Goal: Task Accomplishment & Management: Manage account settings

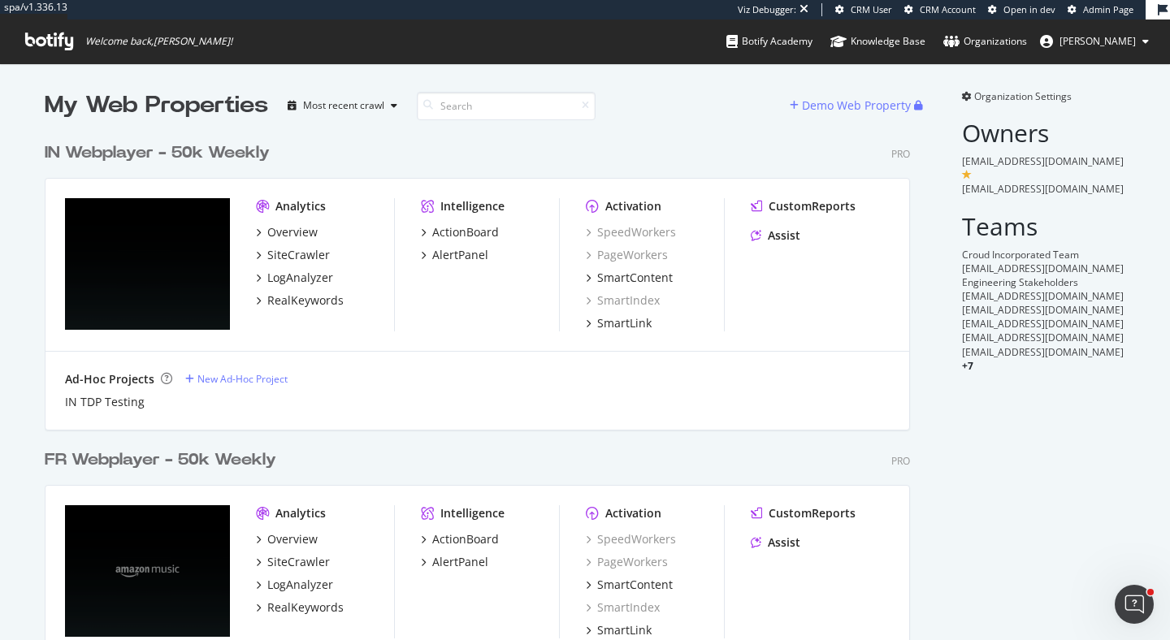
scroll to position [640, 1170]
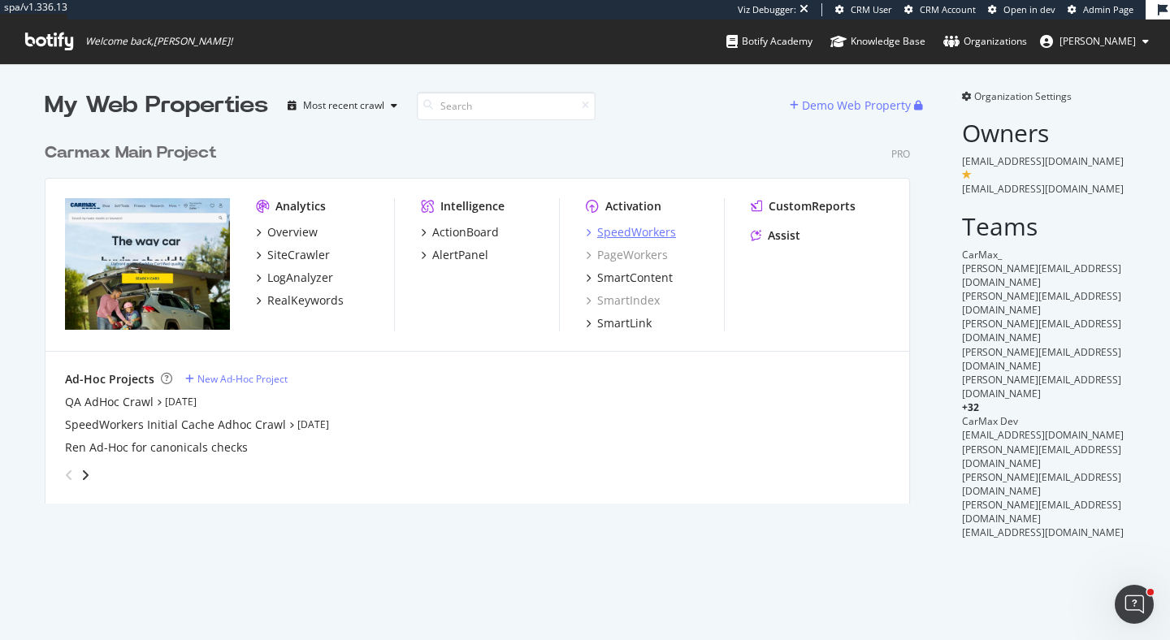
click at [618, 228] on div "SpeedWorkers" at bounding box center [636, 232] width 79 height 16
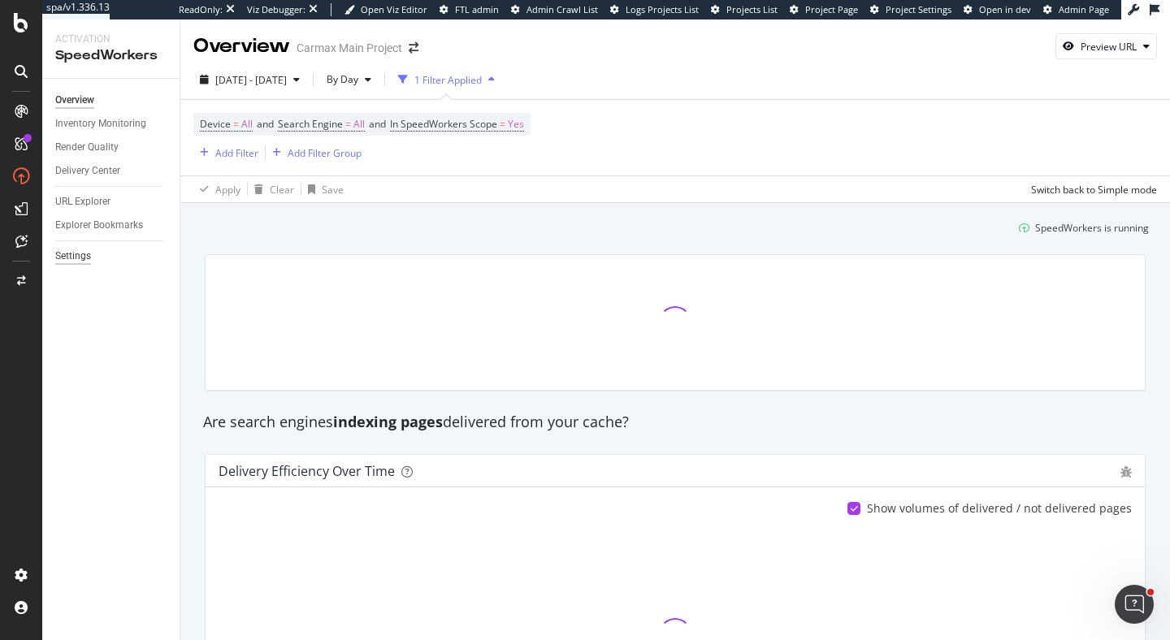
click at [76, 257] on div "Settings" at bounding box center [73, 256] width 36 height 17
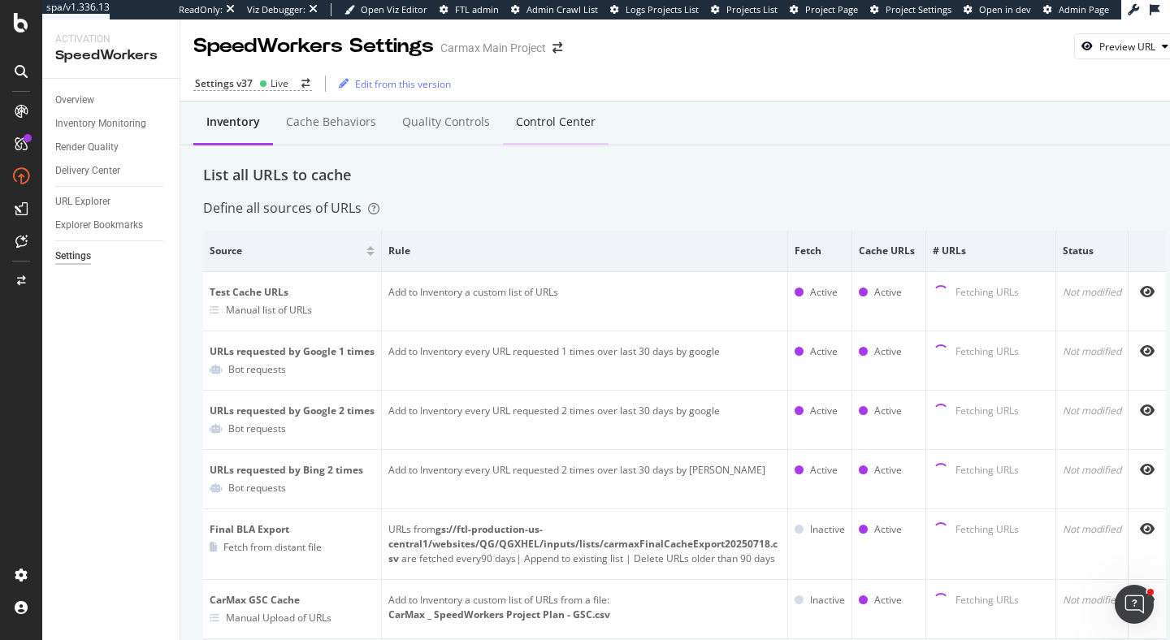
click at [584, 119] on div "Control Center" at bounding box center [556, 122] width 80 height 16
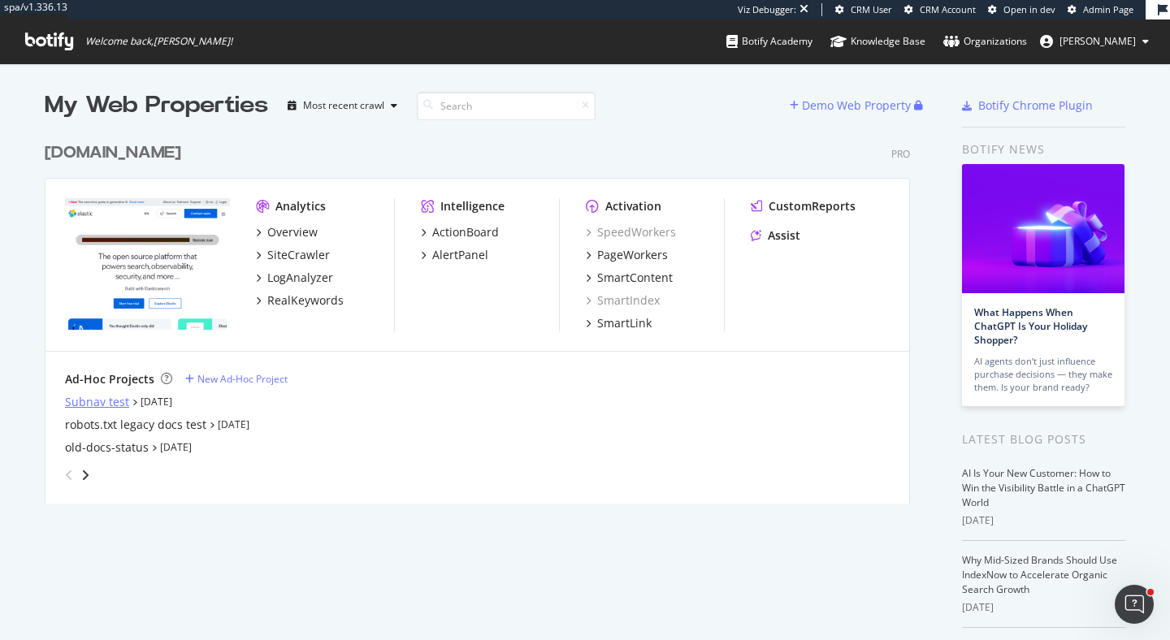
click at [106, 402] on div "Subnav test" at bounding box center [97, 402] width 64 height 16
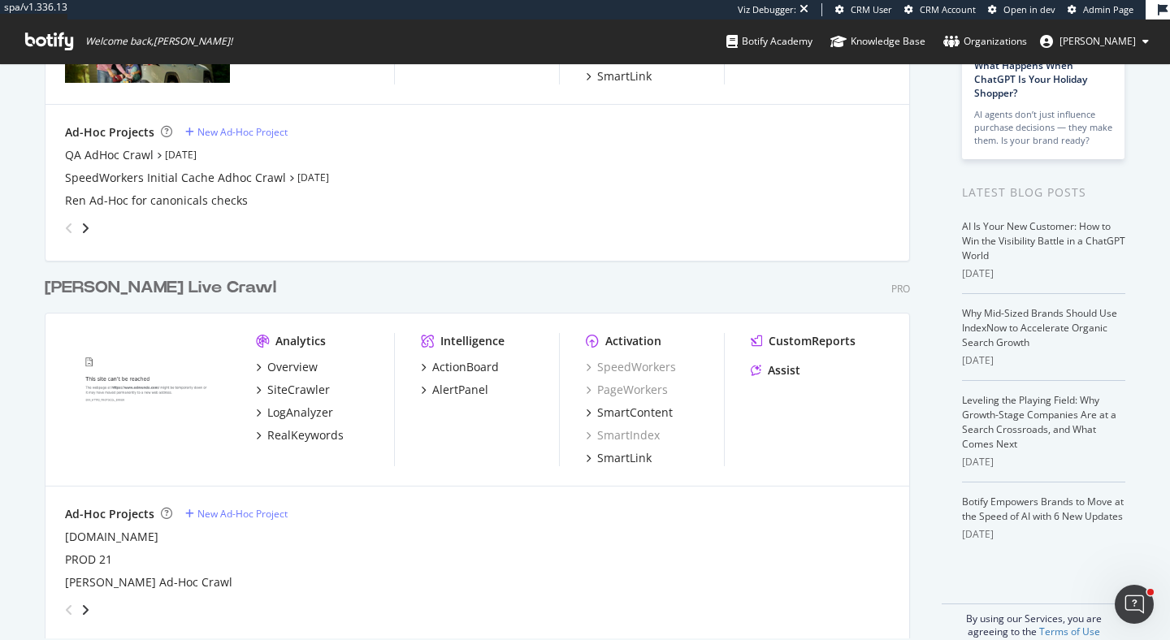
scroll to position [271, 0]
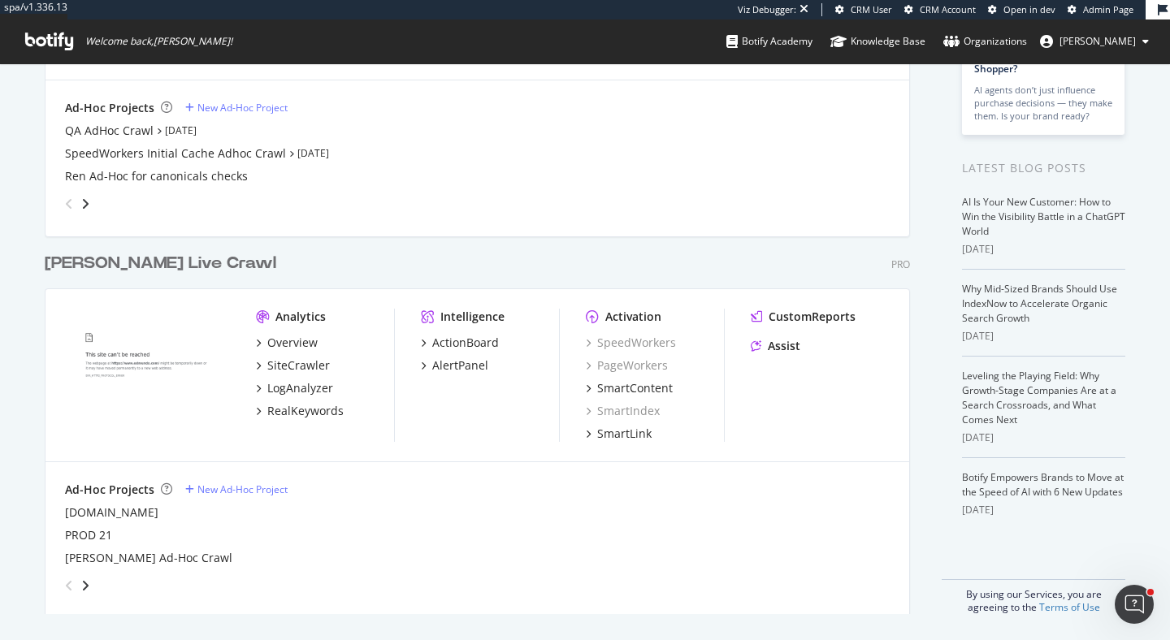
click at [168, 267] on div "[PERSON_NAME] Live Crawl" at bounding box center [161, 264] width 232 height 24
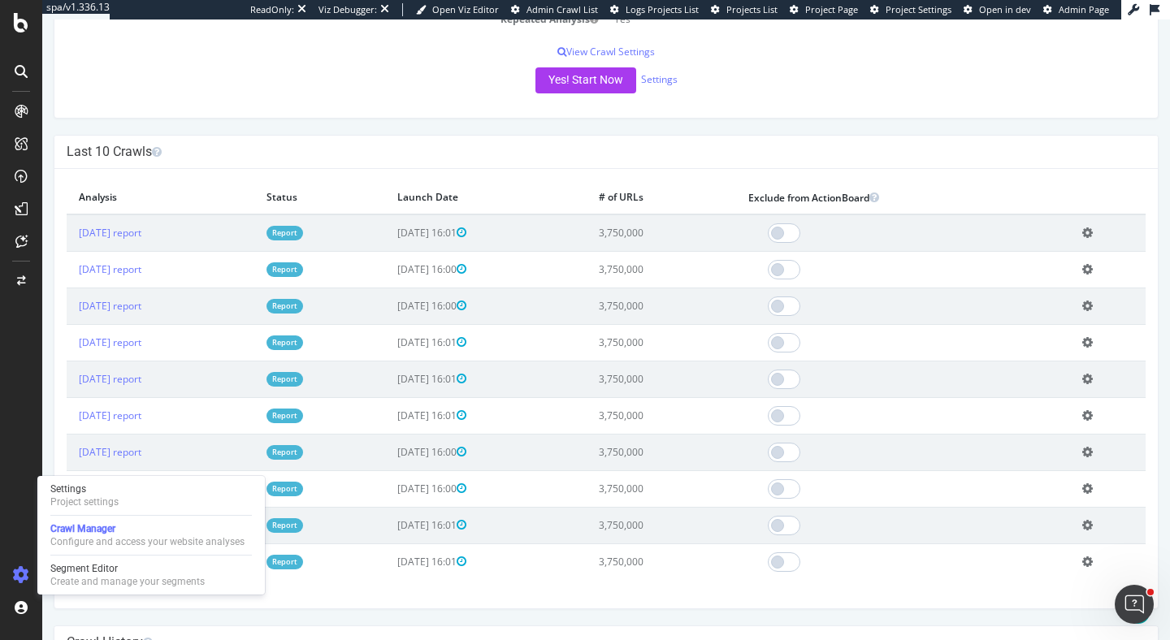
scroll to position [371, 0]
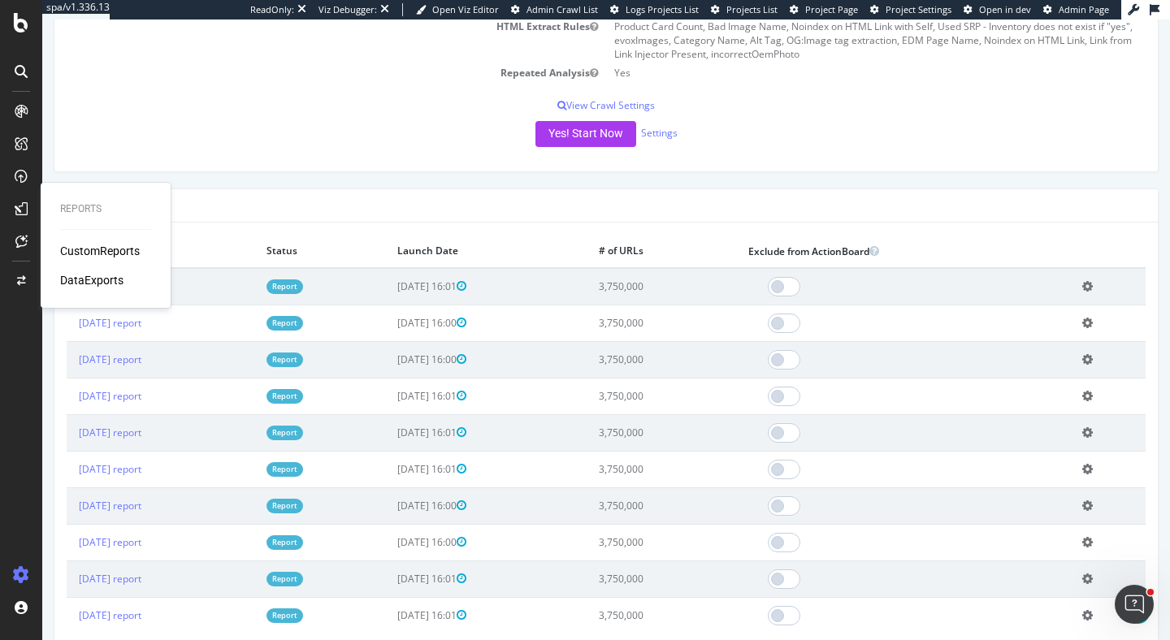
click at [111, 282] on div "DataExports" at bounding box center [91, 280] width 63 height 16
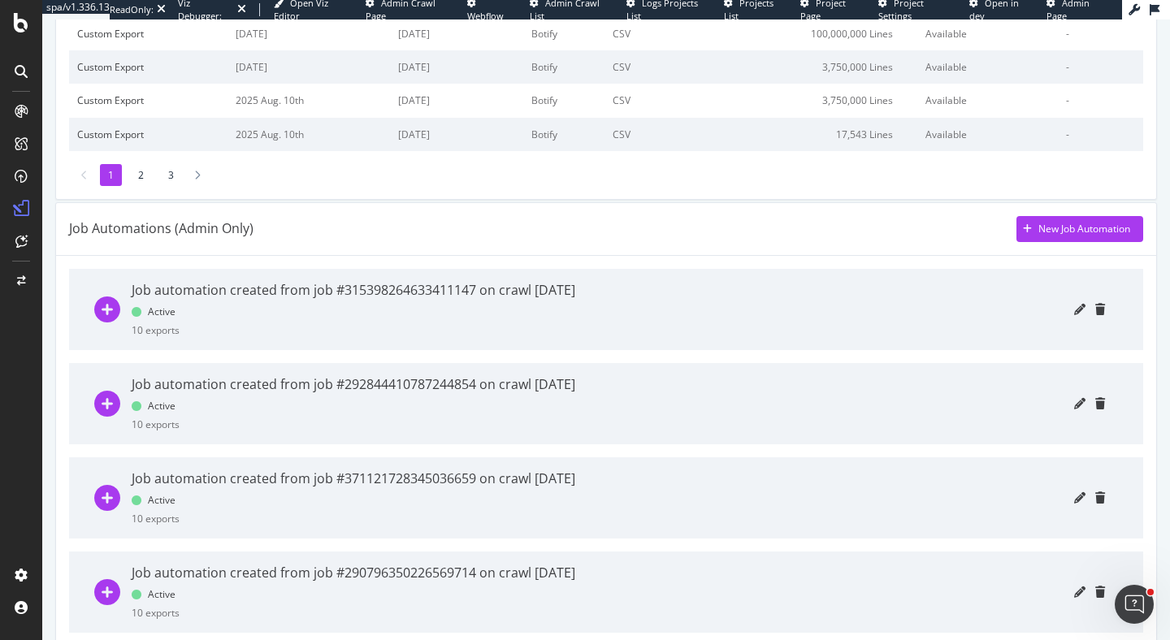
scroll to position [299, 0]
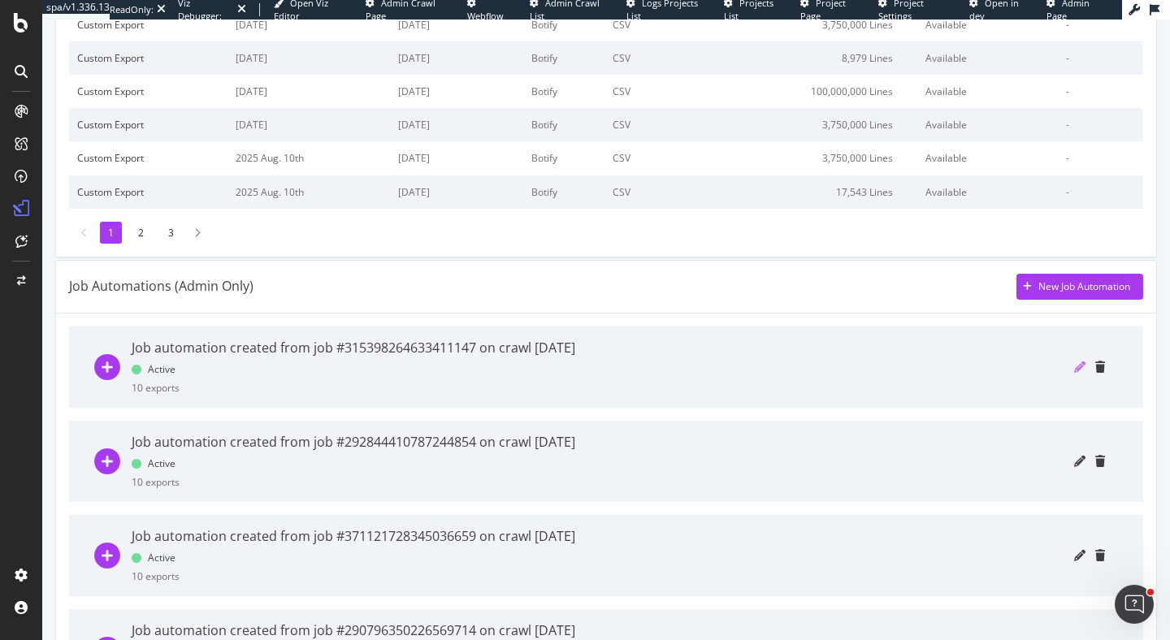
click at [1081, 371] on icon "pencil" at bounding box center [1079, 367] width 11 height 11
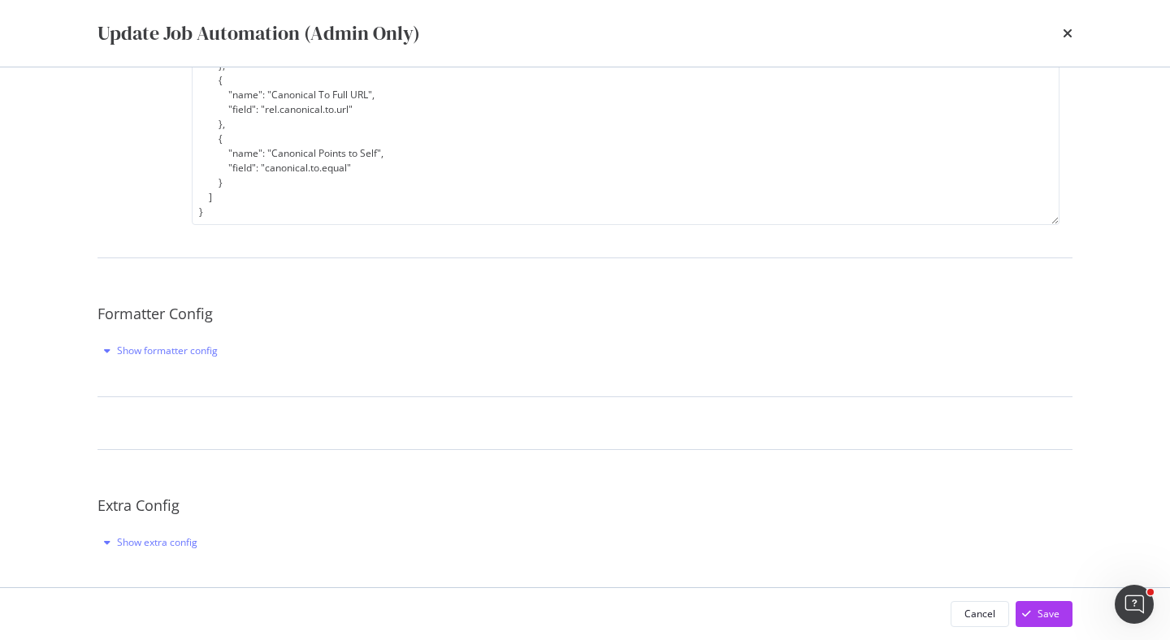
scroll to position [0, 0]
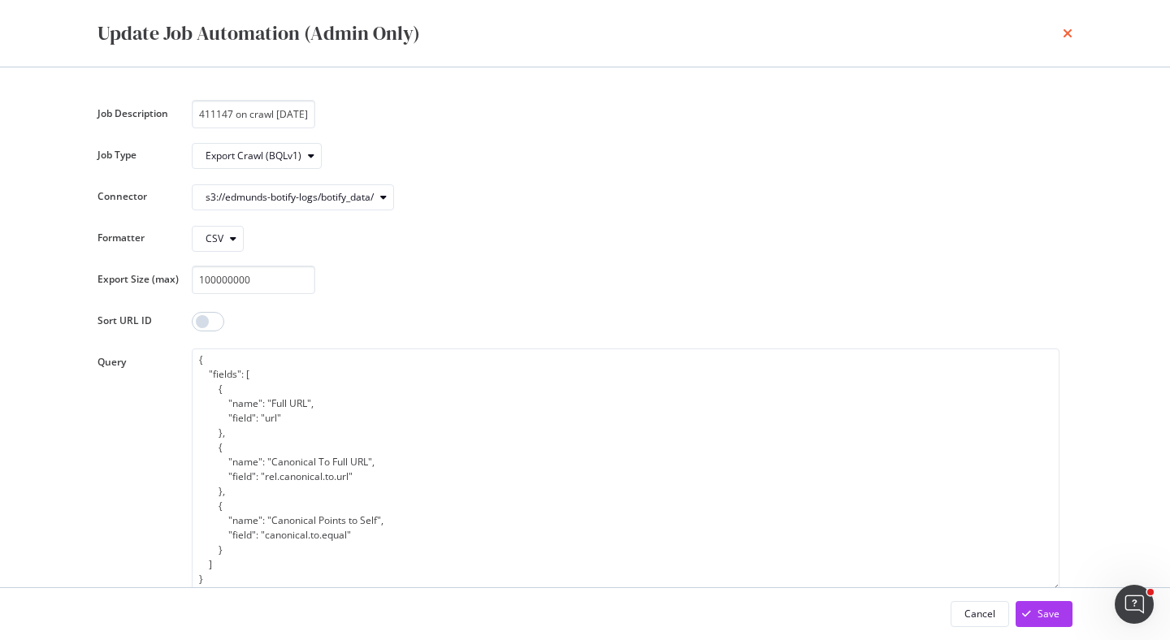
click at [1069, 31] on icon "times" at bounding box center [1068, 33] width 10 height 13
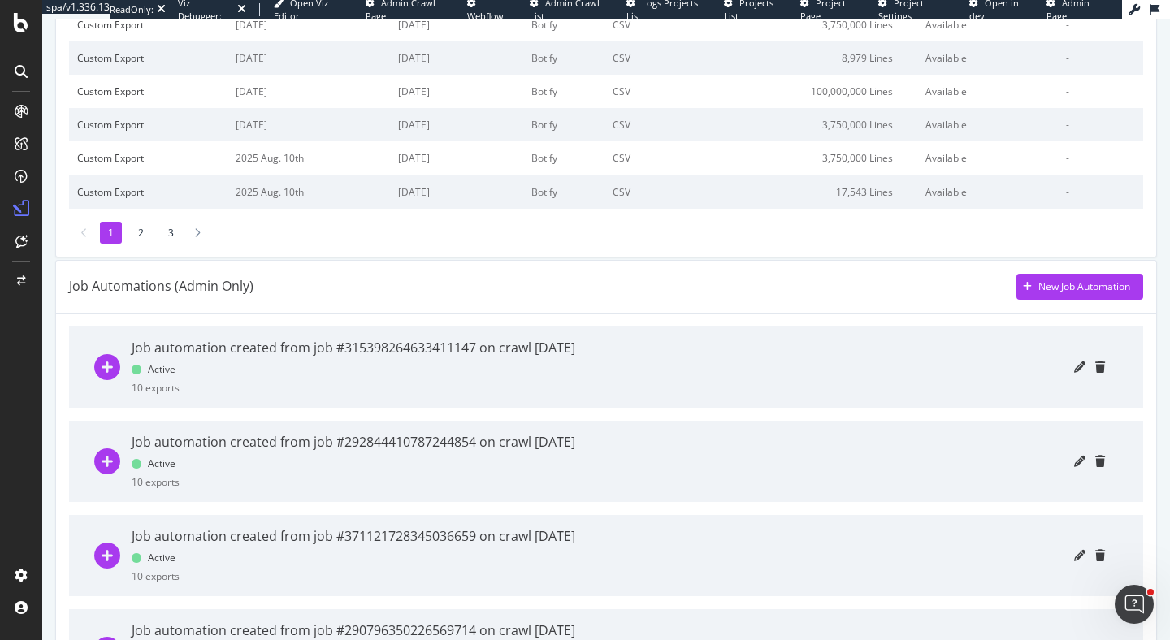
scroll to position [601, 0]
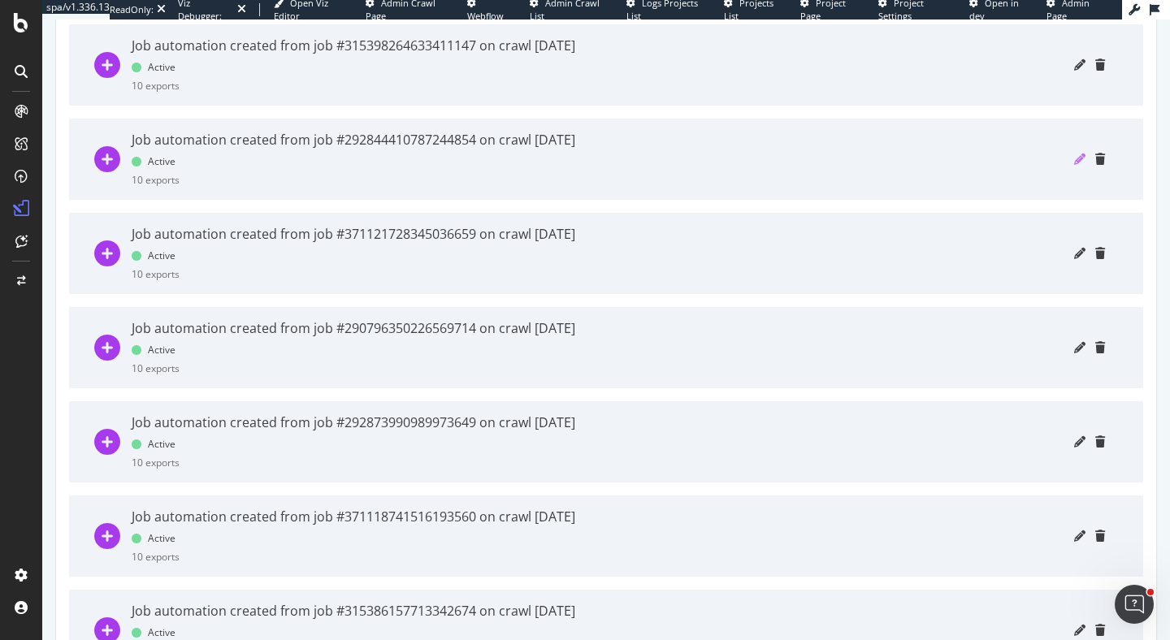
click at [1076, 161] on icon "pencil" at bounding box center [1079, 159] width 11 height 11
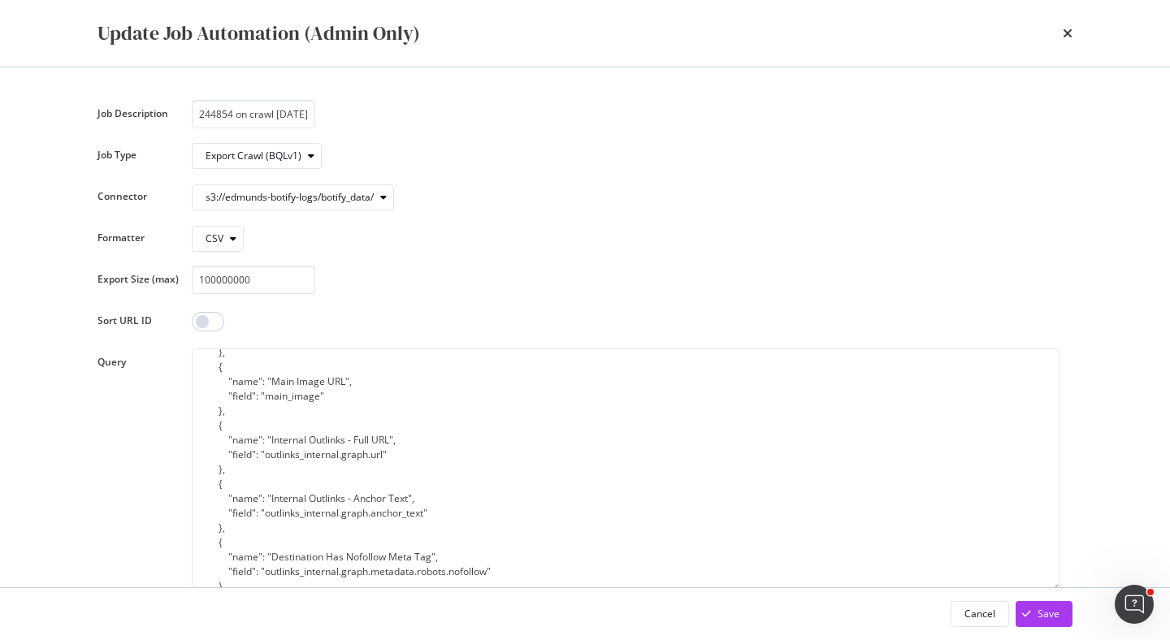
scroll to position [232, 0]
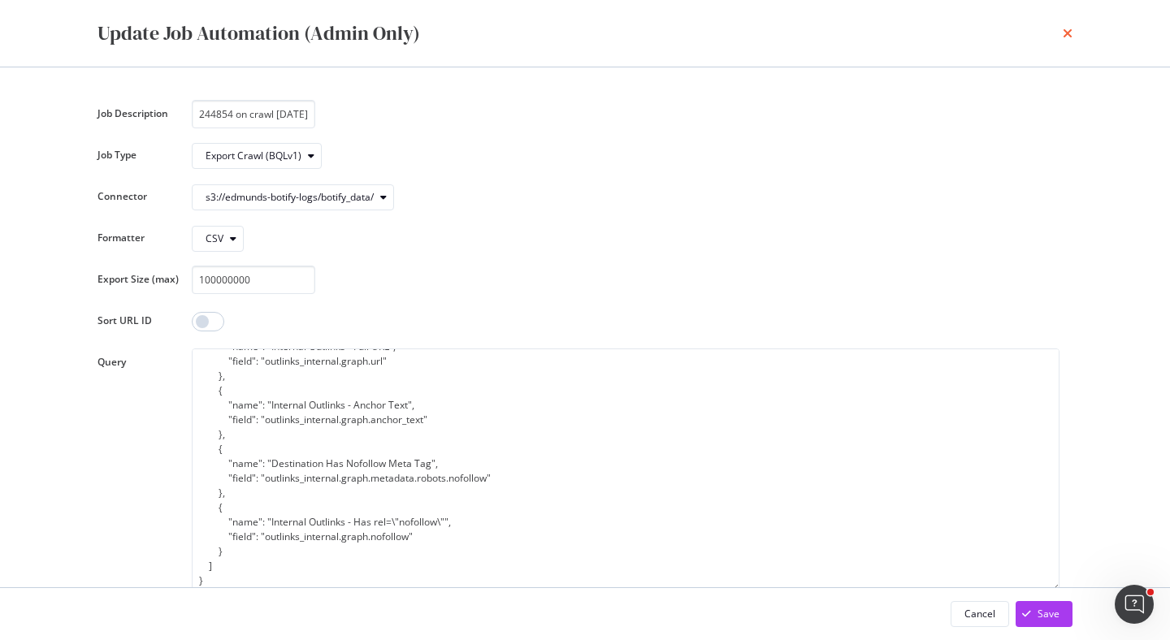
click at [1068, 34] on icon "times" at bounding box center [1068, 33] width 10 height 13
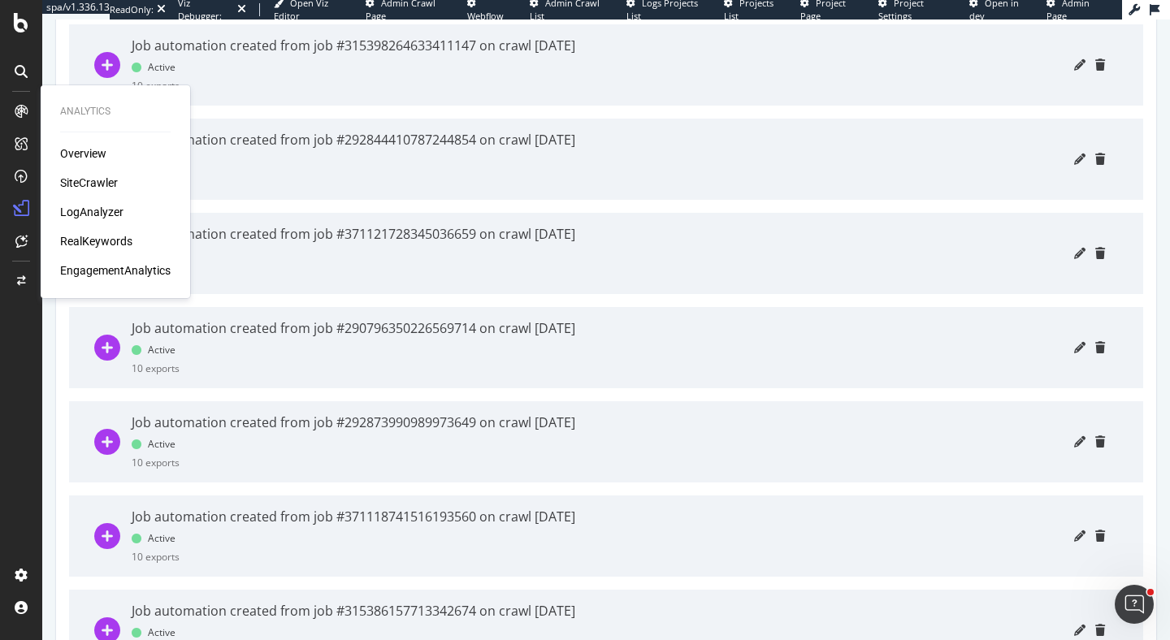
click at [85, 220] on div "Overview SiteCrawler LogAnalyzer RealKeywords EngagementAnalytics" at bounding box center [115, 211] width 111 height 133
click at [85, 213] on div "LogAnalyzer" at bounding box center [91, 212] width 63 height 16
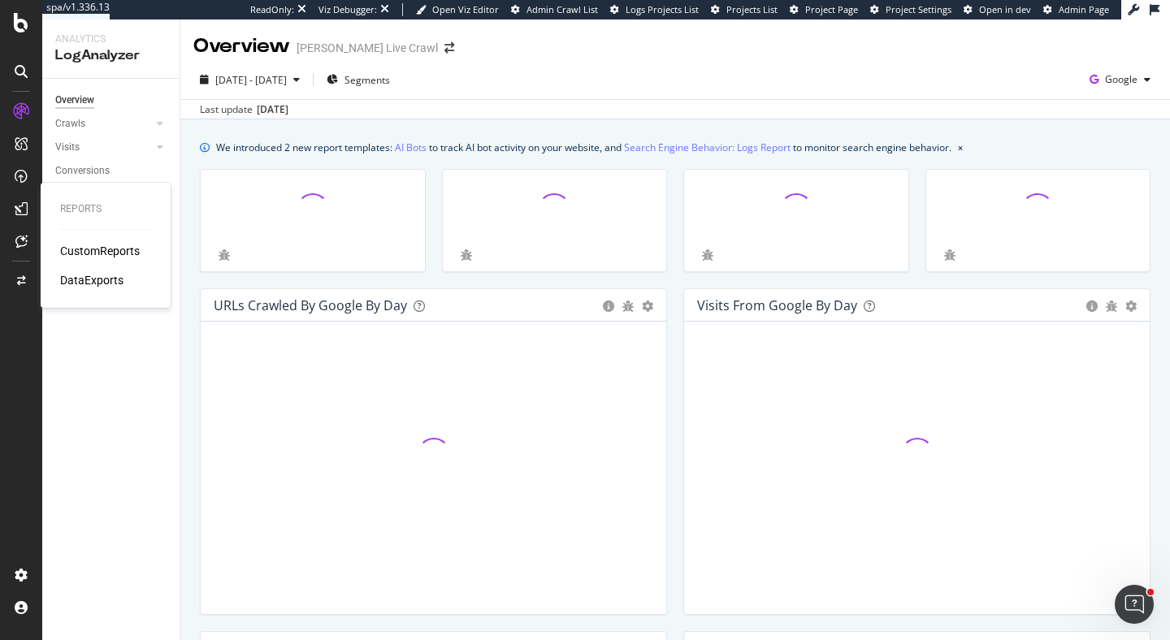
click at [119, 249] on div "CustomReports" at bounding box center [100, 251] width 80 height 16
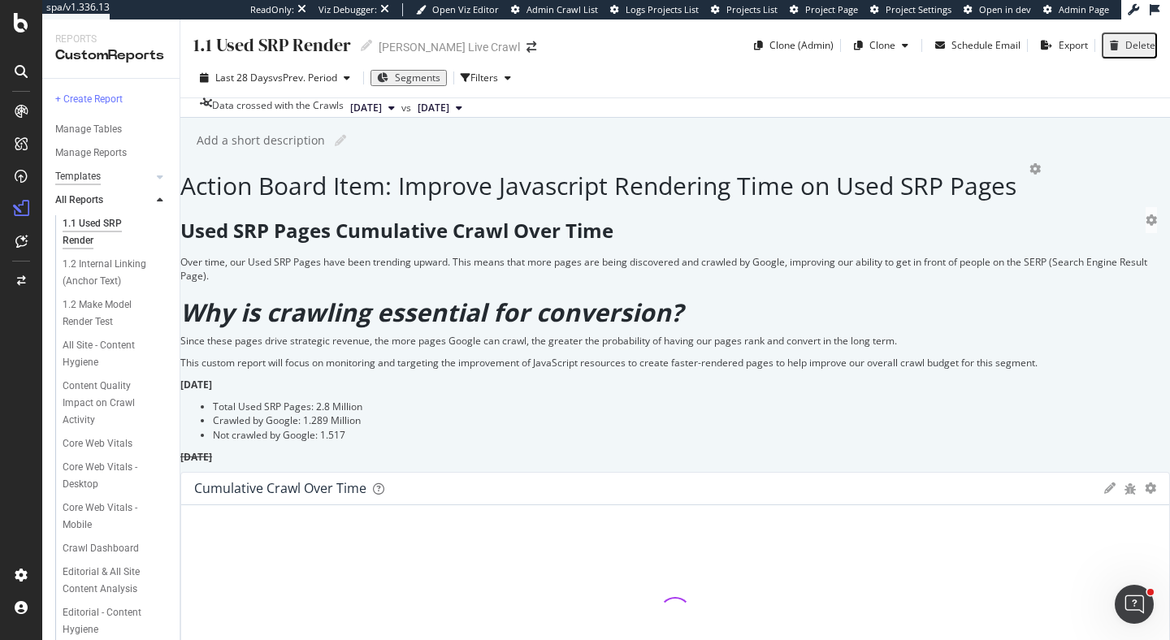
click at [80, 172] on div "Templates" at bounding box center [78, 176] width 46 height 17
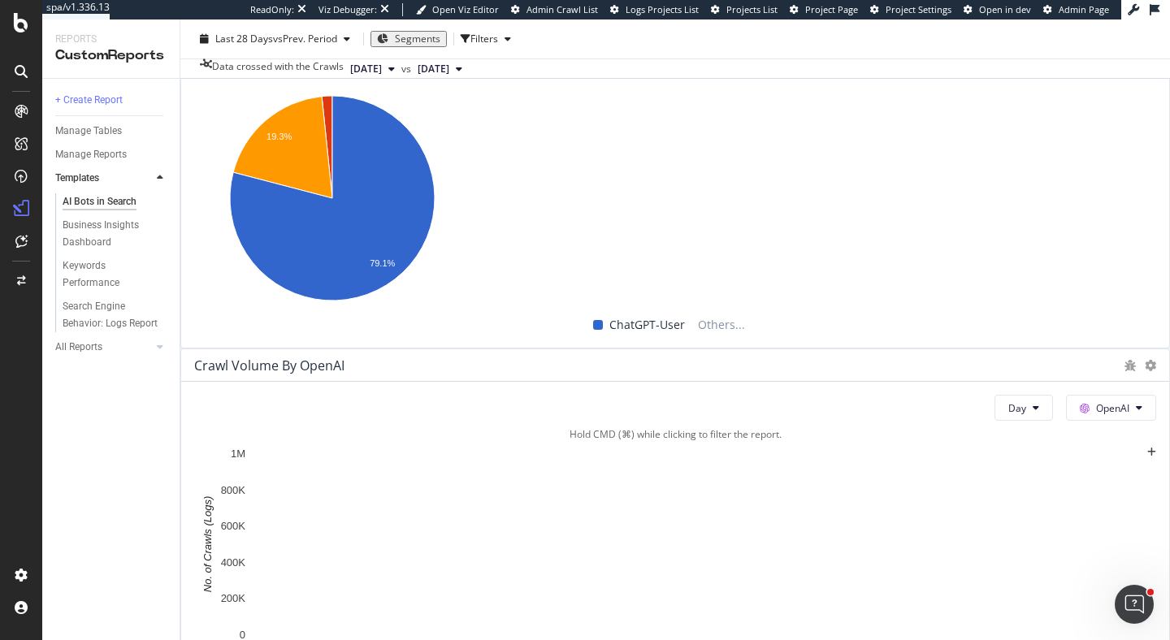
scroll to position [1382, 0]
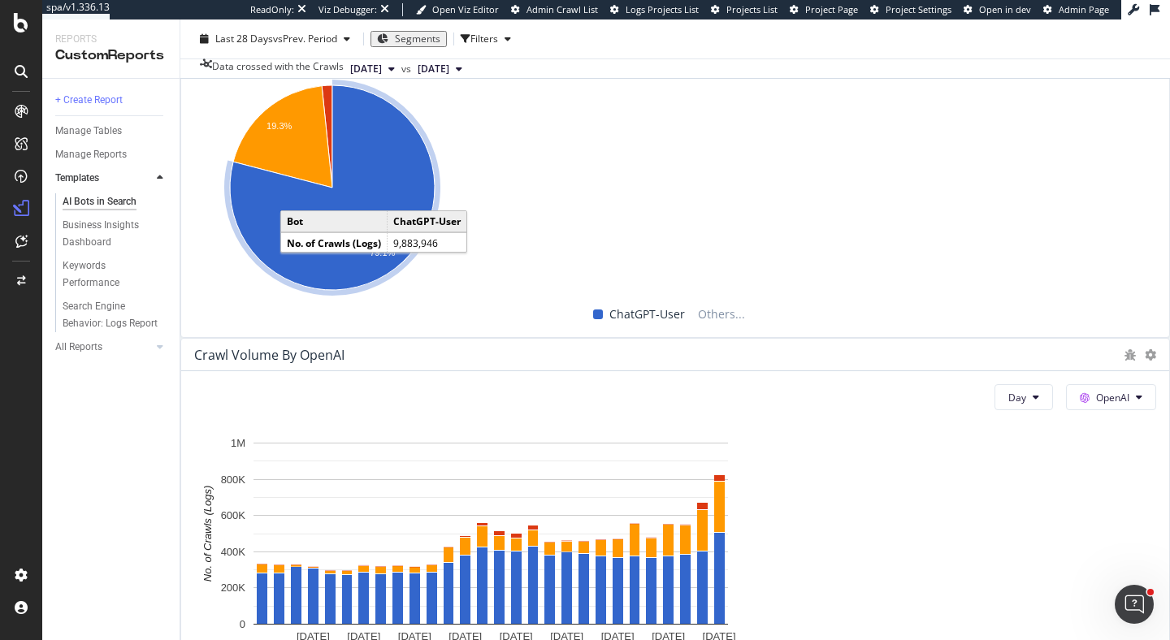
click at [418, 290] on icon "A chart." at bounding box center [332, 187] width 205 height 205
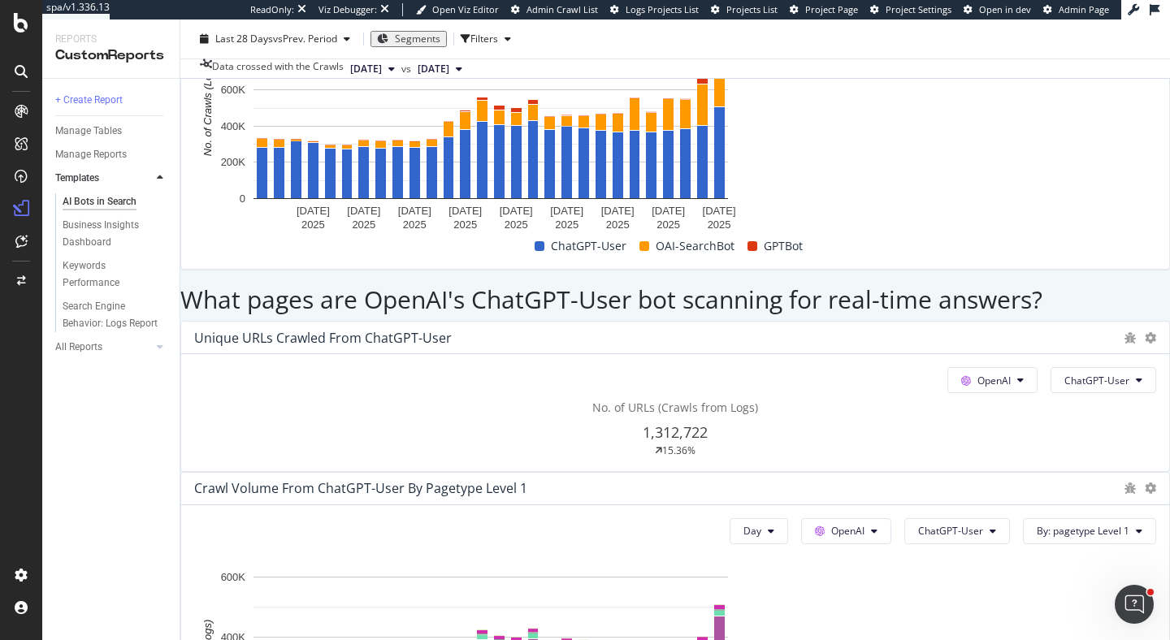
scroll to position [1831, 0]
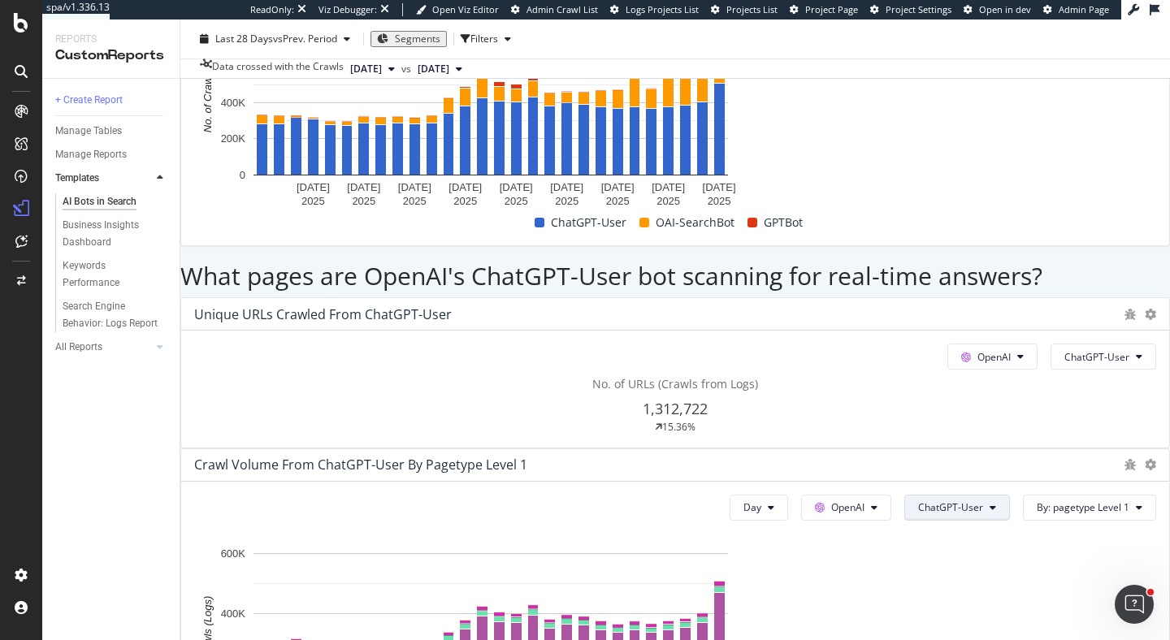
click at [931, 501] on span "ChatGPT-User" at bounding box center [950, 508] width 65 height 14
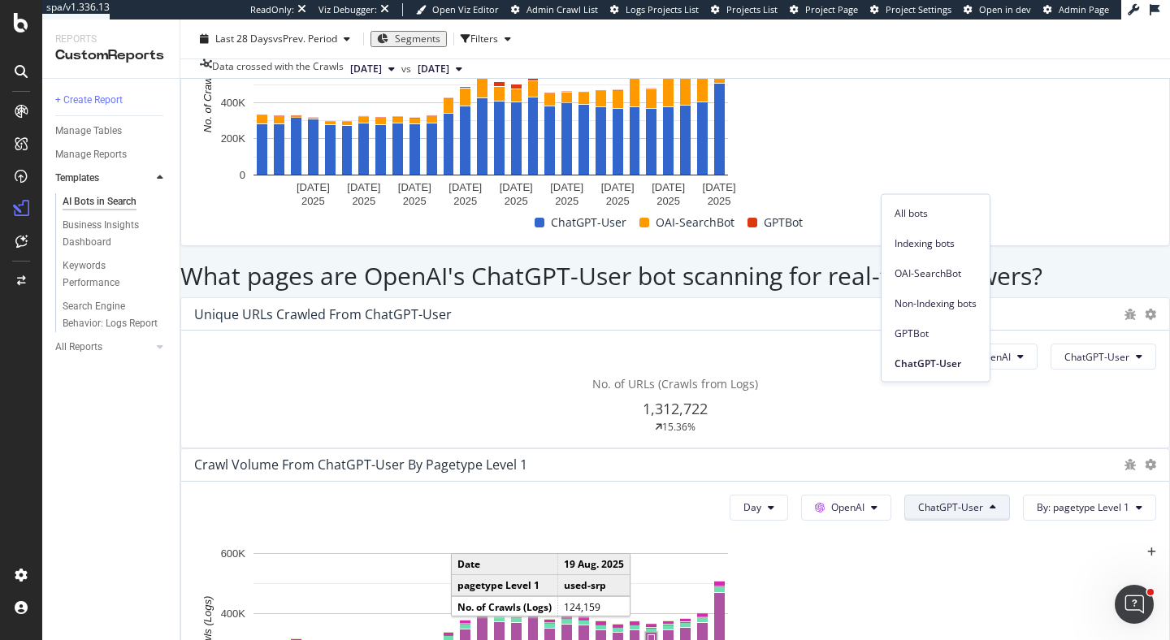
click at [982, 457] on div "Crawl Volume from ChatGPT-User by pagetype Level 1" at bounding box center [655, 465] width 922 height 16
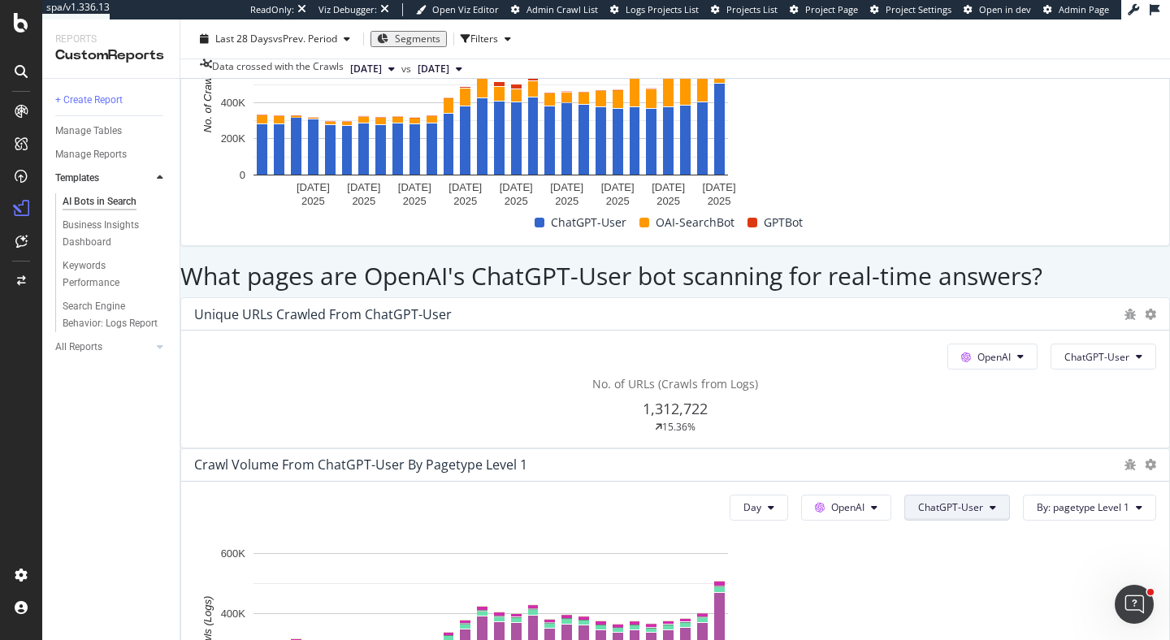
click at [950, 501] on span "ChatGPT-User" at bounding box center [950, 508] width 65 height 14
click at [945, 333] on span "GPTBot" at bounding box center [936, 333] width 82 height 15
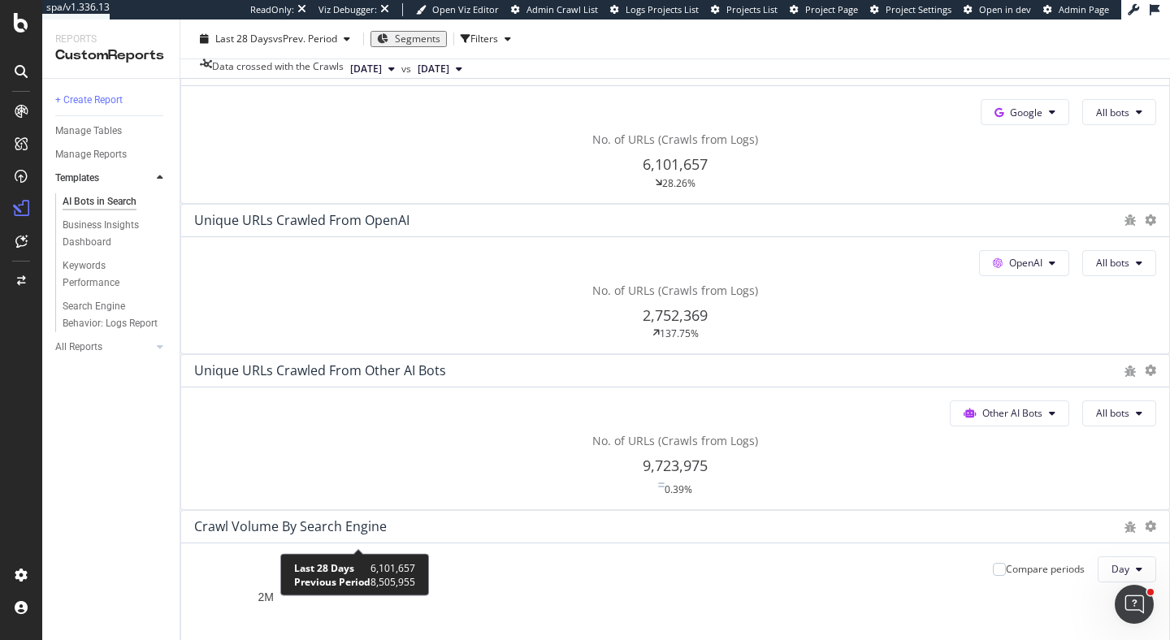
scroll to position [0, 0]
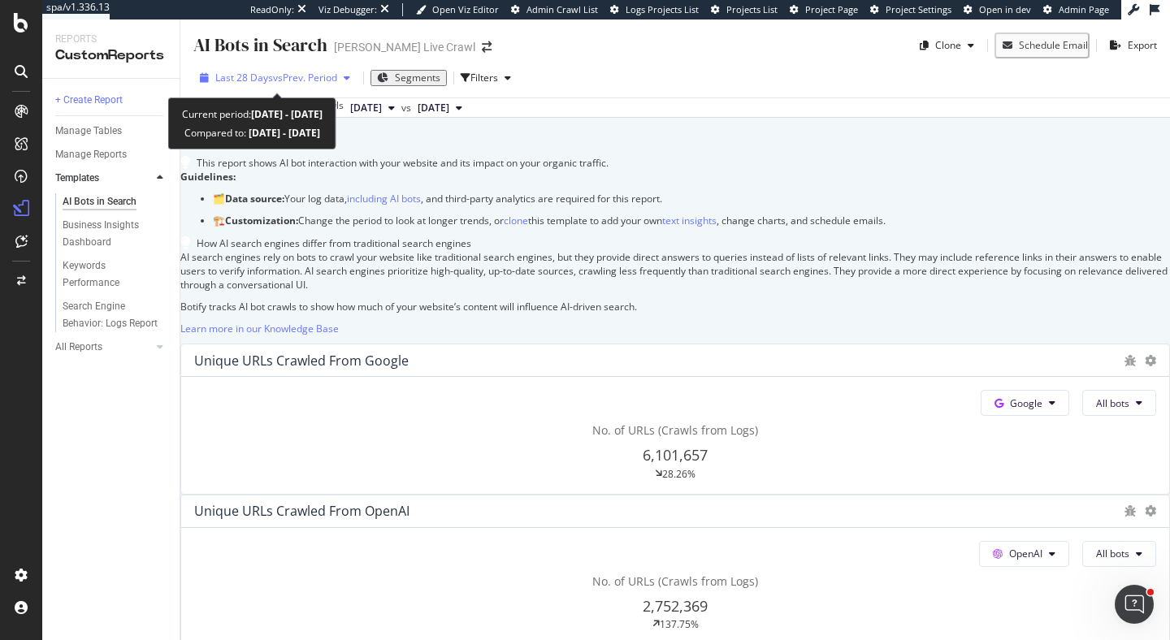
click at [304, 73] on span "vs Prev. Period" at bounding box center [305, 78] width 64 height 14
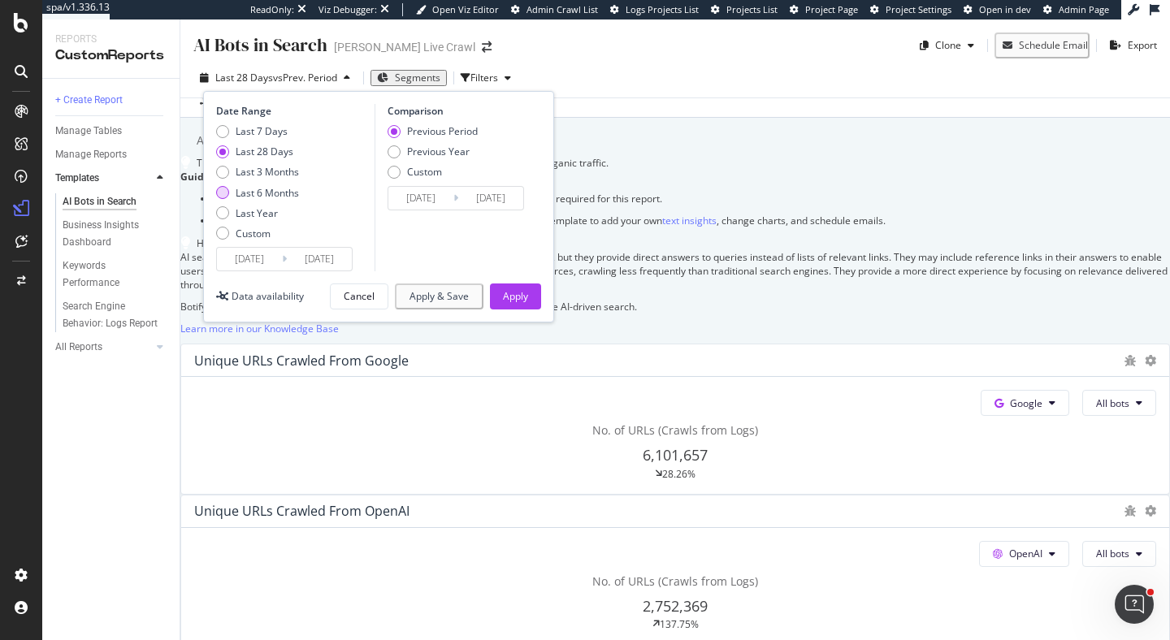
click at [282, 193] on div "Last 6 Months" at bounding box center [267, 193] width 63 height 14
type input "2025/02/24"
type input "2024/08/26"
type input "2025/02/23"
click at [517, 305] on div "Apply" at bounding box center [515, 296] width 25 height 24
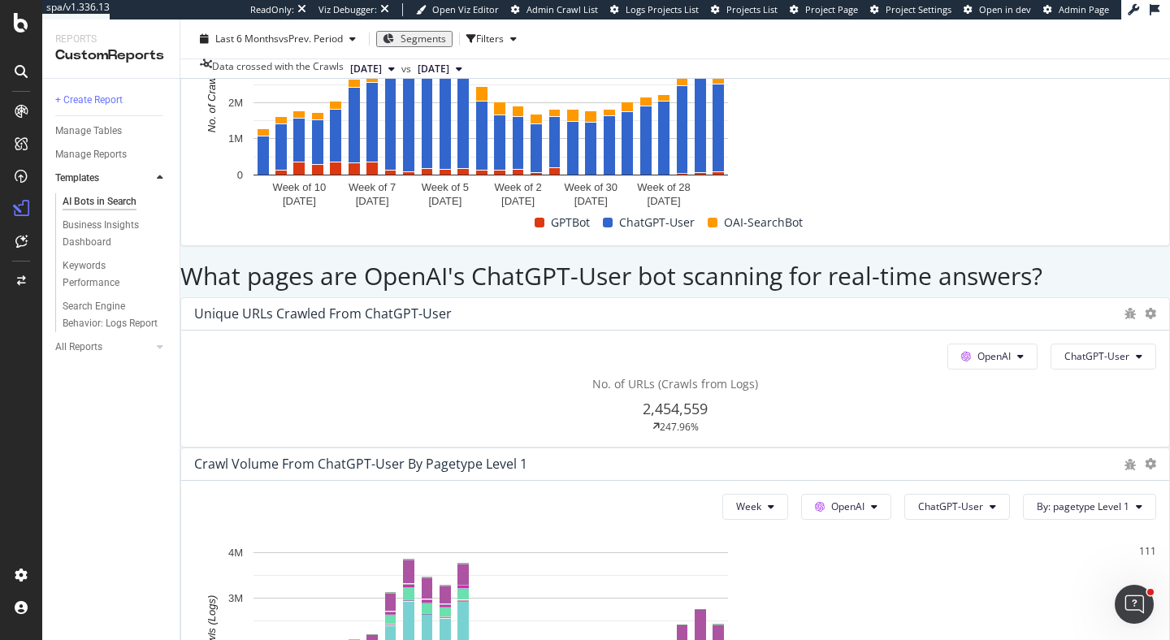
scroll to position [1649, 0]
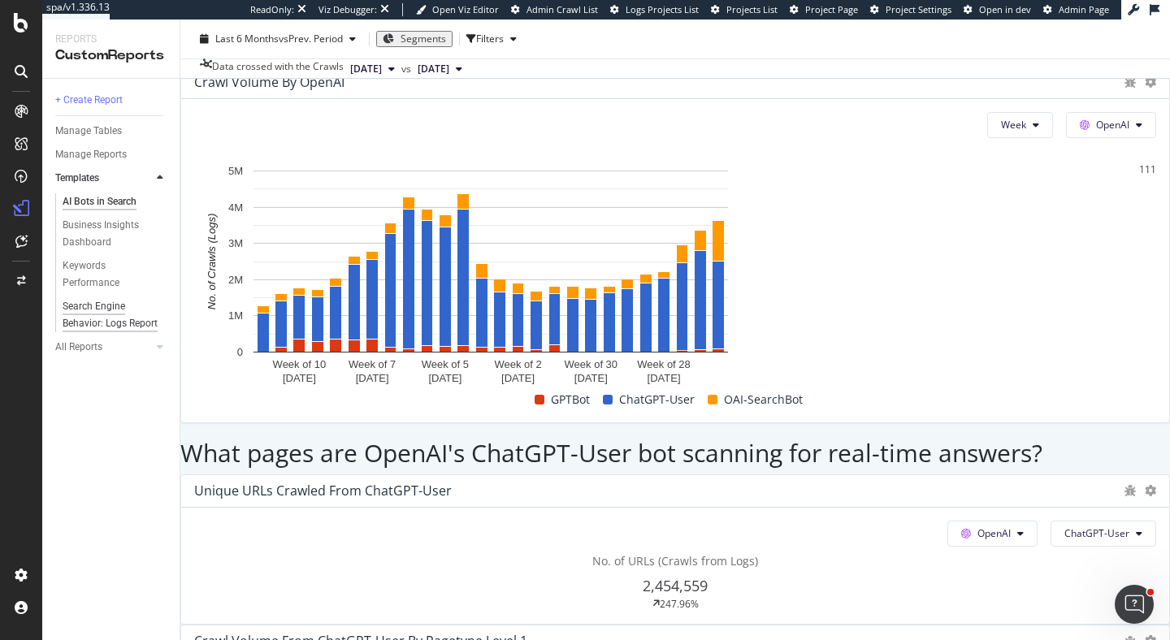
click at [98, 305] on div "Search Engine Behavior: Logs Report" at bounding box center [111, 315] width 96 height 34
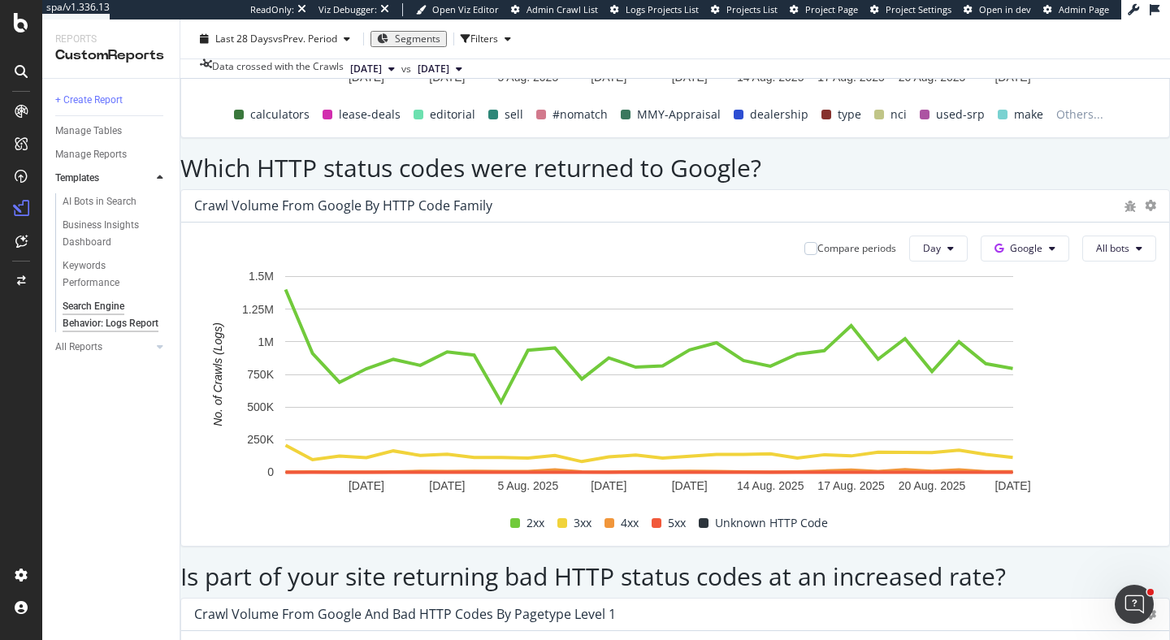
scroll to position [2006, 0]
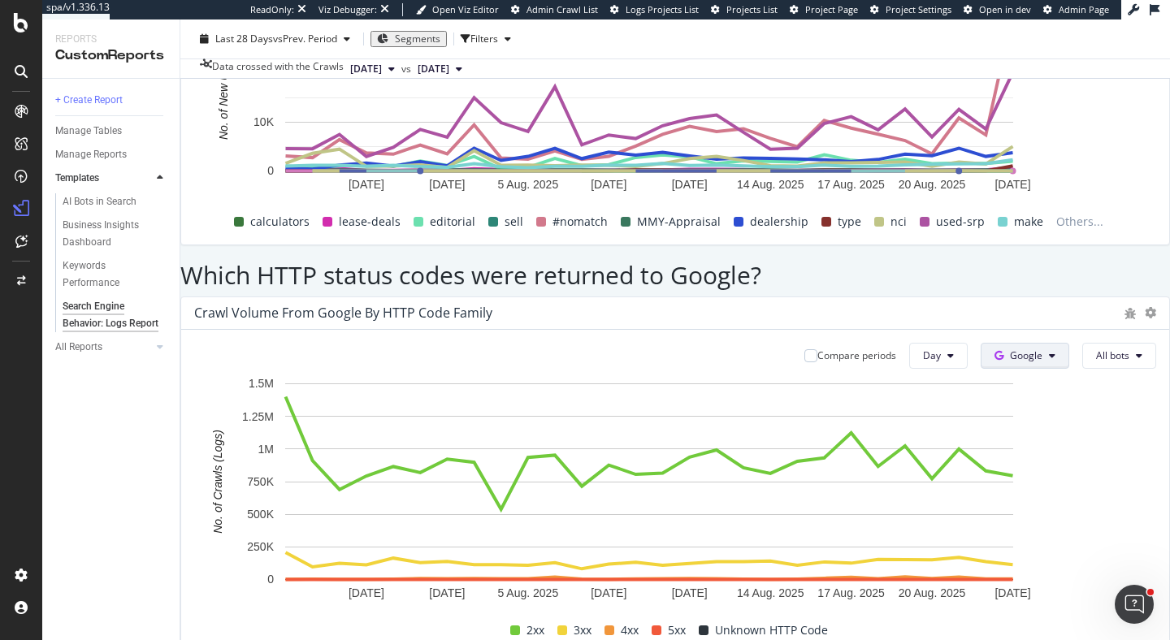
click at [1049, 351] on icon at bounding box center [1052, 356] width 7 height 10
click at [1033, 257] on span "OpenAI" at bounding box center [1026, 261] width 60 height 15
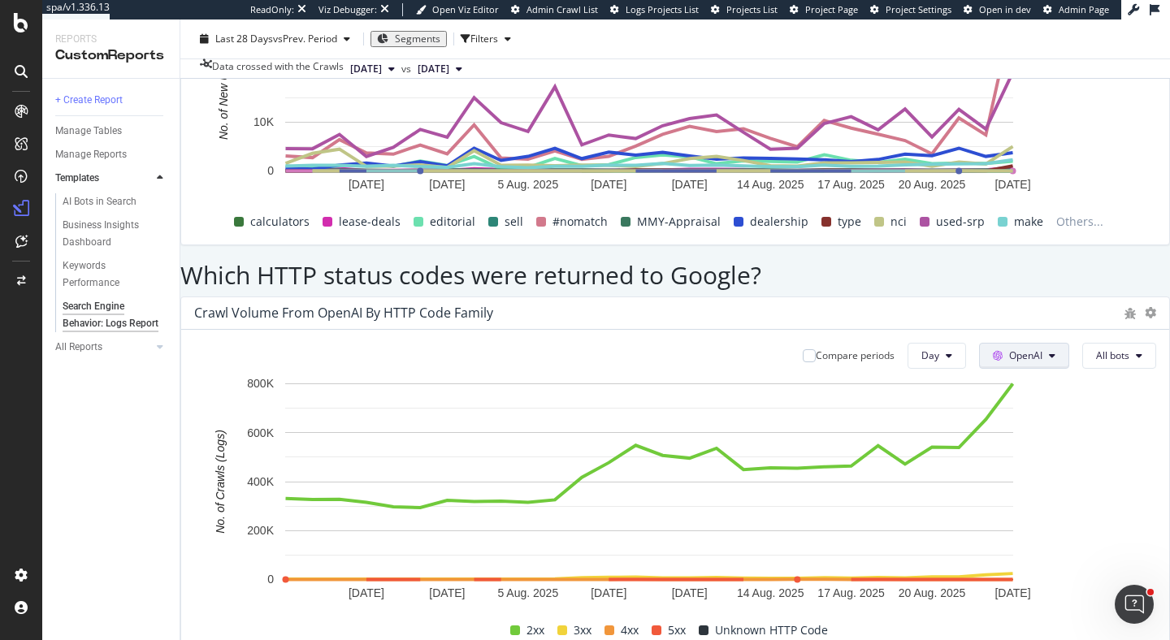
click at [1020, 343] on button "OpenAI" at bounding box center [1024, 356] width 90 height 26
click at [1024, 294] on span "Other AI Bots" at bounding box center [1023, 291] width 60 height 15
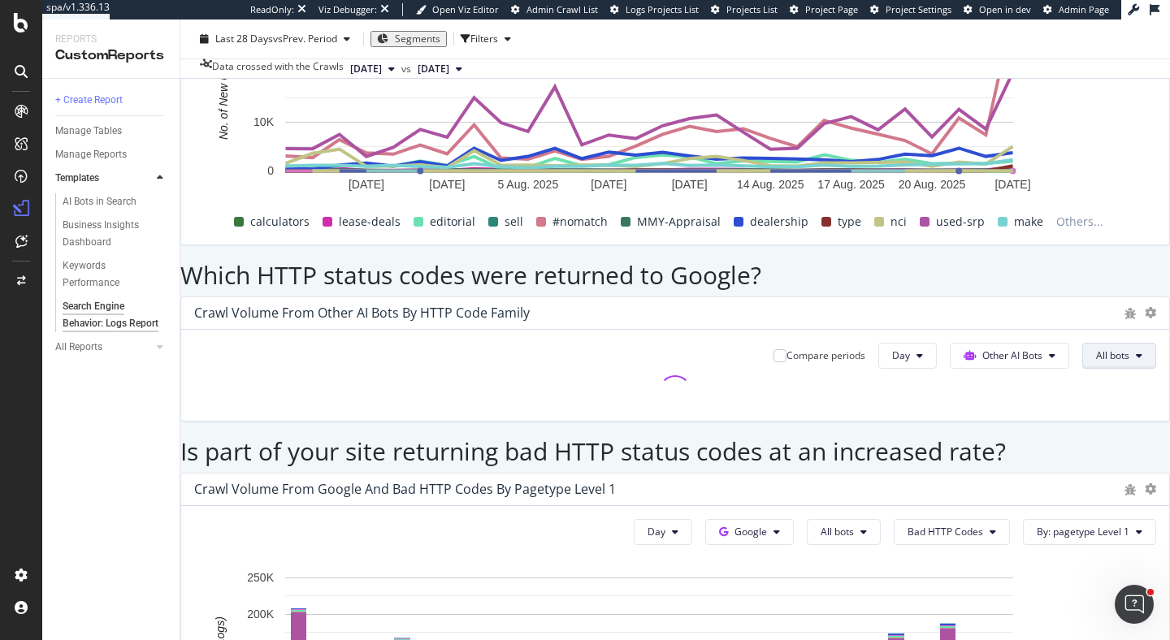
click at [1096, 349] on span "All bots" at bounding box center [1112, 356] width 33 height 14
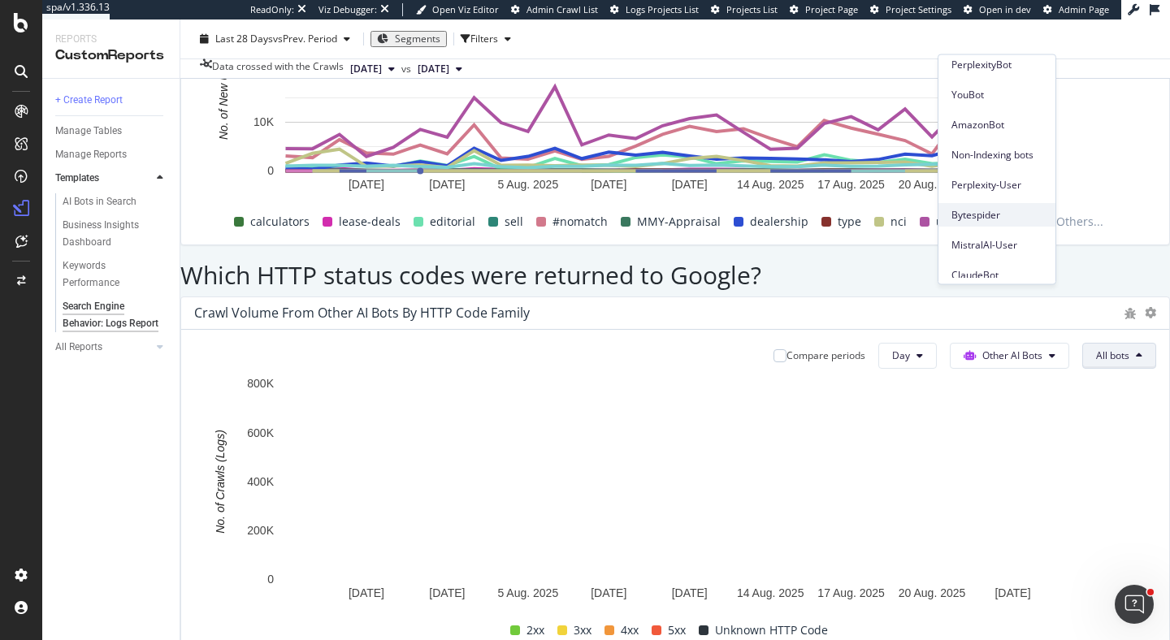
scroll to position [52, 0]
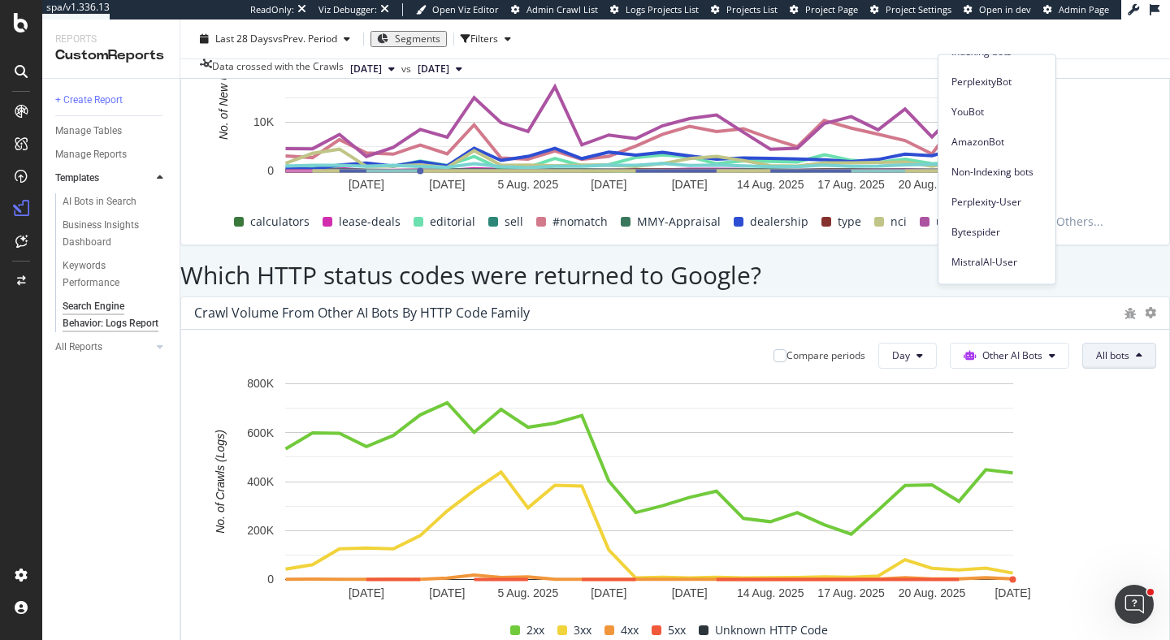
click at [831, 245] on div "Which HTTP status codes were returned to Google?" at bounding box center [675, 270] width 990 height 51
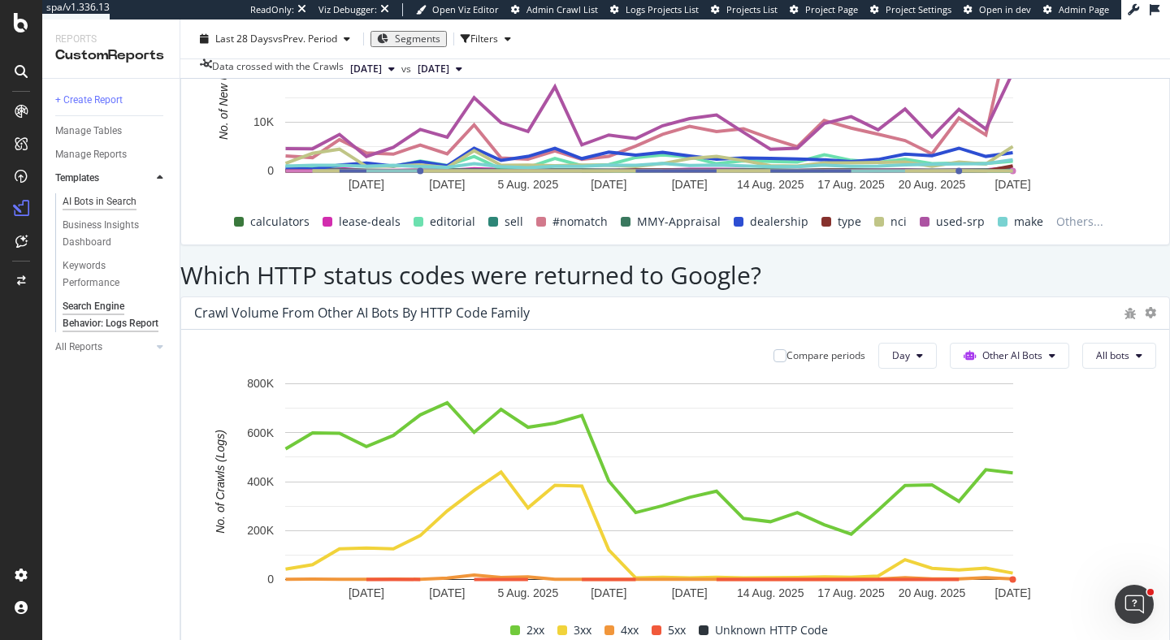
click at [80, 199] on div "AI Bots in Search" at bounding box center [100, 201] width 74 height 17
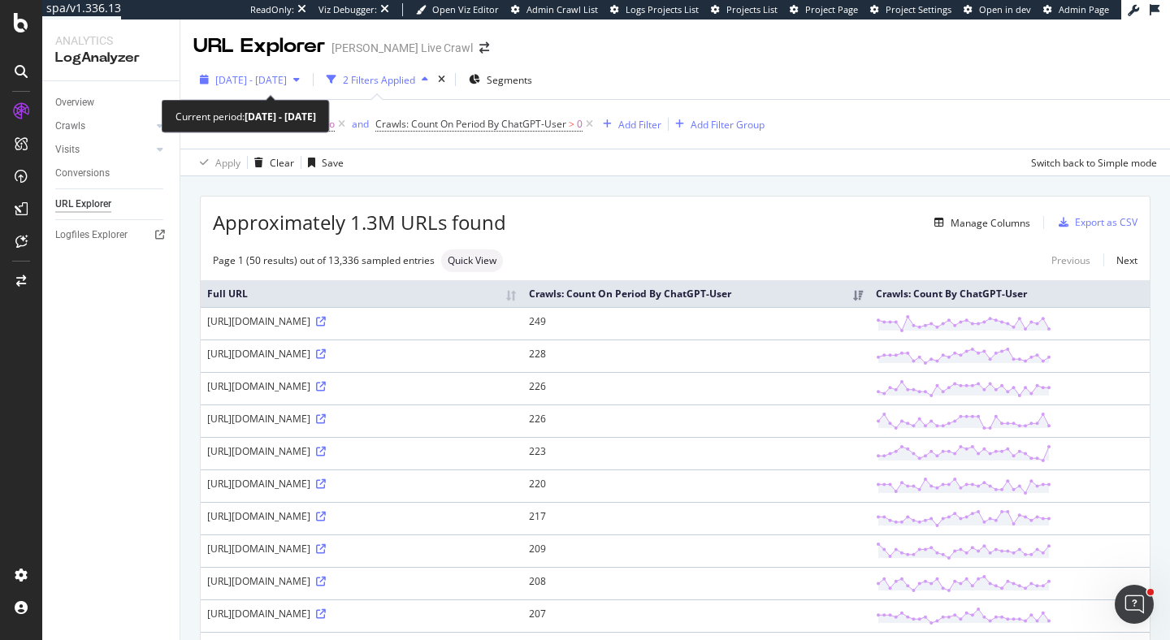
click at [287, 83] on span "2025 Jul. 25th - Aug. 23rd" at bounding box center [251, 80] width 72 height 14
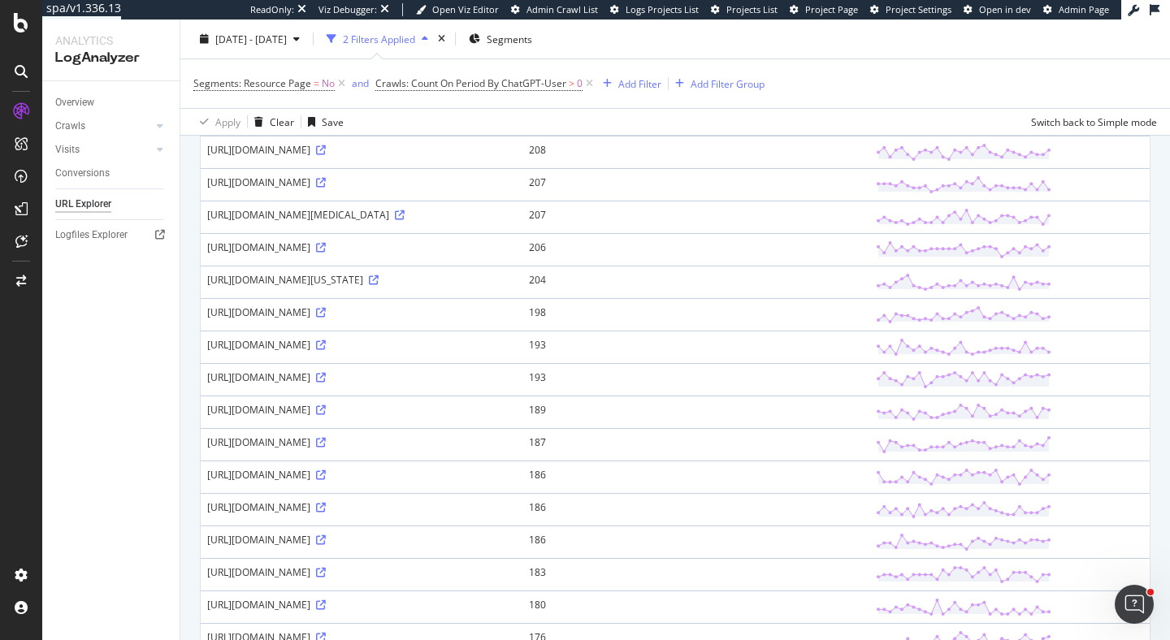
scroll to position [440, 0]
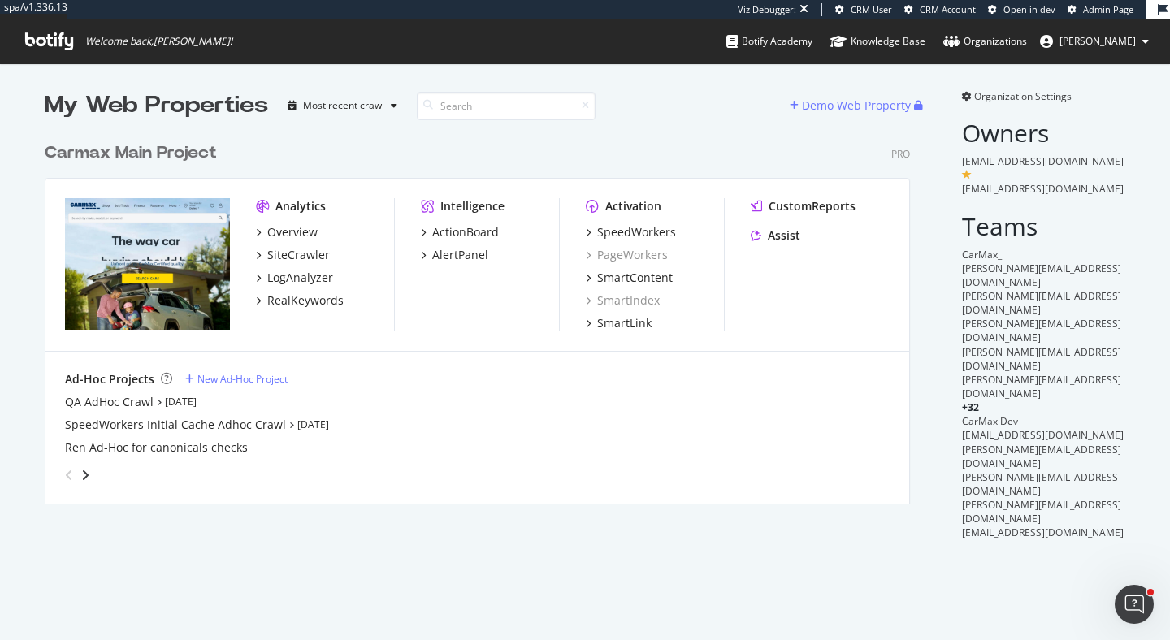
scroll to position [382, 879]
click at [643, 229] on div "SpeedWorkers" at bounding box center [636, 232] width 79 height 16
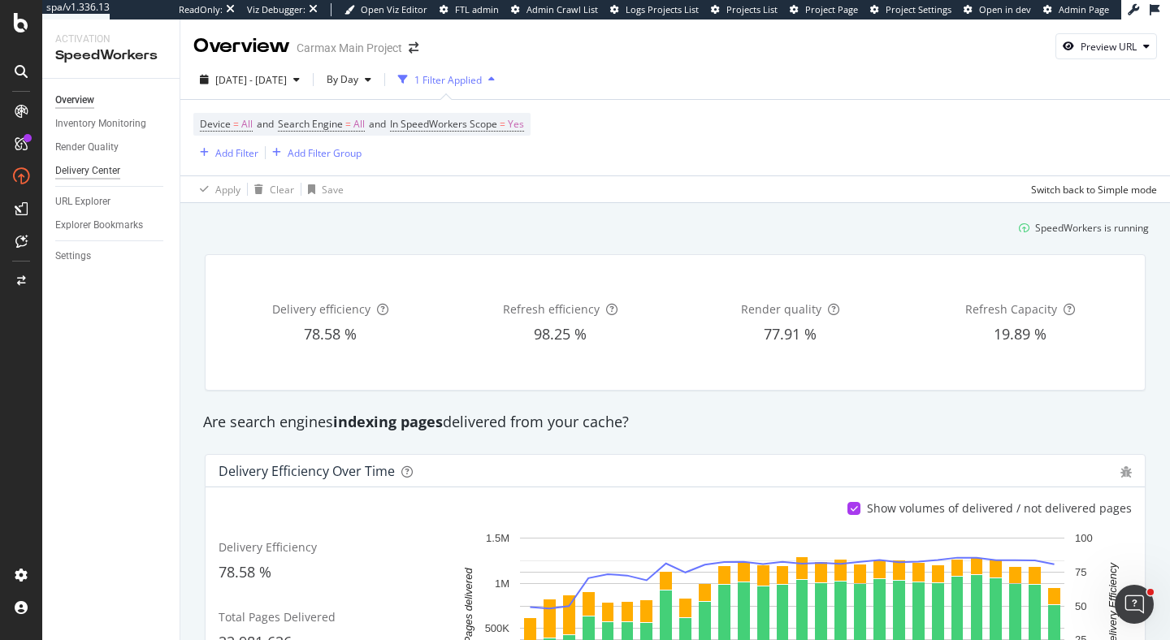
click at [119, 167] on div "Delivery Center" at bounding box center [87, 171] width 65 height 17
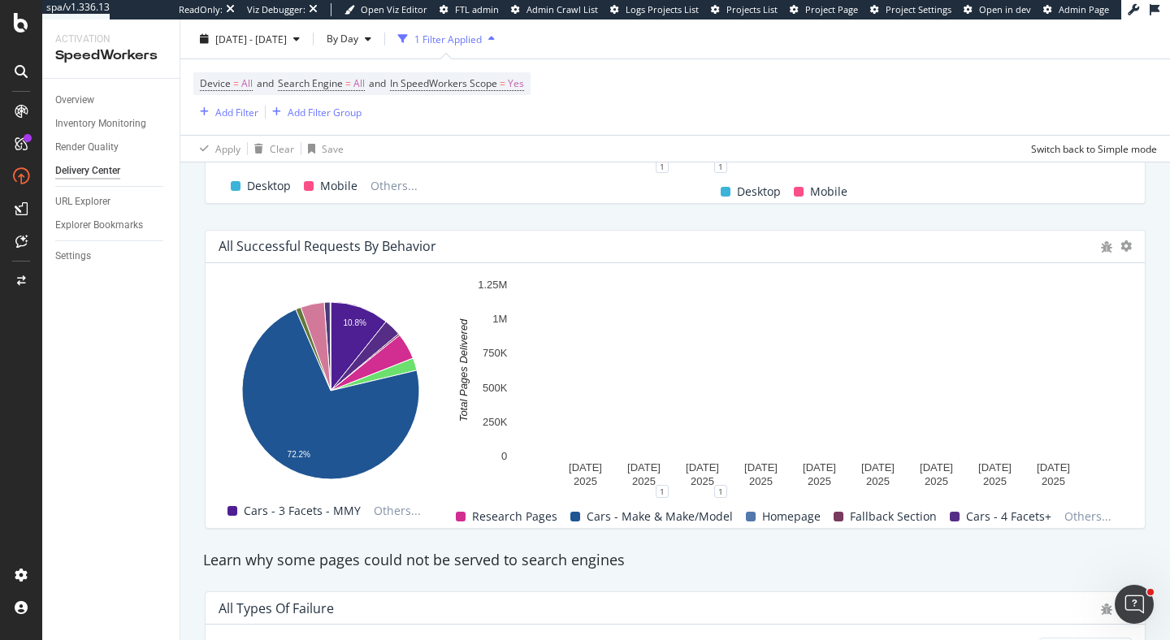
scroll to position [1531, 0]
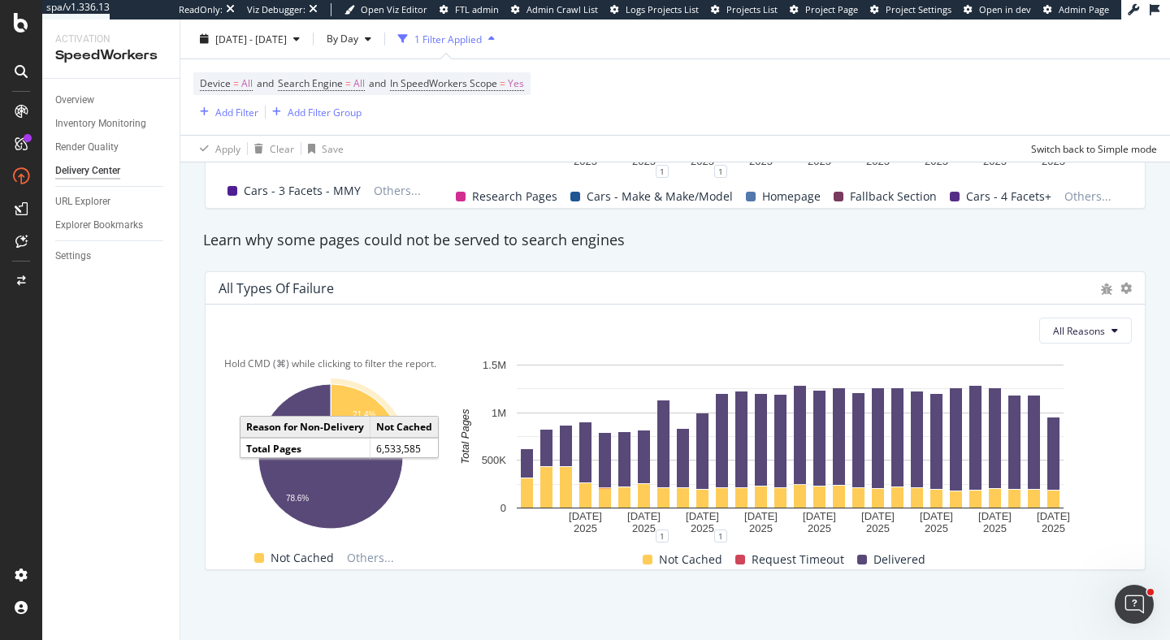
click at [361, 408] on icon "A chart." at bounding box center [366, 420] width 71 height 72
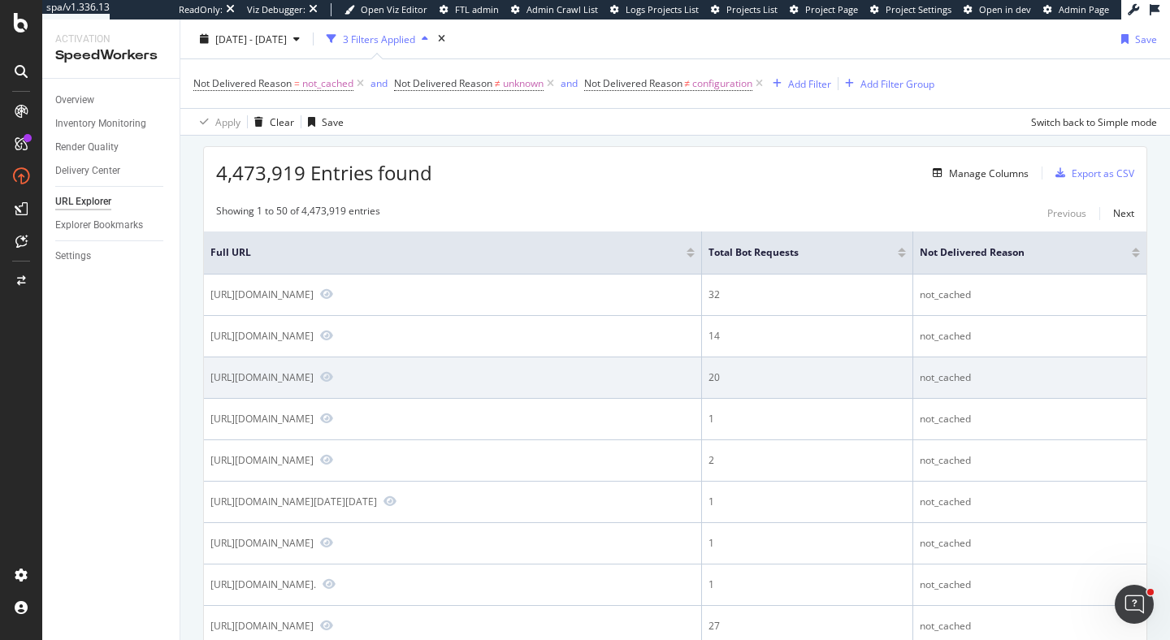
scroll to position [46, 0]
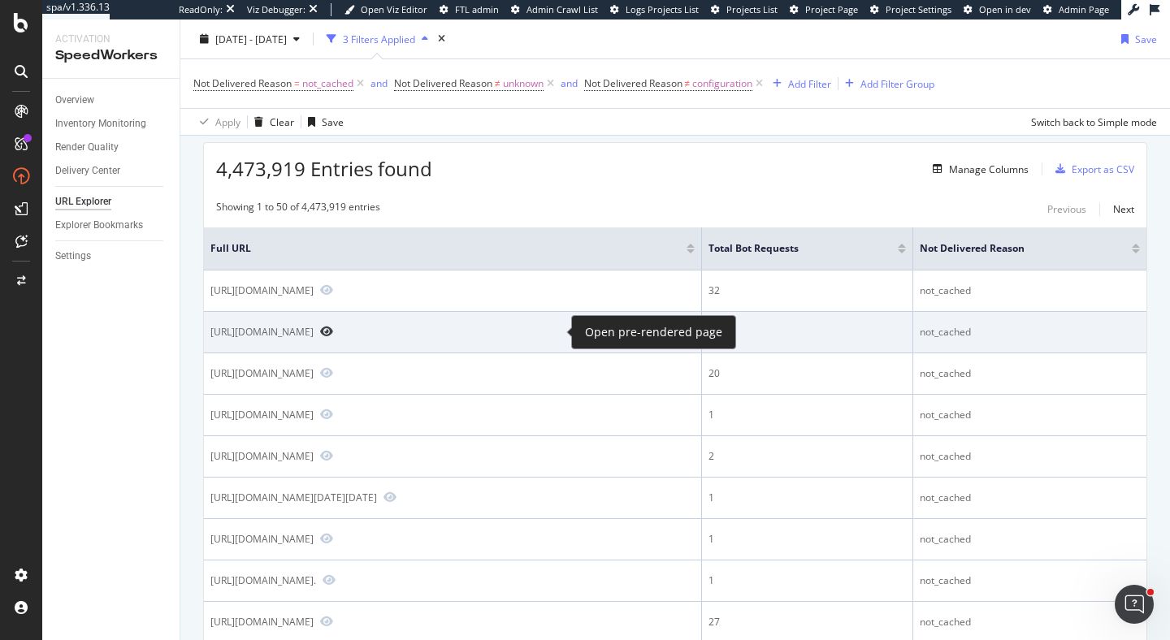
click at [333, 332] on icon "Preview https://www.carmax.com/cars/ford/fusion/fusion-energi/mustang-mach-e" at bounding box center [326, 331] width 13 height 11
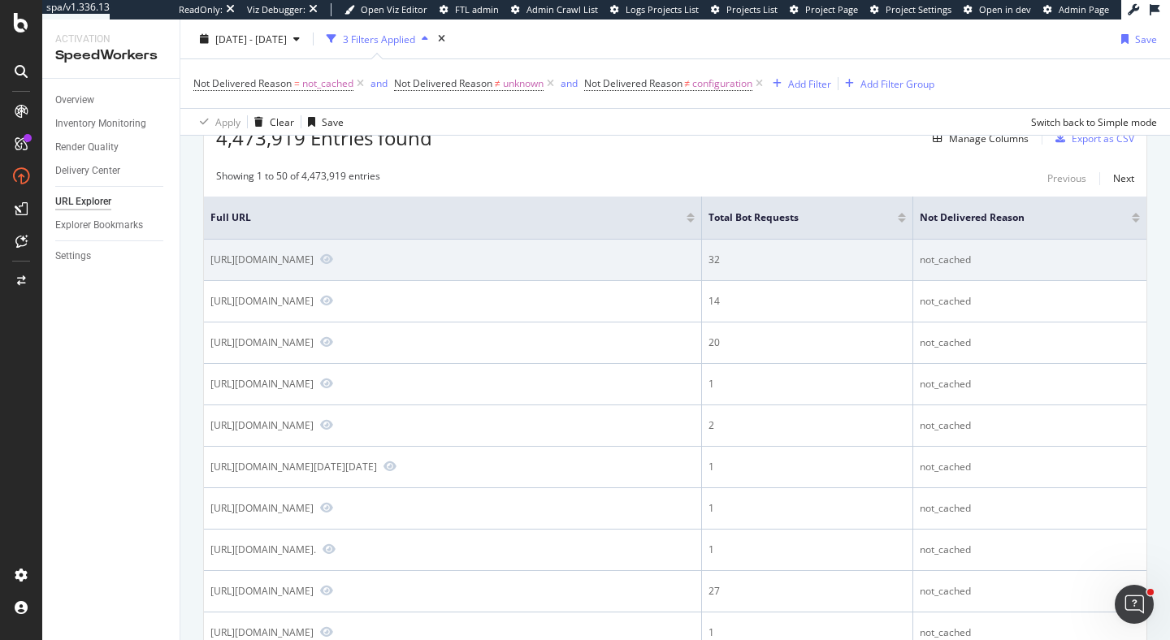
scroll to position [0, 0]
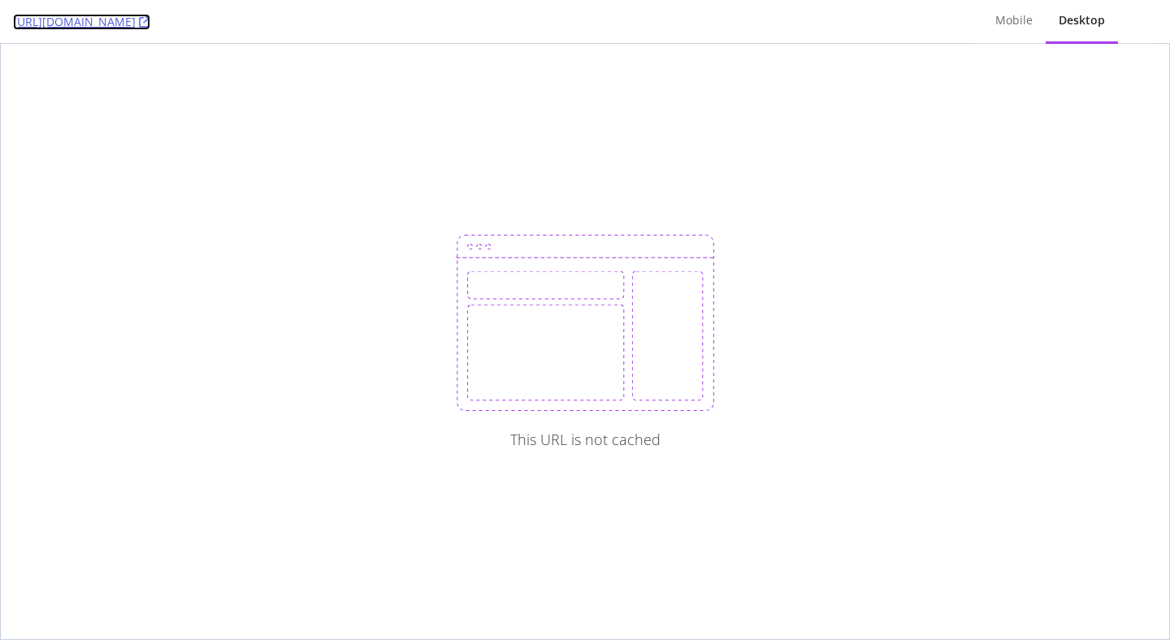
click at [150, 18] on icon at bounding box center [144, 21] width 11 height 11
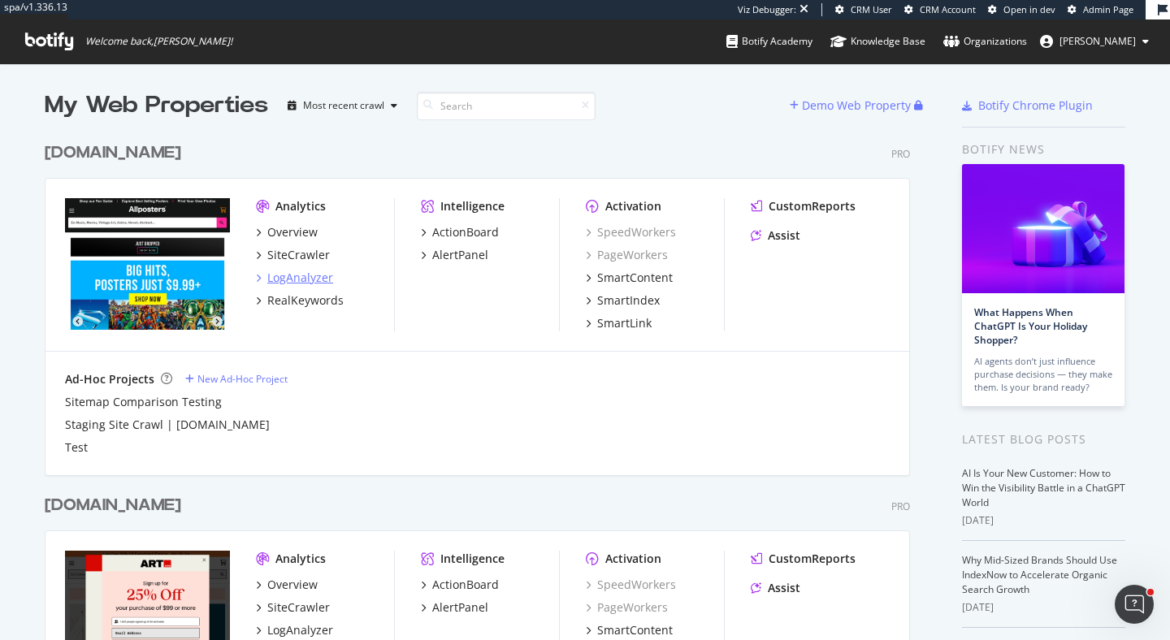
click at [305, 277] on div "LogAnalyzer" at bounding box center [300, 278] width 66 height 16
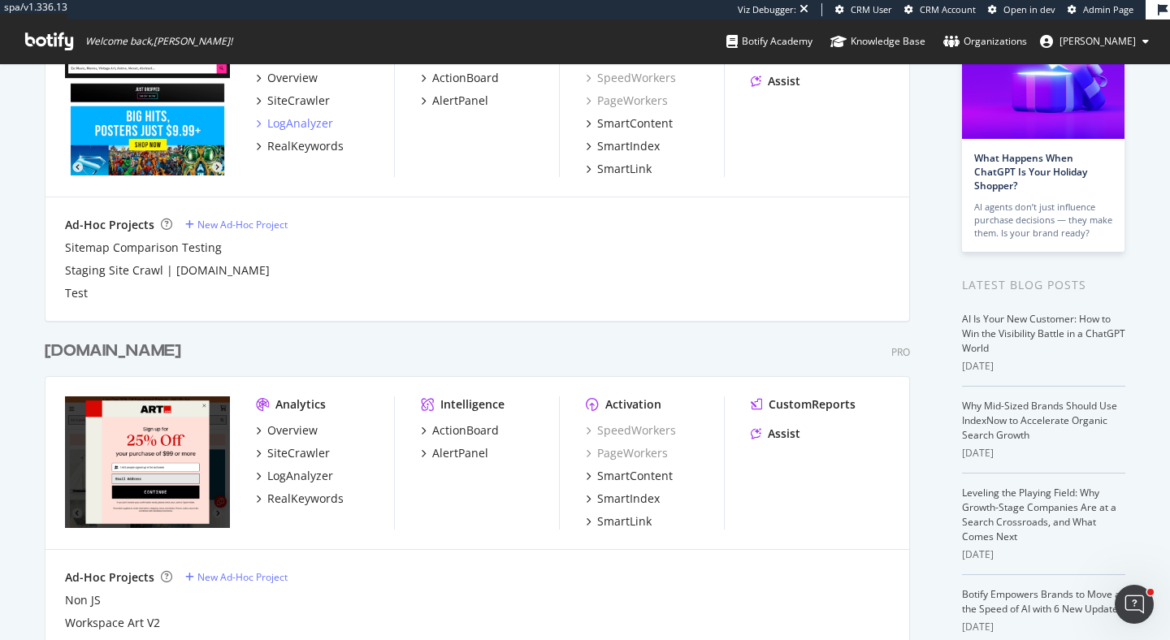
scroll to position [170, 0]
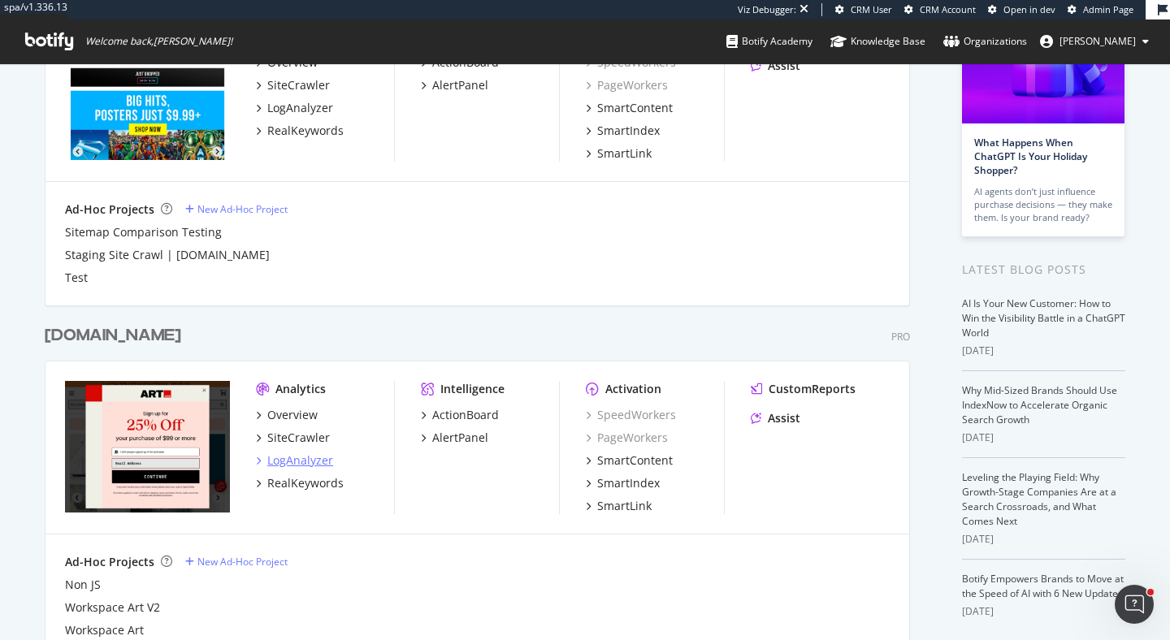
click at [290, 461] on div "LogAnalyzer" at bounding box center [300, 461] width 66 height 16
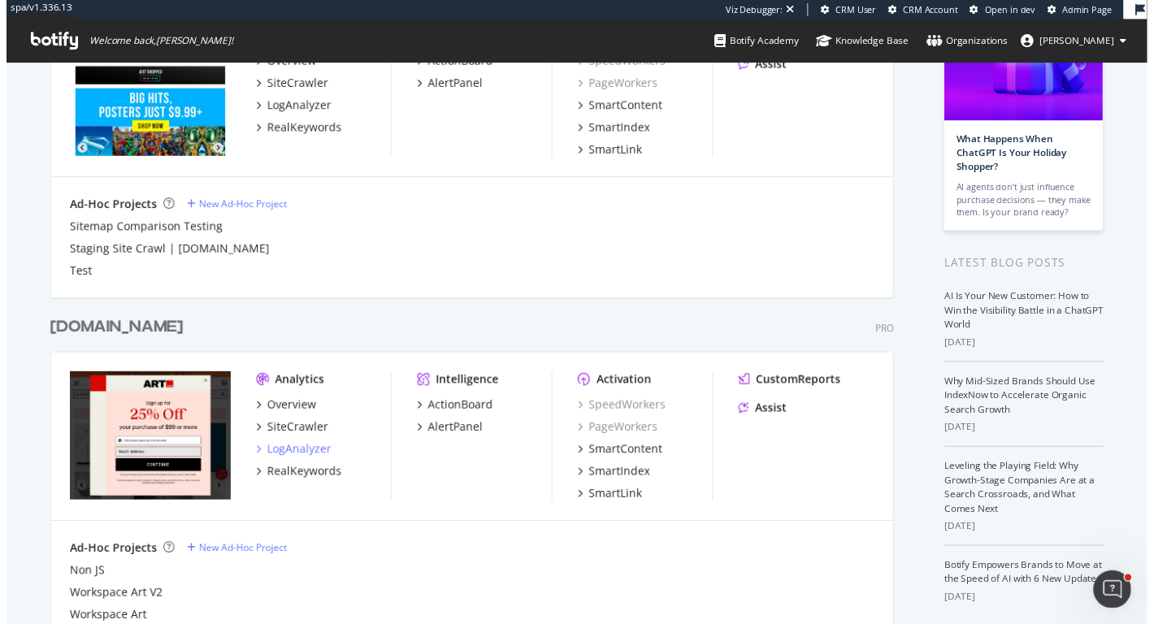
scroll to position [0, 0]
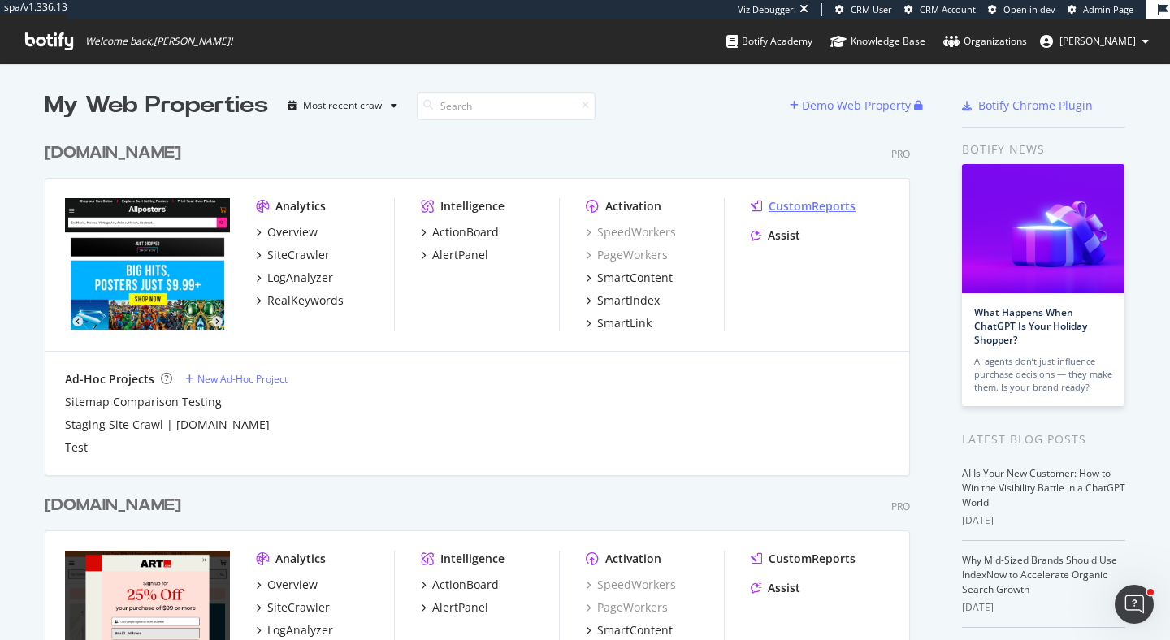
click at [820, 206] on div "CustomReports" at bounding box center [812, 206] width 87 height 16
click at [842, 562] on div "CustomReports" at bounding box center [812, 559] width 87 height 16
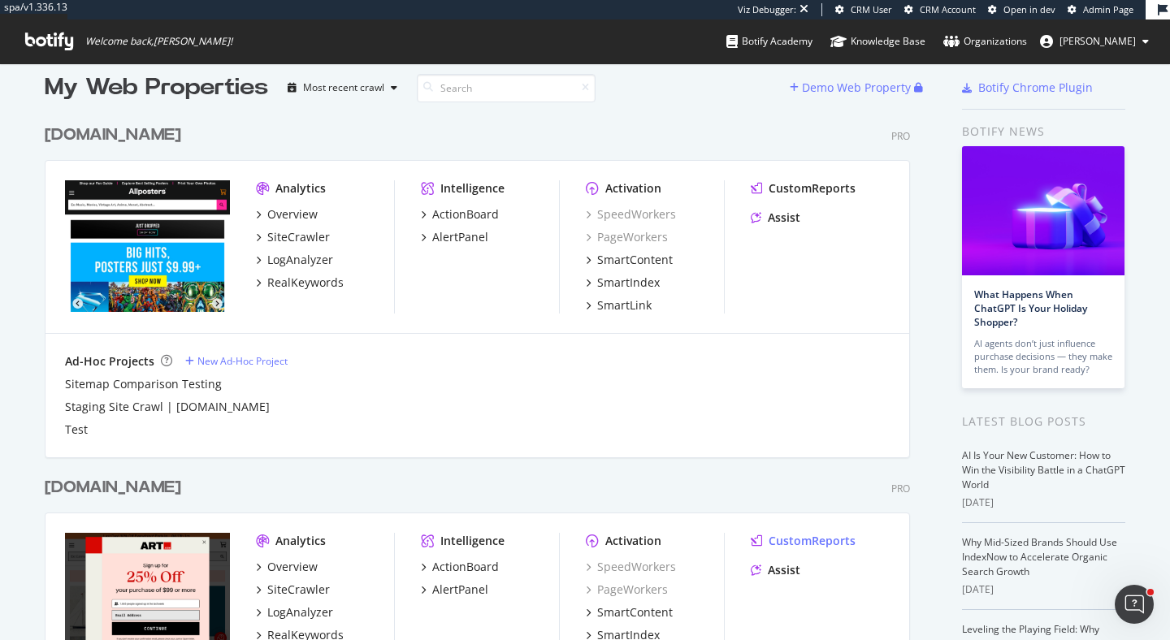
scroll to position [20, 0]
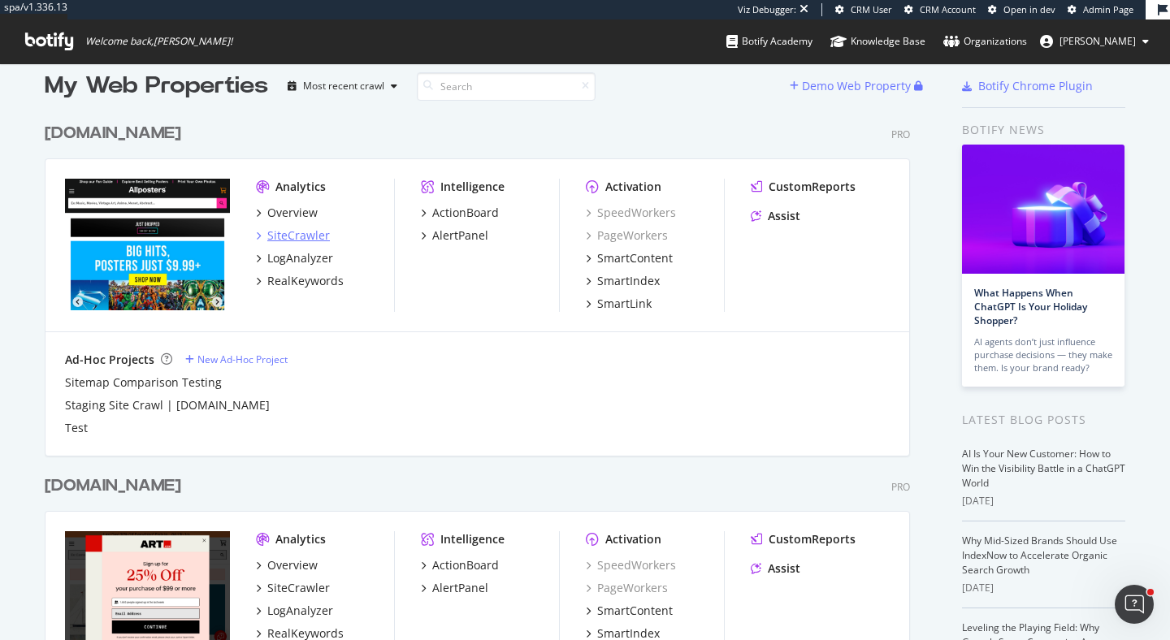
click at [317, 237] on div "SiteCrawler" at bounding box center [298, 236] width 63 height 16
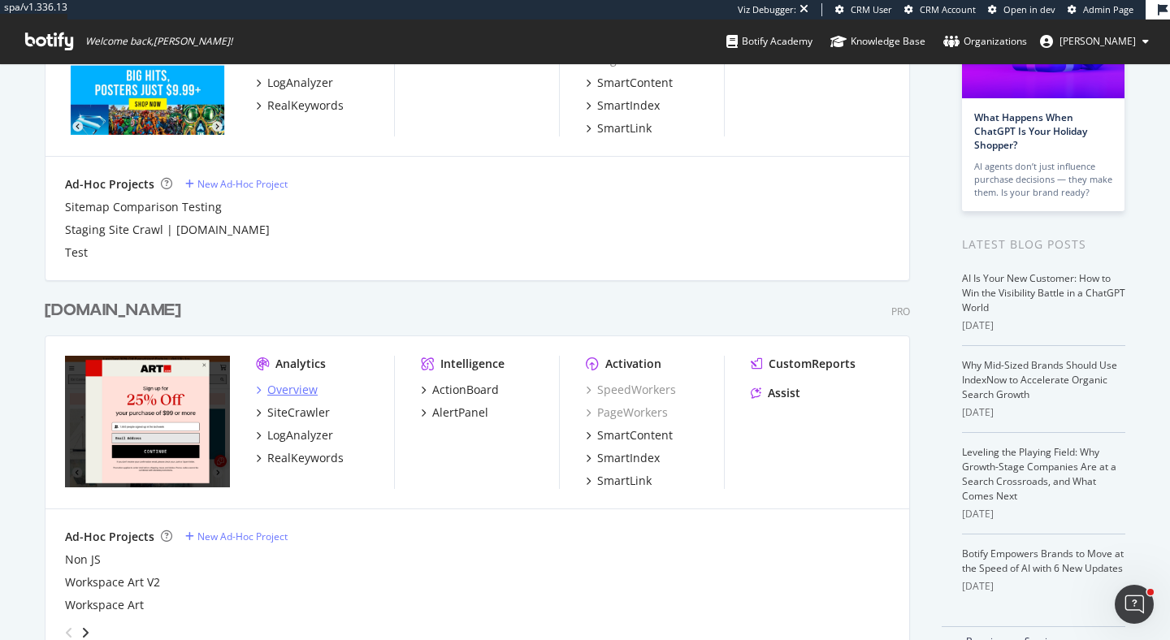
scroll to position [237, 0]
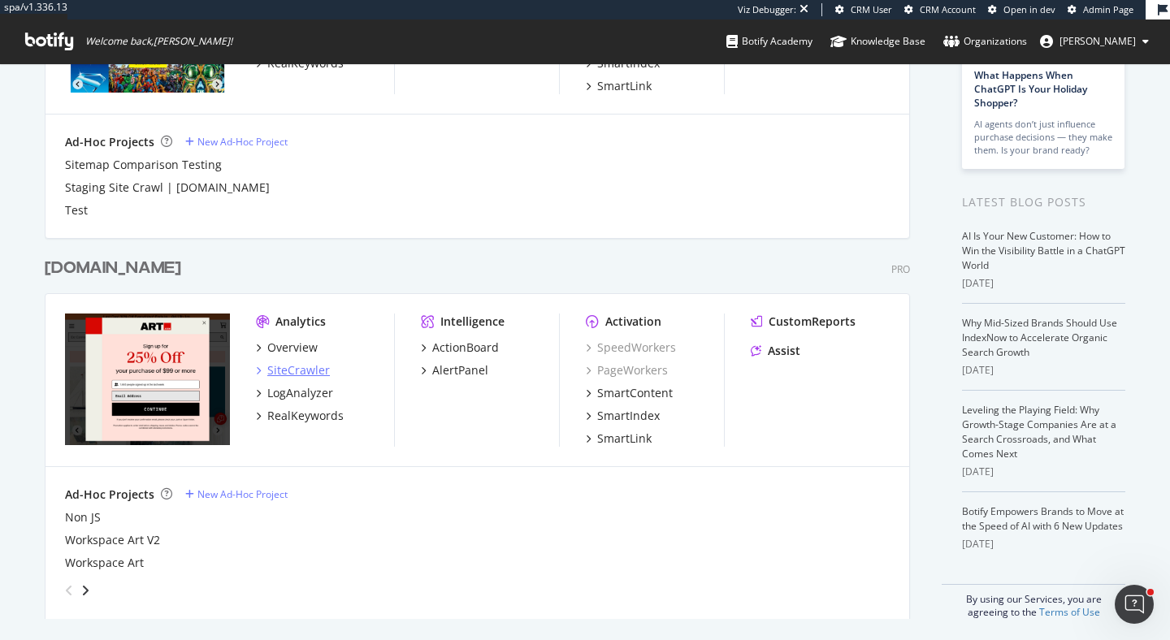
click at [299, 376] on div "SiteCrawler" at bounding box center [298, 370] width 63 height 16
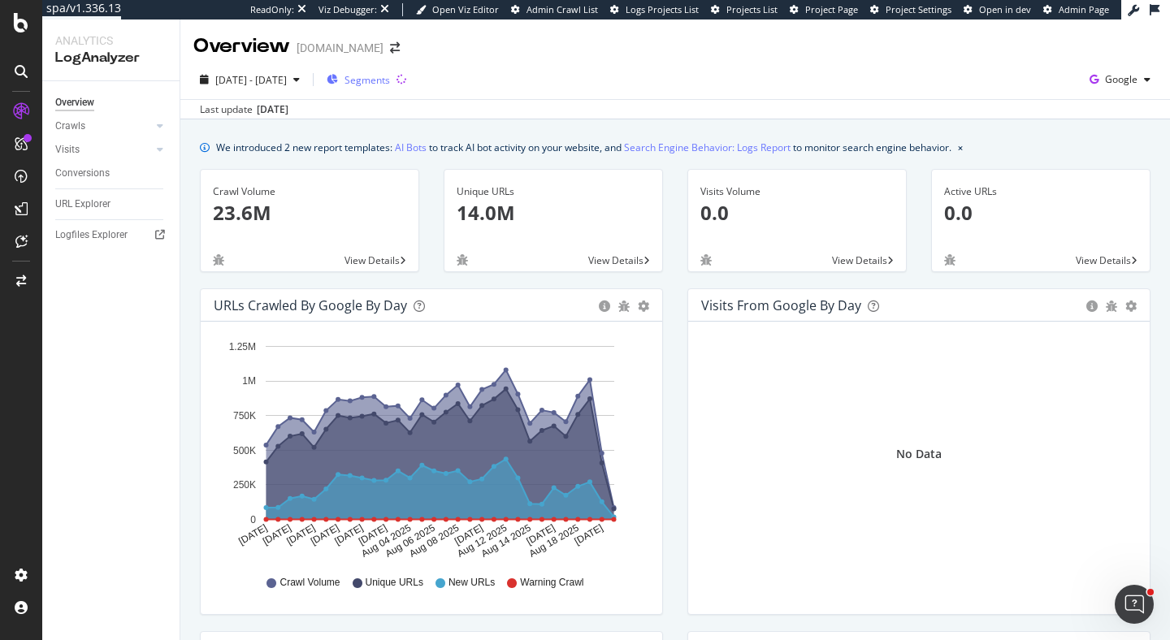
click at [390, 77] on span "Segments" at bounding box center [368, 80] width 46 height 14
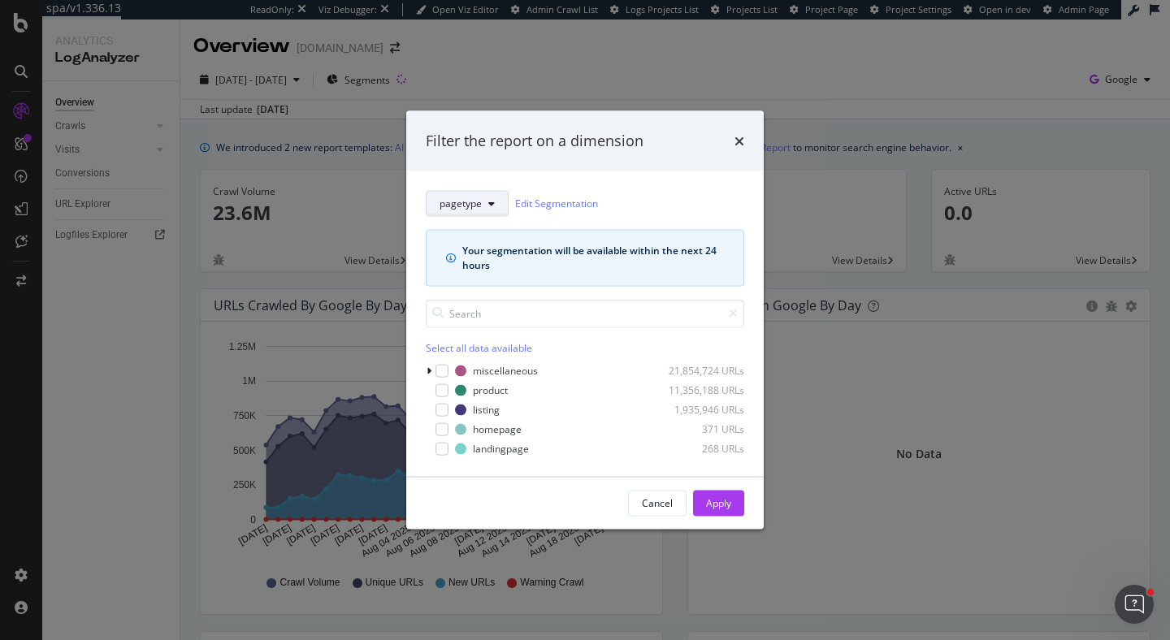
click at [478, 193] on button "pagetype" at bounding box center [467, 203] width 83 height 26
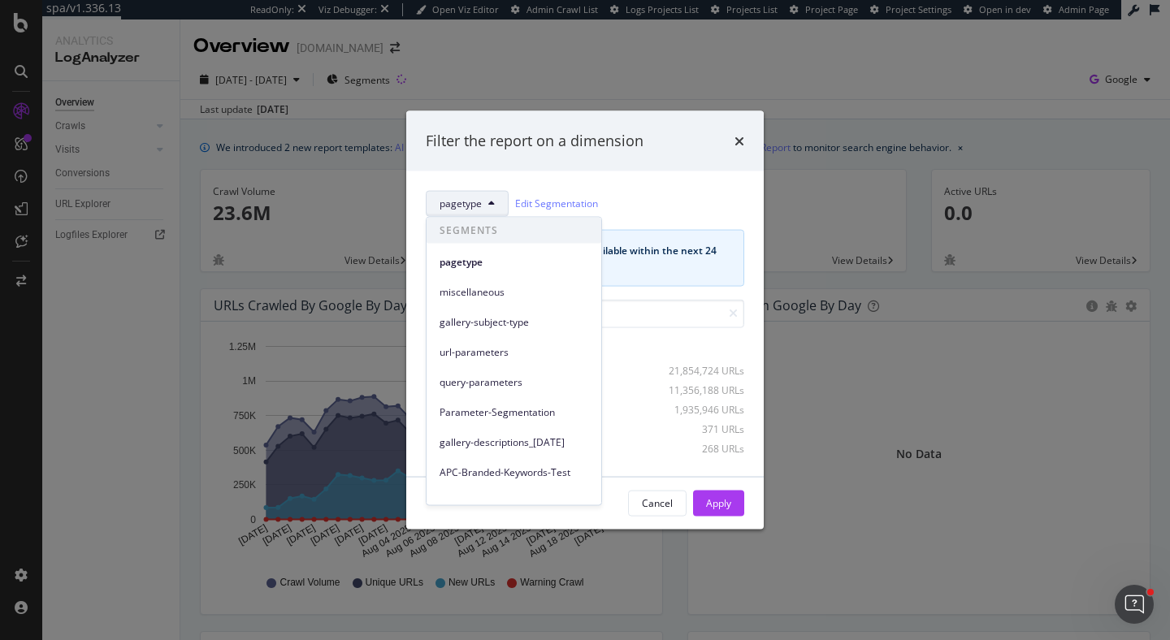
click at [142, 379] on div "Filter the report on a dimension pagetype Edit Segmentation Your segmentation w…" at bounding box center [585, 320] width 1170 height 640
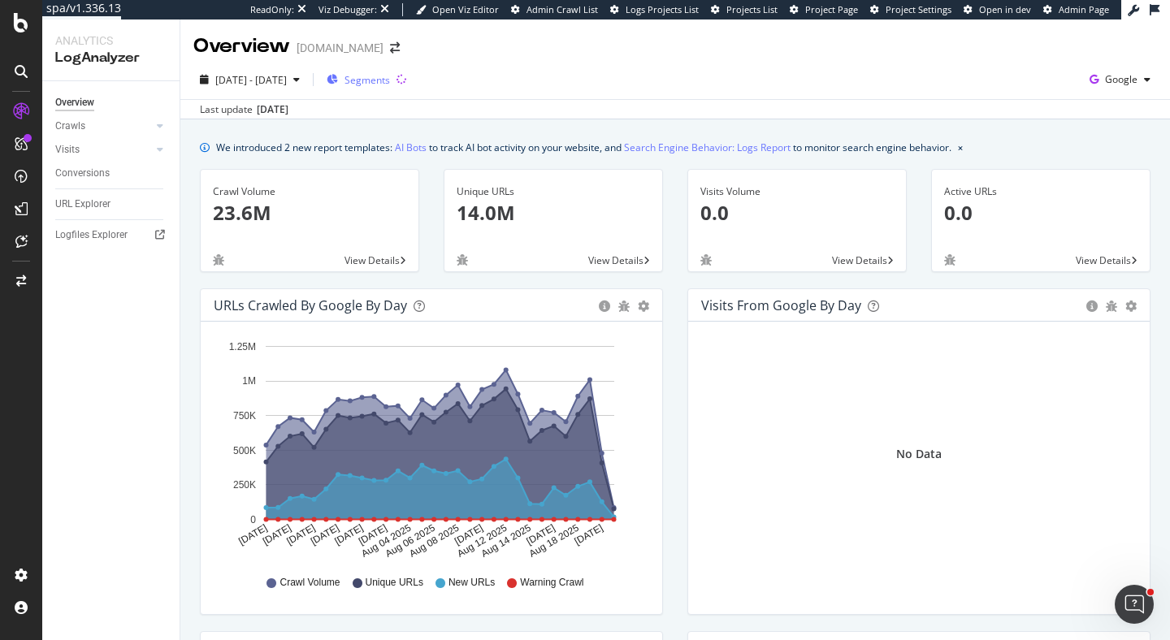
click at [389, 83] on span "Segments" at bounding box center [368, 80] width 46 height 14
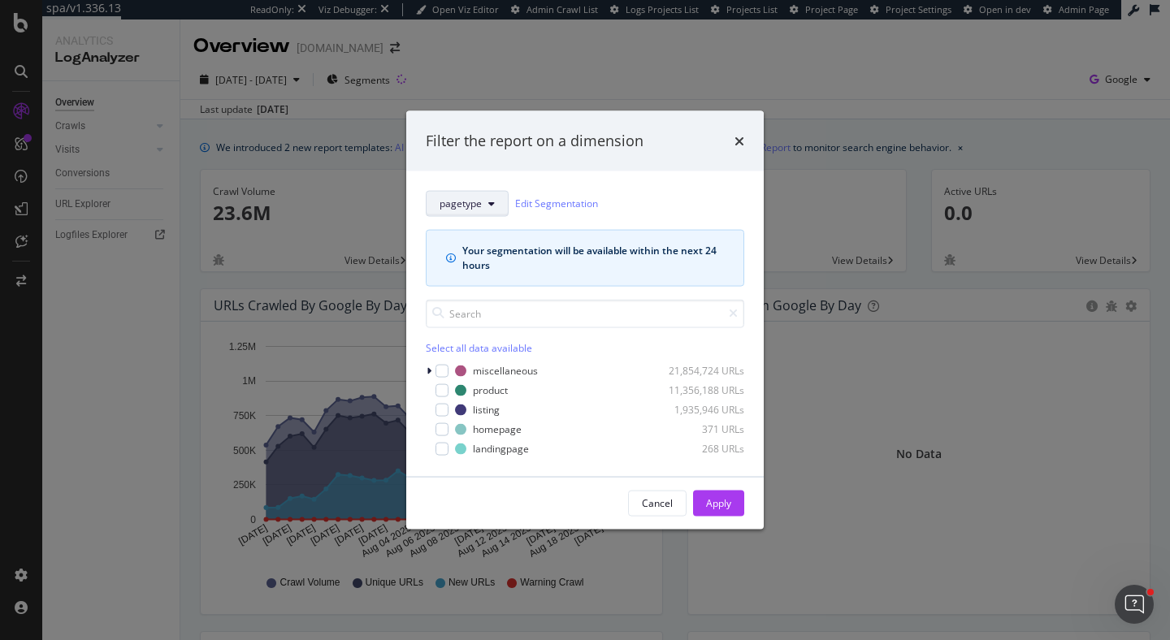
click at [484, 211] on button "pagetype" at bounding box center [467, 203] width 83 height 26
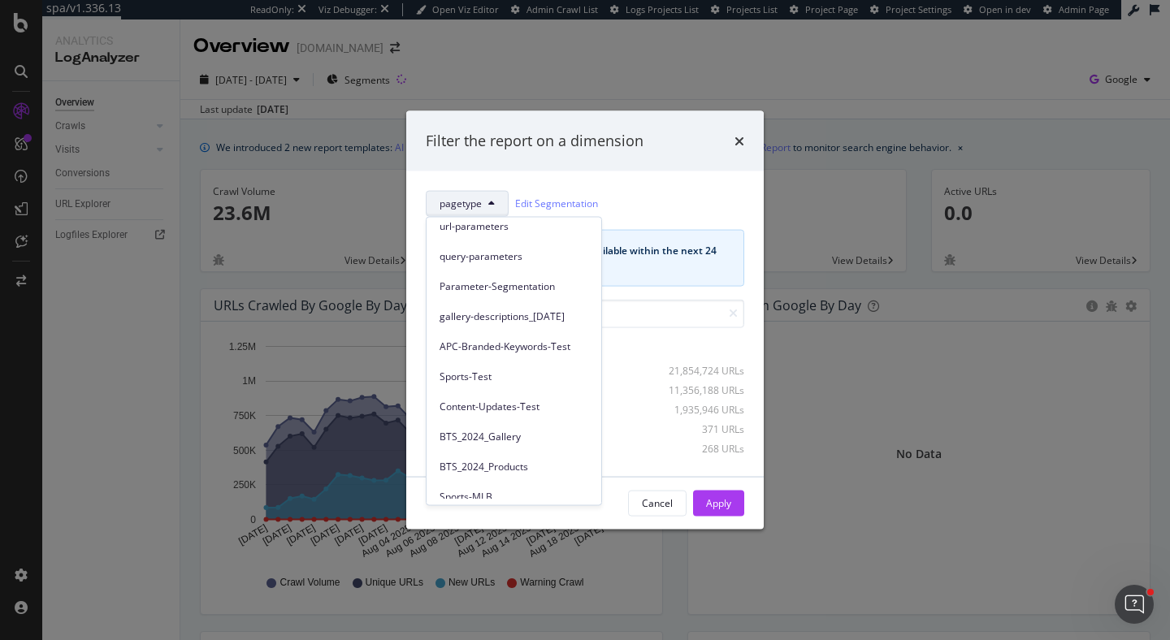
scroll to position [346, 0]
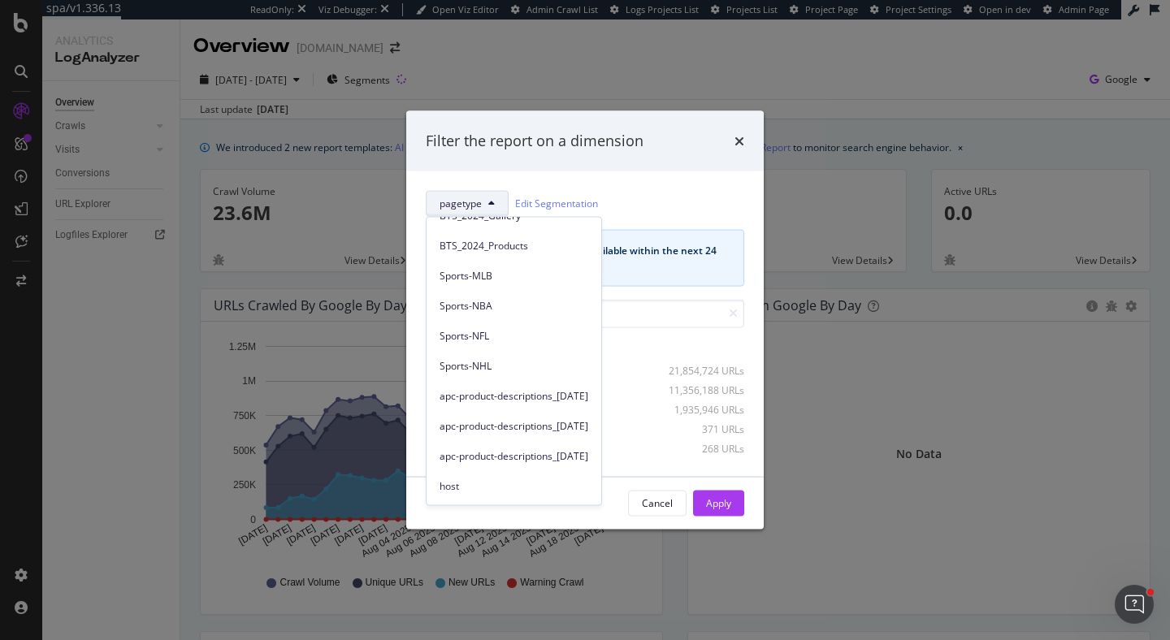
click at [578, 184] on div "pagetype Edit Segmentation Your segmentation will be available within the next …" at bounding box center [585, 324] width 358 height 306
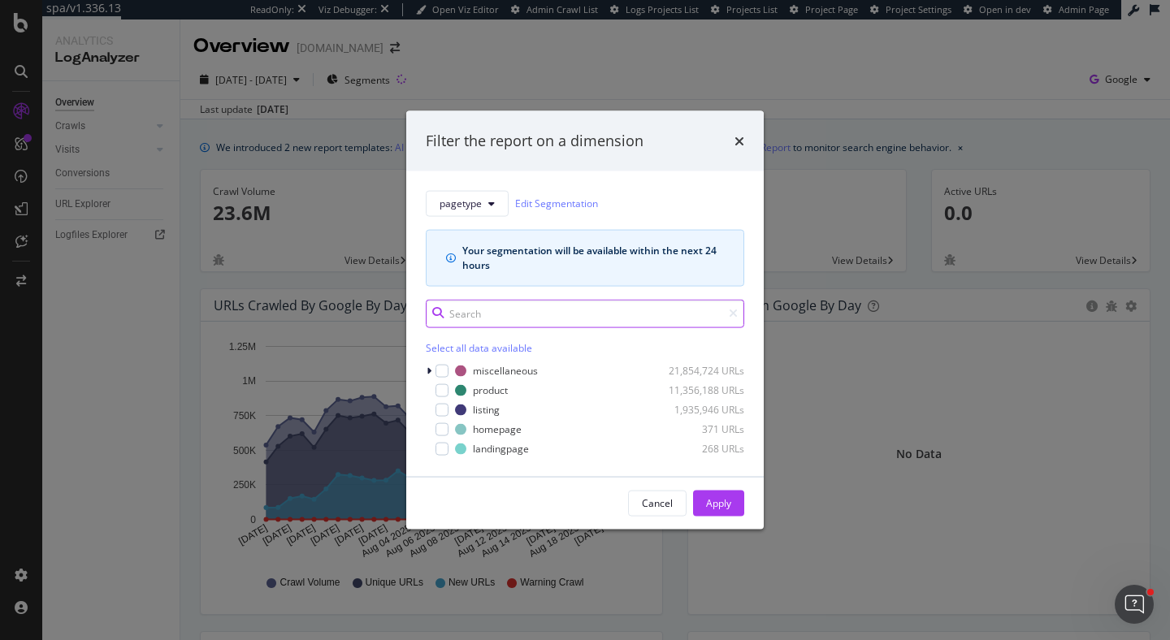
click at [516, 316] on input "modal" at bounding box center [585, 313] width 319 height 28
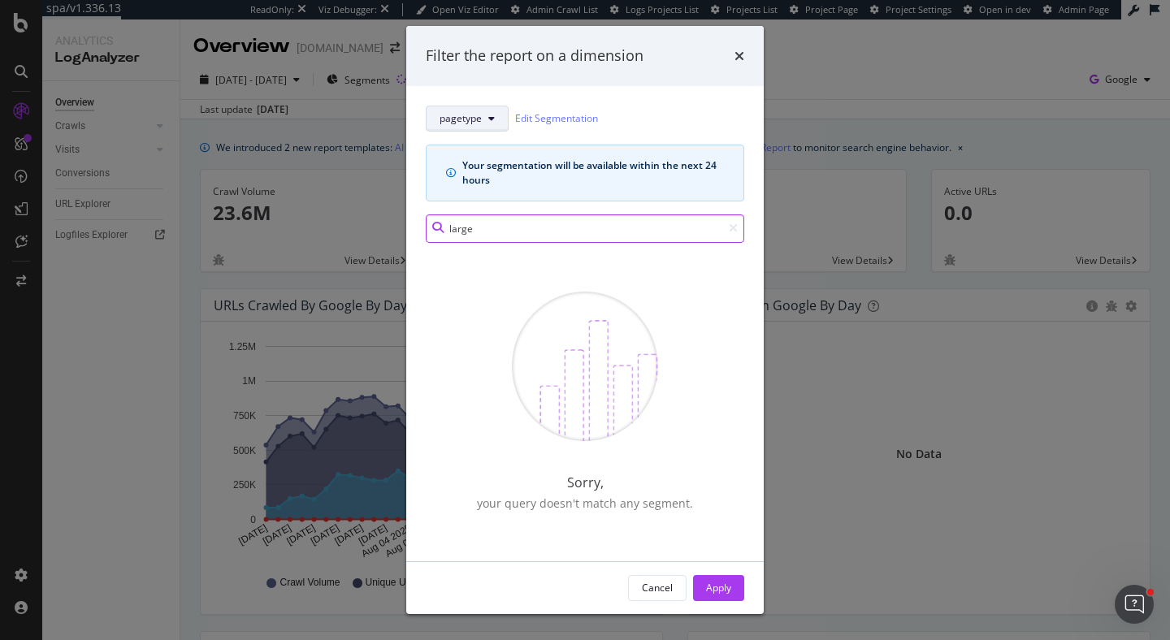
type input "large"
click at [488, 106] on button "pagetype" at bounding box center [467, 119] width 83 height 26
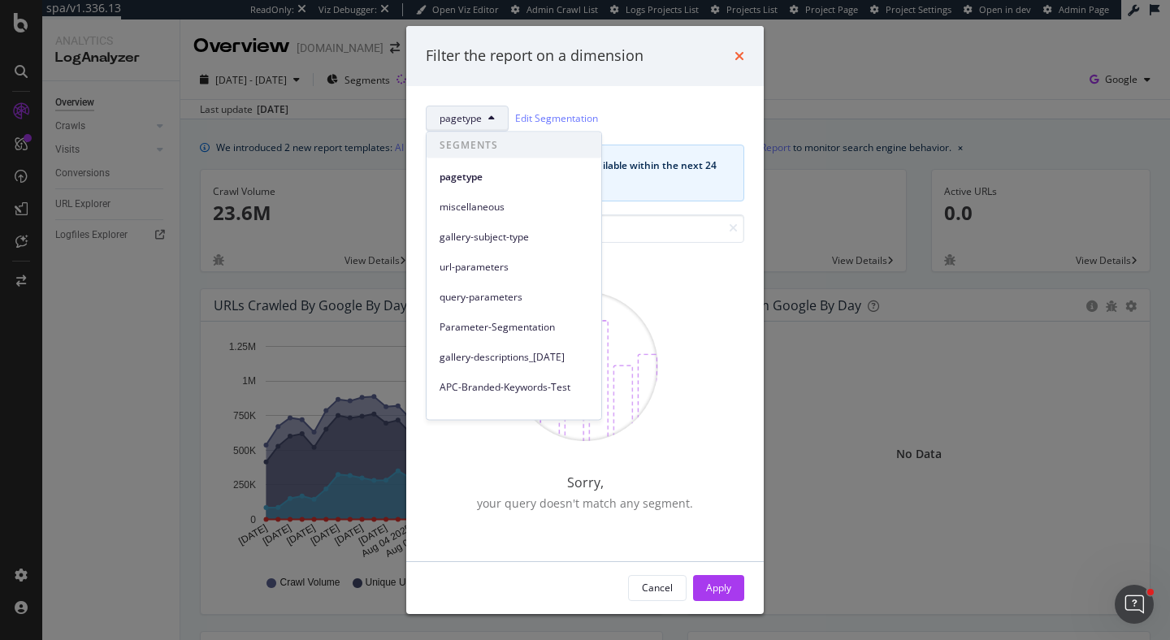
click at [740, 56] on icon "times" at bounding box center [740, 56] width 10 height 13
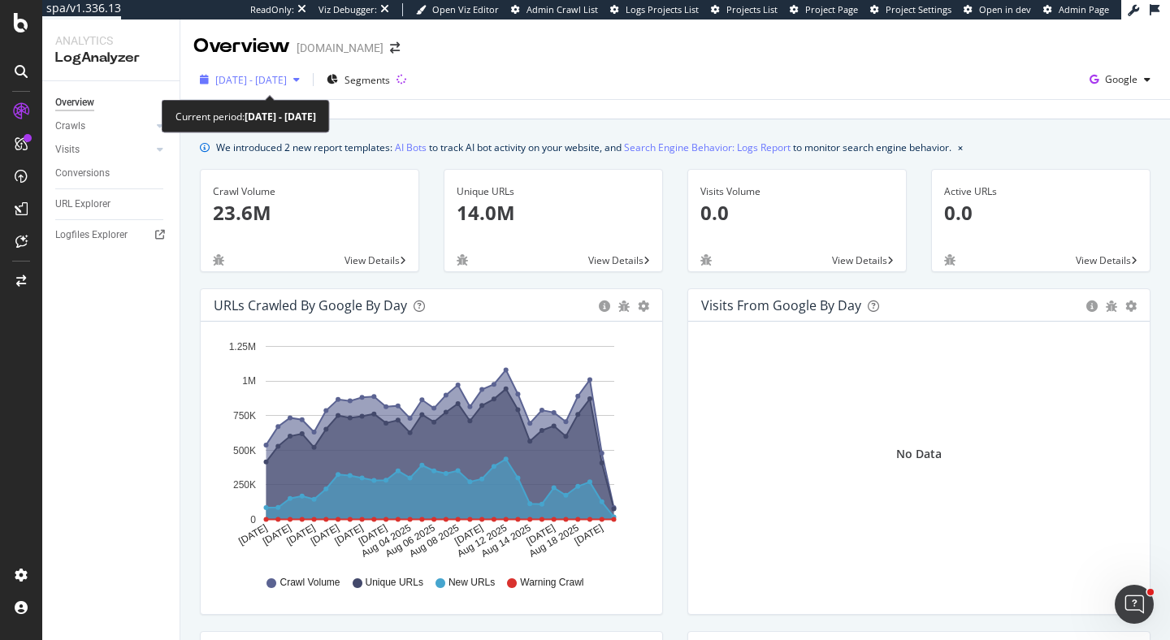
click at [248, 80] on span "2025 Jul. 23rd - Aug. 21st" at bounding box center [251, 80] width 72 height 14
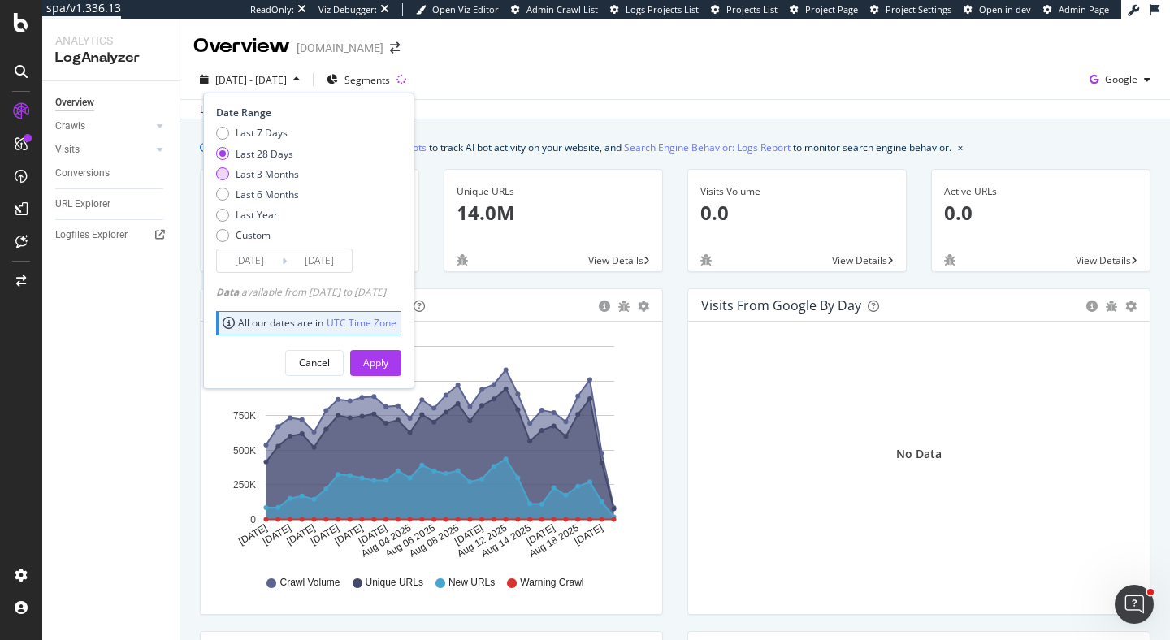
click at [284, 172] on div "Last 3 Months" at bounding box center [267, 174] width 63 height 14
click at [274, 190] on div "Last 6 Months" at bounding box center [267, 195] width 63 height 14
type input "2025/02/22"
click at [389, 357] on div "Apply" at bounding box center [375, 363] width 25 height 14
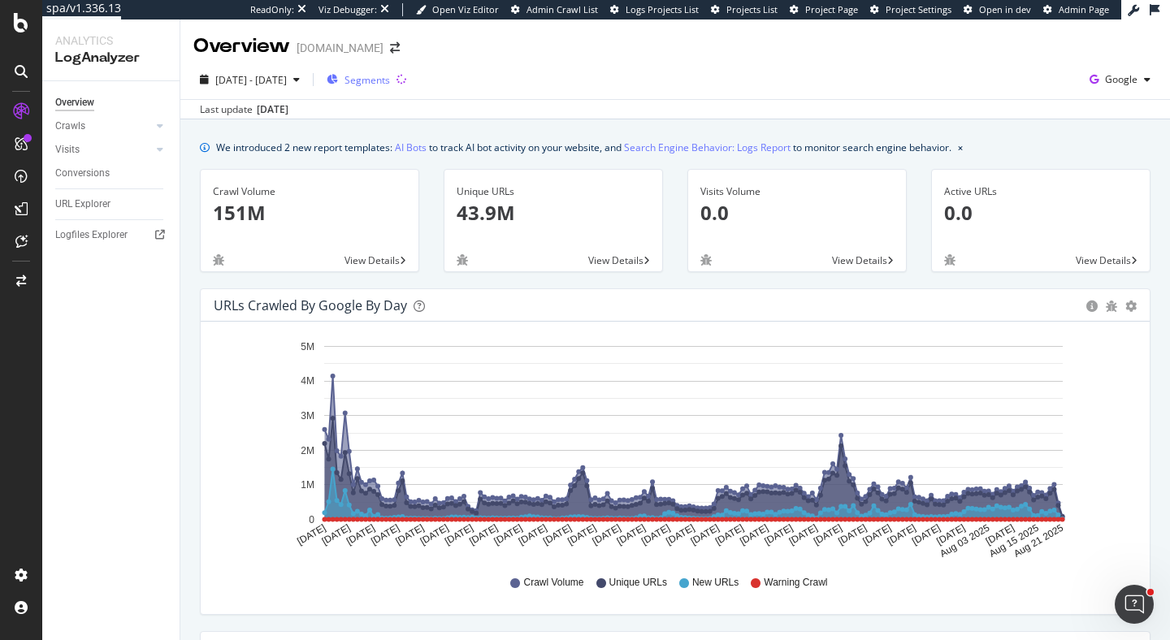
click at [390, 81] on span "Segments" at bounding box center [368, 80] width 46 height 14
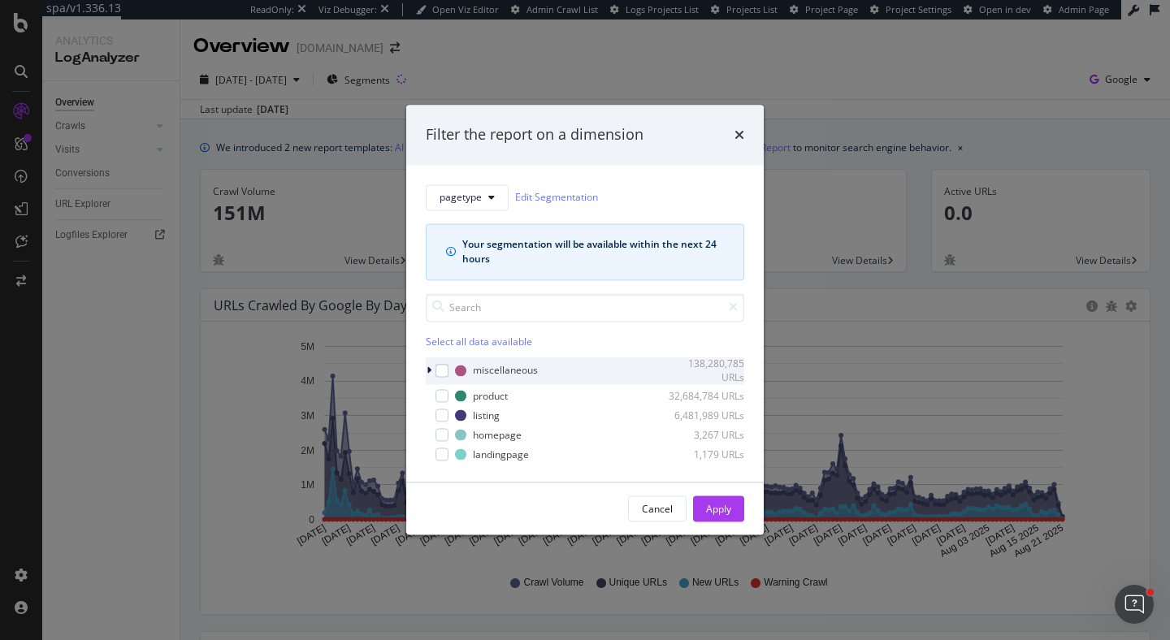
click at [431, 368] on icon "modal" at bounding box center [429, 371] width 5 height 10
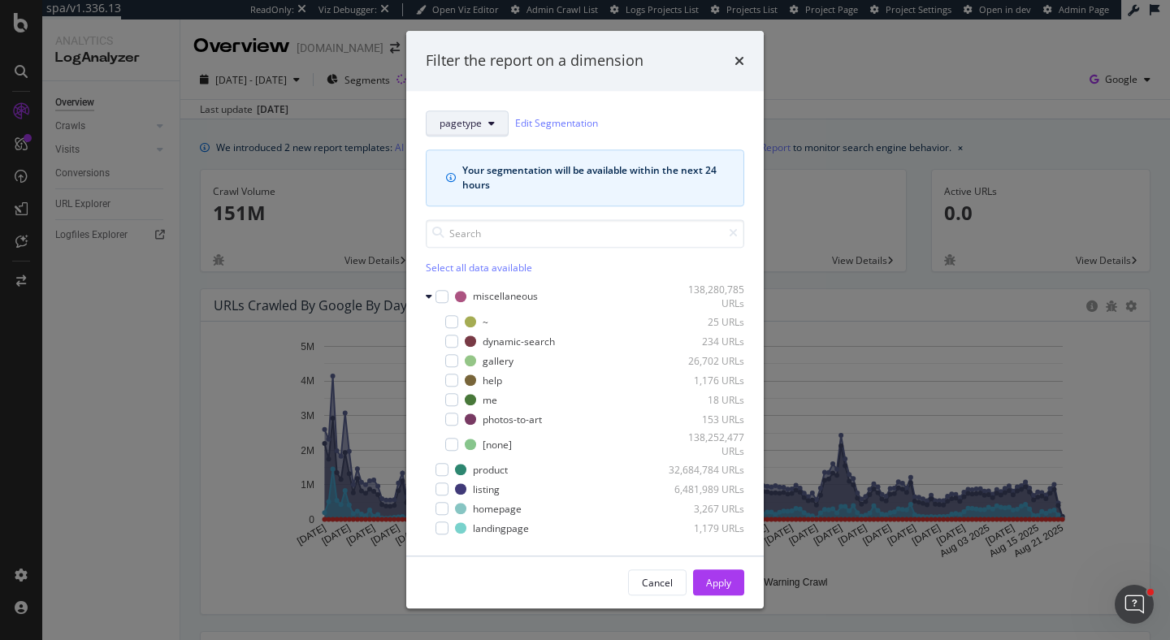
click at [494, 122] on button "pagetype" at bounding box center [467, 124] width 83 height 26
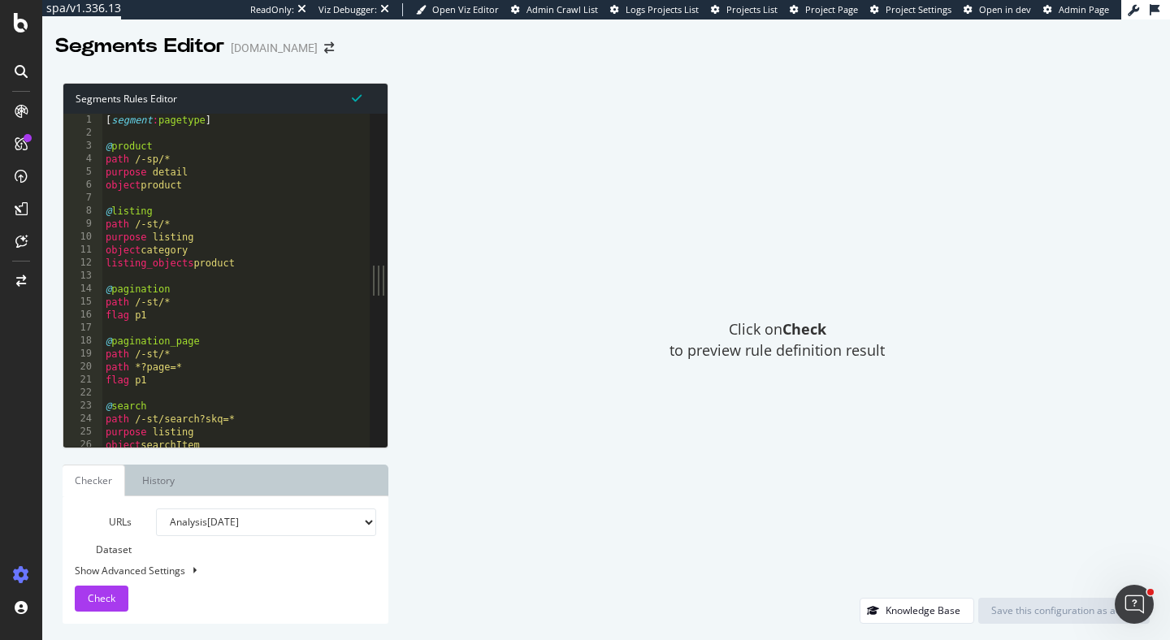
click at [225, 132] on div "[ segment : pagetype ] @ product path /-sp/* purpose detail object product @ li…" at bounding box center [553, 293] width 902 height 359
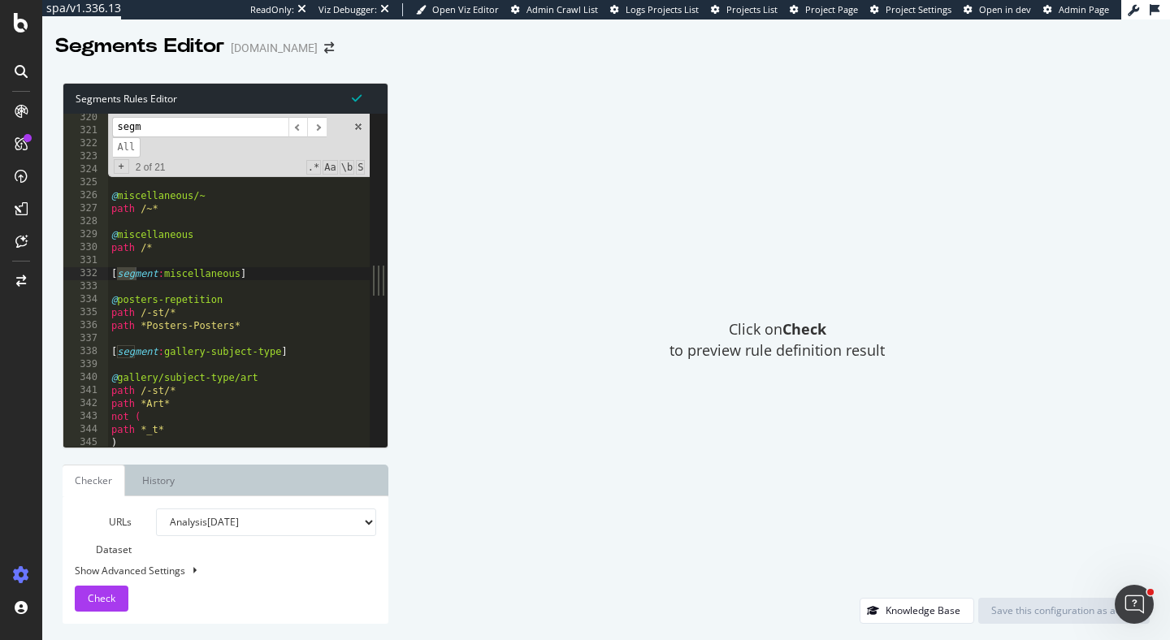
scroll to position [2294, 0]
click at [237, 123] on input "segment:" at bounding box center [200, 127] width 176 height 20
click at [180, 123] on input "segment:" at bounding box center [200, 127] width 176 height 20
click at [180, 124] on input "segment:" at bounding box center [200, 127] width 176 height 20
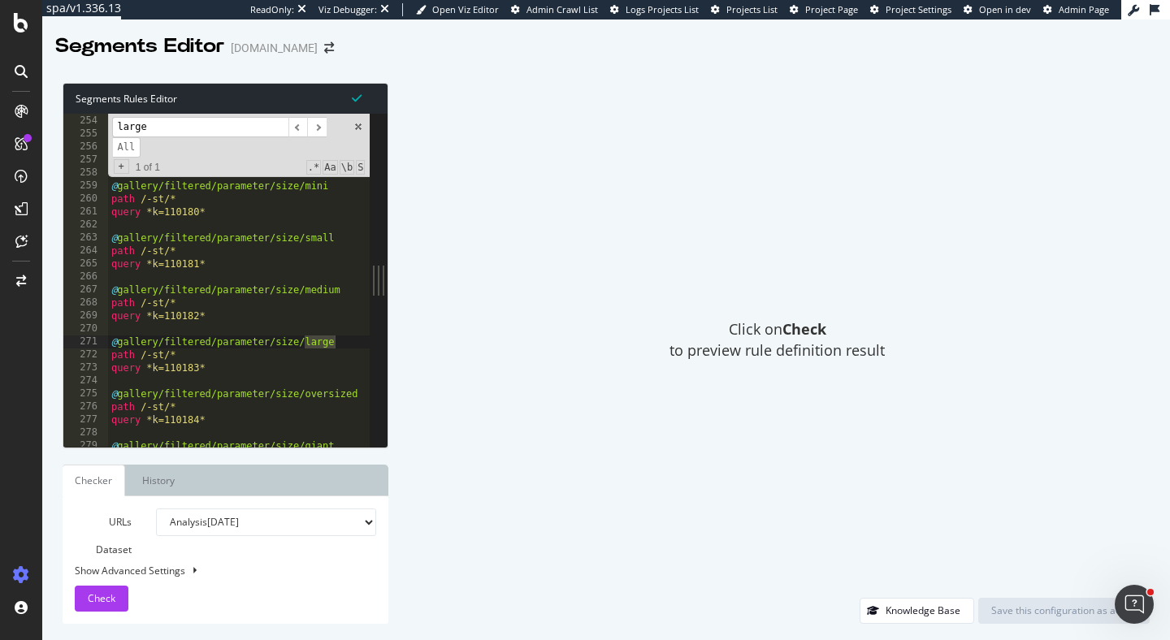
scroll to position [1818, 0]
type input "large"
click at [315, 128] on span "​" at bounding box center [317, 127] width 20 height 20
click at [246, 126] on input "large" at bounding box center [200, 127] width 176 height 20
click at [228, 126] on input "large" at bounding box center [200, 127] width 176 height 20
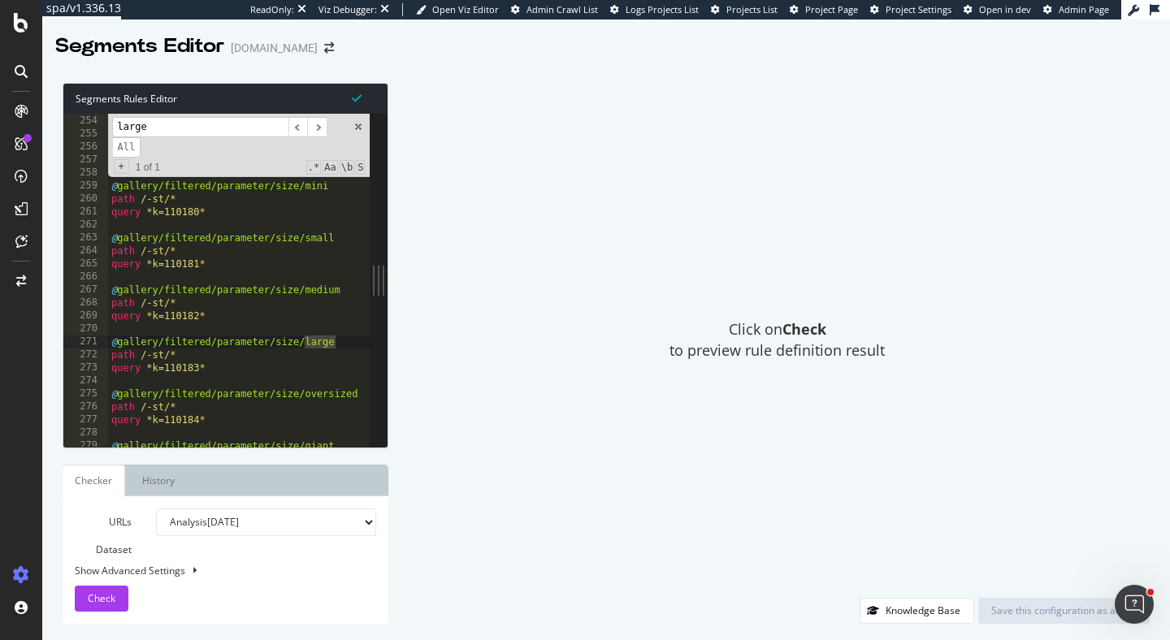
click at [132, 318] on div "query *n=110201* @ gallery/filtered/parameter/shape/square path /-st/* query *n…" at bounding box center [559, 281] width 902 height 359
drag, startPoint x: 141, startPoint y: 318, endPoint x: 107, endPoint y: 319, distance: 33.3
click at [107, 319] on div "query *k=110182* 253 254 255 256 257 258 259 260 261 262 263 264 265 266 267 26…" at bounding box center [216, 280] width 306 height 333
drag, startPoint x: 134, startPoint y: 305, endPoint x: 111, endPoint y: 304, distance: 22.8
click at [111, 304] on div "query *n=110201* @ gallery/filtered/parameter/shape/square path /-st/* query *n…" at bounding box center [559, 281] width 902 height 359
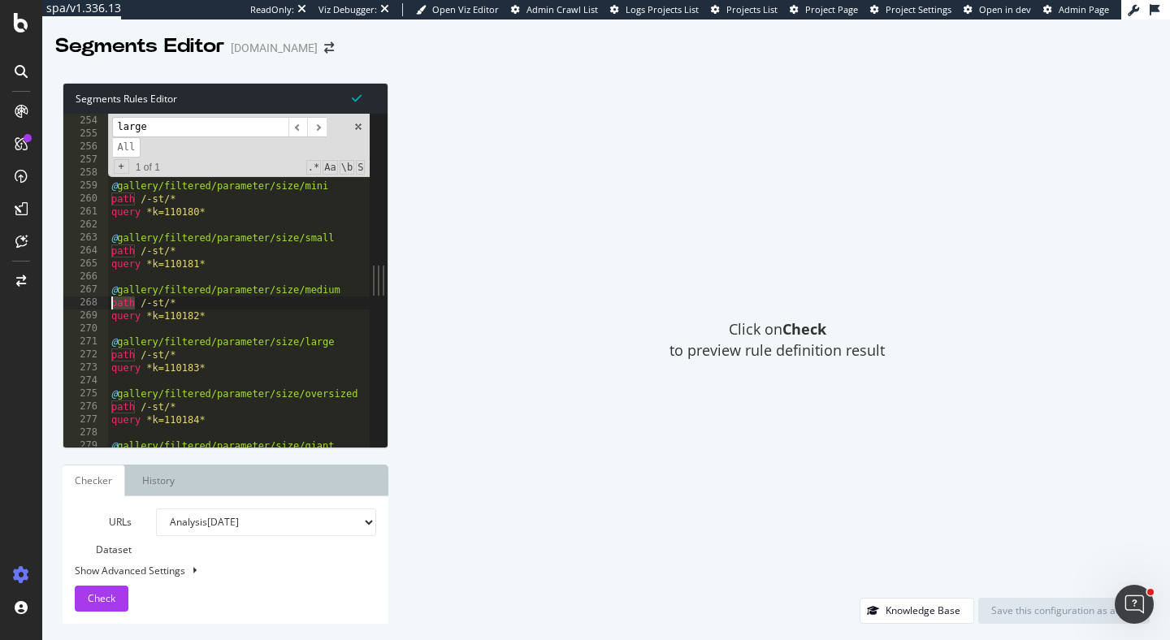
click at [208, 315] on div "query *n=110201* @ gallery/filtered/parameter/shape/square path /-st/* query *n…" at bounding box center [559, 281] width 902 height 359
click at [228, 295] on div "query *n=110201* @ gallery/filtered/parameter/shape/square path /-st/* query *n…" at bounding box center [559, 281] width 902 height 359
drag, startPoint x: 219, startPoint y: 313, endPoint x: 99, endPoint y: 284, distance: 122.8
click at [99, 284] on div "@gallery/filtered/parameter/size/medium 253 254 255 256 257 258 259 260 261 262…" at bounding box center [216, 280] width 306 height 333
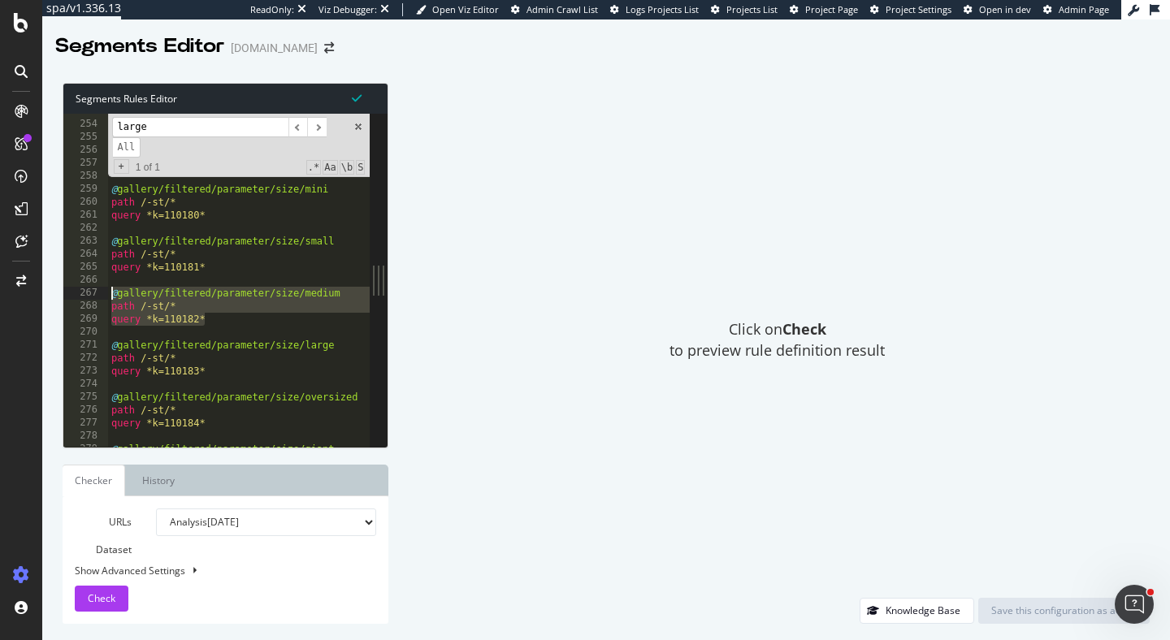
click at [247, 306] on div "query *n=110201* @ gallery/filtered/parameter/shape/square path /-st/* query *n…" at bounding box center [559, 284] width 902 height 359
click at [362, 125] on span at bounding box center [358, 126] width 11 height 11
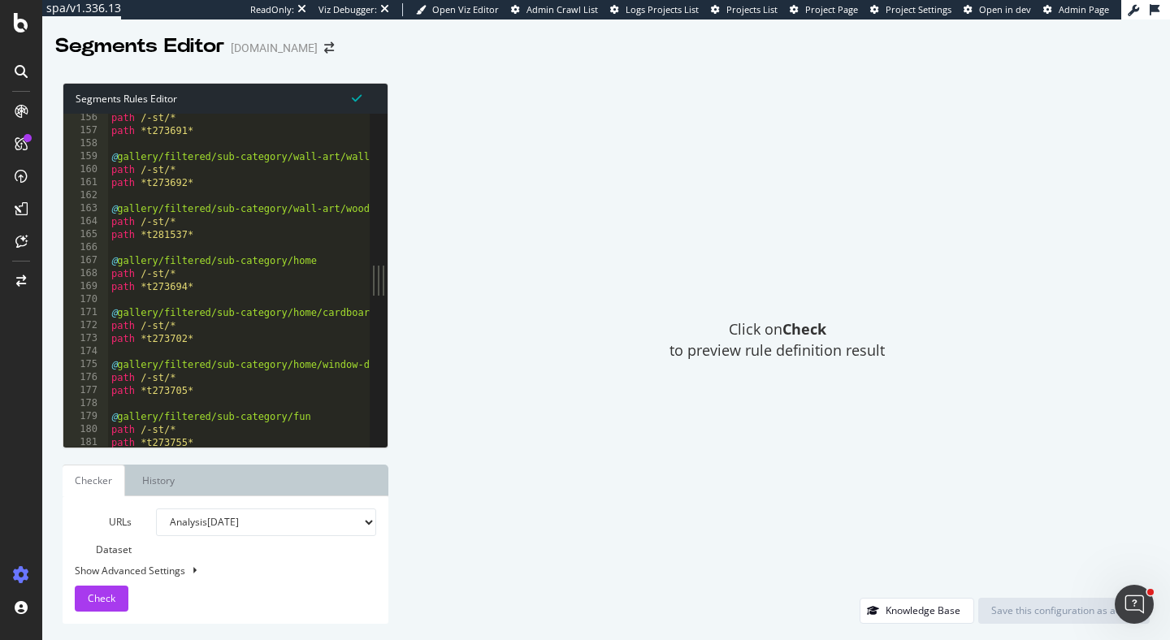
scroll to position [1134, 0]
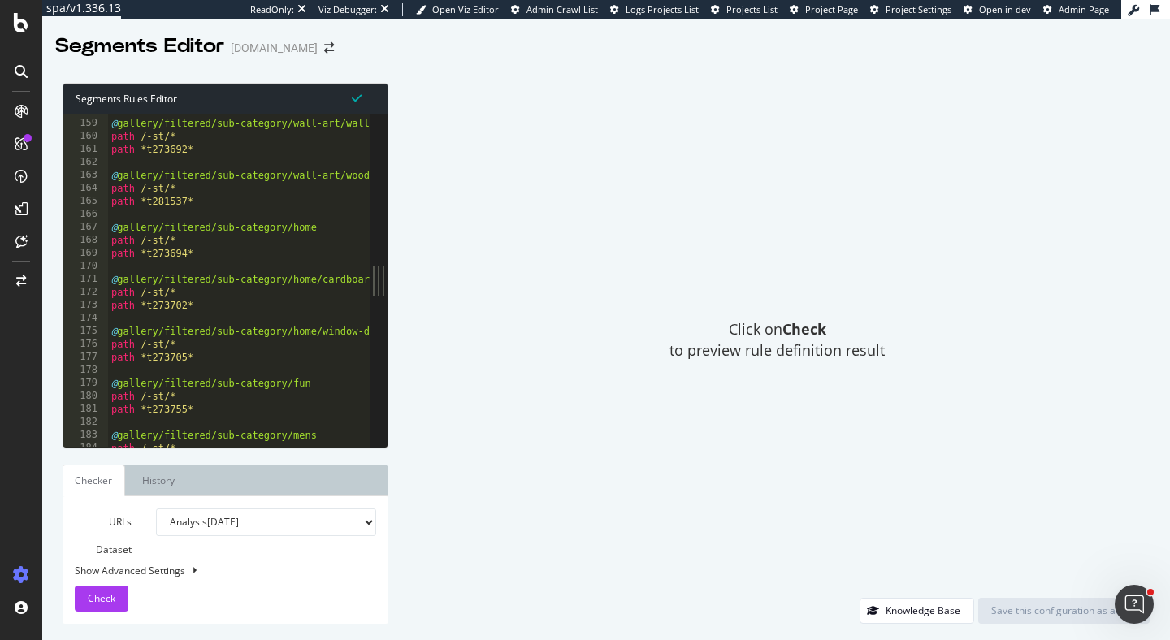
click at [145, 243] on div "@ gallery/filtered/sub-category/wall-art/wallpaper-murals path /-st/* path *t27…" at bounding box center [559, 283] width 902 height 359
click at [206, 245] on div "@ gallery/filtered/sub-category/wall-art/wallpaper-murals path /-st/* path *t27…" at bounding box center [559, 283] width 902 height 359
click at [206, 254] on div "@ gallery/filtered/sub-category/wall-art/wallpaper-murals path /-st/* path *t27…" at bounding box center [559, 283] width 902 height 359
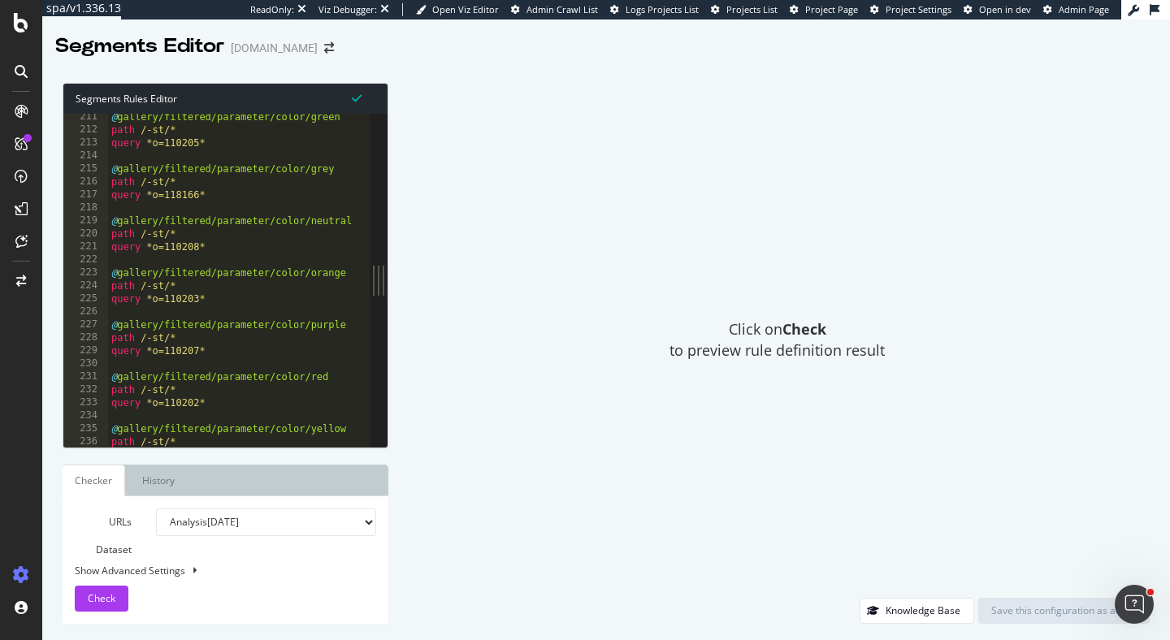
scroll to position [1511, 0]
click at [206, 242] on div "@ gallery/filtered/parameter/color/green path /-st/* query *o=110205* @ gallery…" at bounding box center [559, 290] width 902 height 359
click at [185, 232] on div "@ gallery/filtered/parameter/color/green path /-st/* query *o=110205* @ gallery…" at bounding box center [559, 290] width 902 height 359
click at [211, 244] on div "@ gallery/filtered/parameter/color/green path /-st/* query *o=110205* @ gallery…" at bounding box center [559, 290] width 902 height 359
click at [138, 245] on div "@ gallery/filtered/parameter/color/green path /-st/* query *o=110205* @ gallery…" at bounding box center [559, 290] width 902 height 359
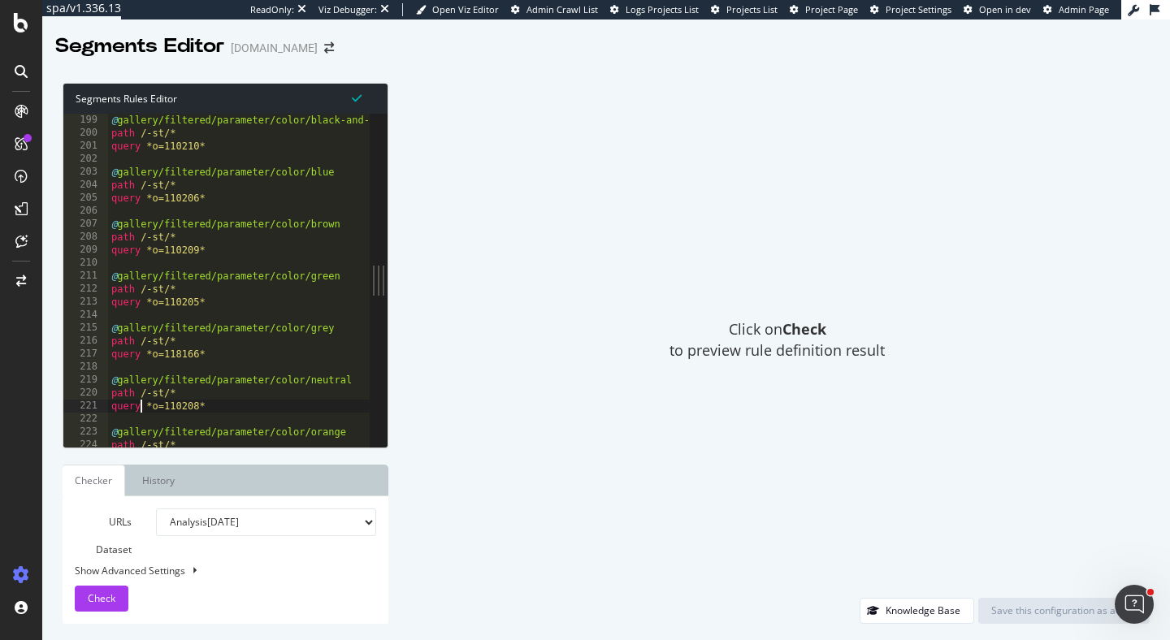
scroll to position [1423, 0]
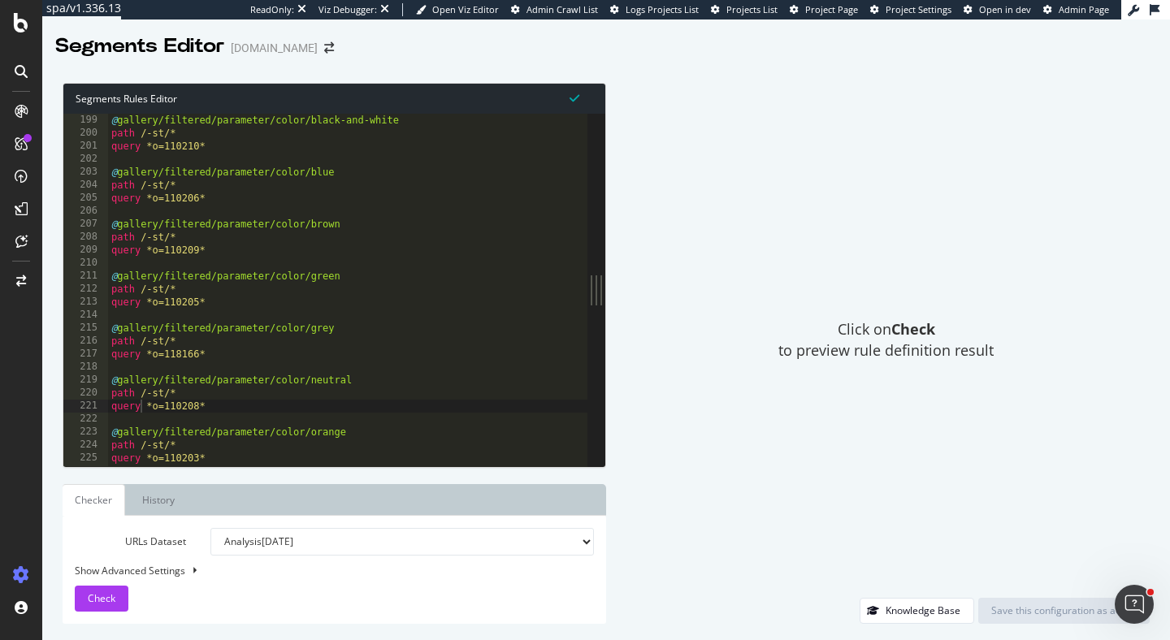
drag, startPoint x: 373, startPoint y: 287, endPoint x: 768, endPoint y: 336, distance: 398.0
click at [768, 336] on div "Segments Rules Editor query *o=110208* 199 200 201 202 203 204 205 206 207 208 …" at bounding box center [606, 354] width 1128 height 574
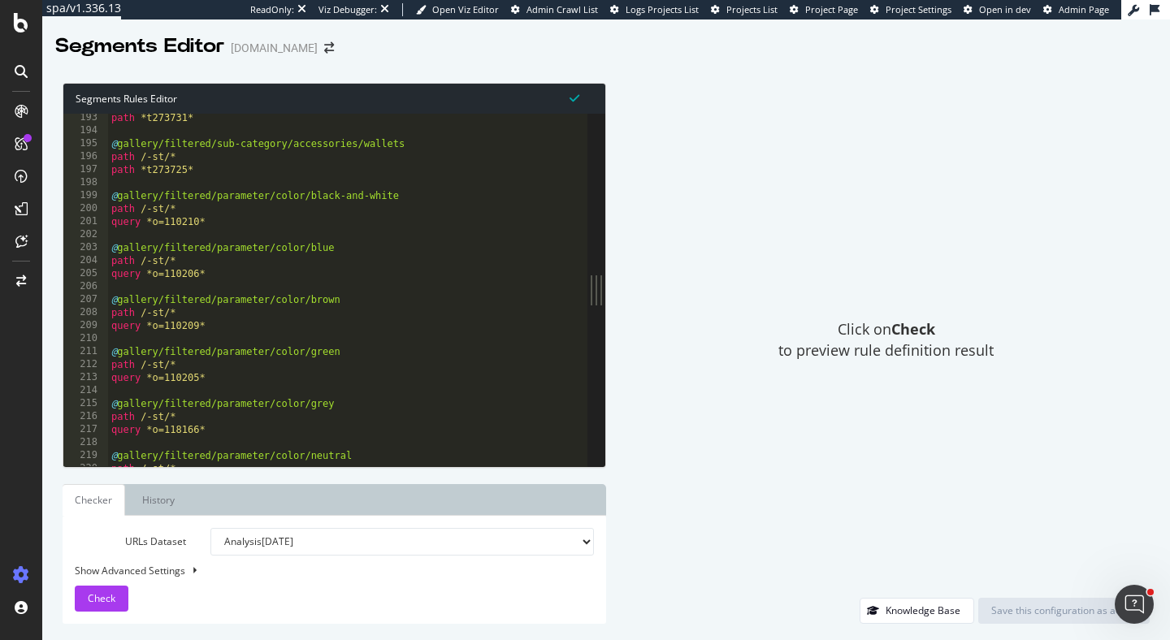
scroll to position [1382, 0]
click at [147, 323] on div "path *t273731* @ gallery/filtered/sub-category/accessories/wallets path /-st/* …" at bounding box center [559, 300] width 902 height 379
click at [257, 328] on div "path *t273731* @ gallery/filtered/sub-category/accessories/wallets path /-st/* …" at bounding box center [559, 300] width 902 height 379
click at [340, 248] on div "path *t273731* @ gallery/filtered/sub-category/accessories/wallets path /-st/* …" at bounding box center [559, 300] width 902 height 379
type textarea "@gallery/filtered/parameter/color/blue"
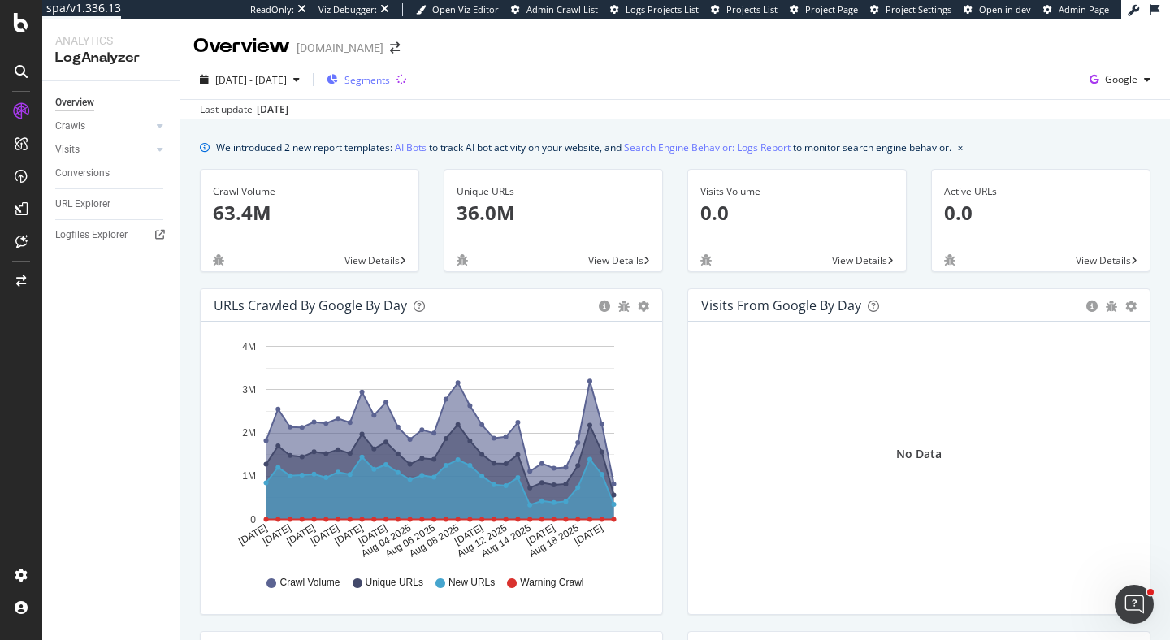
click at [390, 79] on span "Segments" at bounding box center [368, 80] width 46 height 14
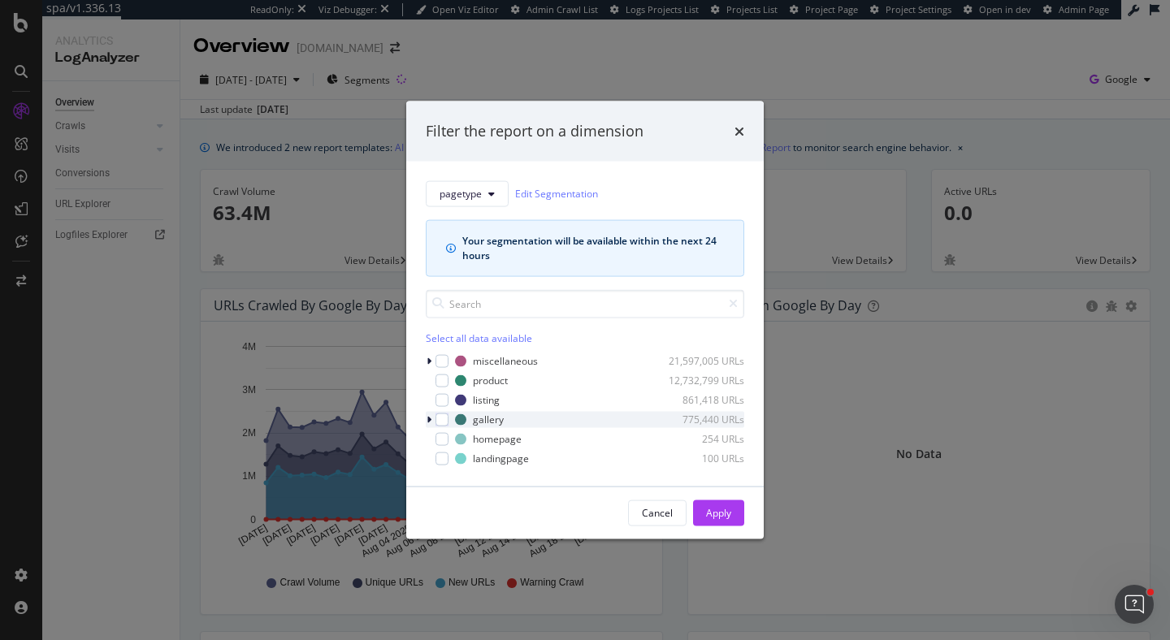
click at [428, 419] on icon "modal" at bounding box center [429, 420] width 5 height 10
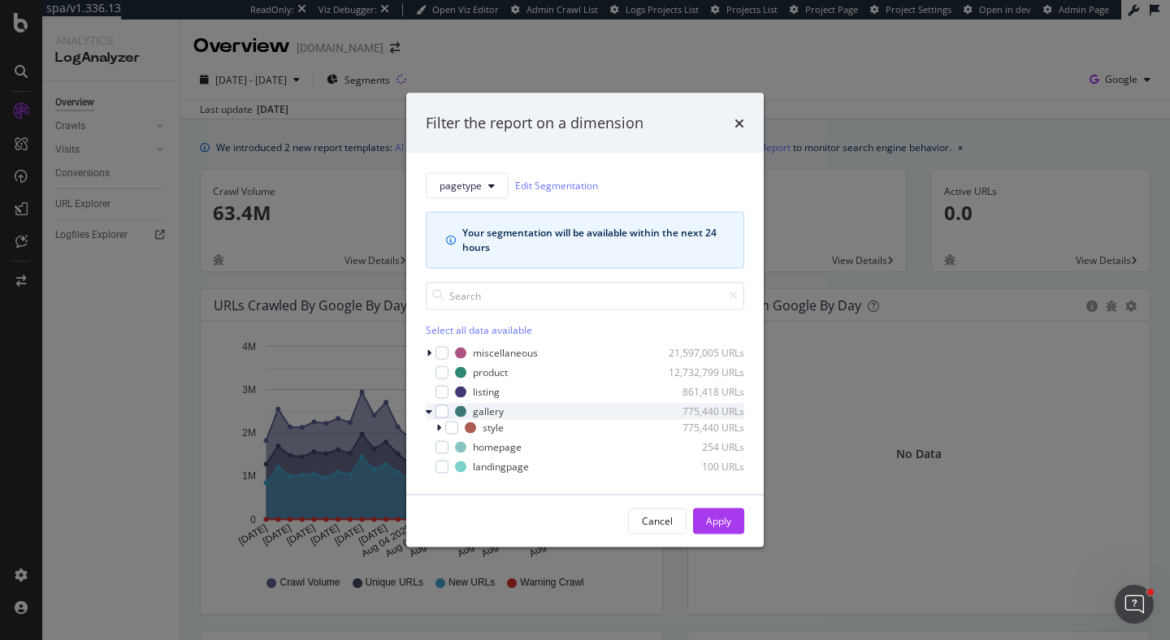
click at [428, 411] on icon "modal" at bounding box center [429, 411] width 7 height 10
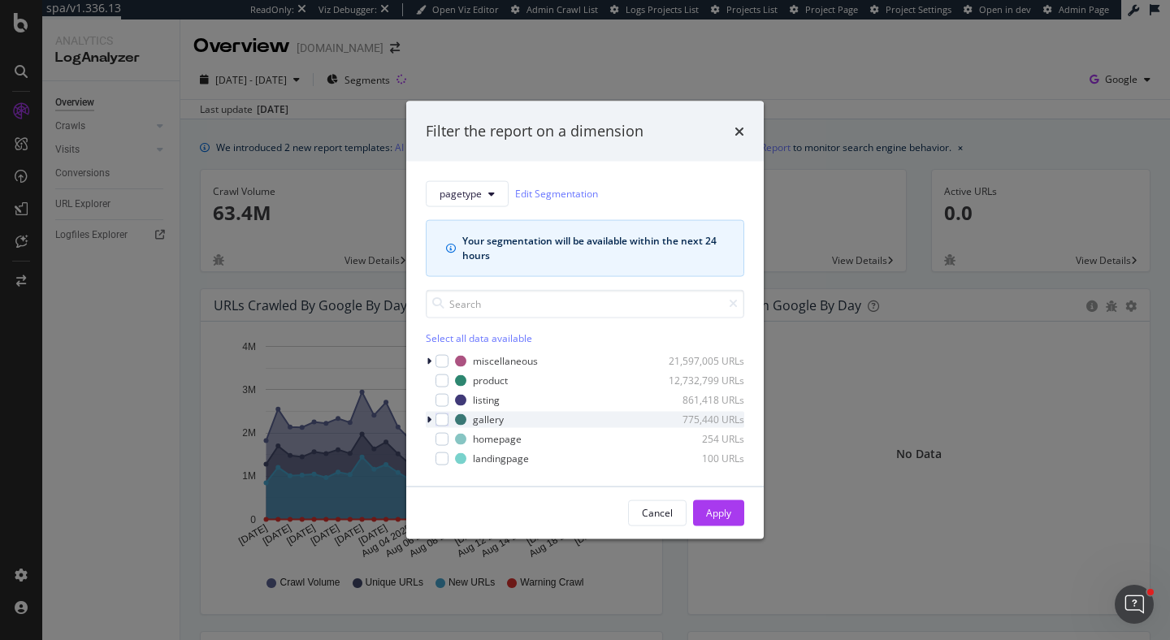
click at [428, 416] on icon "modal" at bounding box center [429, 420] width 5 height 10
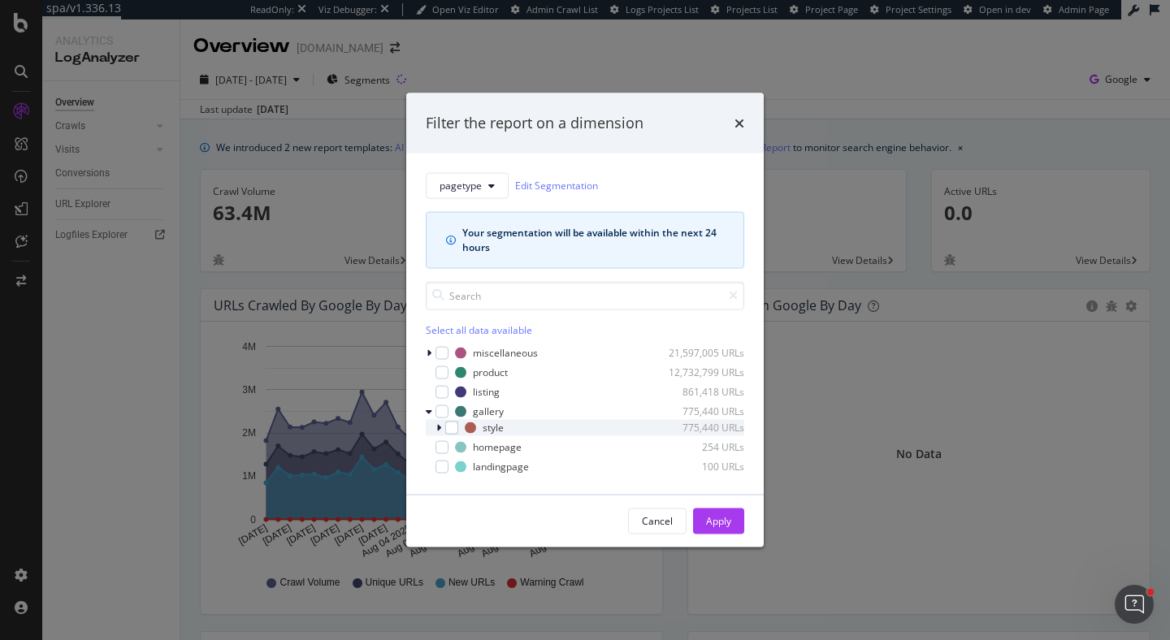
click at [437, 423] on icon "modal" at bounding box center [438, 428] width 5 height 10
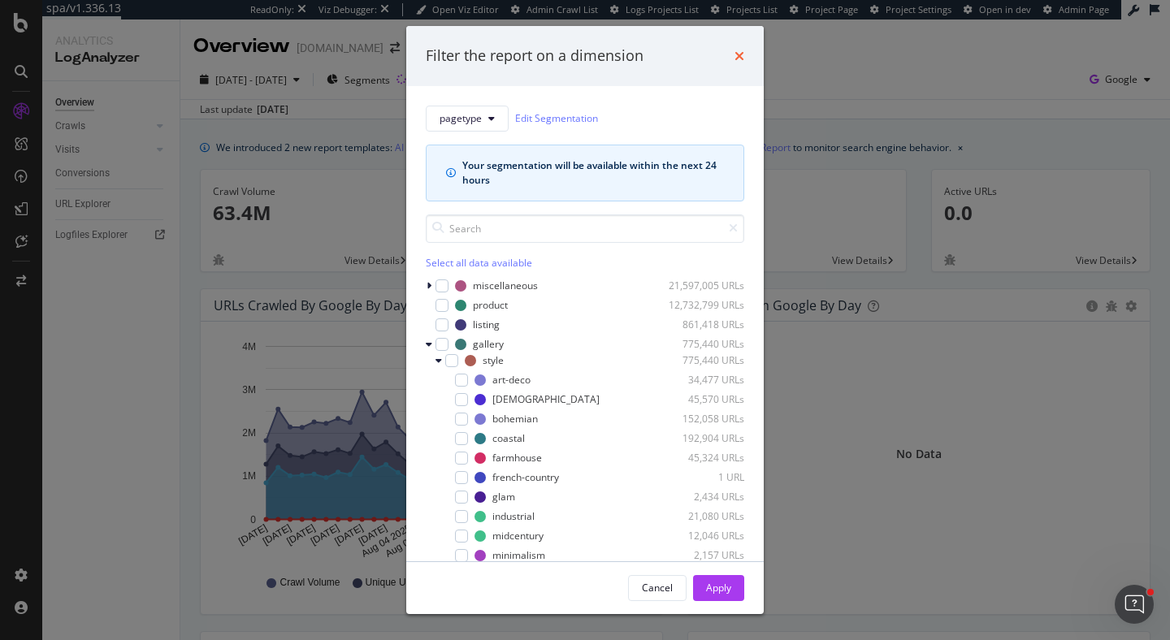
click at [740, 51] on icon "times" at bounding box center [740, 56] width 10 height 13
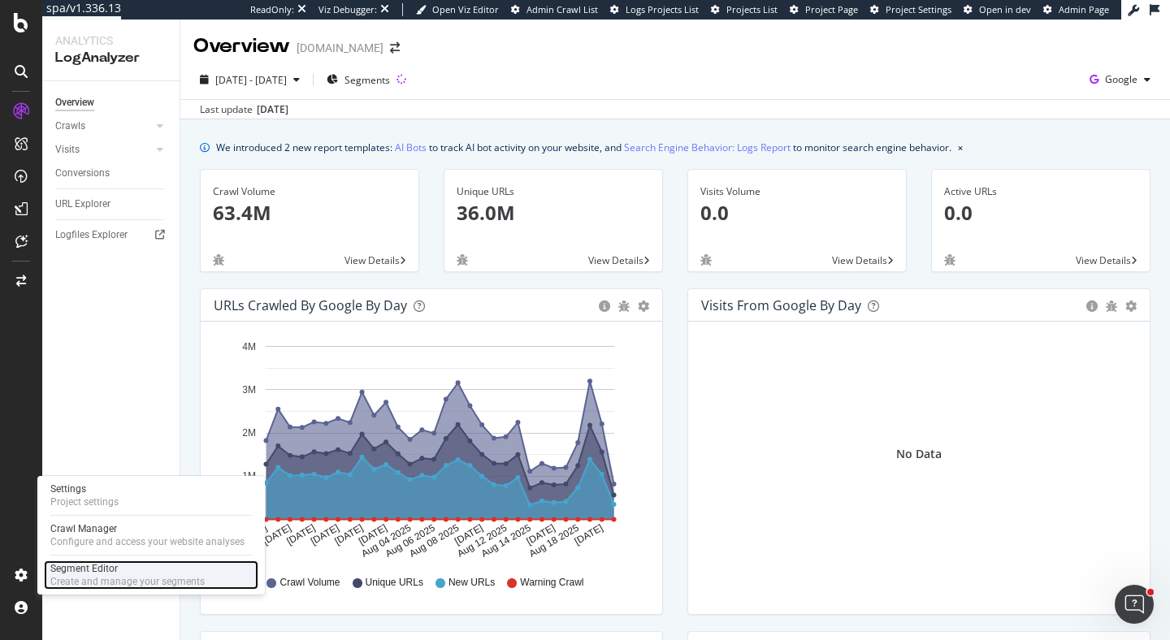
click at [101, 576] on div "Create and manage your segments" at bounding box center [127, 581] width 154 height 13
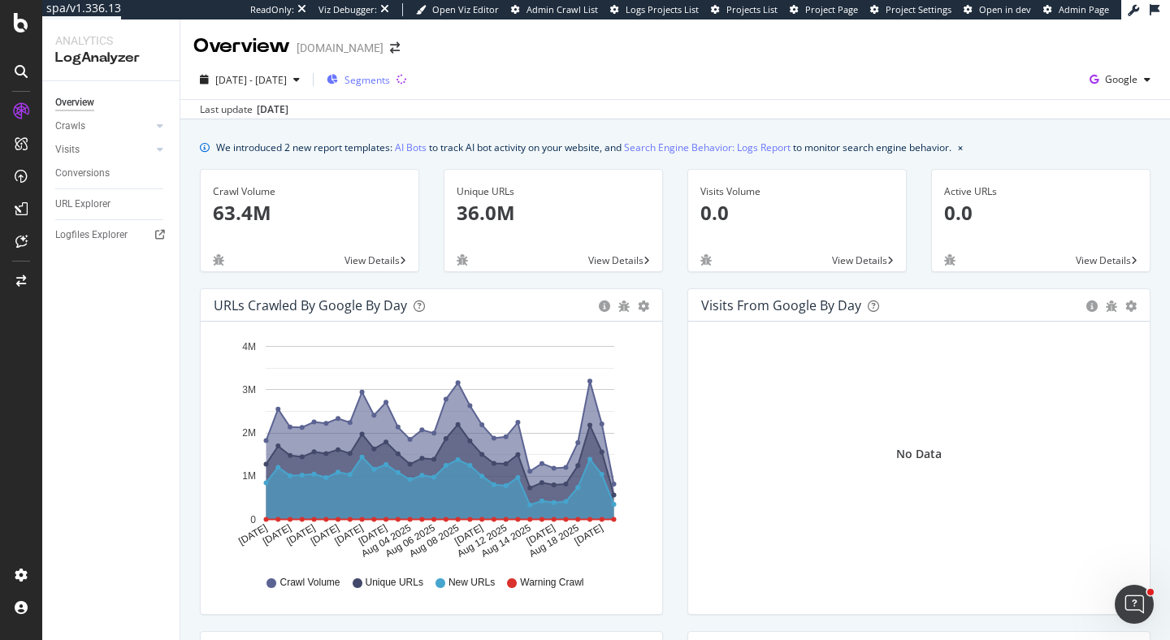
click at [390, 77] on span "Segments" at bounding box center [368, 80] width 46 height 14
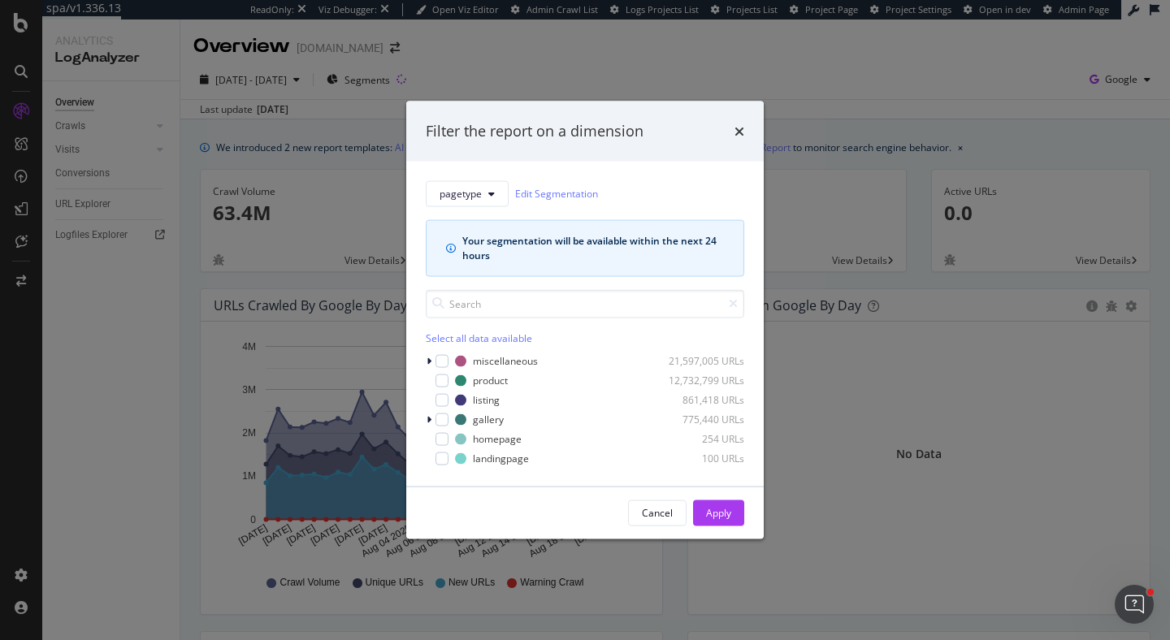
click at [424, 420] on div "pagetype Edit Segmentation Your segmentation will be available within the next …" at bounding box center [585, 323] width 358 height 325
click at [428, 423] on icon "modal" at bounding box center [429, 420] width 5 height 10
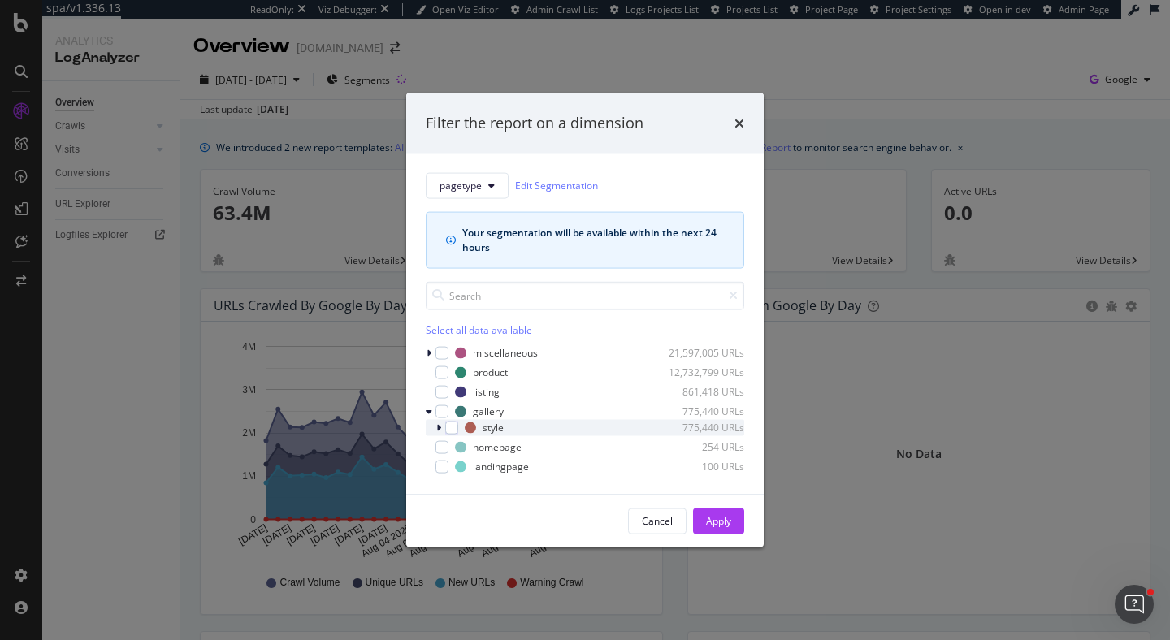
click at [441, 430] on icon "modal" at bounding box center [438, 428] width 5 height 10
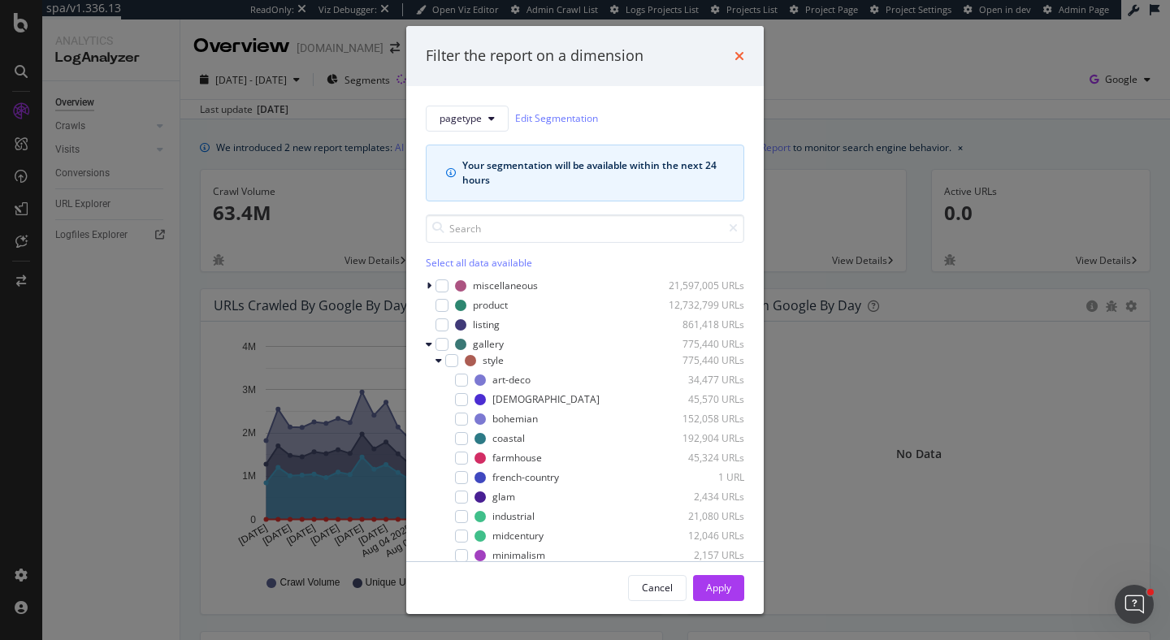
click at [741, 54] on icon "times" at bounding box center [740, 56] width 10 height 13
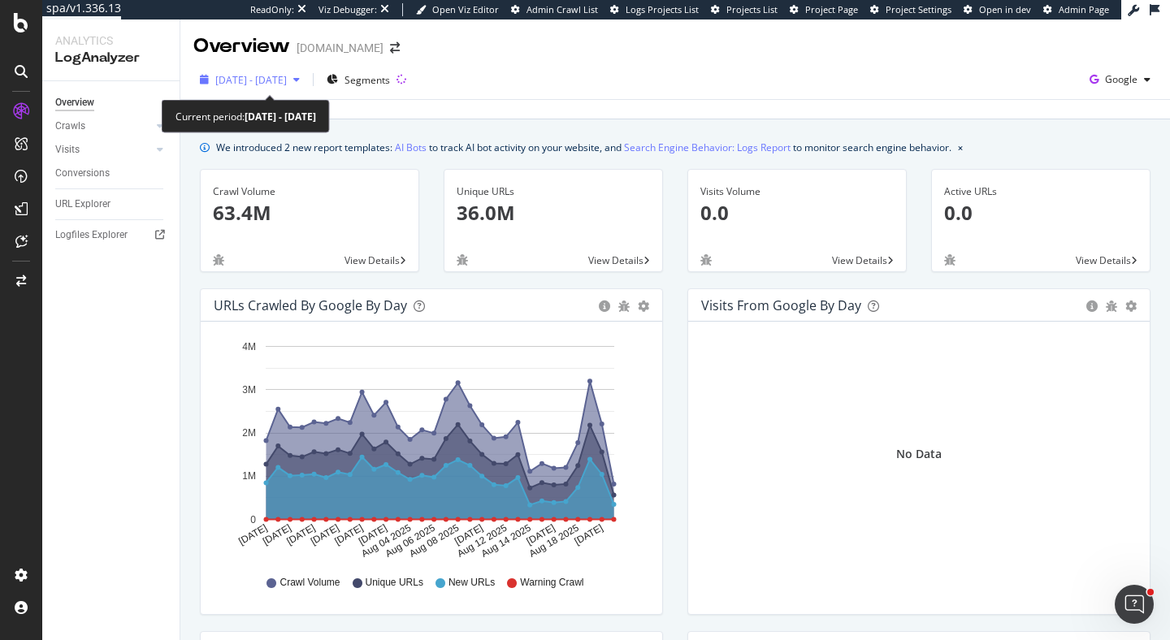
click at [262, 85] on span "2025 Jul. 23rd - Aug. 21st" at bounding box center [251, 80] width 72 height 14
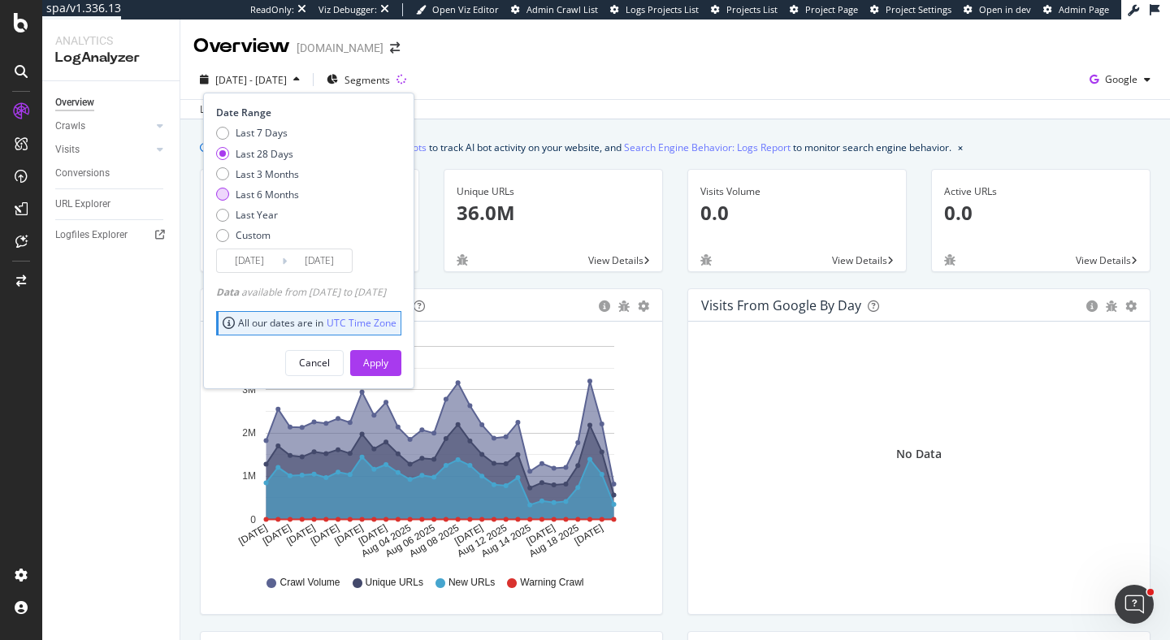
click at [292, 198] on div "Last 6 Months" at bounding box center [267, 195] width 63 height 14
type input "2025/02/22"
click at [402, 350] on button "Apply" at bounding box center [375, 363] width 51 height 26
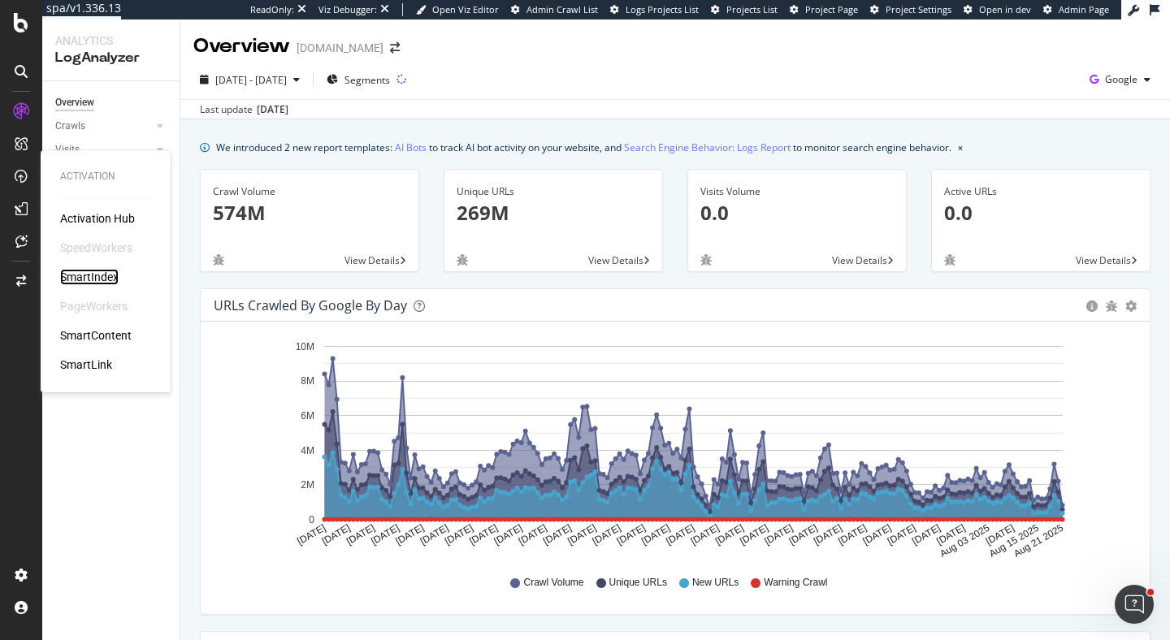
click at [80, 276] on div "SmartIndex" at bounding box center [89, 277] width 59 height 16
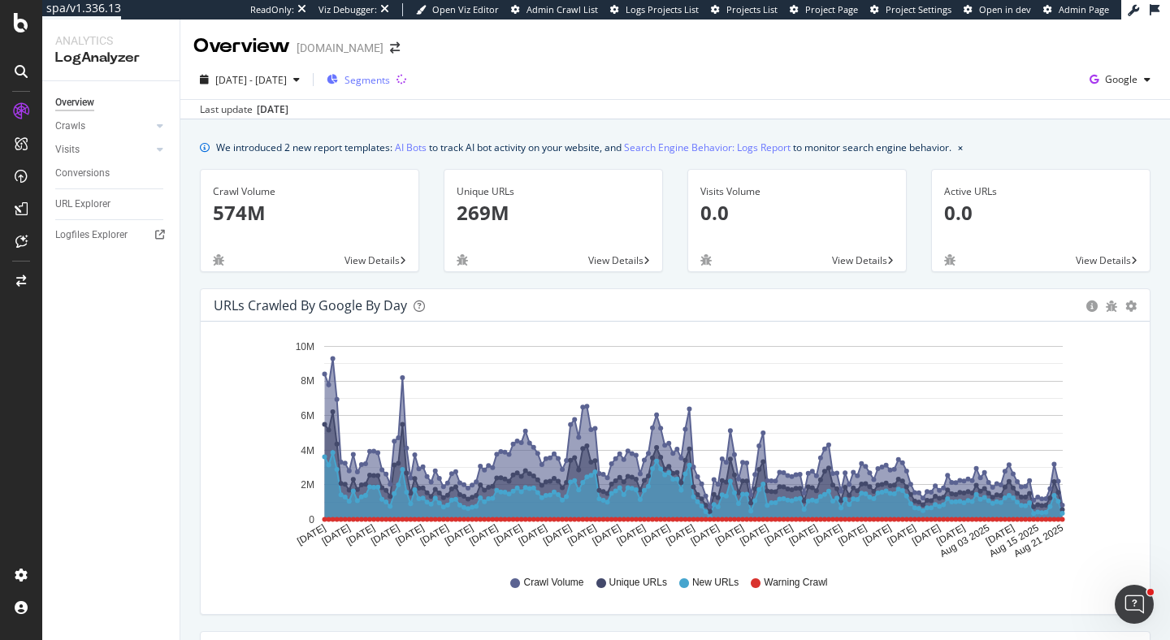
click at [390, 77] on span "Segments" at bounding box center [368, 80] width 46 height 14
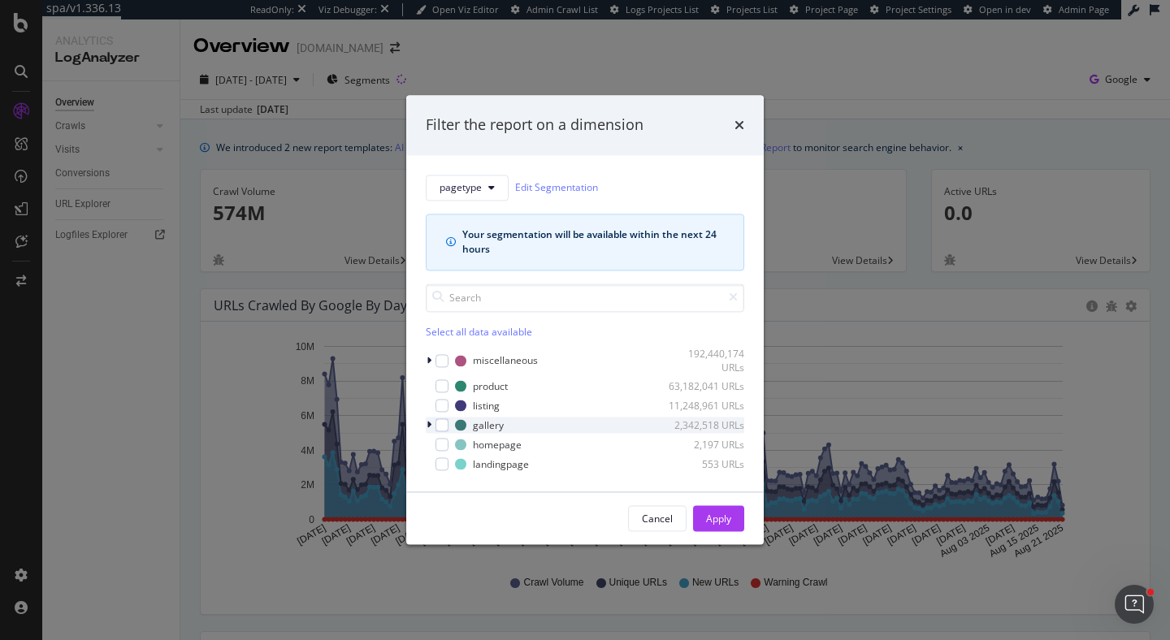
click at [427, 426] on icon "modal" at bounding box center [429, 426] width 5 height 10
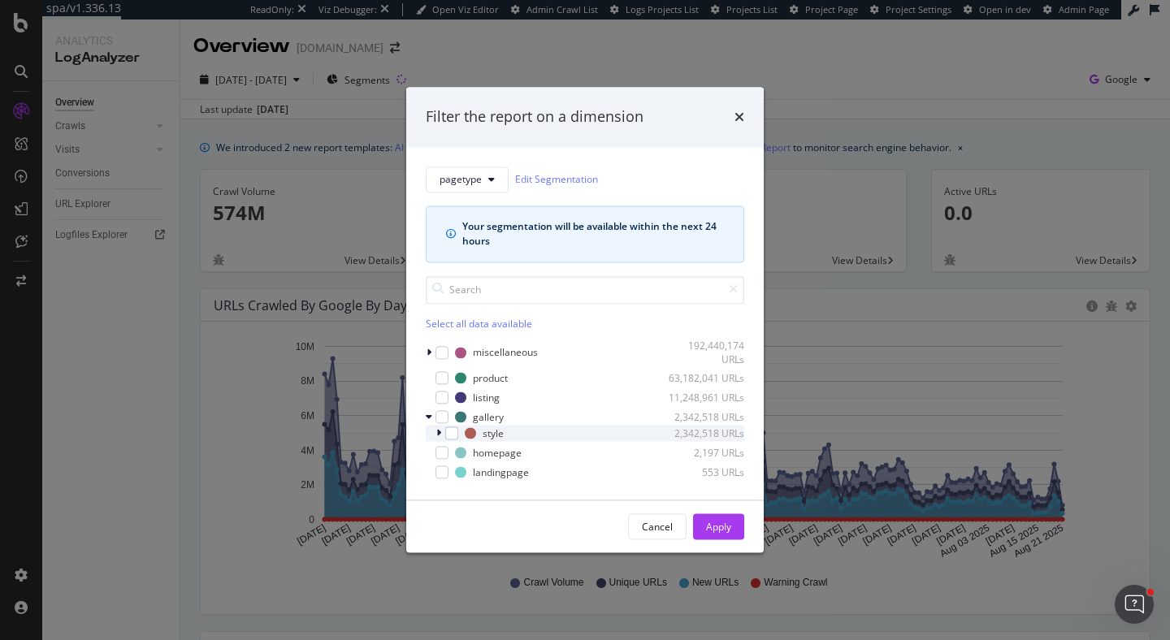
click at [439, 432] on icon "modal" at bounding box center [438, 434] width 5 height 10
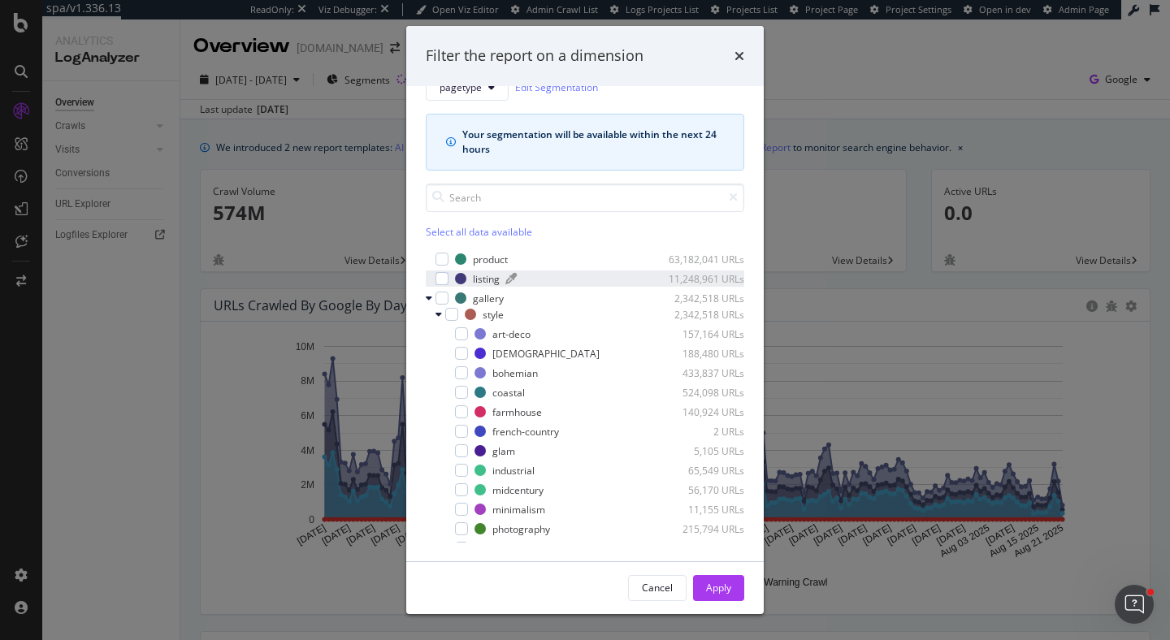
scroll to position [24, 0]
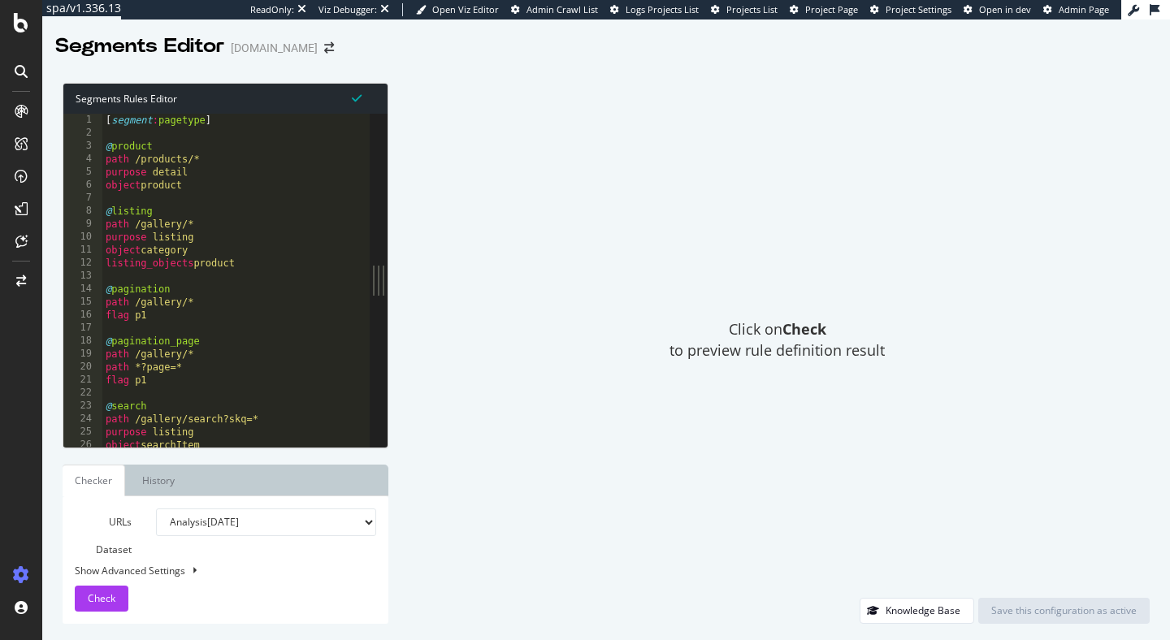
click at [246, 196] on div "[ segment : pagetype ] @ product path /products/* purpose detail object product…" at bounding box center [600, 293] width 996 height 359
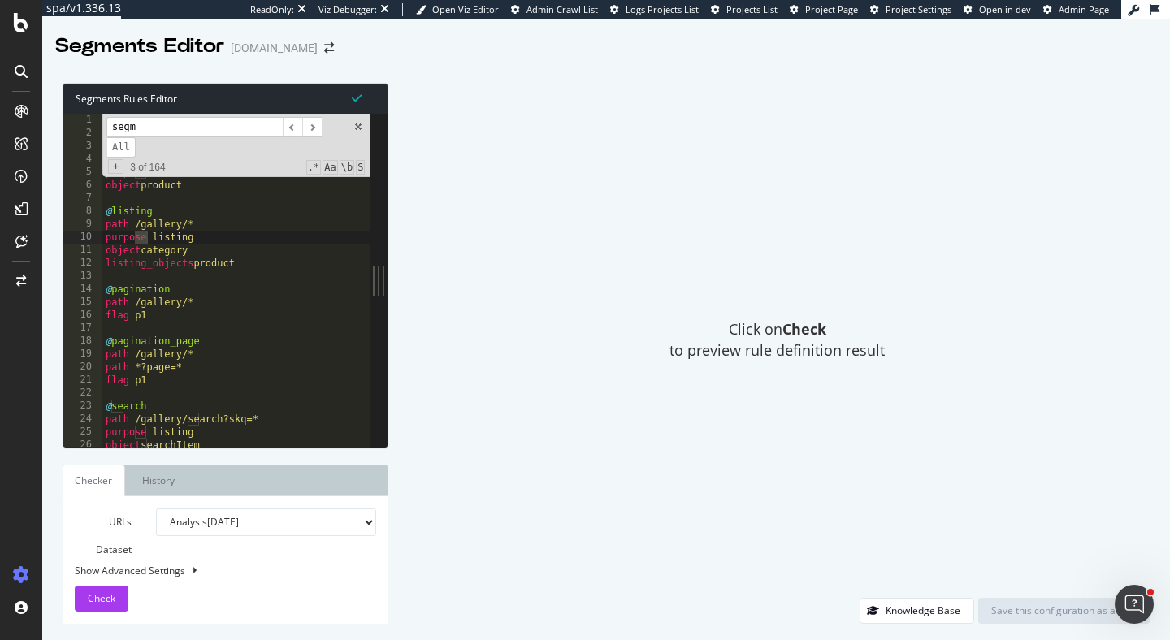
scroll to position [20306, 0]
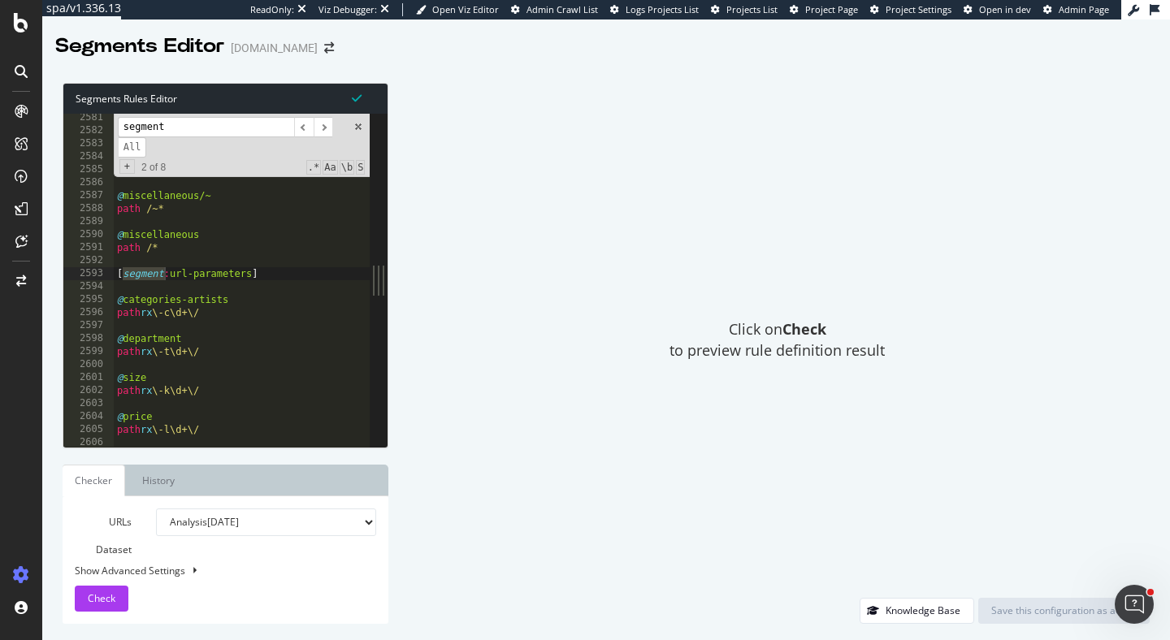
click at [174, 133] on input "segment" at bounding box center [206, 127] width 176 height 20
click at [174, 132] on input "segment" at bounding box center [206, 127] width 176 height 20
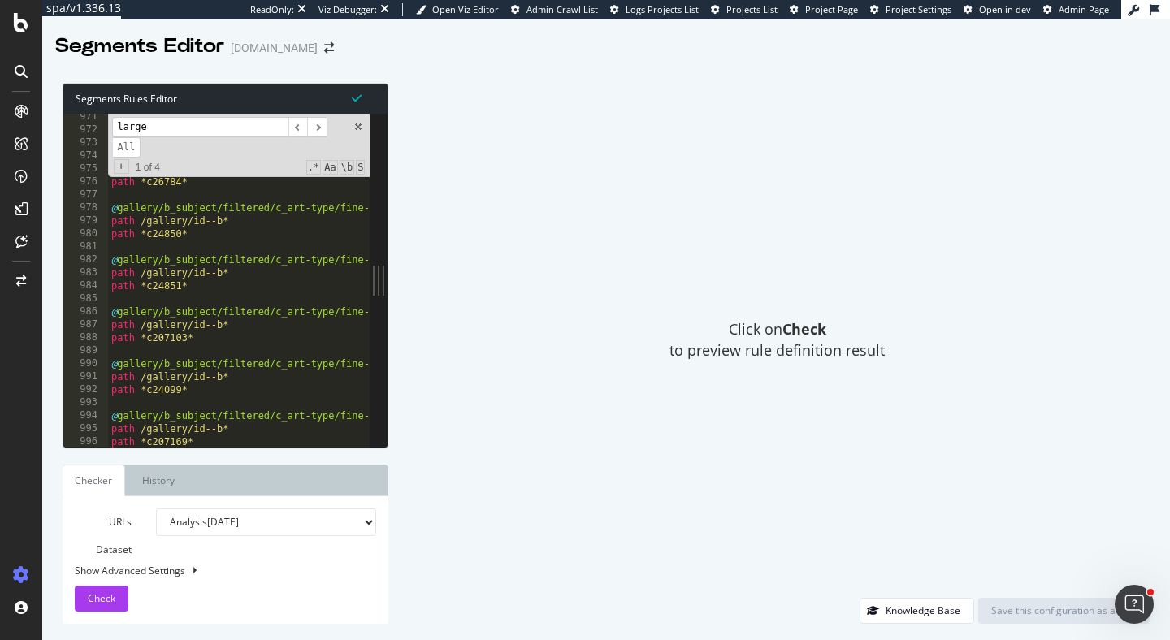
scroll to position [7503, 0]
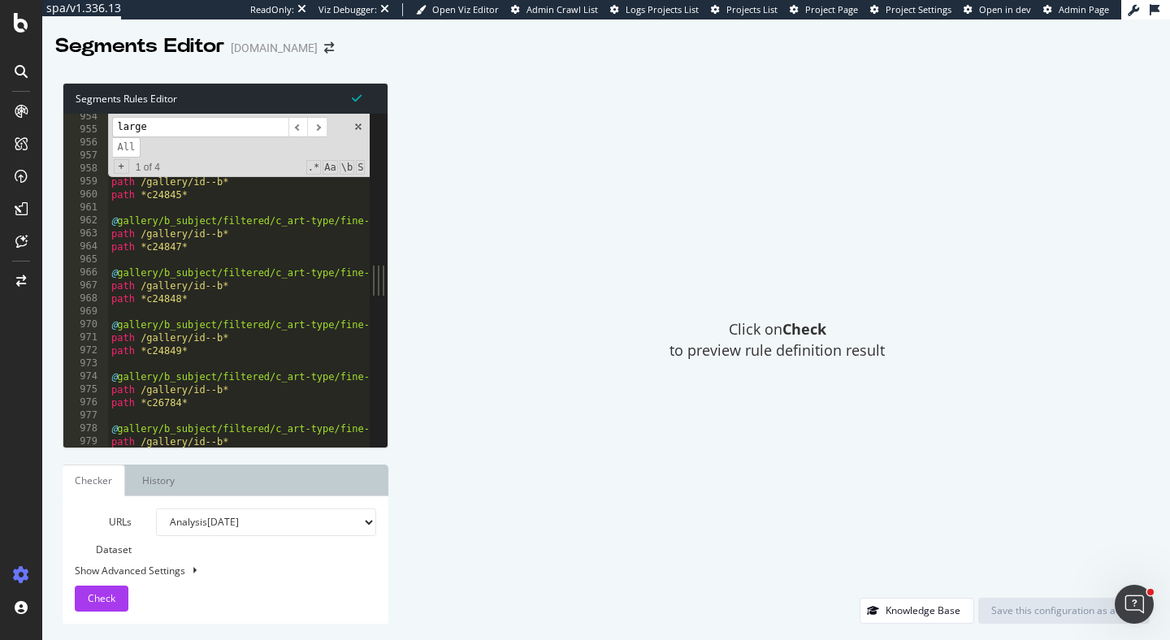
type input "large"
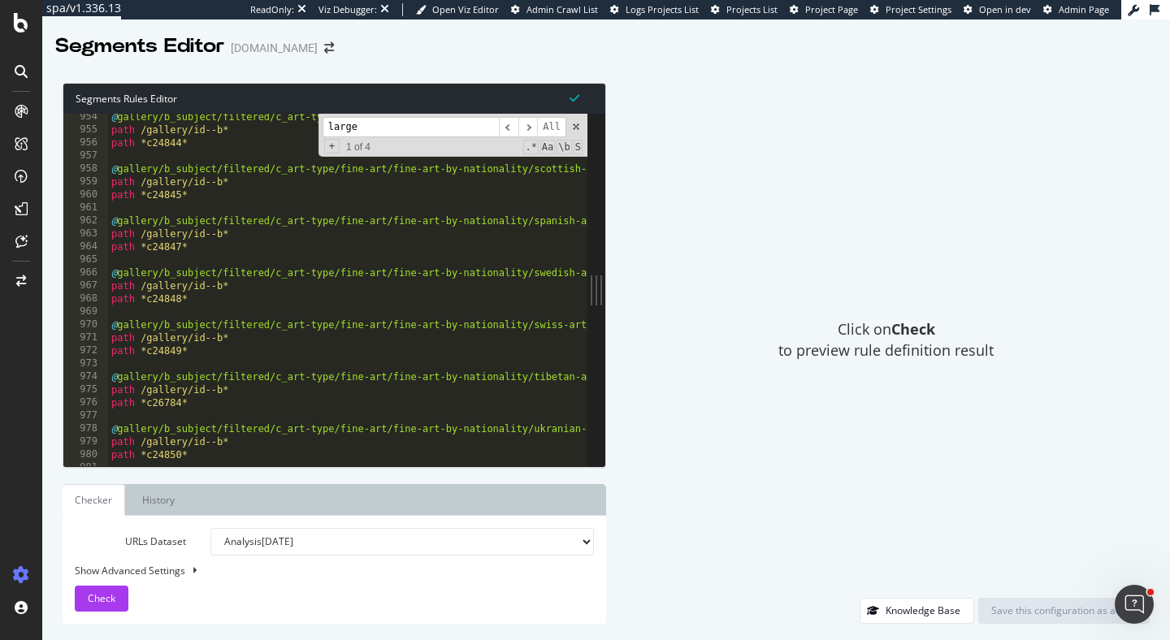
drag, startPoint x: 379, startPoint y: 280, endPoint x: 834, endPoint y: 286, distance: 455.2
click at [833, 286] on div "Segments Rules Editor 954 955 956 957 958 959 960 961 962 963 964 965 966 967 9…" at bounding box center [606, 354] width 1128 height 574
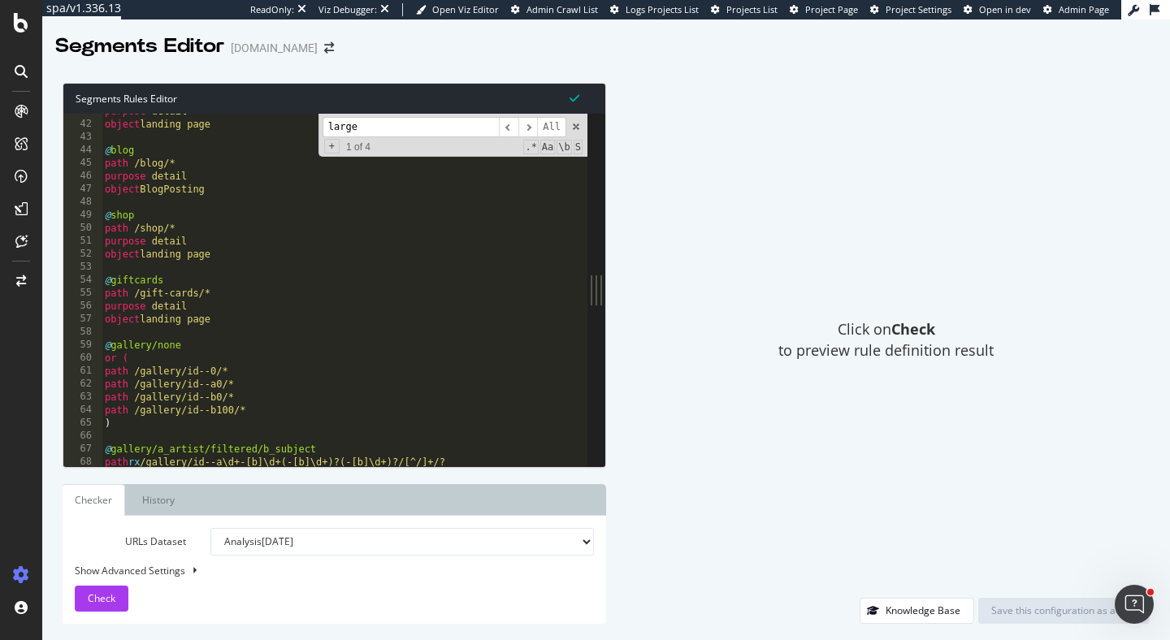
scroll to position [0, 0]
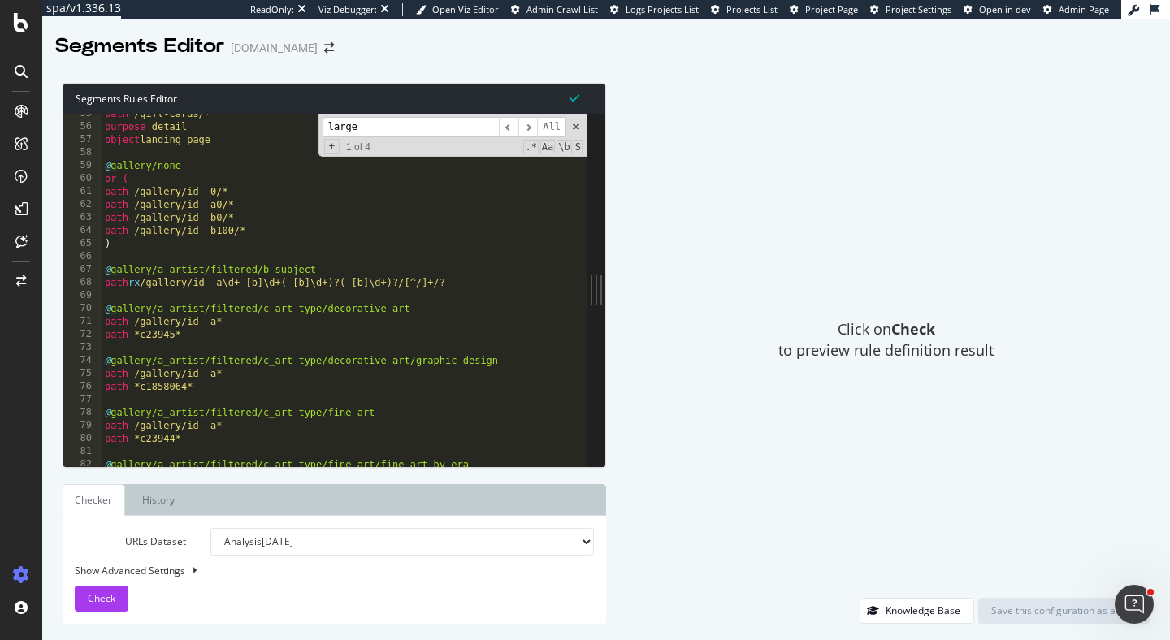
click at [360, 334] on div "path /gift-cards/* purpose detail object landing page @ gallery/none or ( path …" at bounding box center [600, 296] width 996 height 379
click at [359, 331] on div "path /gift-cards/* purpose detail object landing page @ gallery/none or ( path …" at bounding box center [600, 296] width 996 height 379
click at [354, 323] on div "path /gift-cards/* purpose detail object landing page @ gallery/none or ( path …" at bounding box center [600, 296] width 996 height 379
click at [356, 340] on div "path /gift-cards/* purpose detail object landing page @ gallery/none or ( path …" at bounding box center [600, 296] width 996 height 379
click at [347, 326] on div "path /gift-cards/* purpose detail object landing page @ gallery/none or ( path …" at bounding box center [600, 296] width 996 height 379
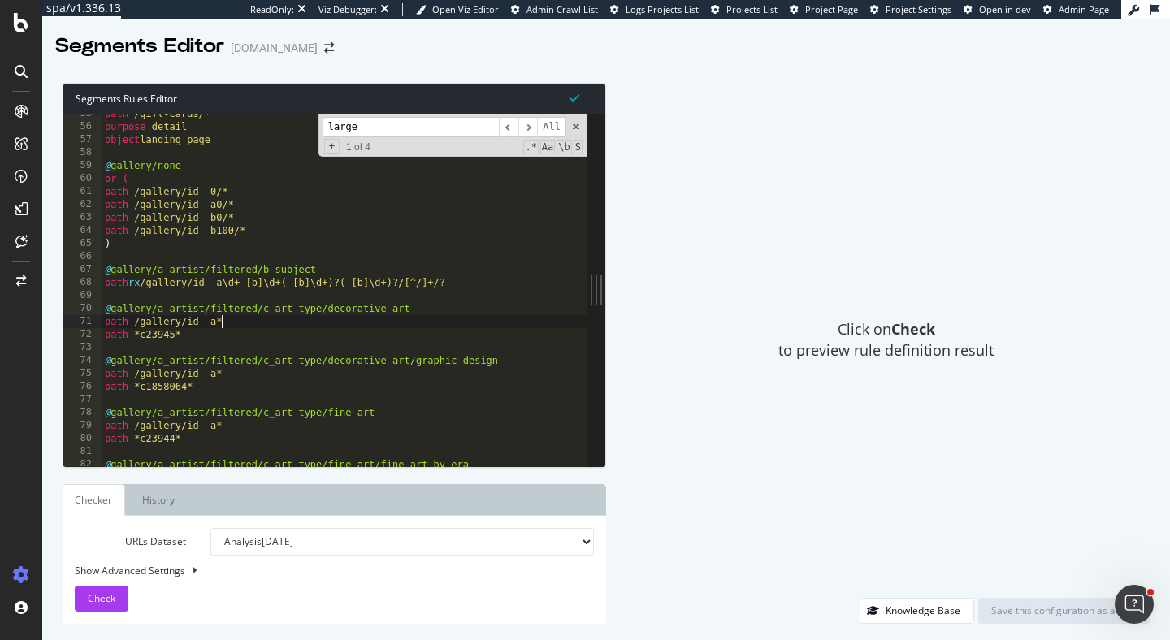
type textarea "path /gallery/id--a*"
click at [344, 346] on div "path /gift-cards/* purpose detail object landing page @ gallery/none or ( path …" at bounding box center [600, 296] width 996 height 379
click at [341, 338] on div "path /gift-cards/* purpose detail object landing page @ gallery/none or ( path …" at bounding box center [600, 296] width 996 height 379
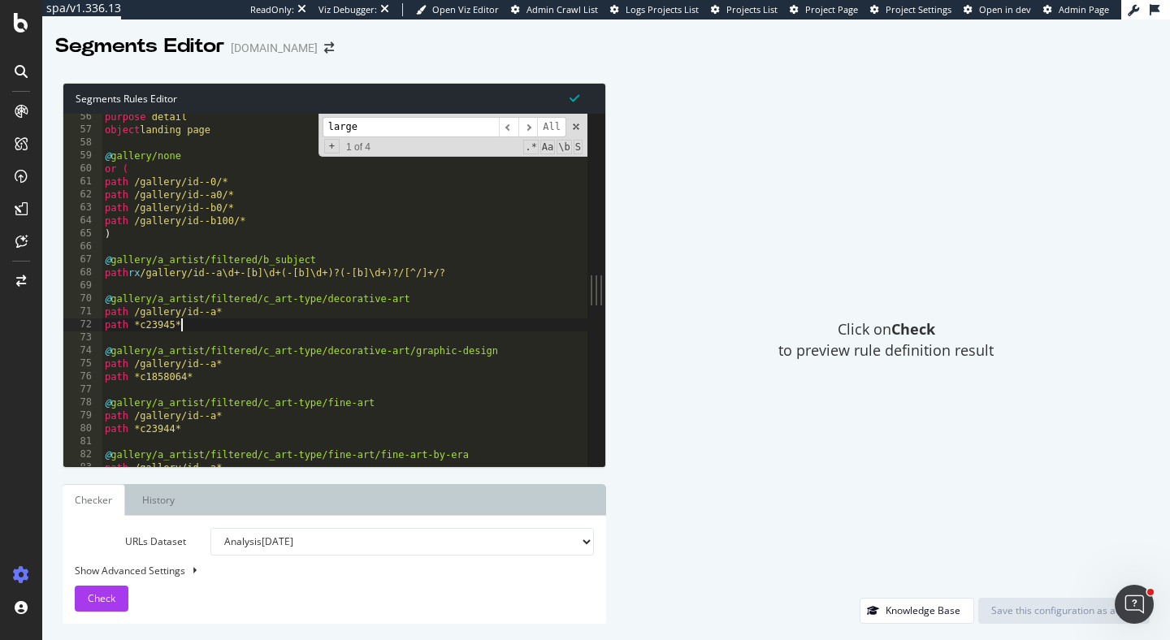
scroll to position [435, 0]
click at [443, 300] on div "purpose detail object landing page @ gallery/none or ( path /gallery/id--0/* pa…" at bounding box center [600, 300] width 996 height 379
type textarea "@gallery/a_artist/filtered/c_art-type/decorative-art"
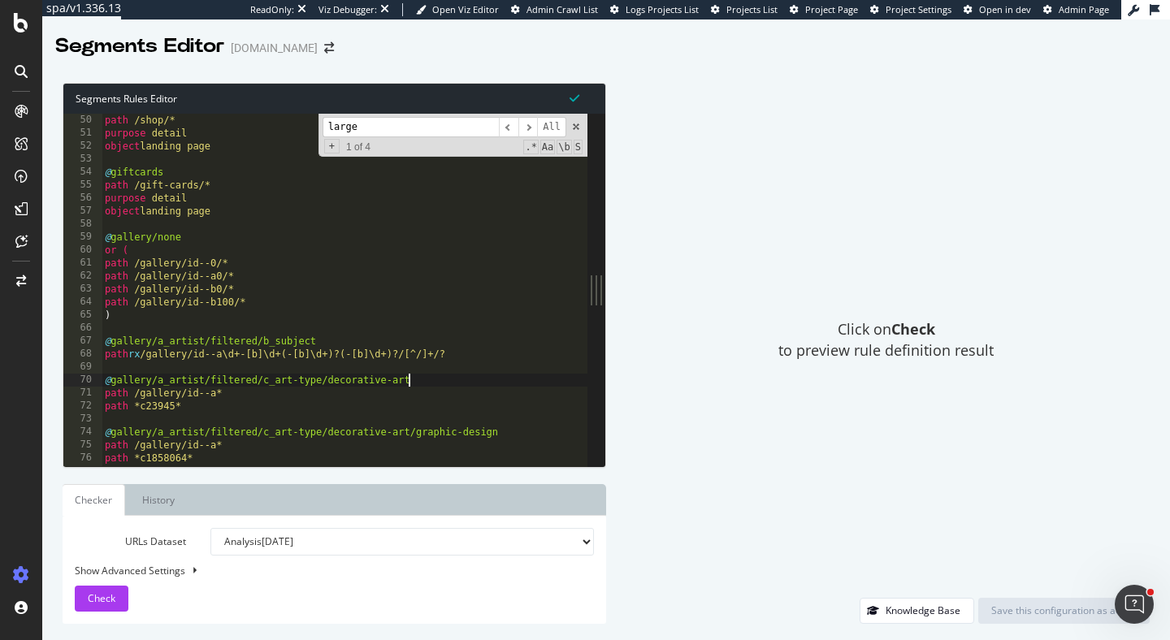
scroll to position [384, 0]
click at [207, 416] on div "@ shop path /shop/* purpose detail object landing page @ giftcards path /gift-c…" at bounding box center [600, 292] width 996 height 379
click at [193, 403] on div "@ shop path /shop/* purpose detail object landing page @ giftcards path /gift-c…" at bounding box center [600, 292] width 996 height 379
click at [444, 381] on div "@ shop path /shop/* purpose detail object landing page @ giftcards path /gift-c…" at bounding box center [600, 292] width 996 height 379
click at [132, 251] on div "@ shop path /shop/* purpose detail object landing page @ giftcards path /gift-c…" at bounding box center [600, 292] width 996 height 379
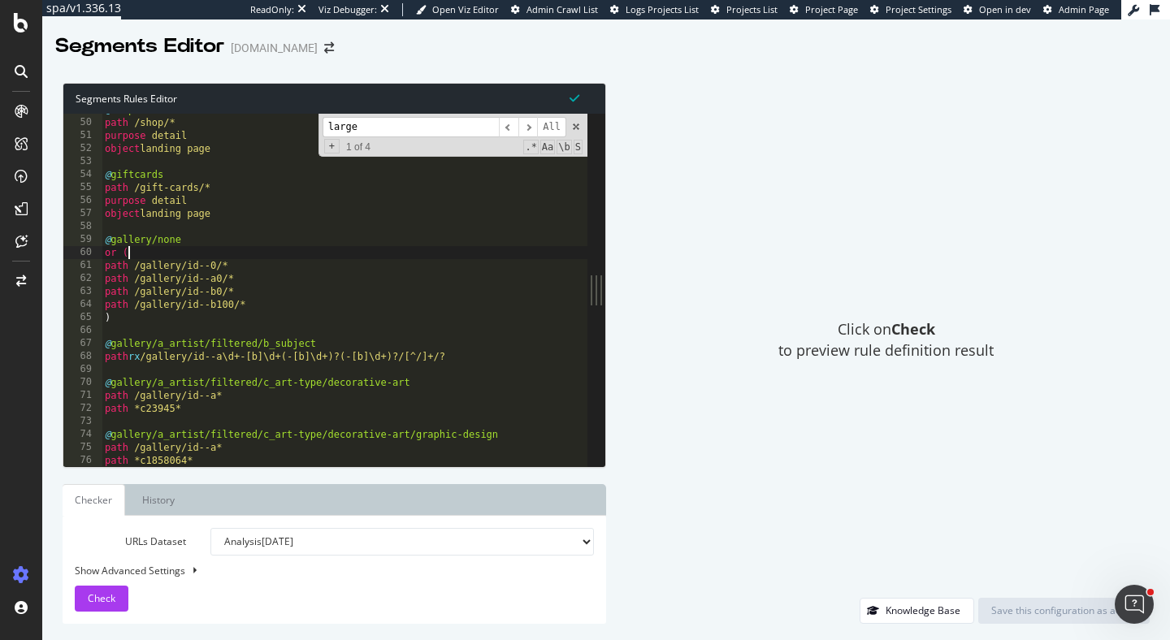
drag, startPoint x: 137, startPoint y: 254, endPoint x: 92, endPoint y: 251, distance: 45.6
click at [93, 251] on div "or ( 49 50 51 52 53 54 55 56 57 58 59 60 61 62 63 64 65 66 67 68 69 70 71 72 73…" at bounding box center [325, 290] width 524 height 353
click at [115, 317] on div "@ shop path /shop/* purpose detail object landing page @ giftcards path /gift-c…" at bounding box center [600, 292] width 996 height 379
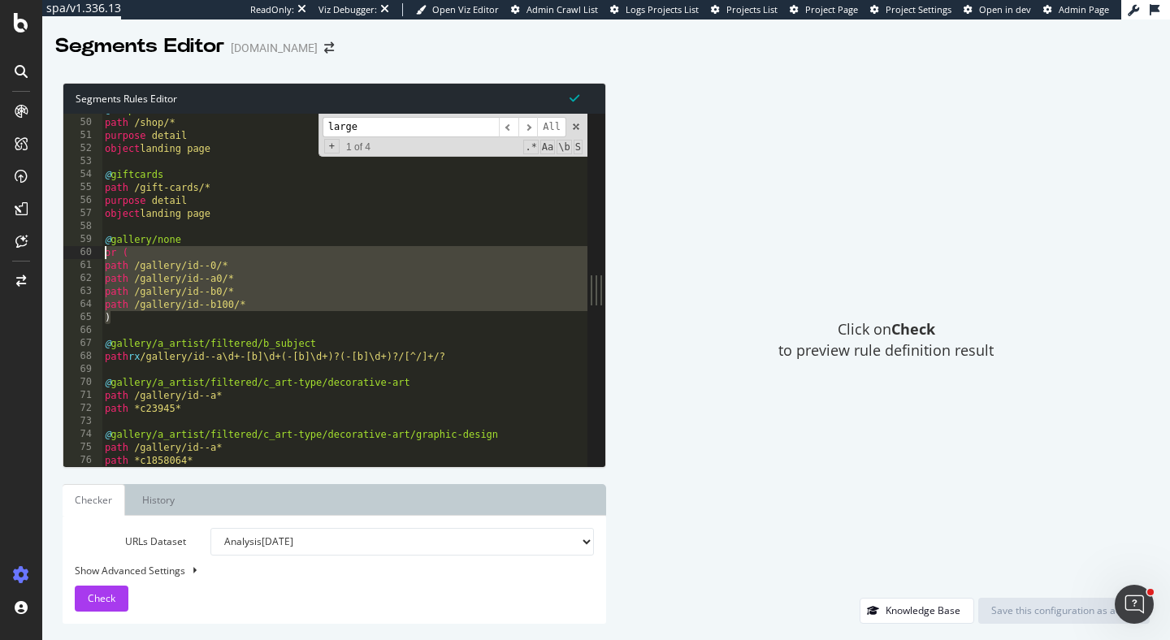
drag, startPoint x: 111, startPoint y: 316, endPoint x: 99, endPoint y: 247, distance: 70.2
click at [99, 247] on div ") 49 50 51 52 53 54 55 56 57 58 59 60 61 62 63 64 65 66 67 68 69 70 71 72 73 74…" at bounding box center [325, 290] width 524 height 353
click at [186, 409] on div "@ shop path /shop/* purpose detail object landing page @ giftcards path /gift-c…" at bounding box center [600, 292] width 996 height 379
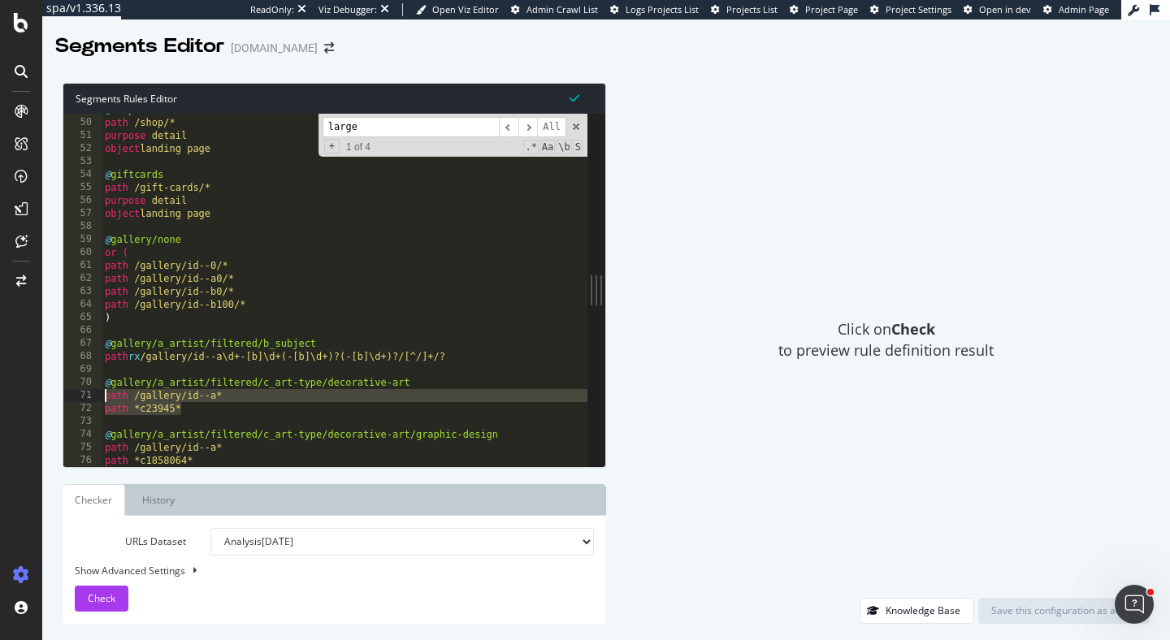
drag, startPoint x: 186, startPoint y: 409, endPoint x: 96, endPoint y: 392, distance: 91.8
click at [96, 392] on div "path *c23945* 49 50 51 52 53 54 55 56 57 58 59 60 61 62 63 64 65 66 67 68 69 70…" at bounding box center [325, 290] width 524 height 353
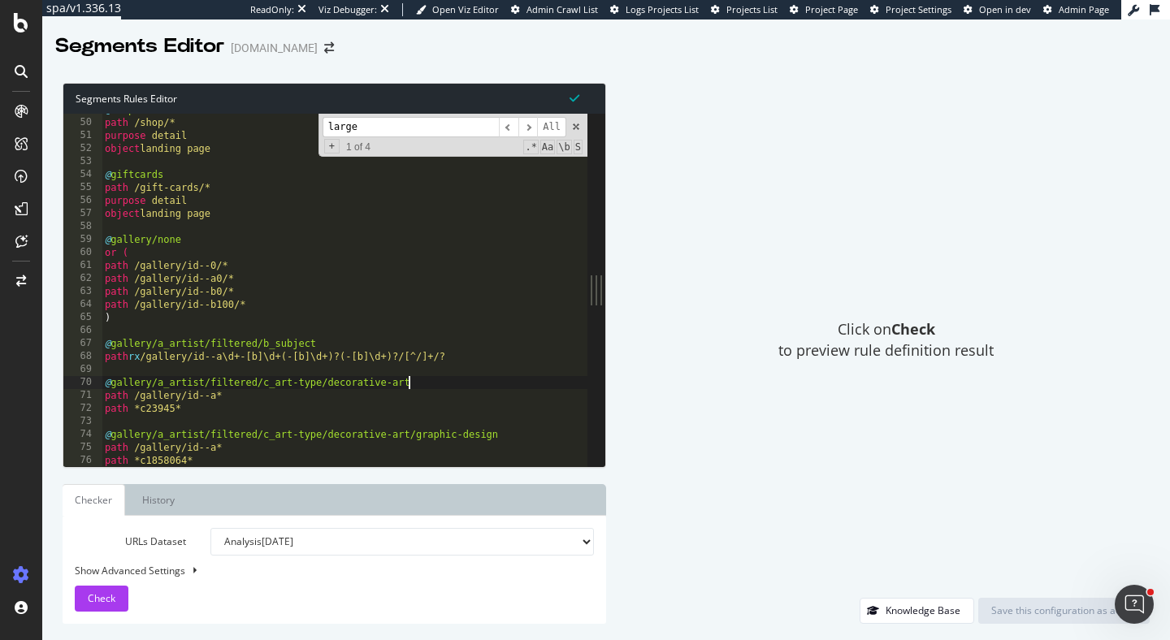
click at [412, 385] on div "@ shop path /shop/* purpose detail object landing page @ giftcards path /gift-c…" at bounding box center [600, 292] width 996 height 379
click at [180, 415] on div "@ shop path /shop/* purpose detail object landing page @ giftcards path /gift-c…" at bounding box center [600, 292] width 996 height 379
click at [233, 395] on div "@ shop path /shop/* purpose detail object landing page @ giftcards path /gift-c…" at bounding box center [600, 292] width 996 height 379
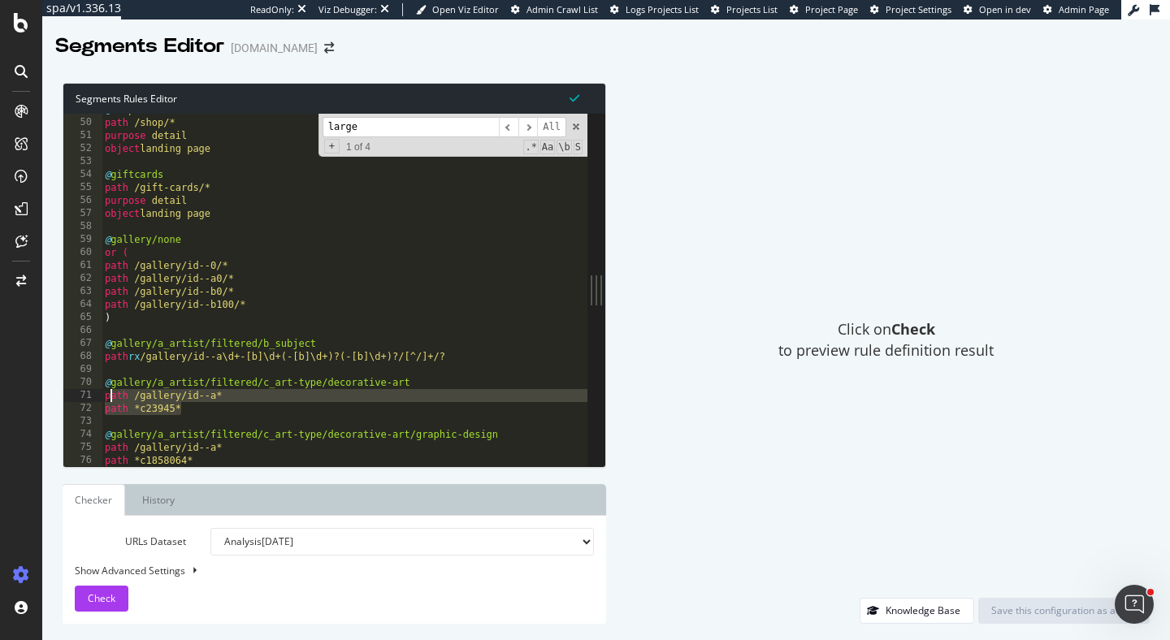
drag, startPoint x: 184, startPoint y: 406, endPoint x: 108, endPoint y: 391, distance: 77.0
click at [108, 392] on div "@ shop path /shop/* purpose detail object landing page @ giftcards path /gift-c…" at bounding box center [600, 292] width 996 height 379
click at [174, 397] on div "@ shop path /shop/* purpose detail object landing page @ giftcards path /gift-c…" at bounding box center [600, 292] width 996 height 379
drag, startPoint x: 185, startPoint y: 406, endPoint x: 98, endPoint y: 397, distance: 87.3
click at [98, 397] on div "path /gallery/id--a* 49 50 51 52 53 54 55 56 57 58 59 60 61 62 63 64 65 66 67 6…" at bounding box center [325, 290] width 524 height 353
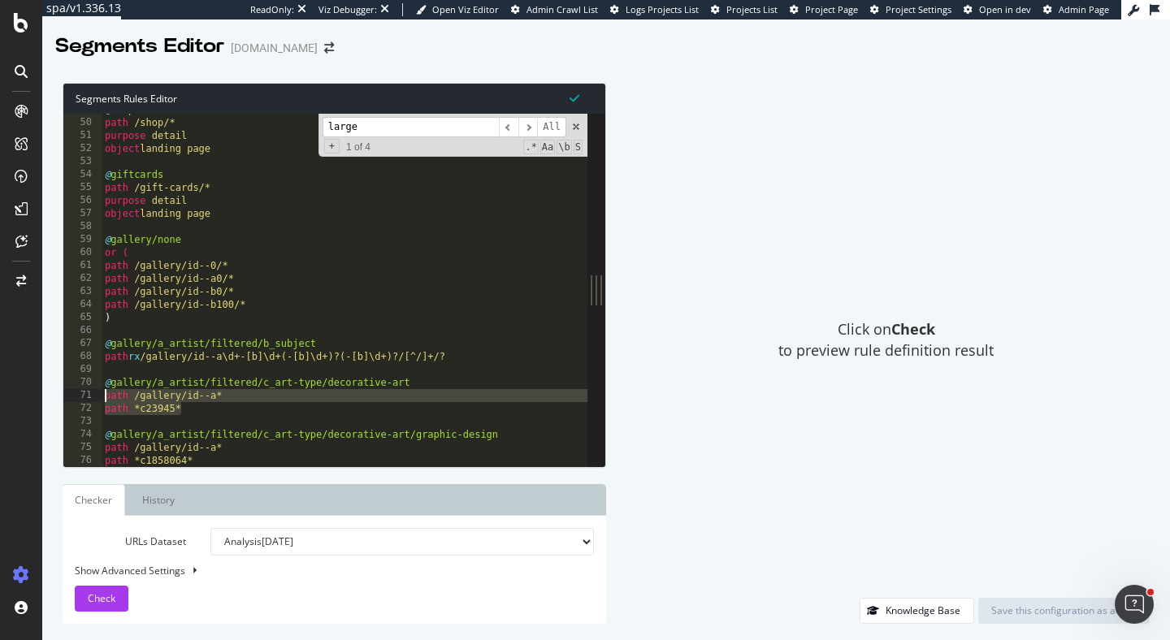
click at [453, 384] on div "@ shop path /shop/* purpose detail object landing page @ giftcards path /gift-c…" at bounding box center [600, 292] width 996 height 379
type textarea "@gallery/a_artist/filtered/c_art-type/decorative-art"
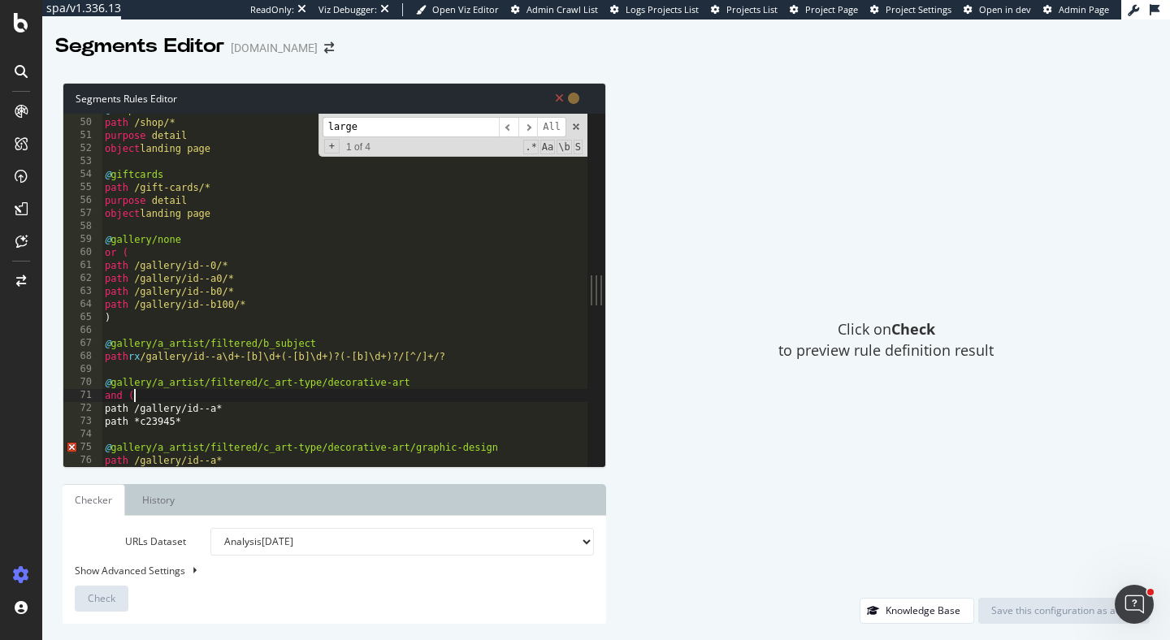
scroll to position [0, 2]
click at [284, 419] on div "@ shop path /shop/* purpose detail object landing page @ giftcards path /gift-c…" at bounding box center [600, 292] width 996 height 379
type textarea "path *c23945*"
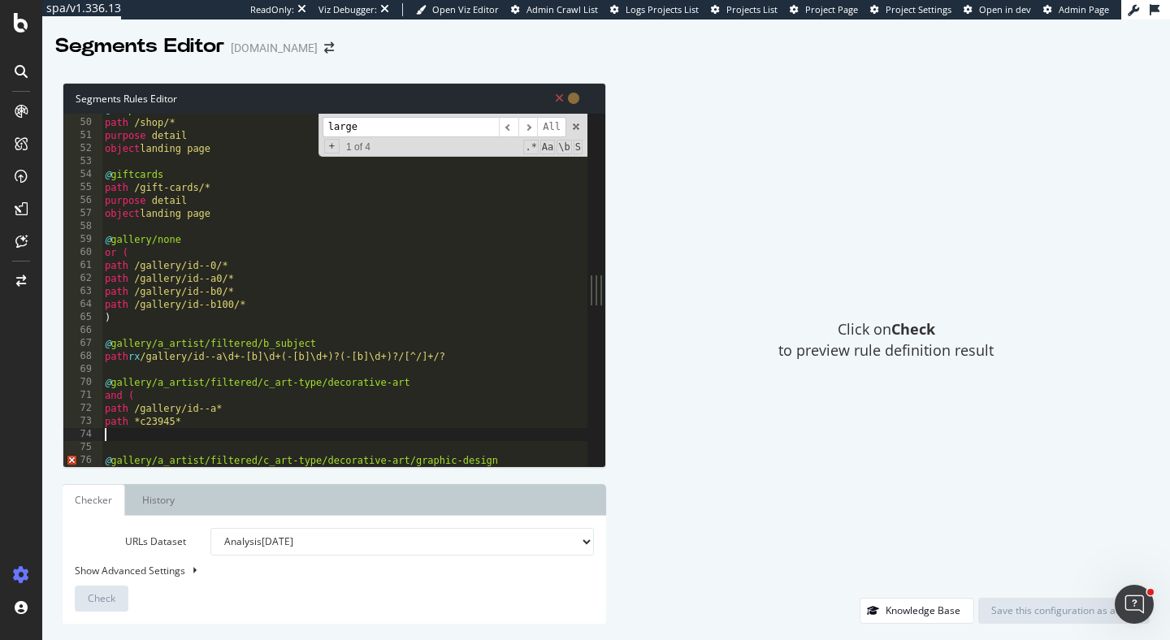
scroll to position [0, 0]
click at [152, 271] on div "@ shop path /shop/* purpose detail object landing page @ giftcards path /gift-c…" at bounding box center [600, 292] width 996 height 379
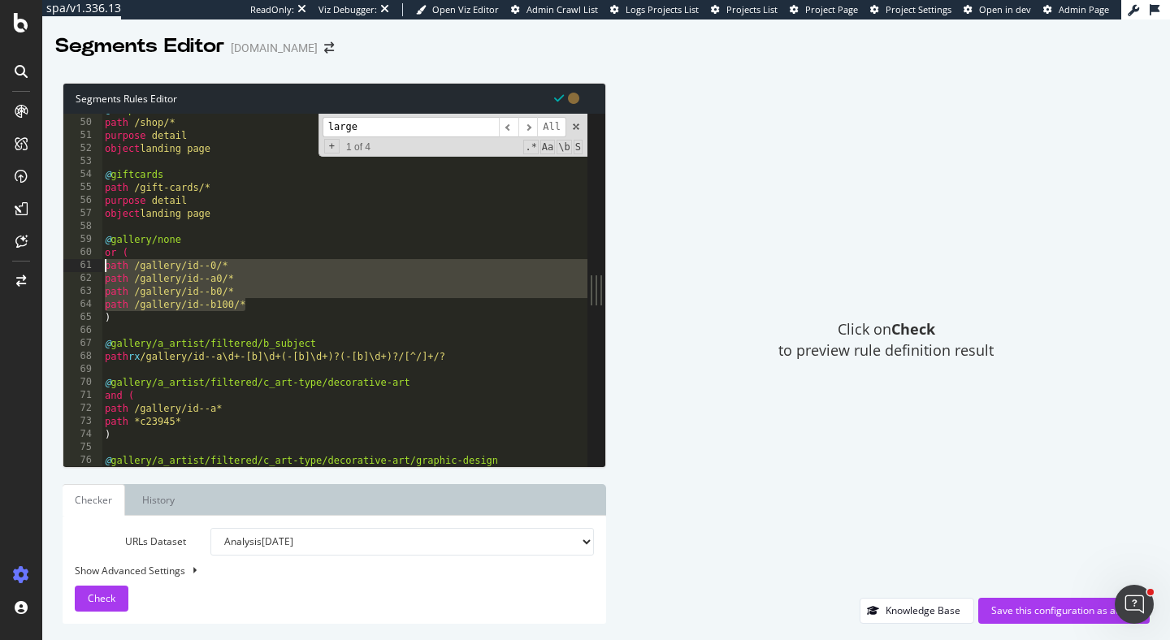
drag, startPoint x: 251, startPoint y: 304, endPoint x: 89, endPoint y: 261, distance: 168.2
click at [89, 261] on div "path /gallery/id--0/* 49 50 51 52 53 54 55 56 57 58 59 60 61 62 63 64 65 66 67 …" at bounding box center [325, 290] width 524 height 353
click at [262, 253] on div "@ shop path /shop/* purpose detail object landing page @ giftcards path /gift-c…" at bounding box center [600, 292] width 996 height 379
type textarea "or ("
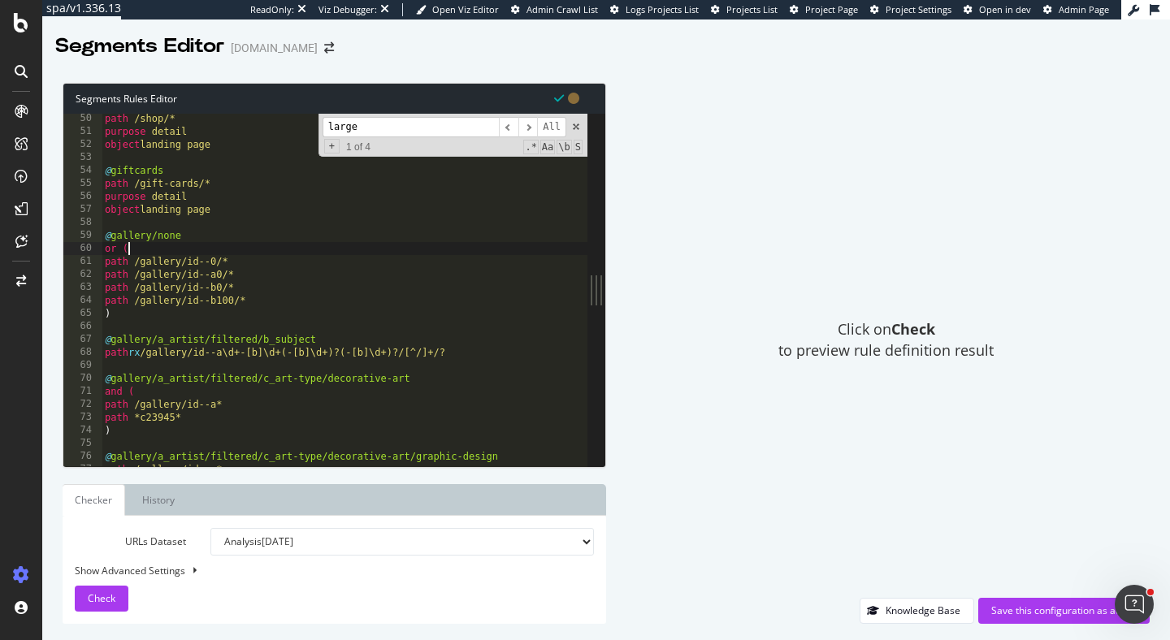
scroll to position [388, 0]
click at [378, 40] on div "Segments Editor Art.com" at bounding box center [606, 40] width 1128 height 41
drag, startPoint x: 593, startPoint y: 291, endPoint x: 628, endPoint y: 291, distance: 34.9
click at [628, 291] on div "Segments Rules Editor or ( 50 51 52 53 54 55 56 57 58 59 60 61 62 63 64 65 66 6…" at bounding box center [606, 354] width 1128 height 574
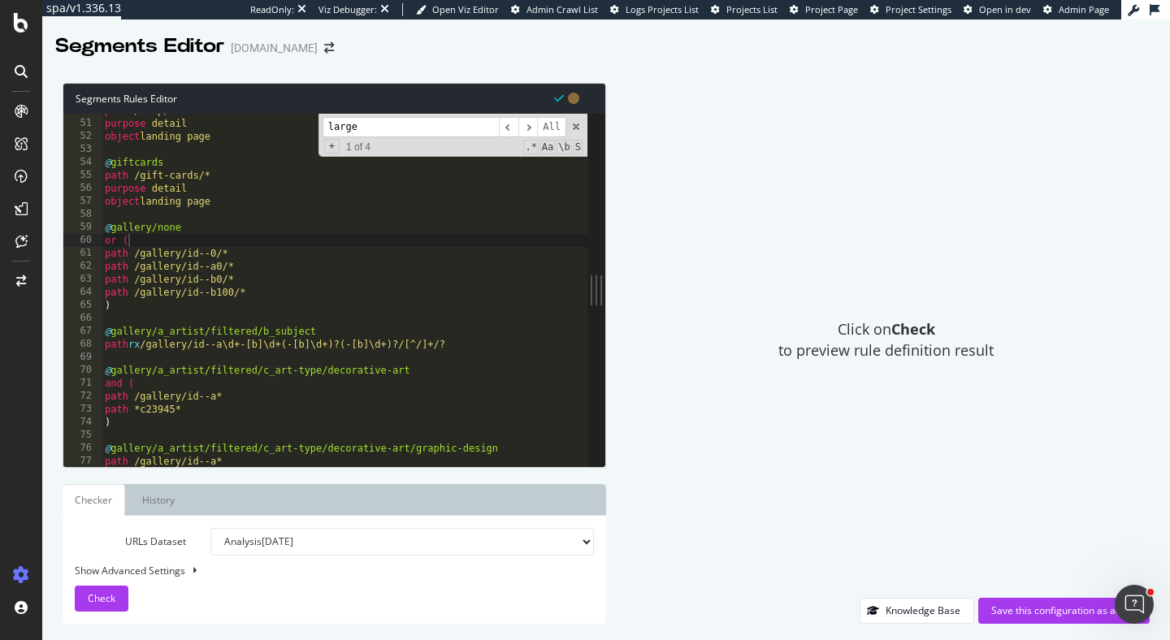
scroll to position [394, 0]
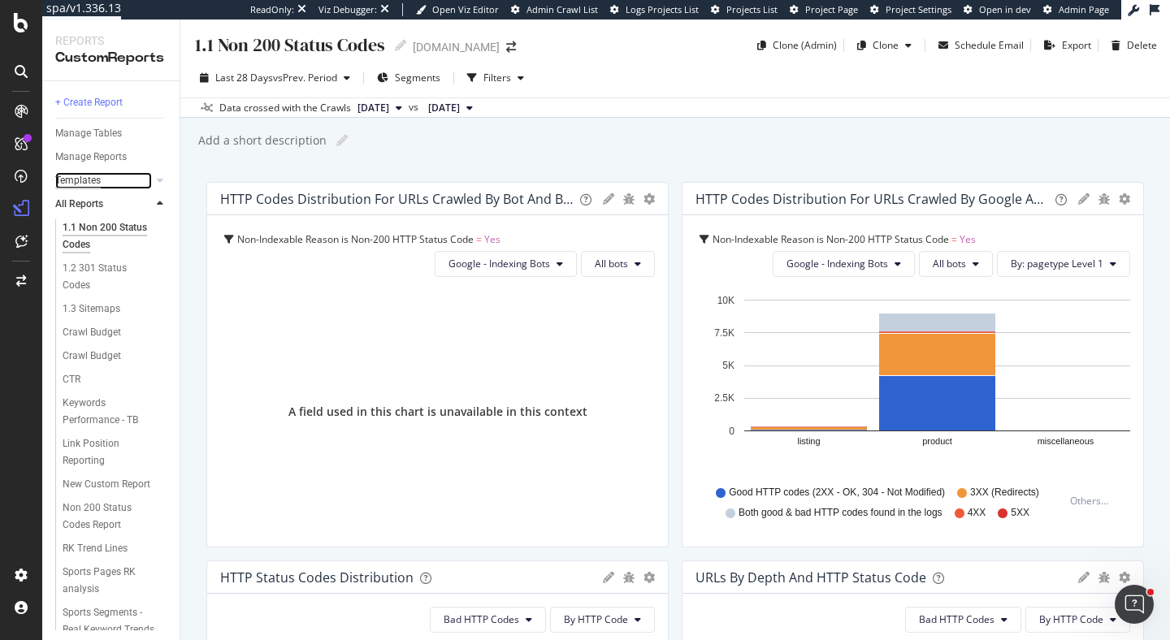
click at [98, 172] on div "Templates" at bounding box center [78, 180] width 46 height 17
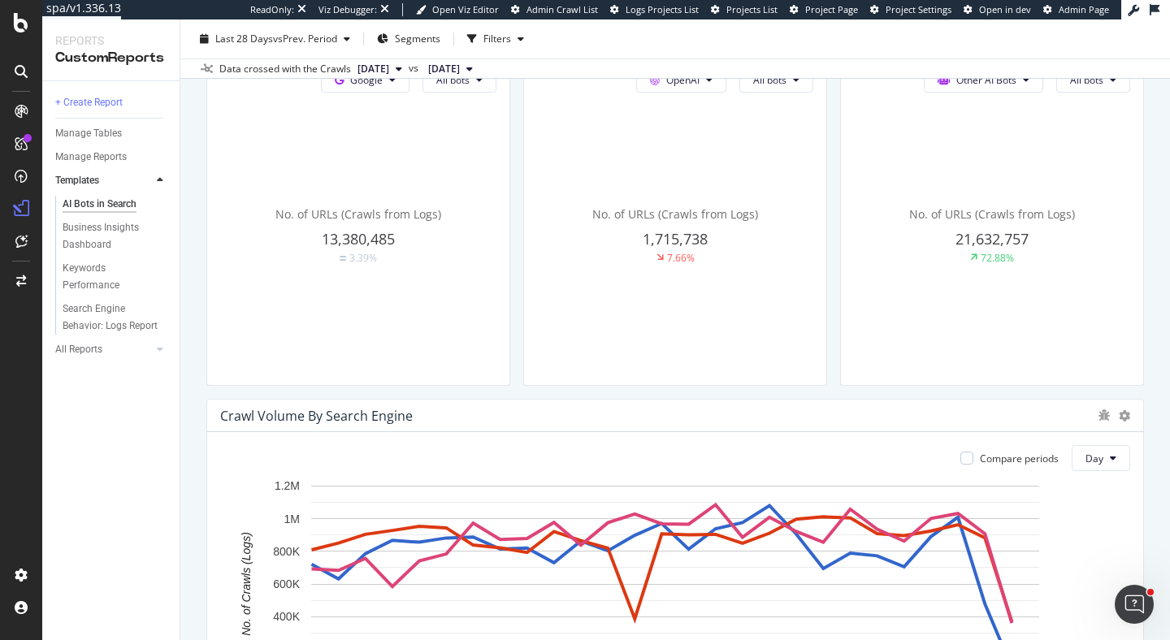
scroll to position [751, 0]
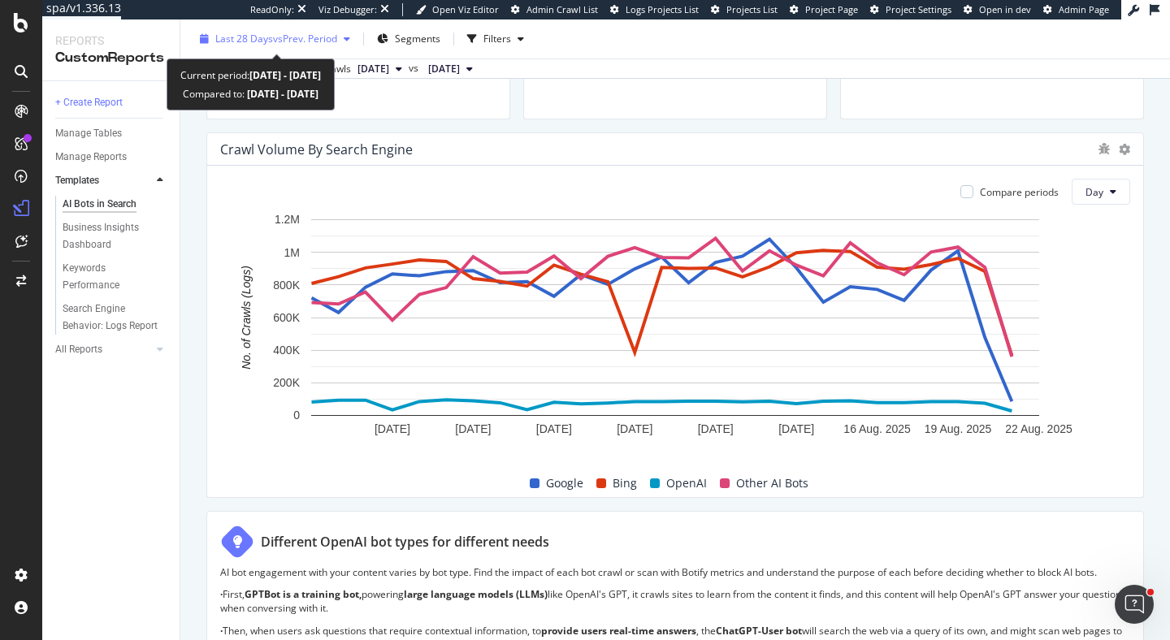
click at [306, 45] on span "vs Prev. Period" at bounding box center [305, 39] width 64 height 14
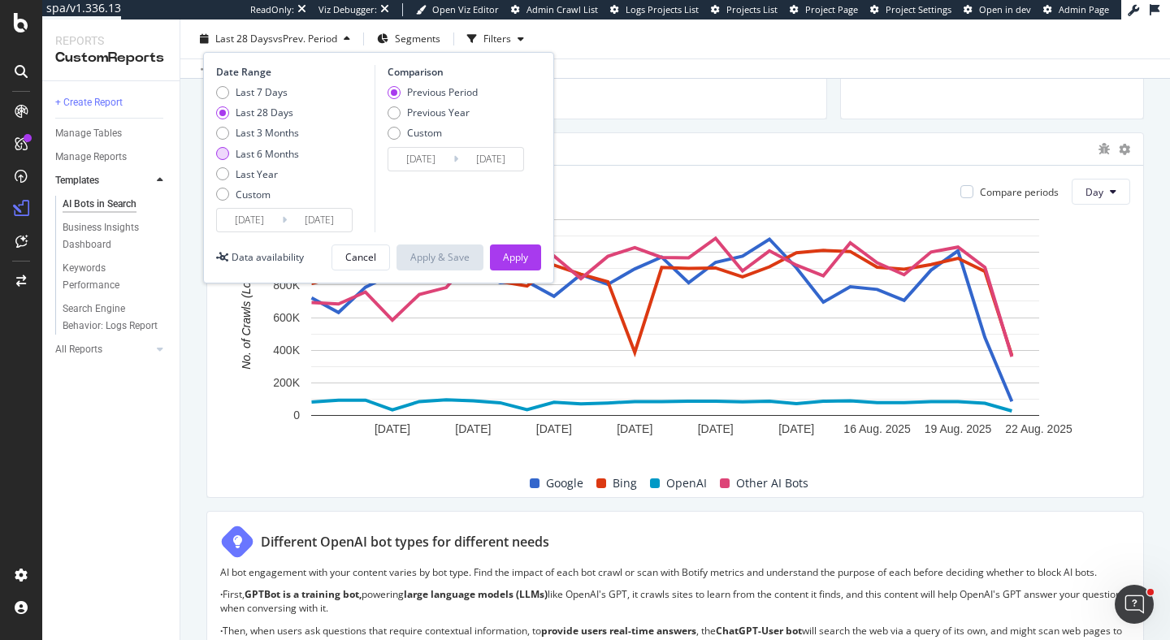
click at [286, 155] on div "Last 6 Months" at bounding box center [267, 154] width 63 height 14
type input "2025/02/23"
type input "2024/08/25"
type input "2025/02/22"
click at [516, 260] on div "Apply" at bounding box center [515, 257] width 25 height 14
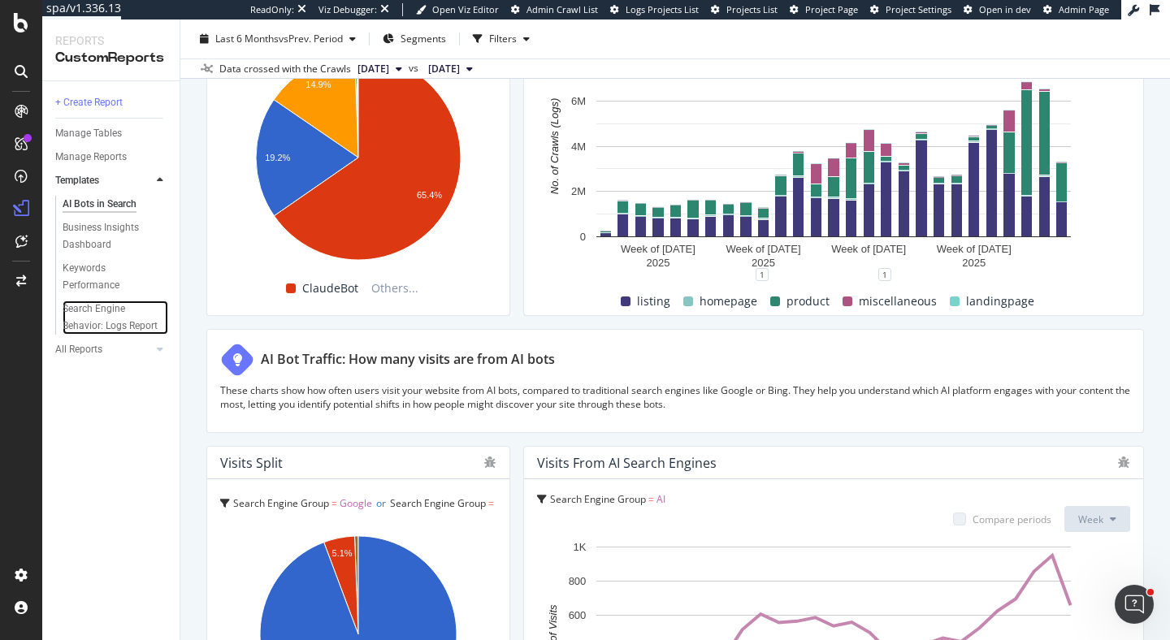
scroll to position [2418, 0]
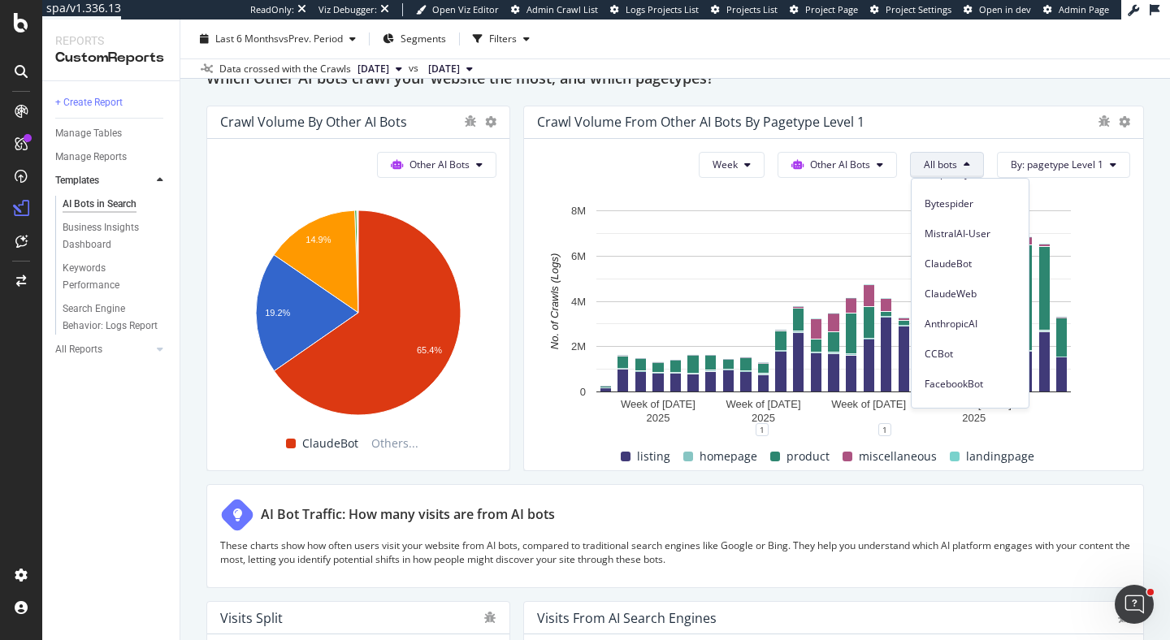
scroll to position [208, 0]
click at [965, 261] on span "ClaudeBot" at bounding box center [970, 260] width 91 height 15
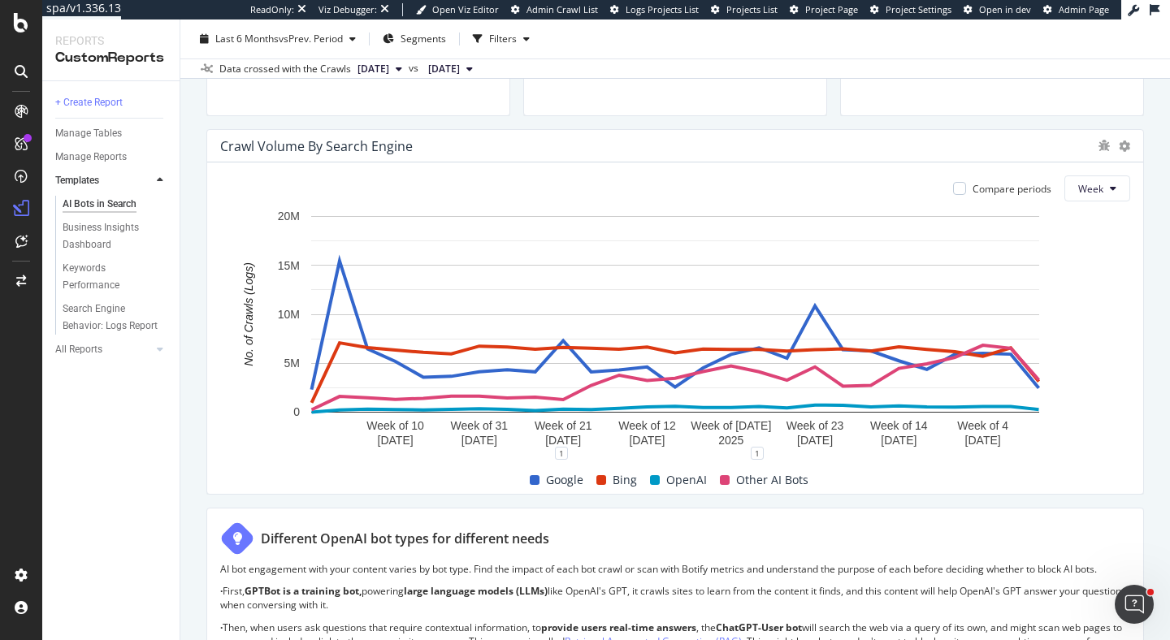
scroll to position [790, 0]
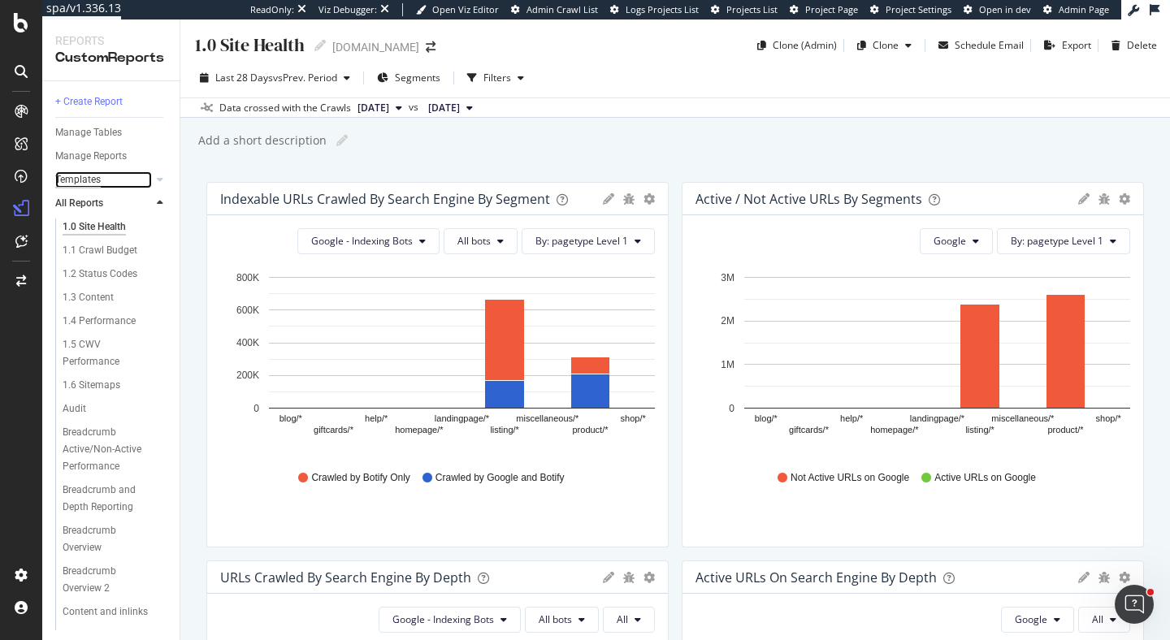
click at [93, 184] on div "Templates" at bounding box center [78, 179] width 46 height 17
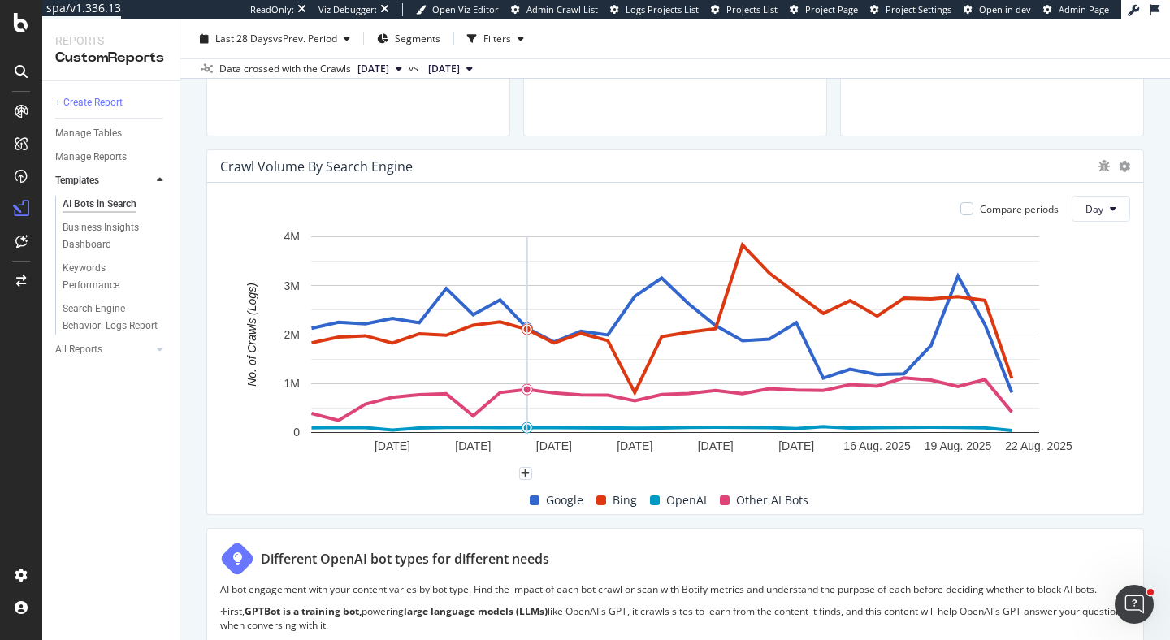
scroll to position [689, 0]
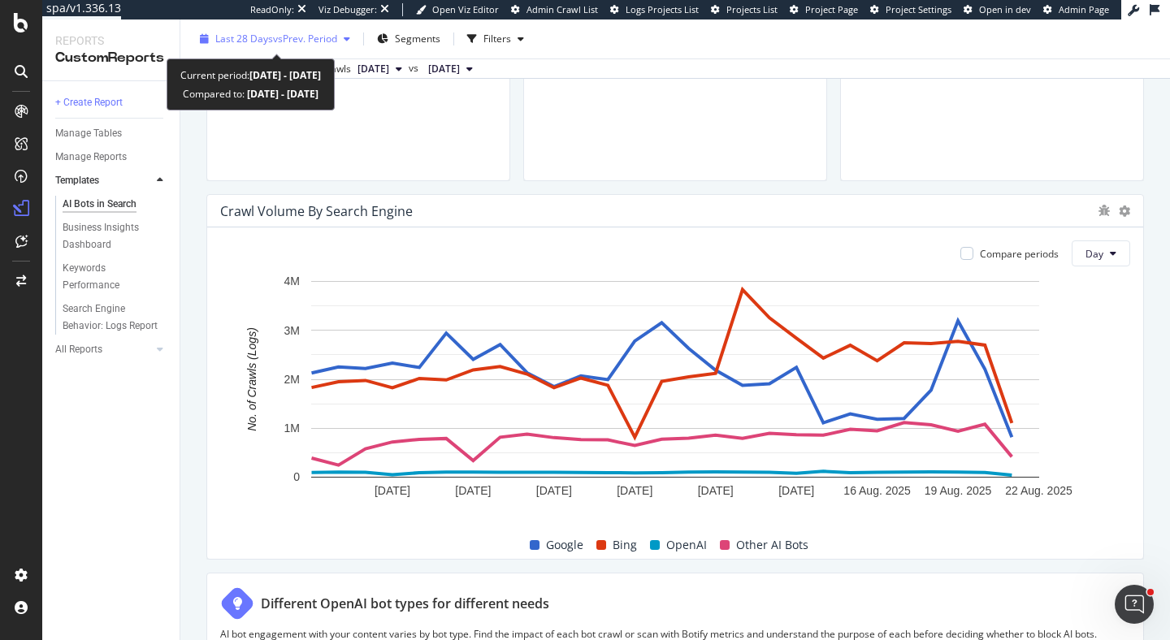
click at [297, 46] on div "Last 28 Days vs Prev. Period" at bounding box center [276, 39] width 122 height 14
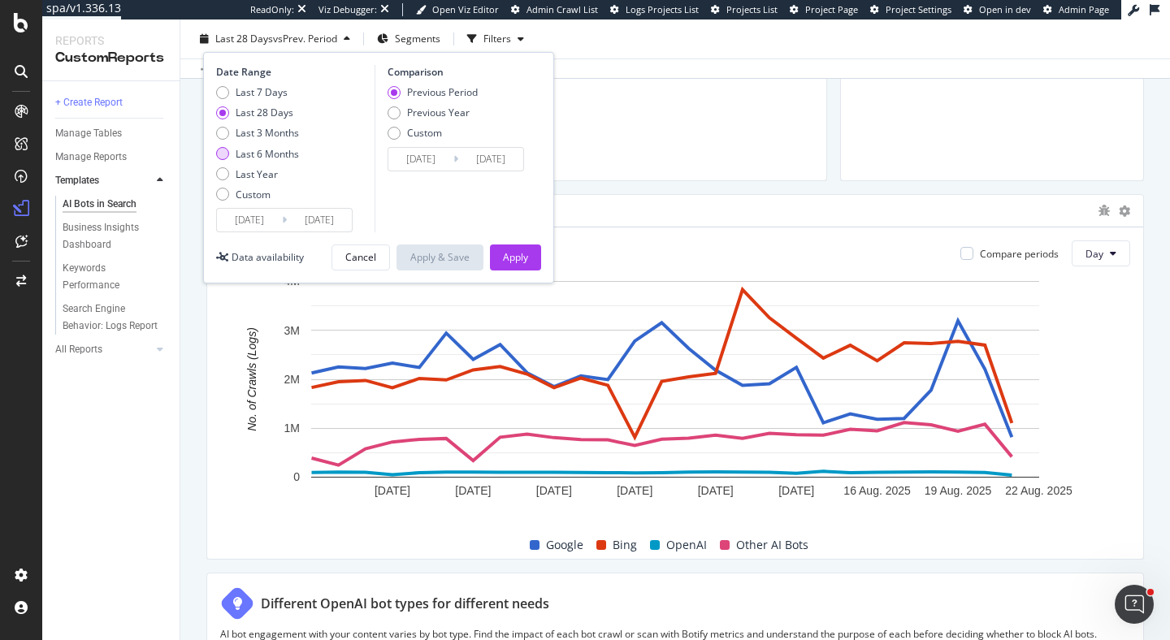
click at [285, 151] on div "Last 6 Months" at bounding box center [267, 154] width 63 height 14
type input "2025/02/23"
type input "2024/08/25"
type input "2025/02/22"
click at [507, 265] on div "Apply" at bounding box center [515, 257] width 25 height 24
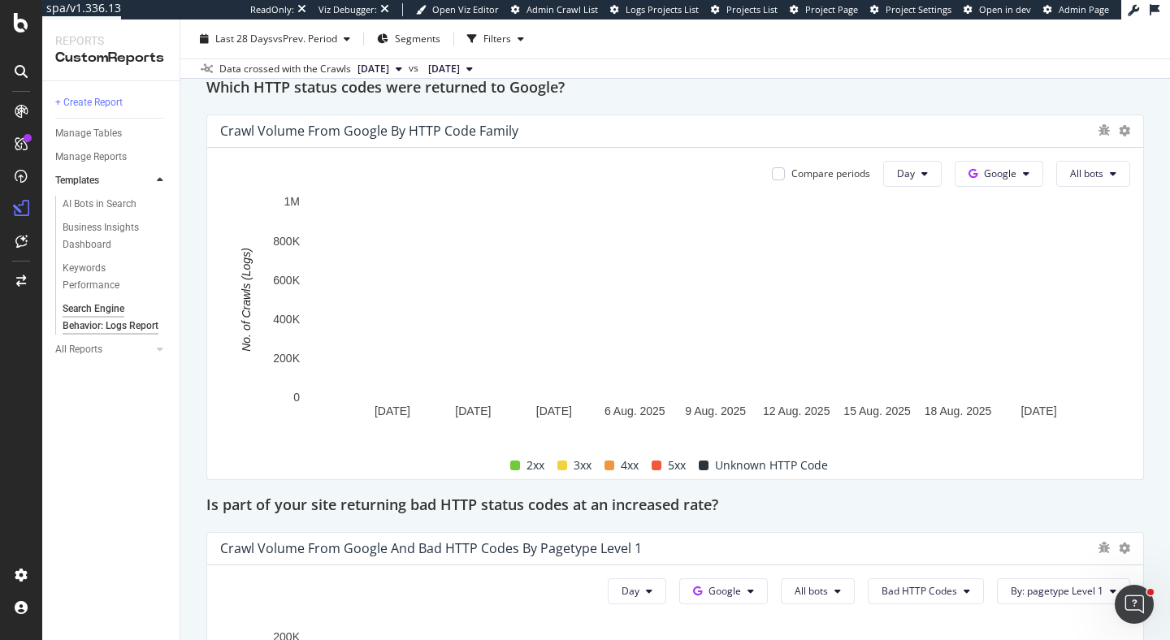
scroll to position [2060, 0]
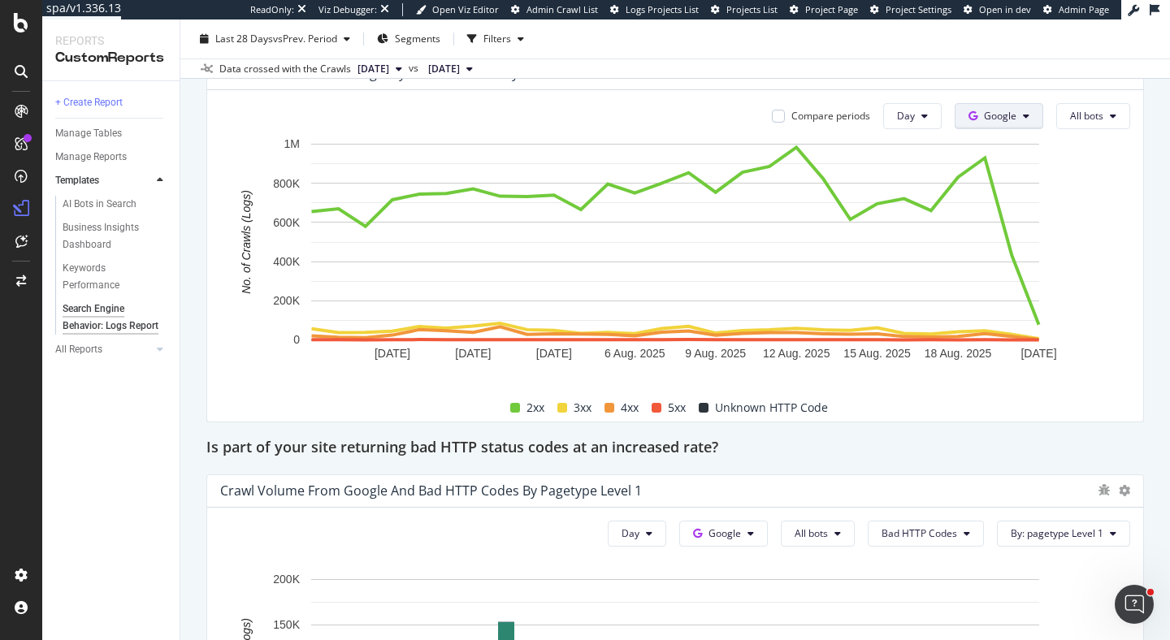
click at [1019, 120] on button "Google" at bounding box center [999, 116] width 89 height 26
click at [1034, 233] on span "Other AI Bots" at bounding box center [1026, 238] width 60 height 15
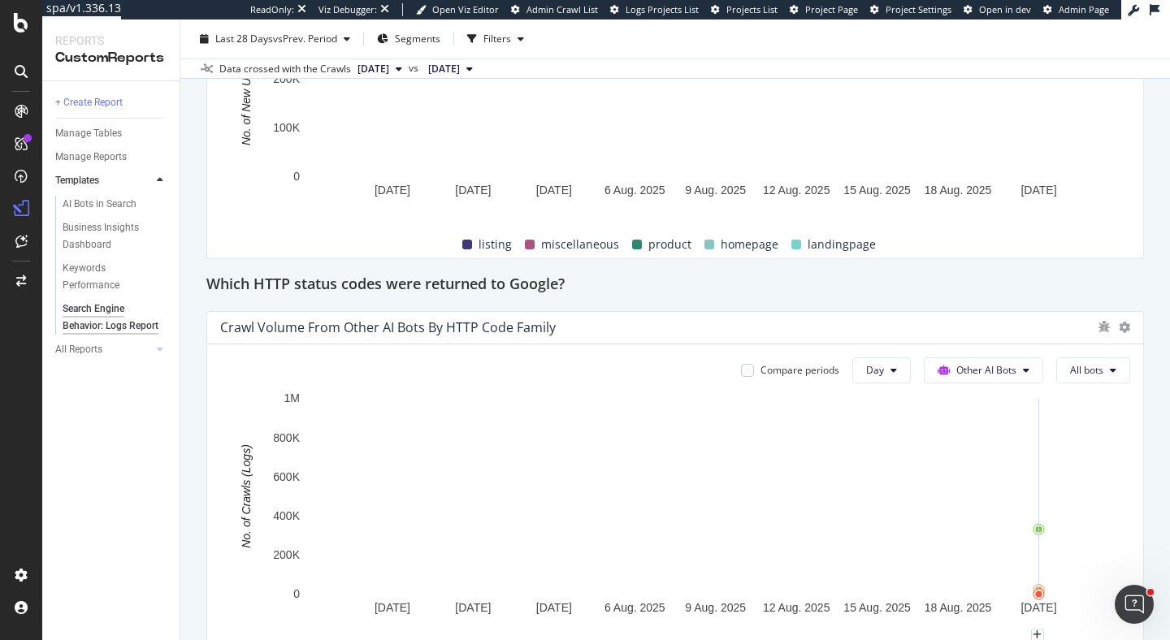
scroll to position [1983, 0]
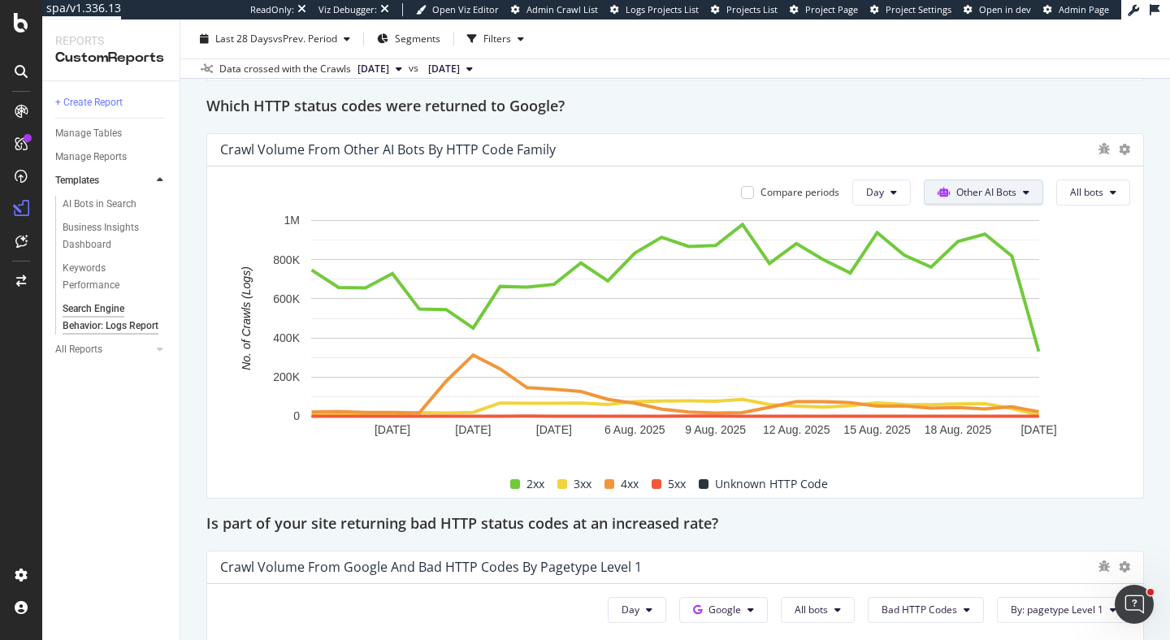
click at [991, 197] on span "Other AI Bots" at bounding box center [987, 192] width 60 height 14
click at [996, 285] on span "OpenAI" at bounding box center [995, 284] width 63 height 15
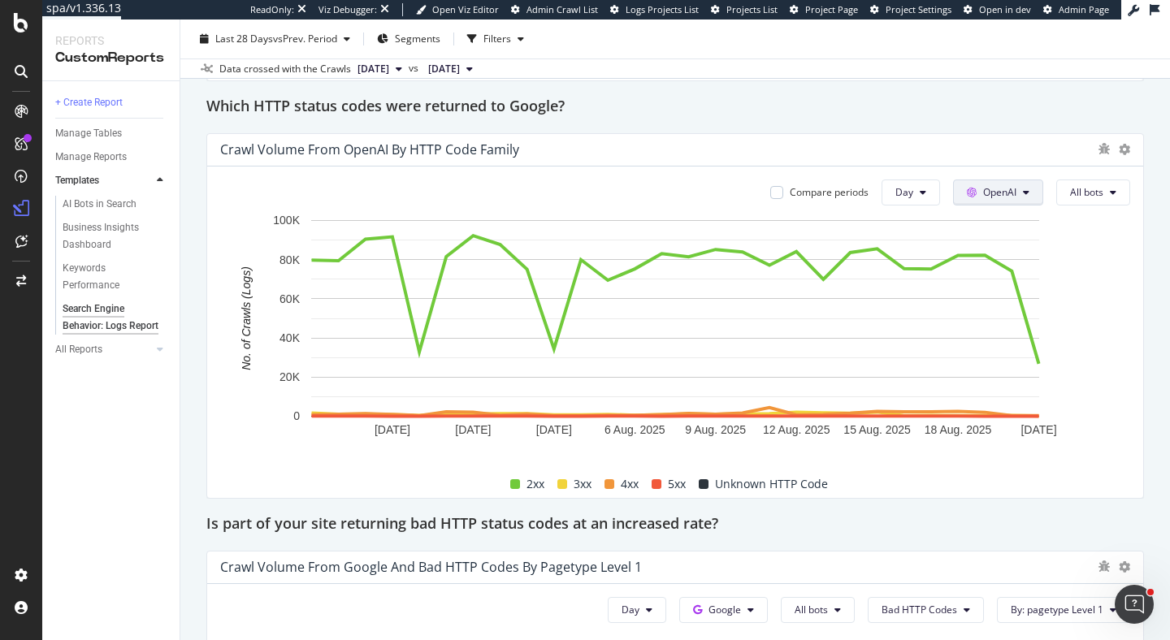
click at [1009, 191] on span "OpenAI" at bounding box center [999, 192] width 33 height 14
click at [1011, 310] on span "Other AI Bots" at bounding box center [1023, 314] width 60 height 15
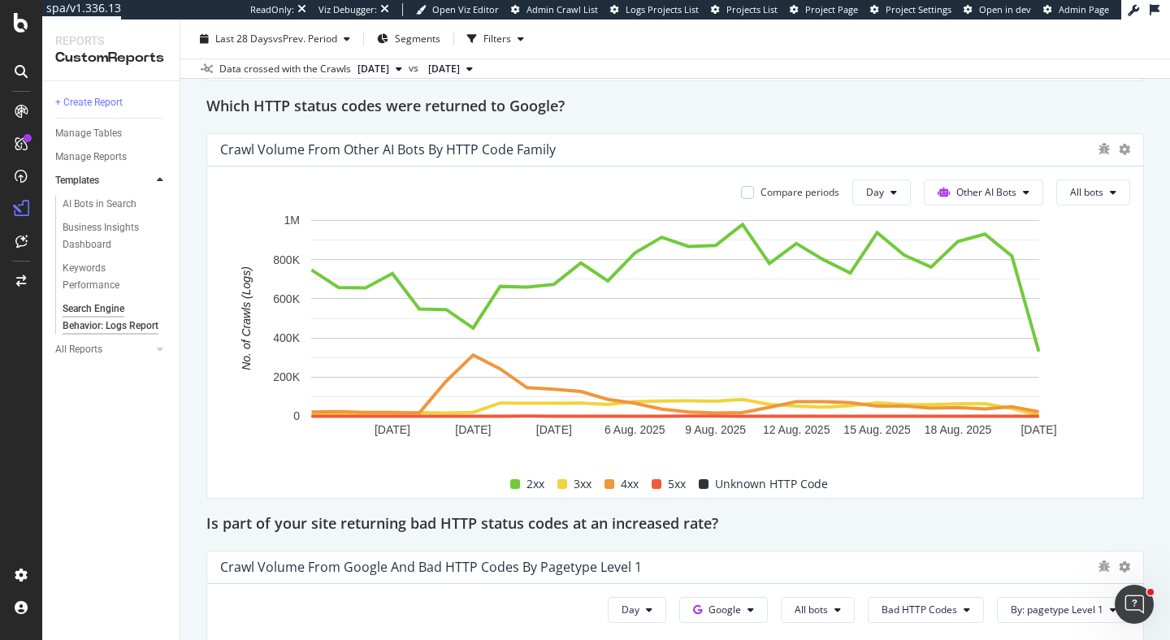
click at [983, 134] on div "Crawl Volume from Other AI Bots by HTTP Code Family" at bounding box center [675, 150] width 936 height 33
click at [979, 103] on div "Which HTTP status codes were returned to Google?" at bounding box center [675, 107] width 938 height 26
click at [973, 106] on div "Which HTTP status codes were returned to Google?" at bounding box center [675, 107] width 938 height 26
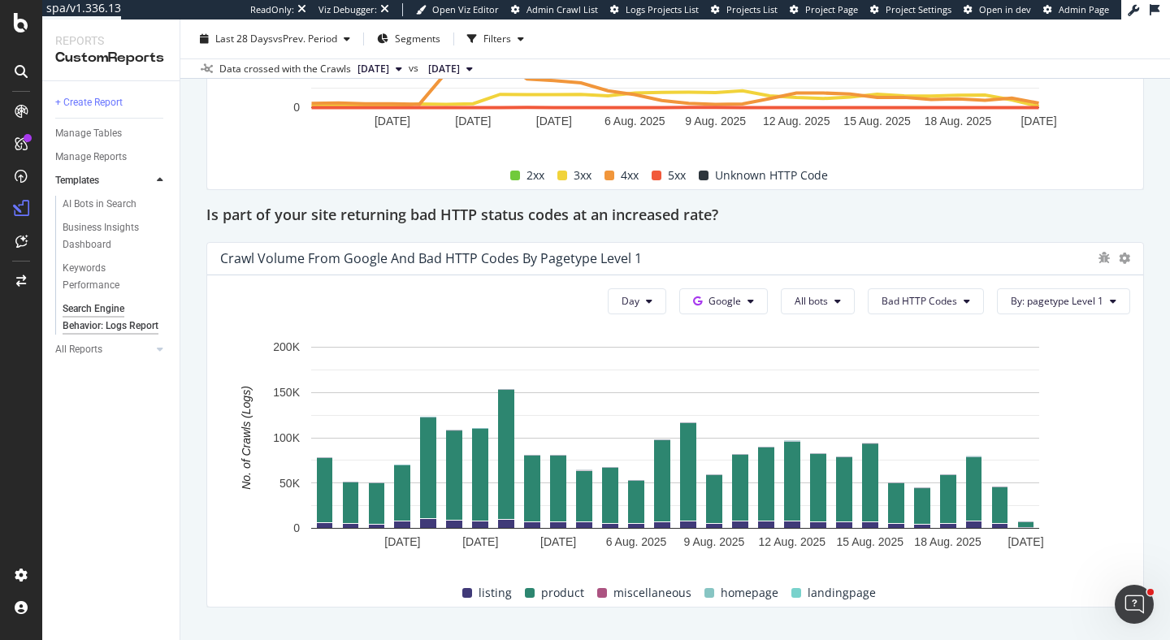
scroll to position [2342, 0]
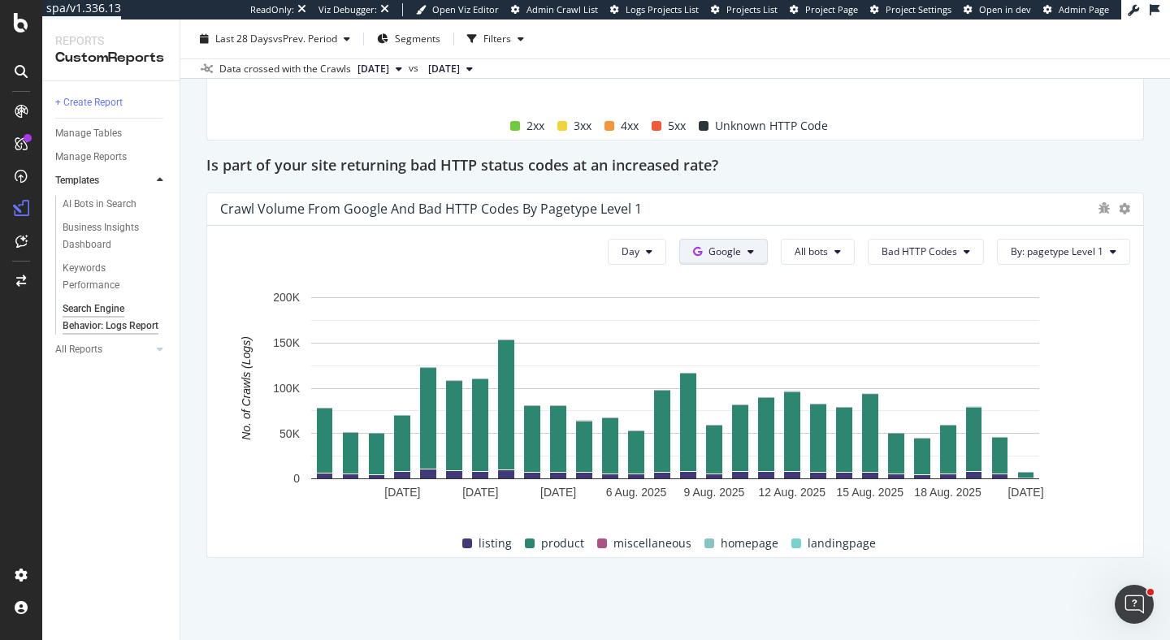
click at [736, 249] on span "Google" at bounding box center [725, 252] width 33 height 14
click at [782, 375] on span "Other AI Bots" at bounding box center [753, 374] width 60 height 15
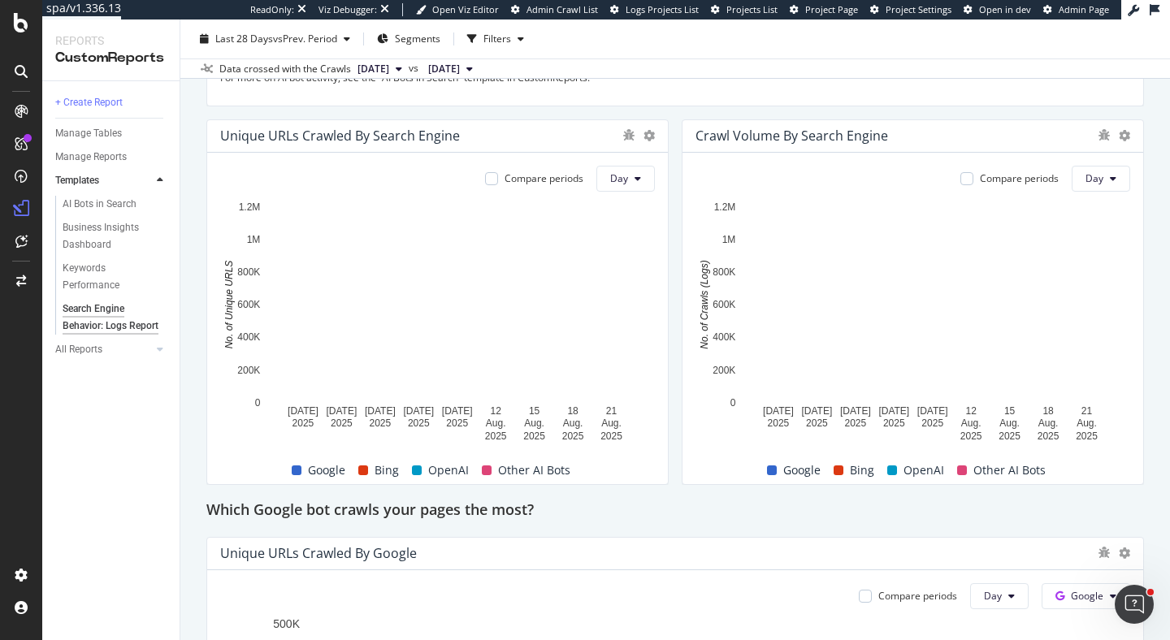
scroll to position [328, 0]
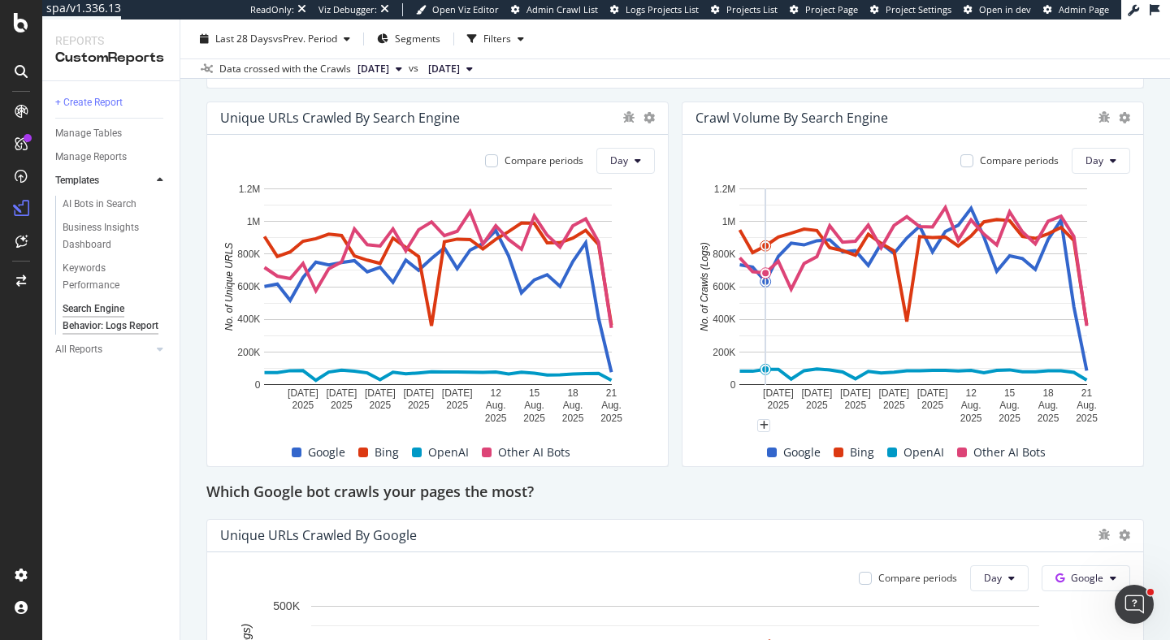
scroll to position [354, 0]
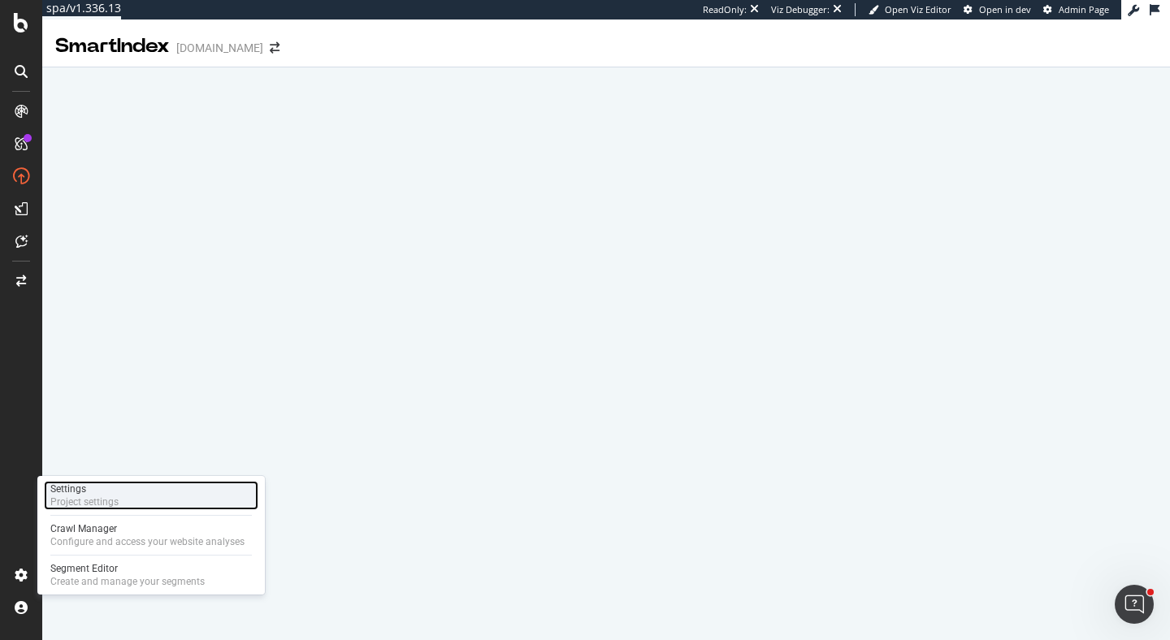
click at [93, 486] on div "Settings" at bounding box center [84, 489] width 68 height 13
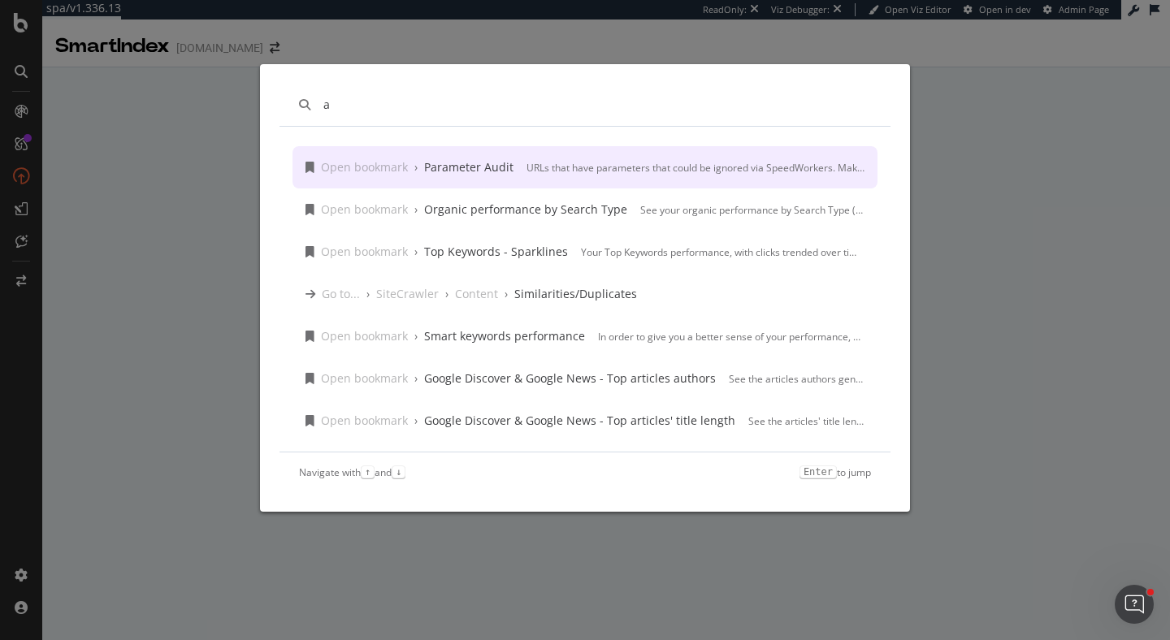
type input "a"
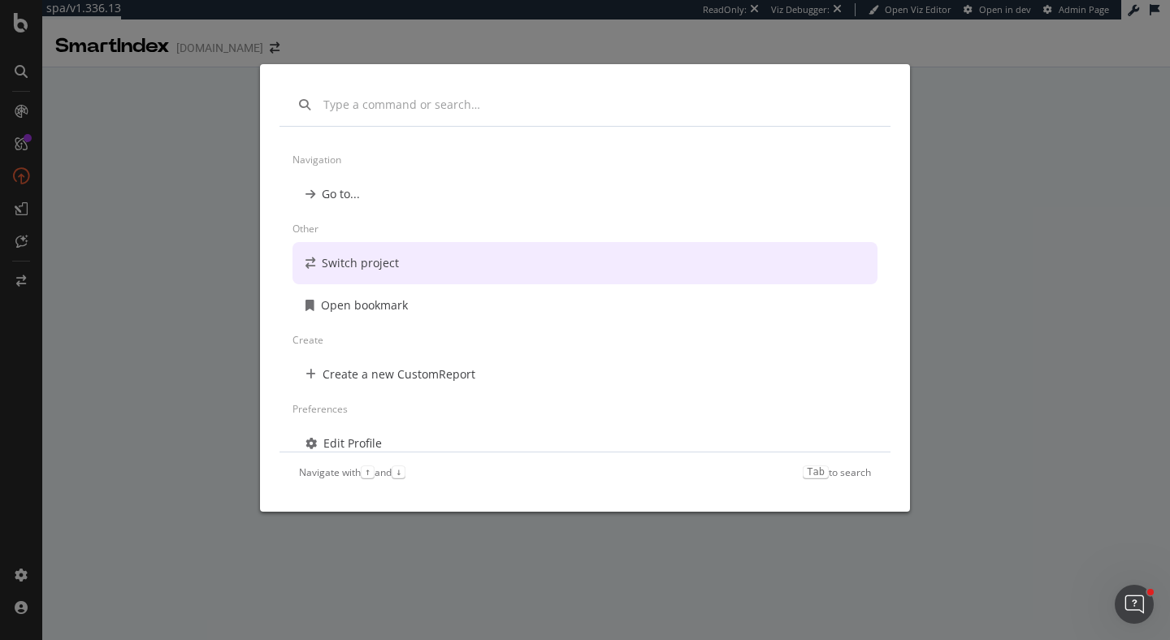
click at [328, 260] on div "Switch project" at bounding box center [360, 263] width 77 height 16
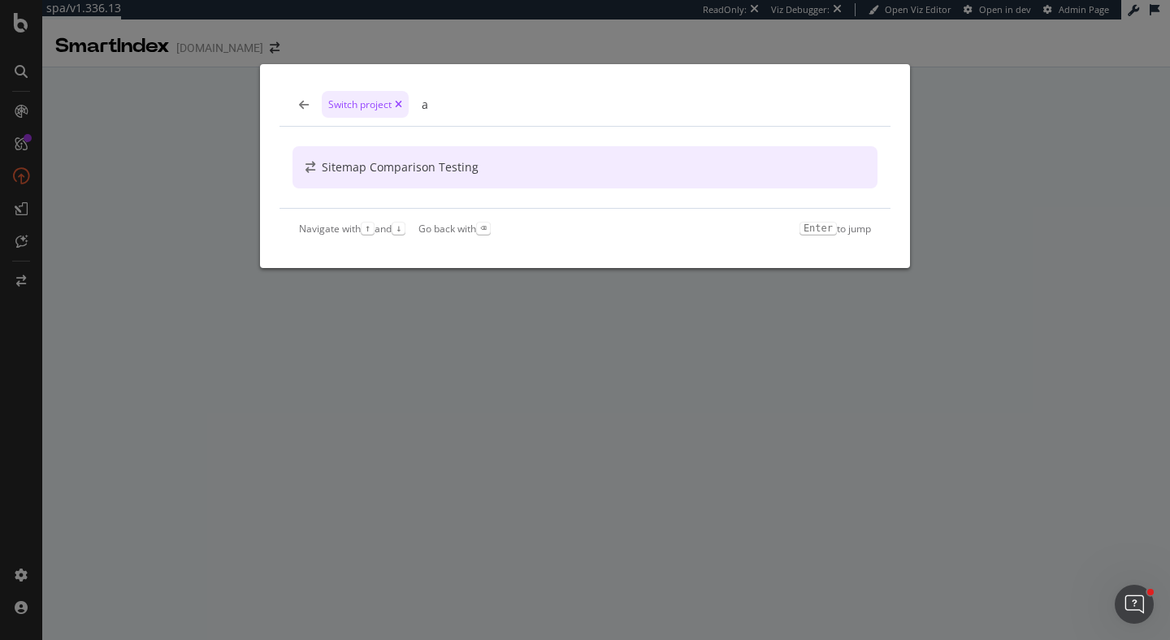
type input "a"
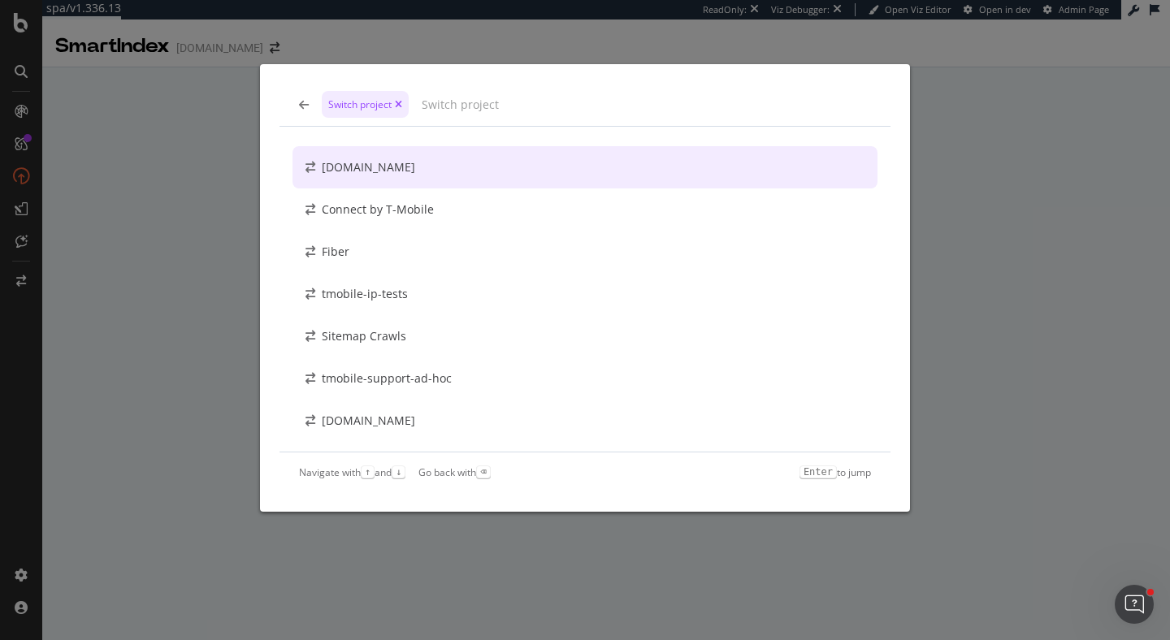
click at [173, 338] on div "Switch project [DOMAIN_NAME] Connect by T-Mobile Fiber tmobile-ip-tests Sitemap…" at bounding box center [585, 320] width 1170 height 640
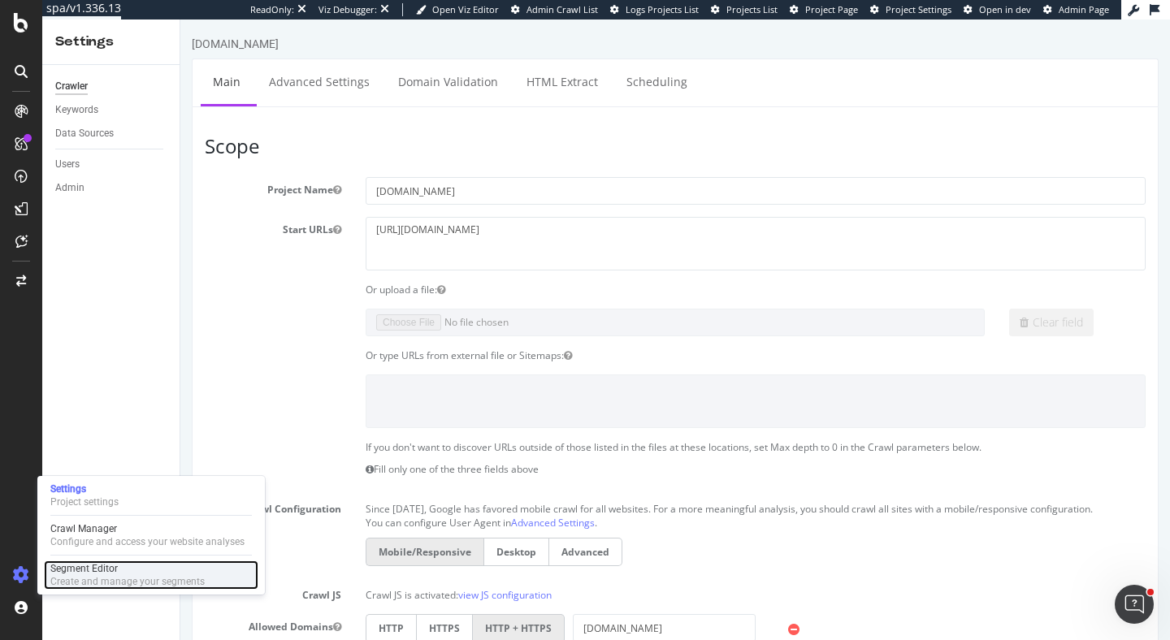
click at [127, 583] on div "Create and manage your segments" at bounding box center [127, 581] width 154 height 13
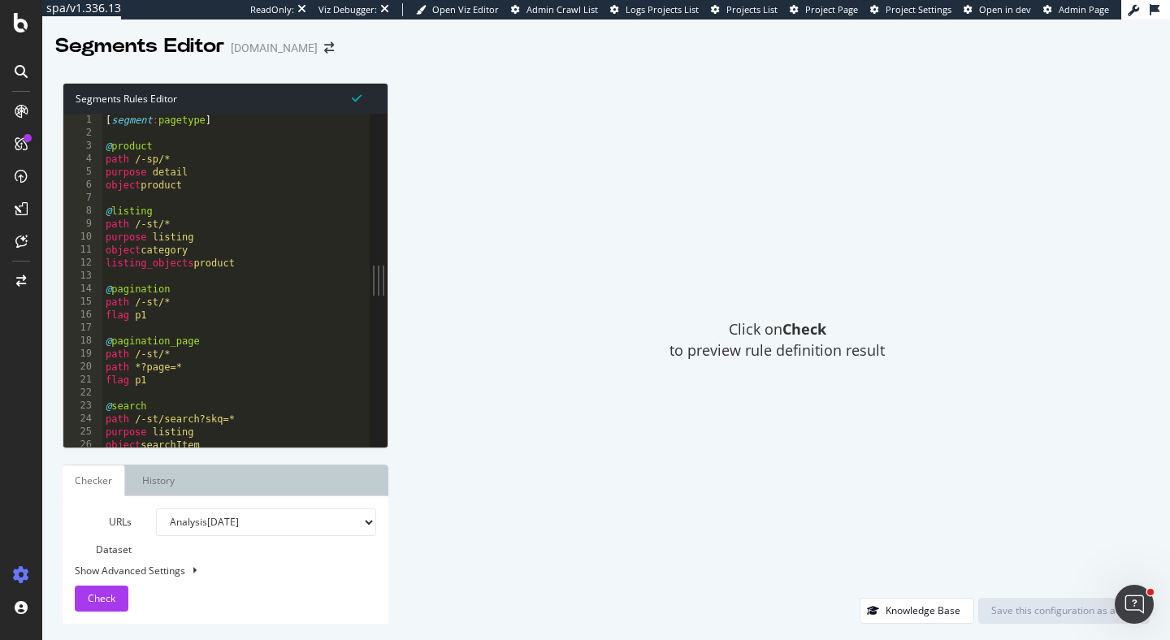
click at [231, 228] on div "[ segment : pagetype ] @ product path /-sp/* purpose detail object product @ li…" at bounding box center [553, 293] width 902 height 359
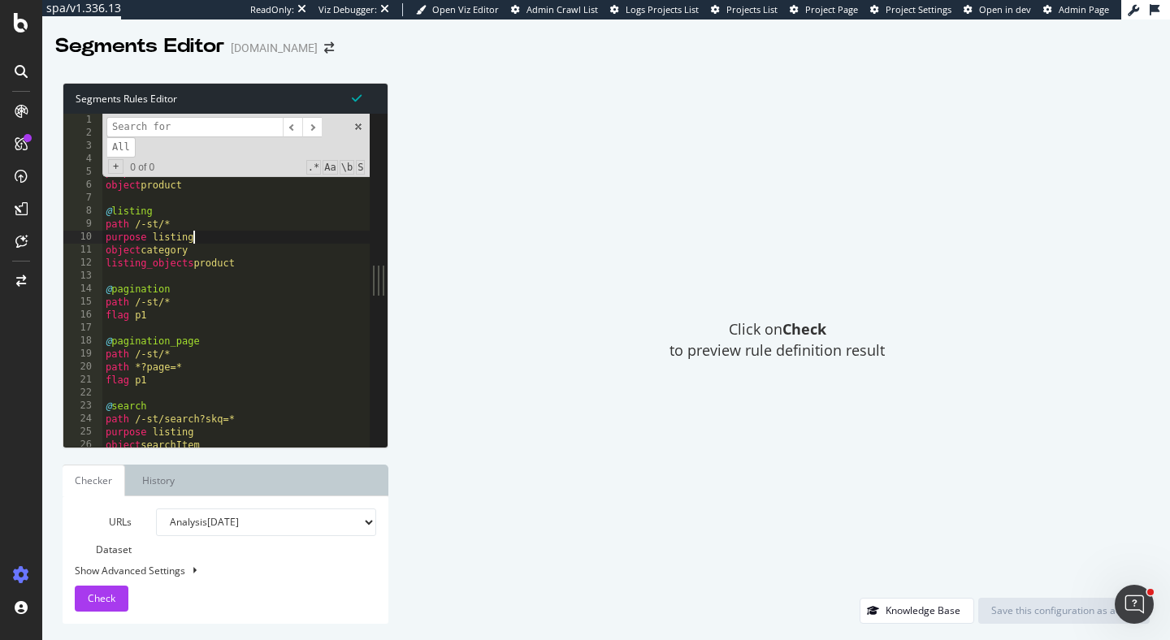
click at [228, 236] on div "[ segment : pagetype ] @ product path /-sp/* purpose detail object product @ li…" at bounding box center [553, 293] width 902 height 359
click at [224, 218] on div "[ segment : pagetype ] @ product path /-sp/* purpose detail object product @ li…" at bounding box center [553, 293] width 902 height 359
click at [272, 259] on div "[ segment : pagetype ] @ product path /-sp/* purpose detail object product @ li…" at bounding box center [553, 293] width 902 height 359
click at [361, 130] on span at bounding box center [358, 126] width 11 height 11
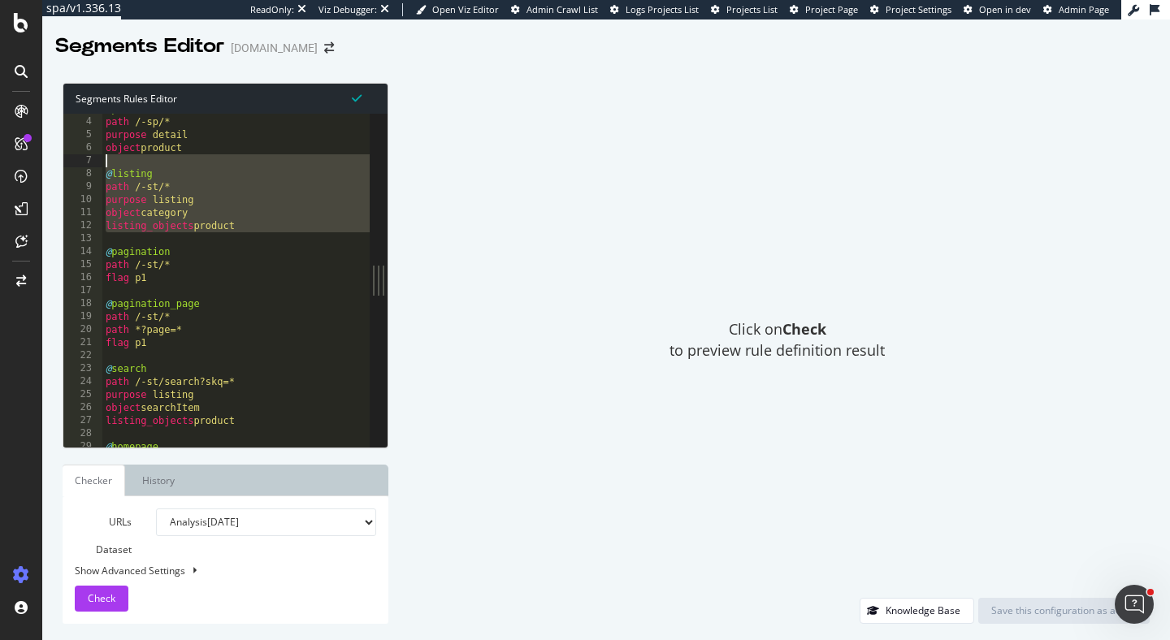
drag, startPoint x: 258, startPoint y: 237, endPoint x: 103, endPoint y: 166, distance: 170.9
click at [103, 166] on div "@ product path /-sp/* purpose detail object product @ listing path /-st/* purpo…" at bounding box center [553, 281] width 902 height 359
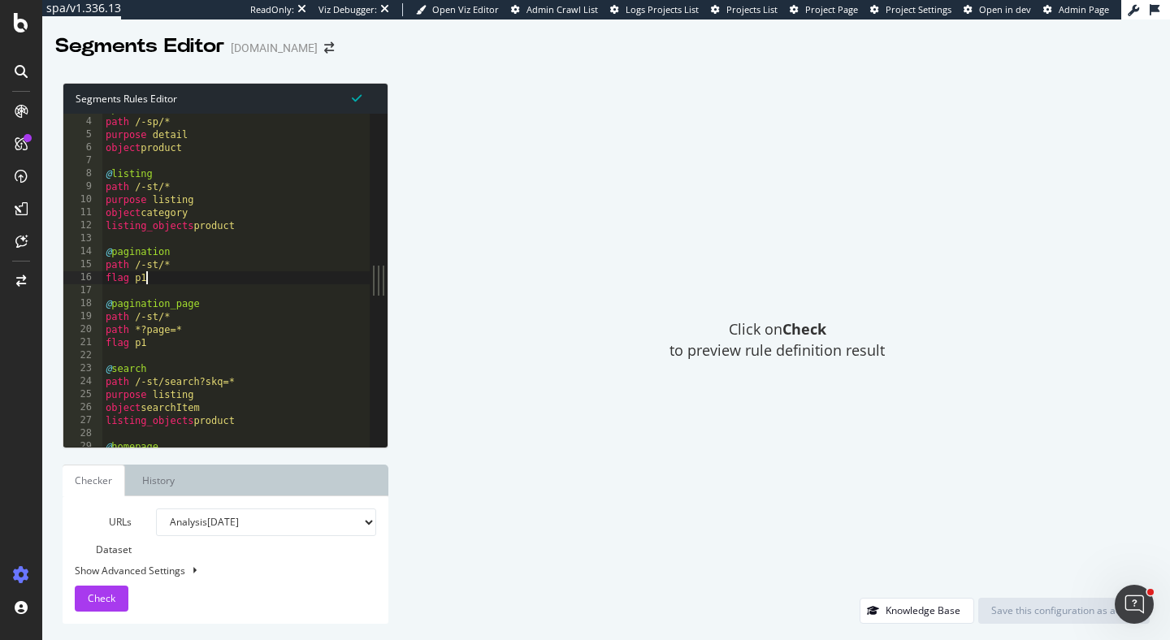
click at [279, 280] on div "@ product path /-sp/* purpose detail object product @ listing path /-st/* purpo…" at bounding box center [553, 281] width 902 height 359
click at [254, 226] on div "@ product path /-sp/* purpose detail object product @ listing path /-st/* purpo…" at bounding box center [553, 281] width 902 height 359
type textarea "listing_objects product"
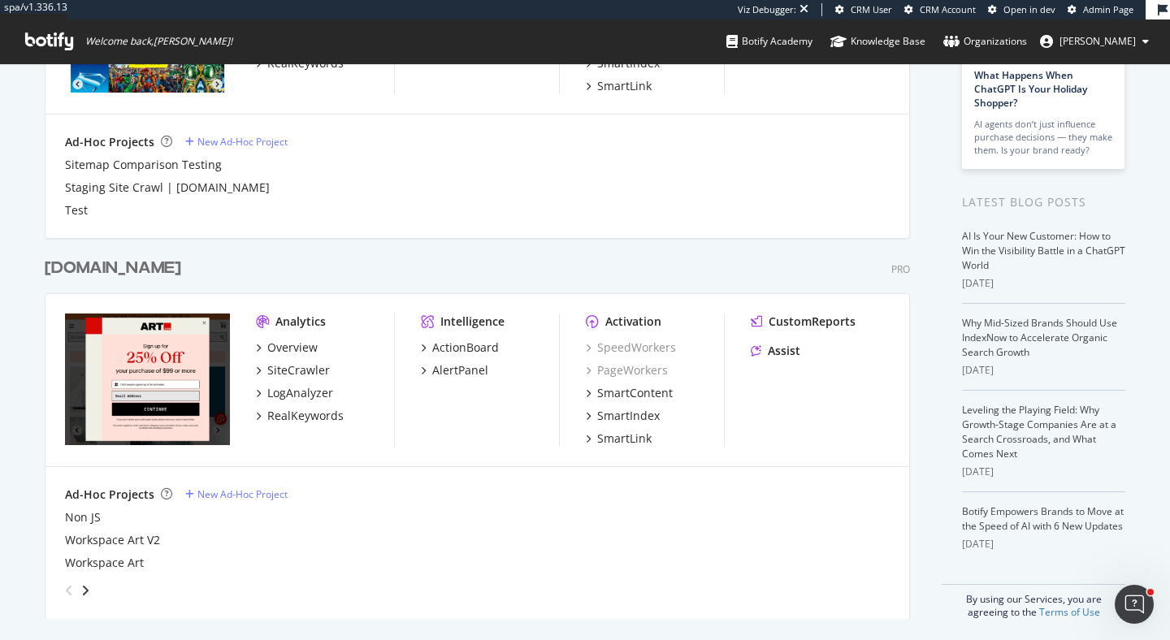
scroll to position [238, 0]
click at [95, 270] on div "[DOMAIN_NAME]" at bounding box center [113, 268] width 137 height 24
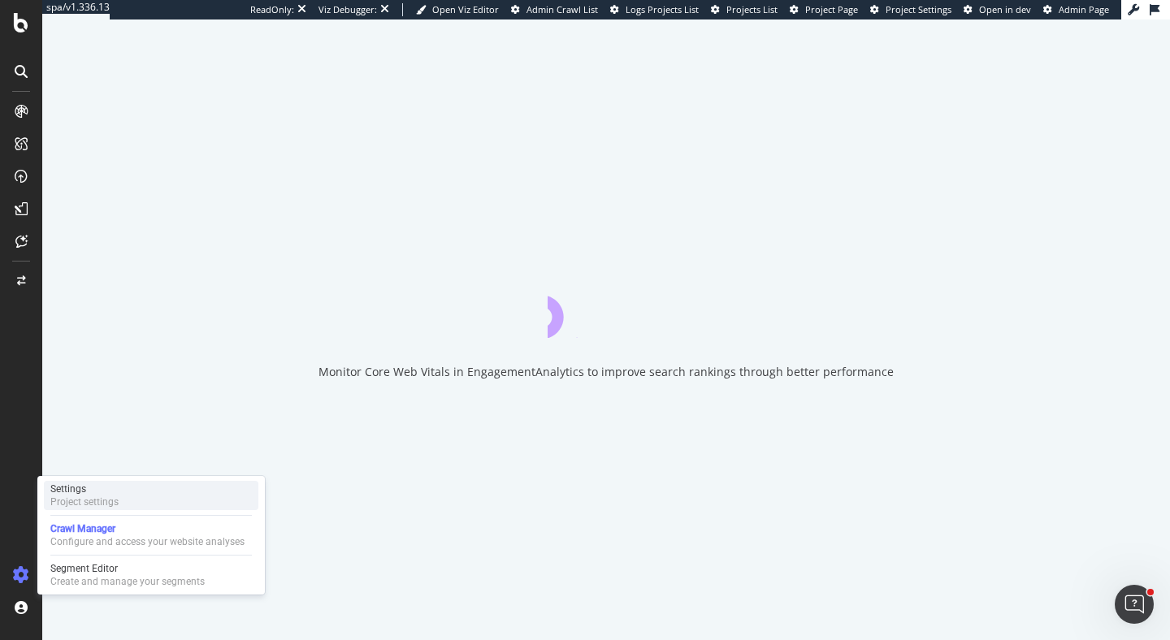
click at [73, 507] on div "Project settings" at bounding box center [84, 502] width 68 height 13
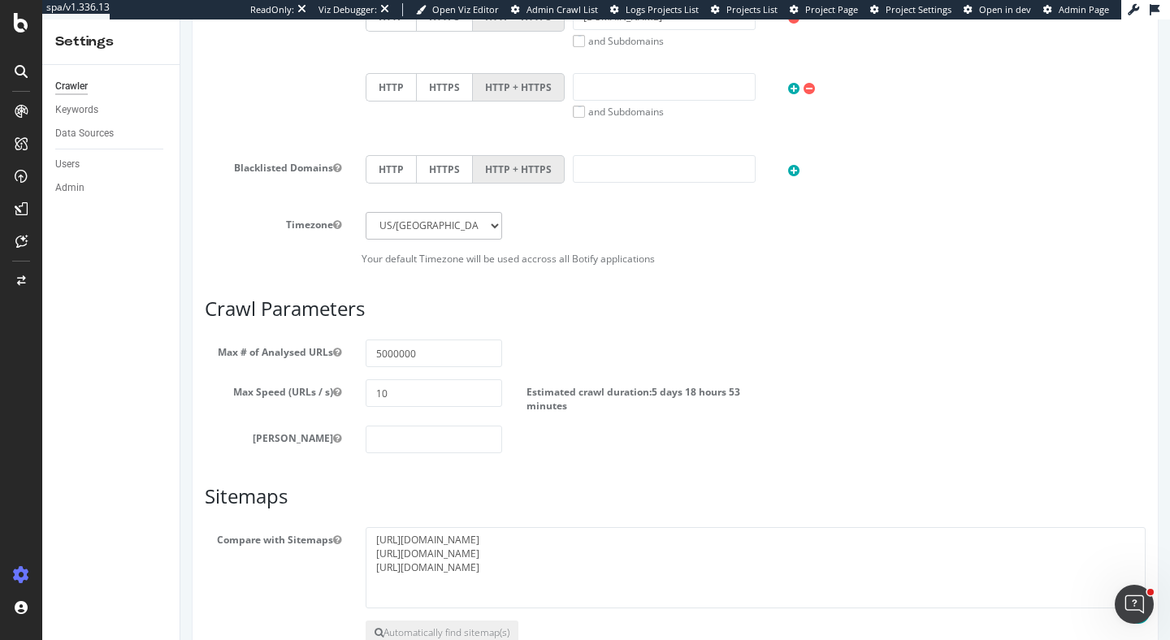
scroll to position [714, 0]
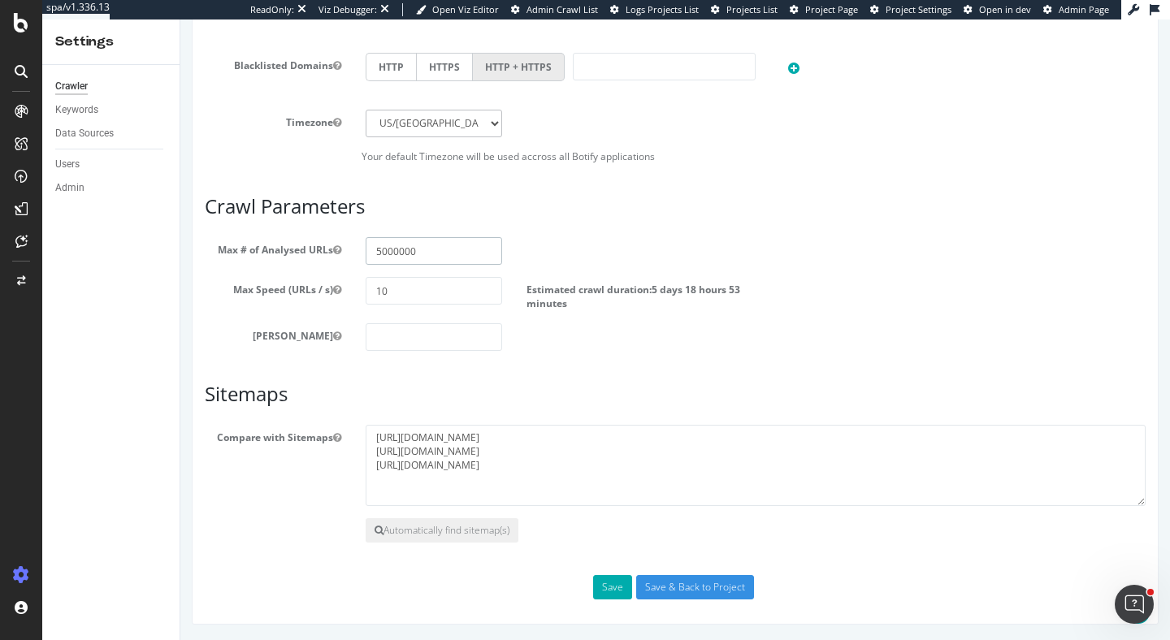
click at [397, 251] on input "5000000" at bounding box center [434, 251] width 137 height 28
click at [380, 253] on input "5000000" at bounding box center [434, 251] width 137 height 28
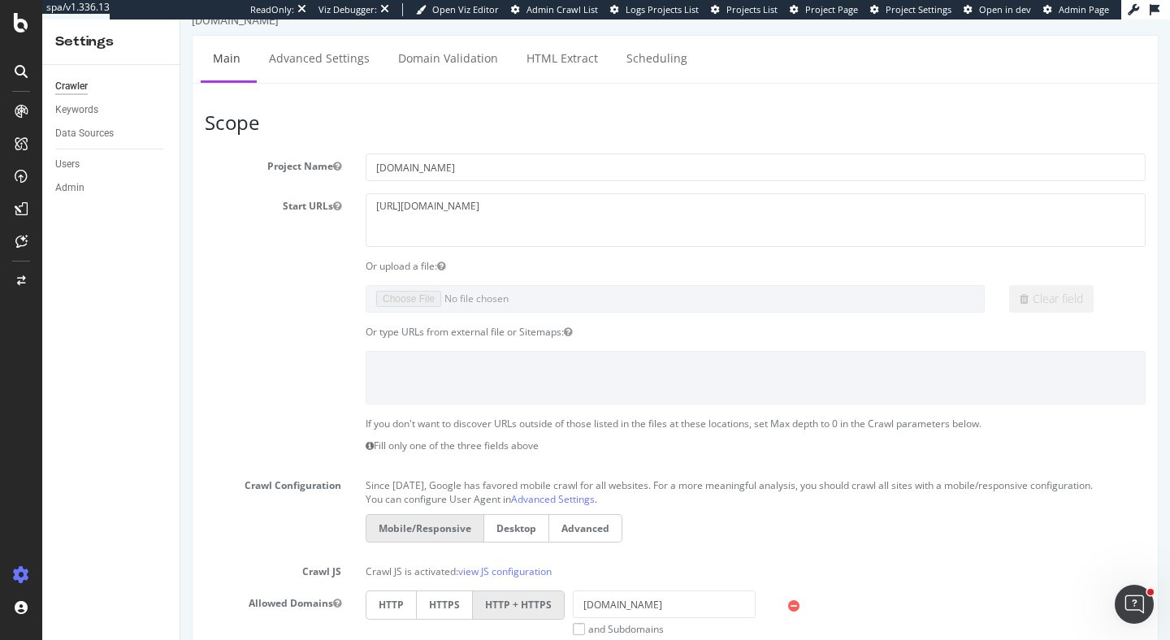
scroll to position [0, 0]
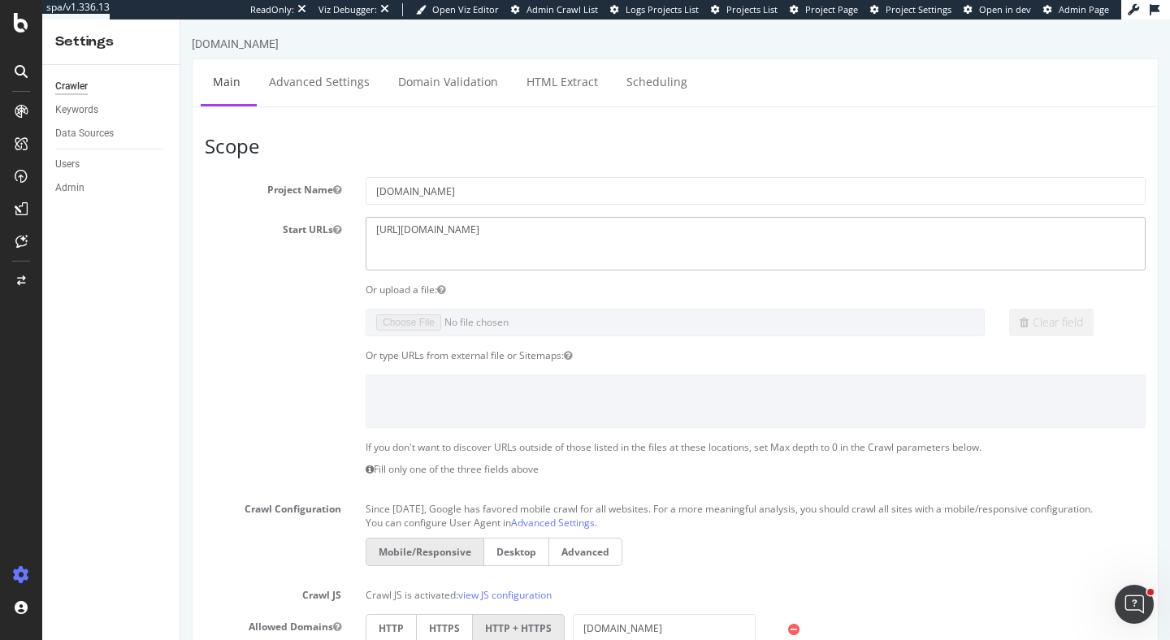
click at [599, 241] on textarea "[URL][DOMAIN_NAME]" at bounding box center [756, 243] width 780 height 53
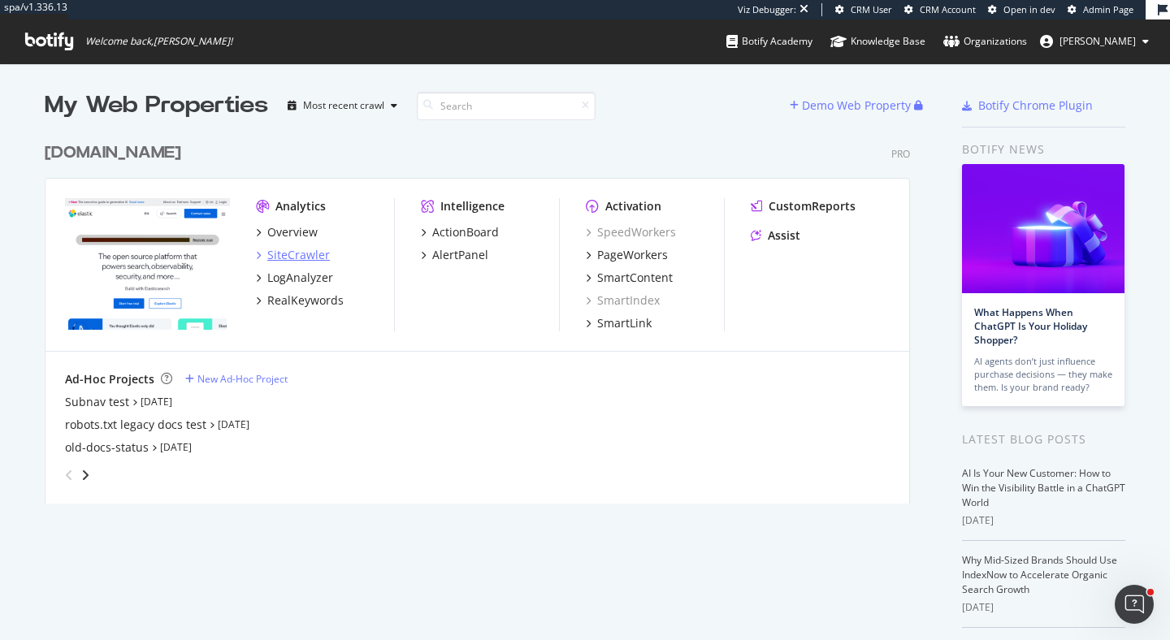
click at [303, 254] on div "SiteCrawler" at bounding box center [298, 255] width 63 height 16
click at [319, 279] on div "LogAnalyzer" at bounding box center [300, 278] width 66 height 16
click at [321, 302] on div "RealKeywords" at bounding box center [305, 301] width 76 height 16
click at [474, 232] on div "ActionBoard" at bounding box center [465, 232] width 67 height 16
click at [476, 254] on div "AlertPanel" at bounding box center [460, 255] width 56 height 16
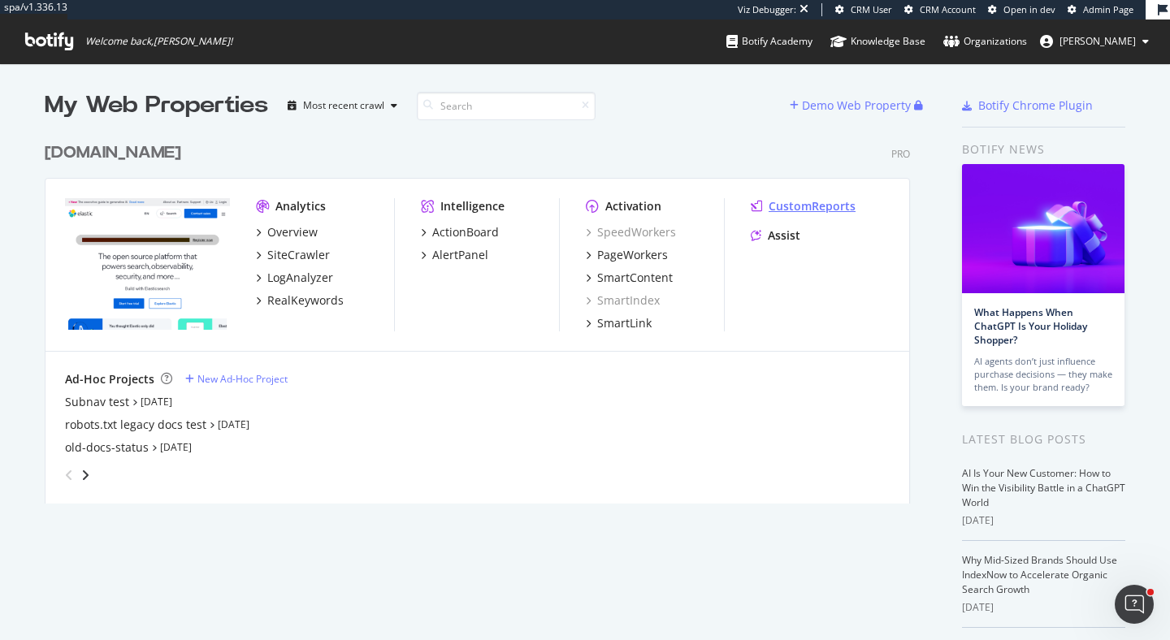
click at [779, 210] on div "CustomReports" at bounding box center [812, 206] width 87 height 16
click at [623, 253] on div "PageWorkers" at bounding box center [632, 255] width 71 height 16
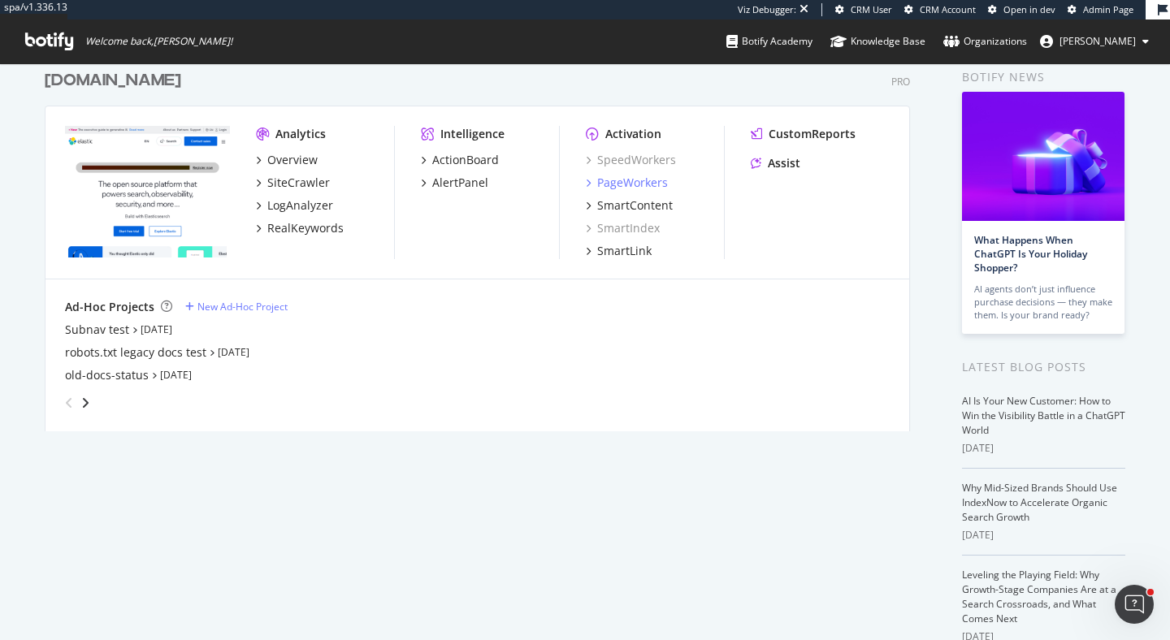
scroll to position [155, 0]
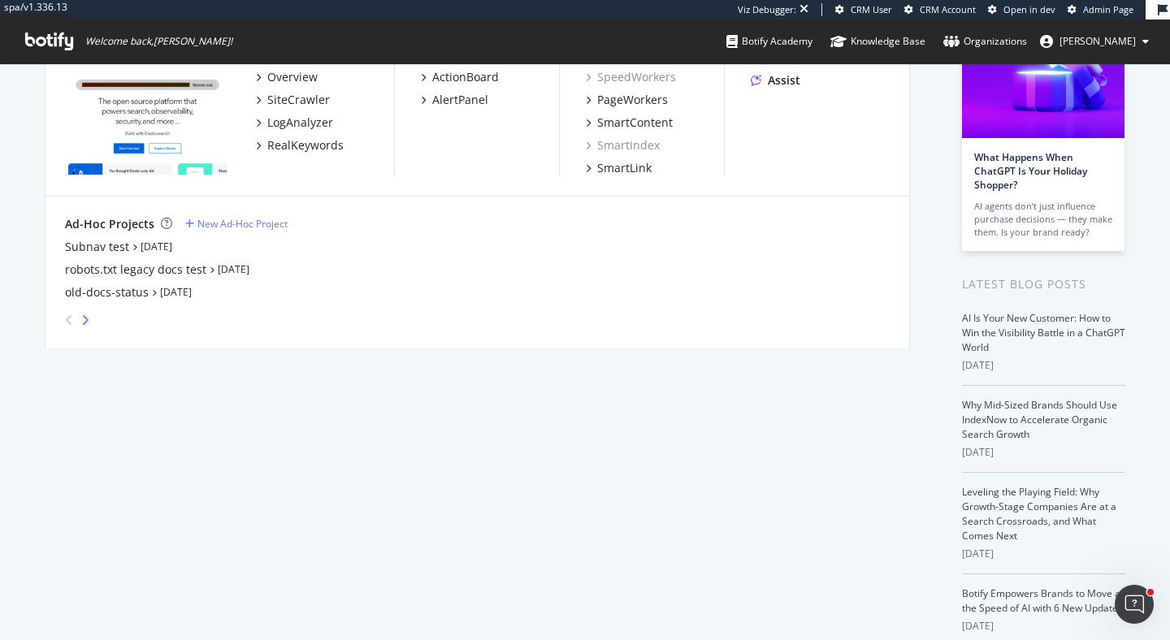
click at [83, 315] on icon "angle-right" at bounding box center [85, 320] width 8 height 13
click at [84, 315] on icon "angle-right" at bounding box center [85, 320] width 8 height 13
click at [68, 315] on icon "angle-left" at bounding box center [69, 320] width 8 height 13
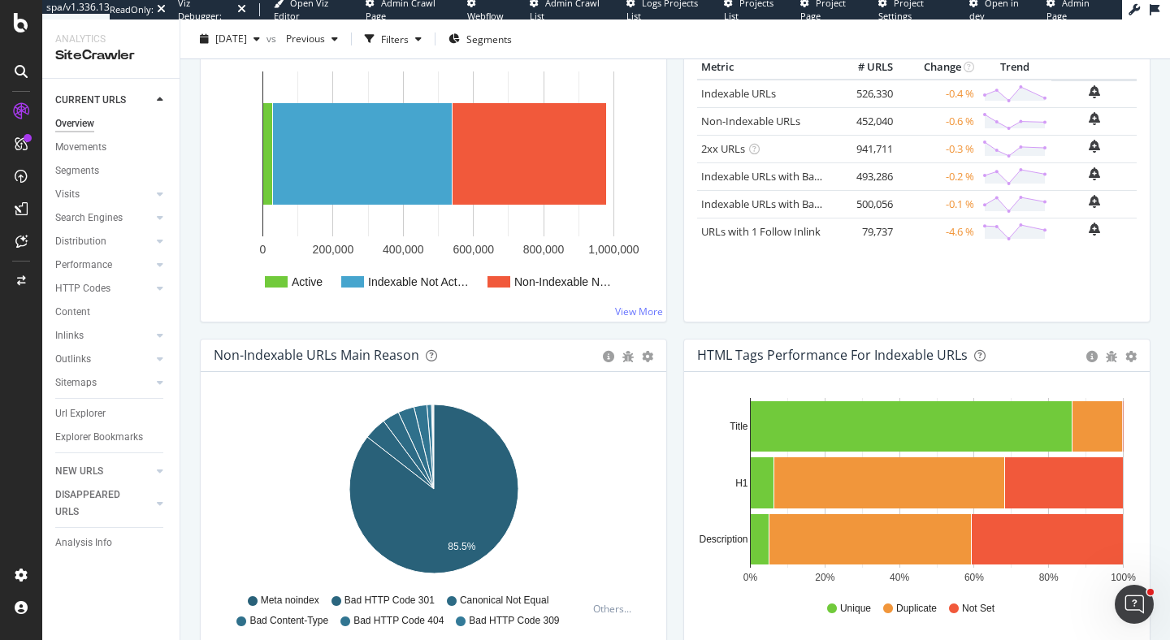
scroll to position [313, 0]
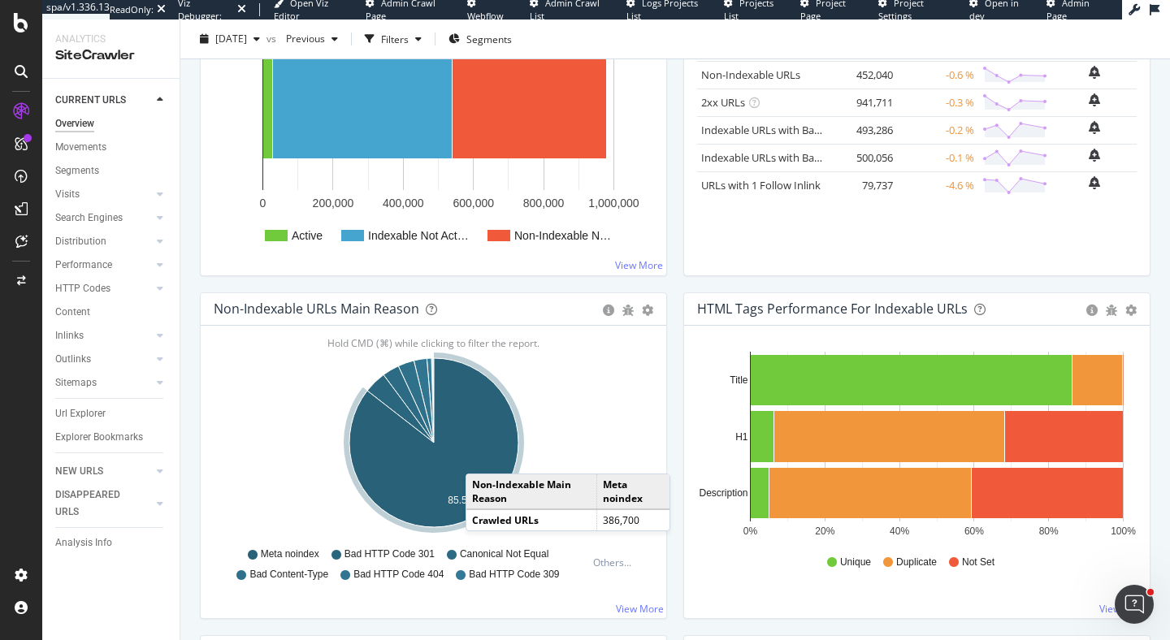
click at [482, 458] on icon "A chart." at bounding box center [433, 442] width 169 height 169
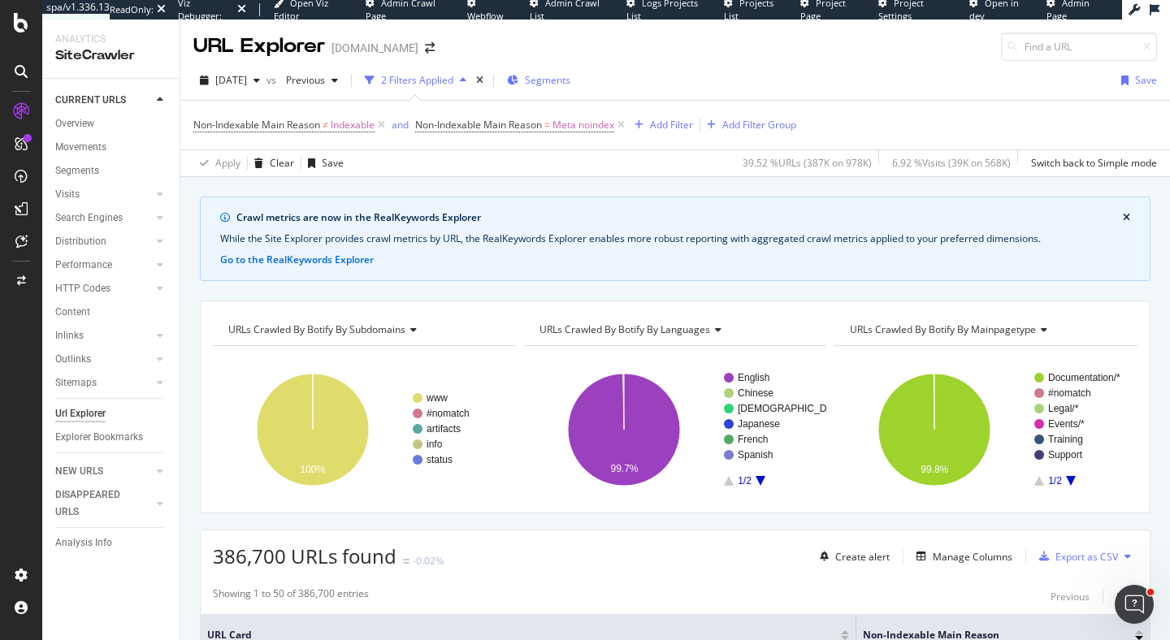
click at [571, 74] on span "Segments" at bounding box center [548, 80] width 46 height 14
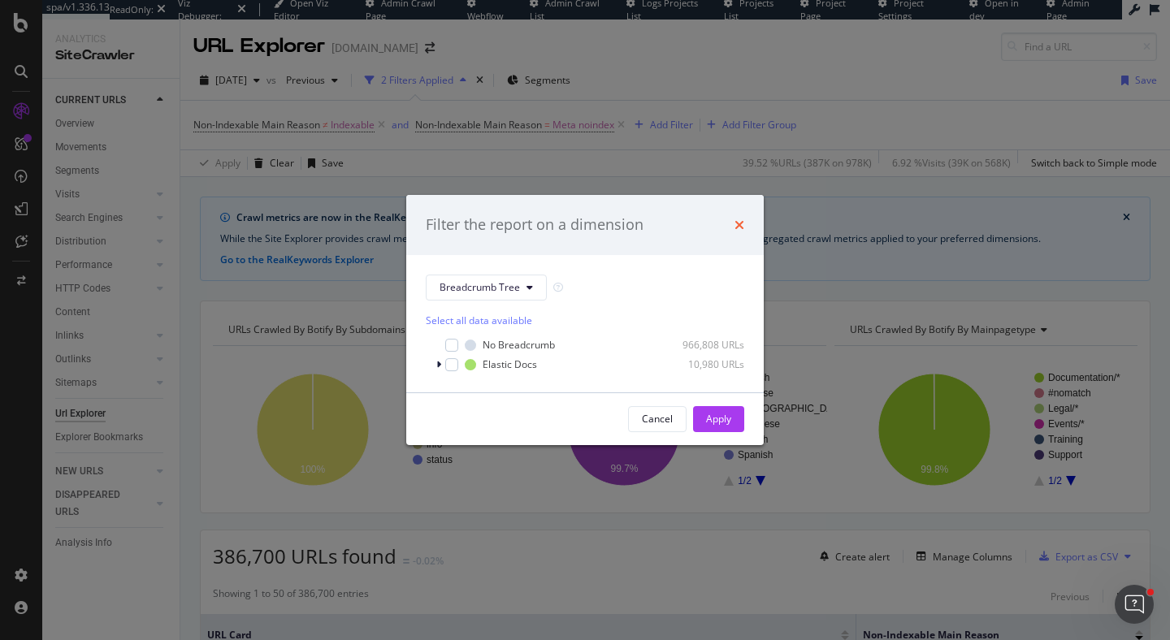
click at [736, 227] on icon "times" at bounding box center [740, 225] width 10 height 13
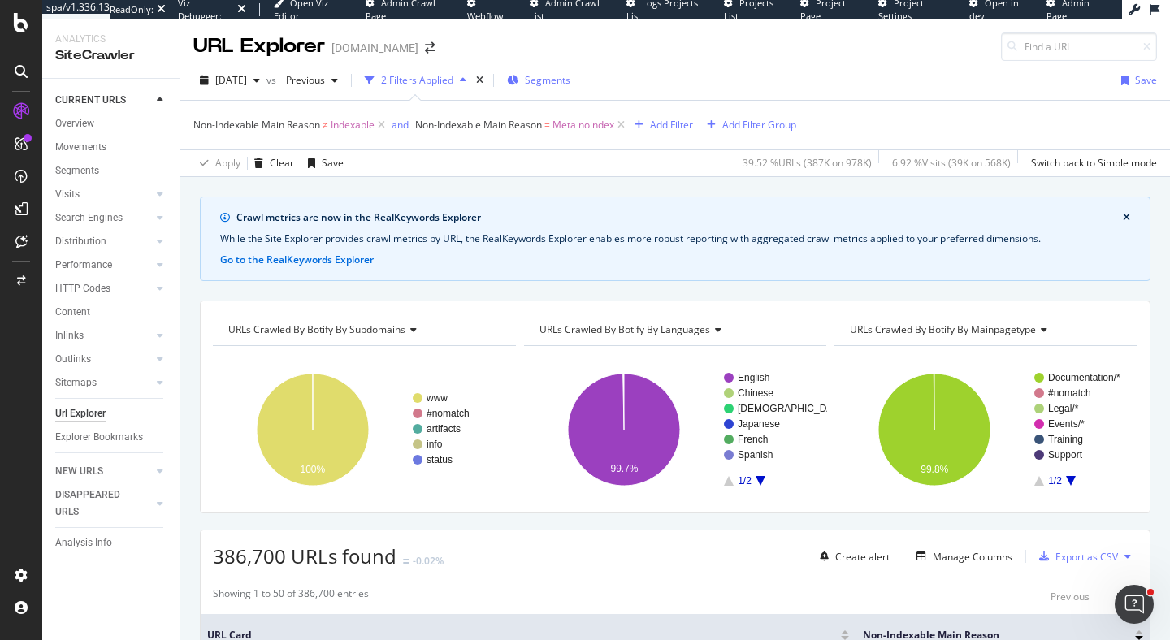
click at [571, 77] on span "Segments" at bounding box center [548, 80] width 46 height 14
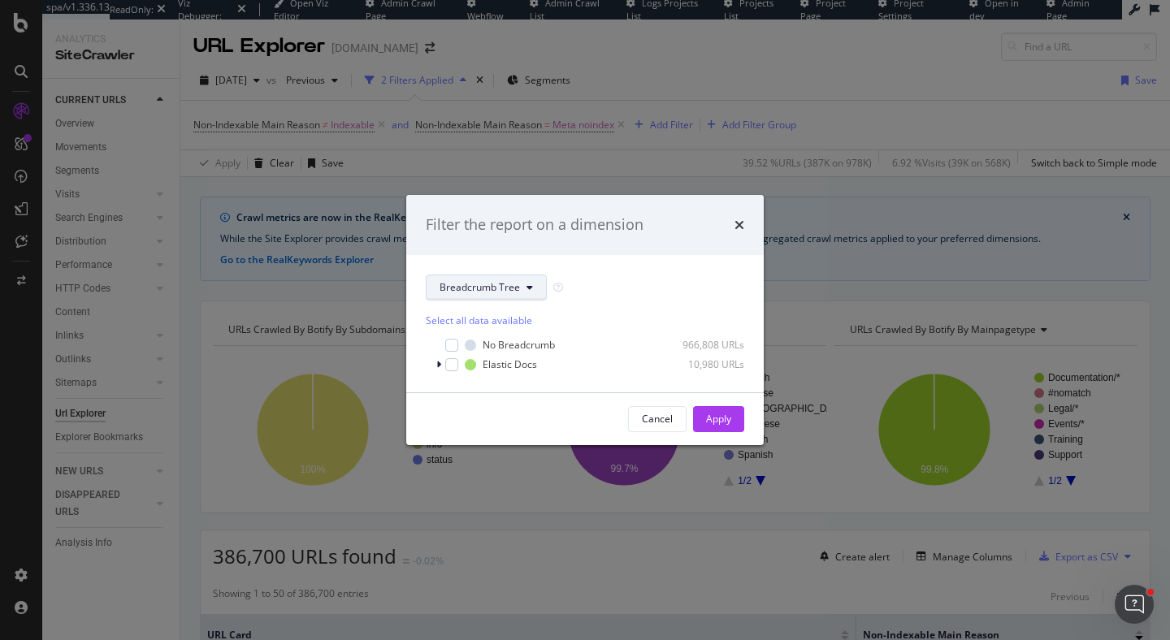
click at [505, 293] on span "Breadcrumb Tree" at bounding box center [480, 287] width 80 height 14
click at [736, 225] on icon "times" at bounding box center [740, 225] width 10 height 13
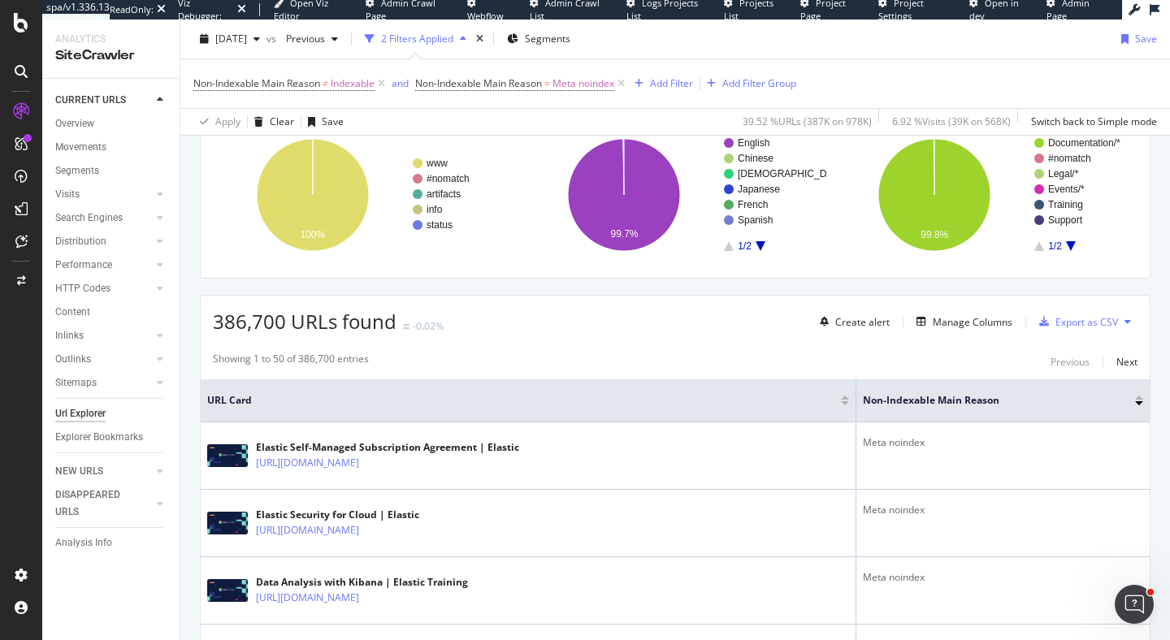
scroll to position [109, 0]
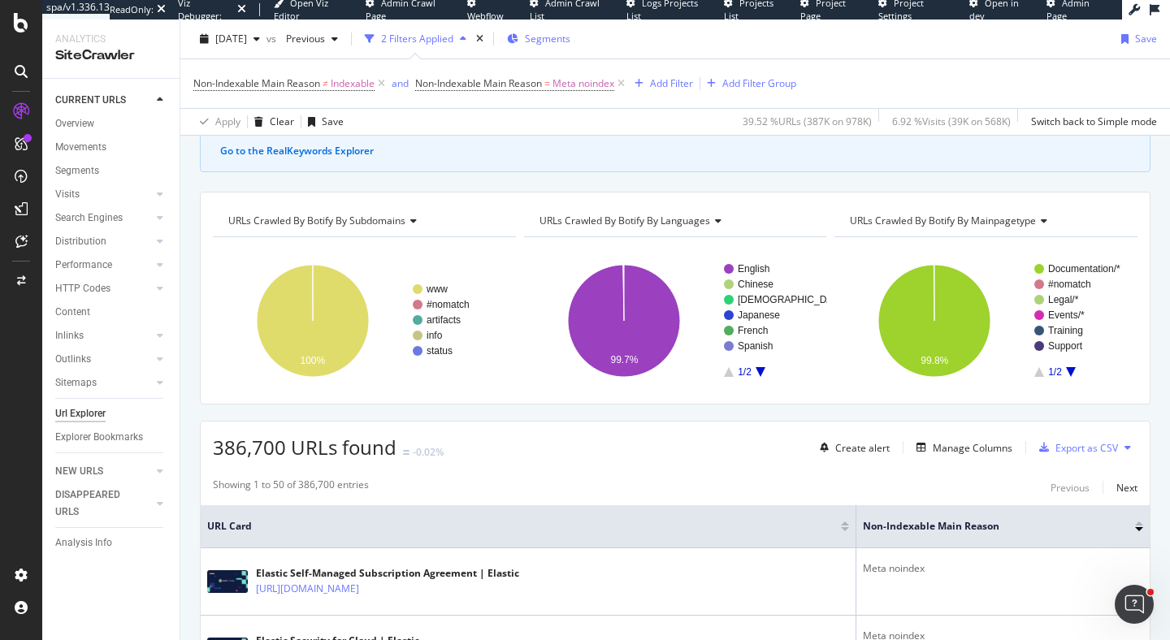
click at [571, 41] on span "Segments" at bounding box center [548, 39] width 46 height 14
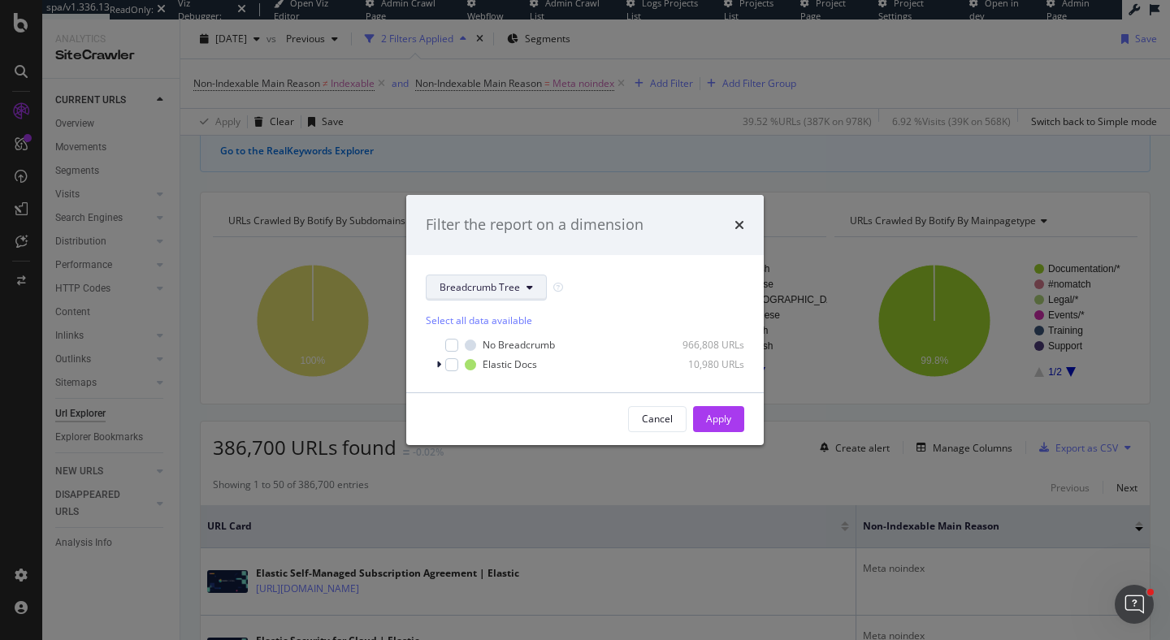
click at [531, 283] on icon "modal" at bounding box center [530, 288] width 7 height 10
click at [744, 228] on icon "times" at bounding box center [740, 225] width 10 height 13
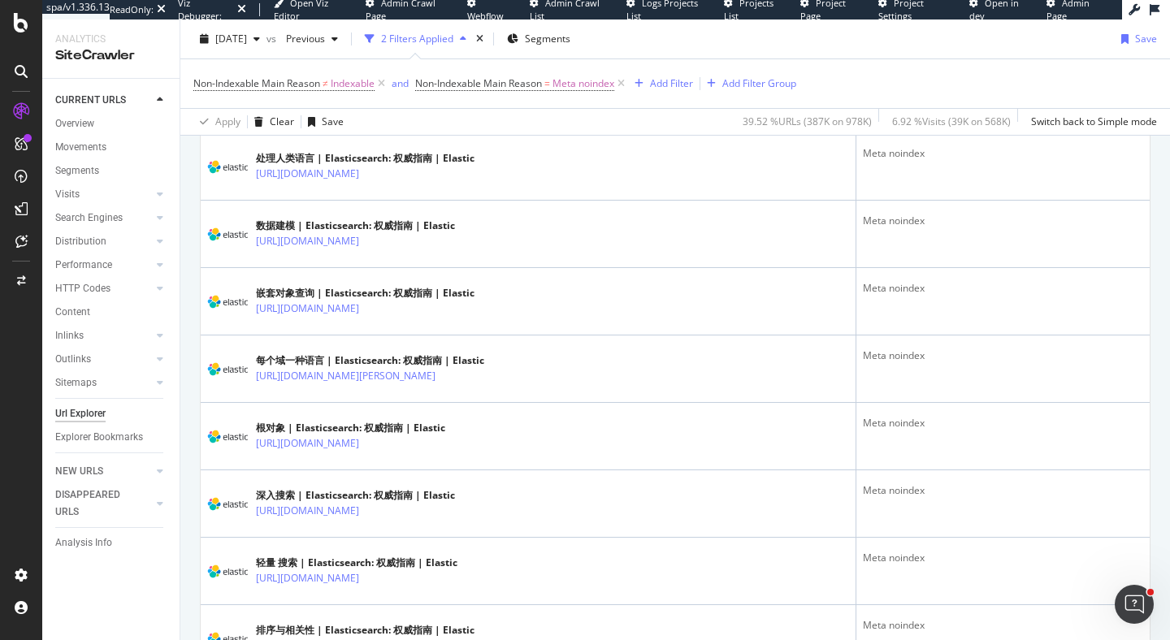
scroll to position [1461, 0]
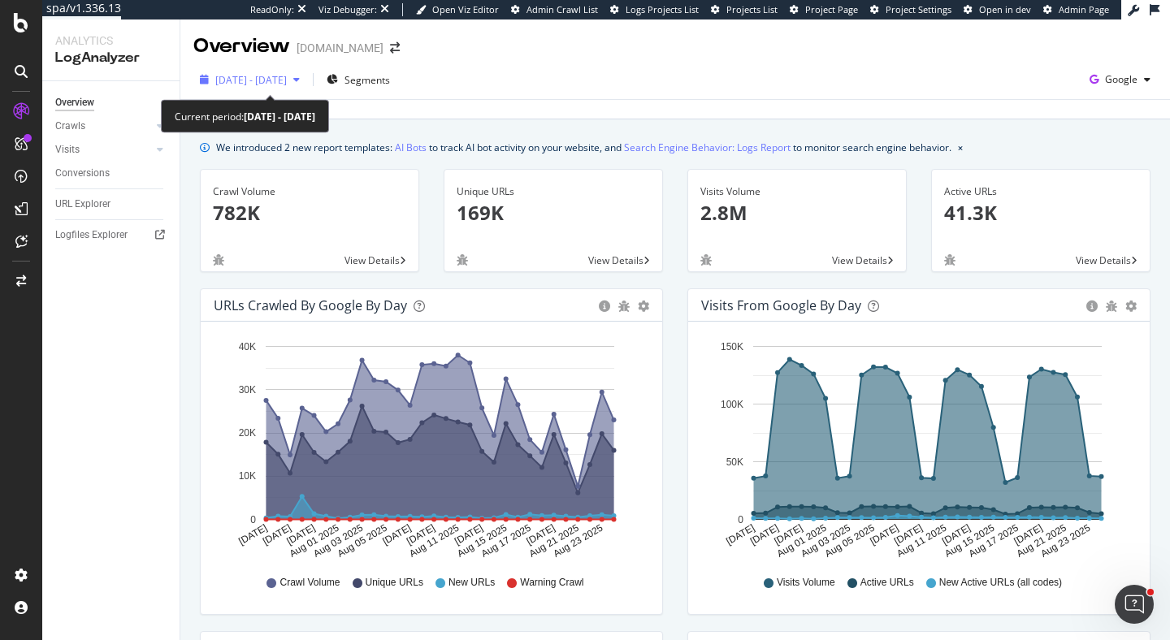
click at [259, 78] on span "2025 Jul. 26th - Aug. 24th" at bounding box center [251, 80] width 72 height 14
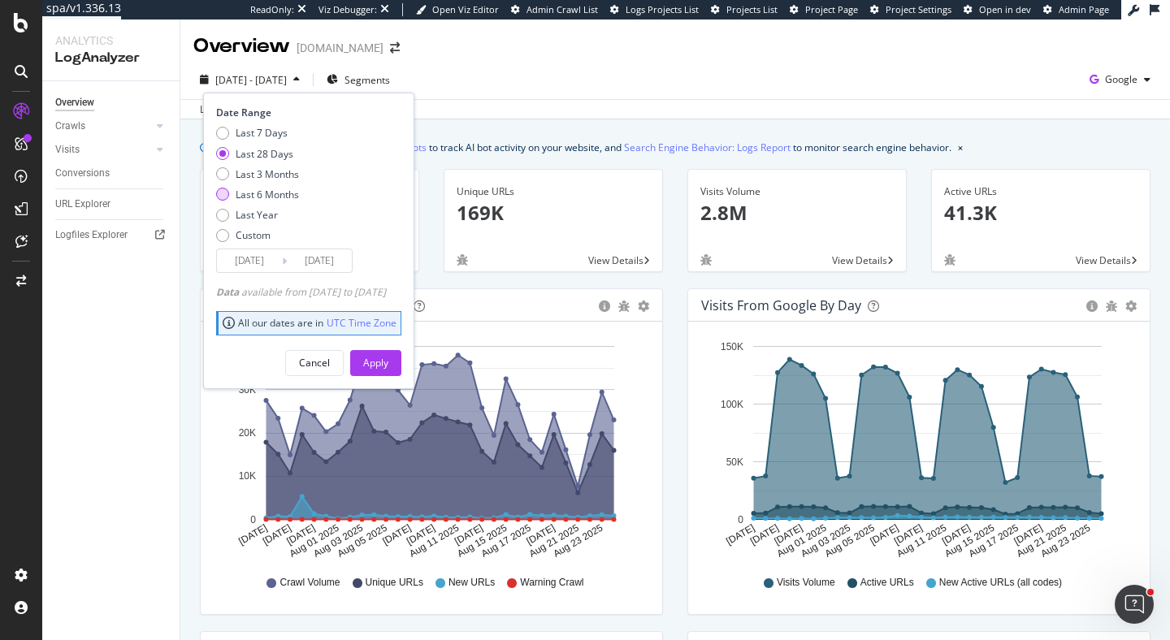
click at [282, 189] on div "Last 6 Months" at bounding box center [267, 195] width 63 height 14
type input "2025/02/25"
click at [389, 357] on div "Apply" at bounding box center [375, 363] width 25 height 14
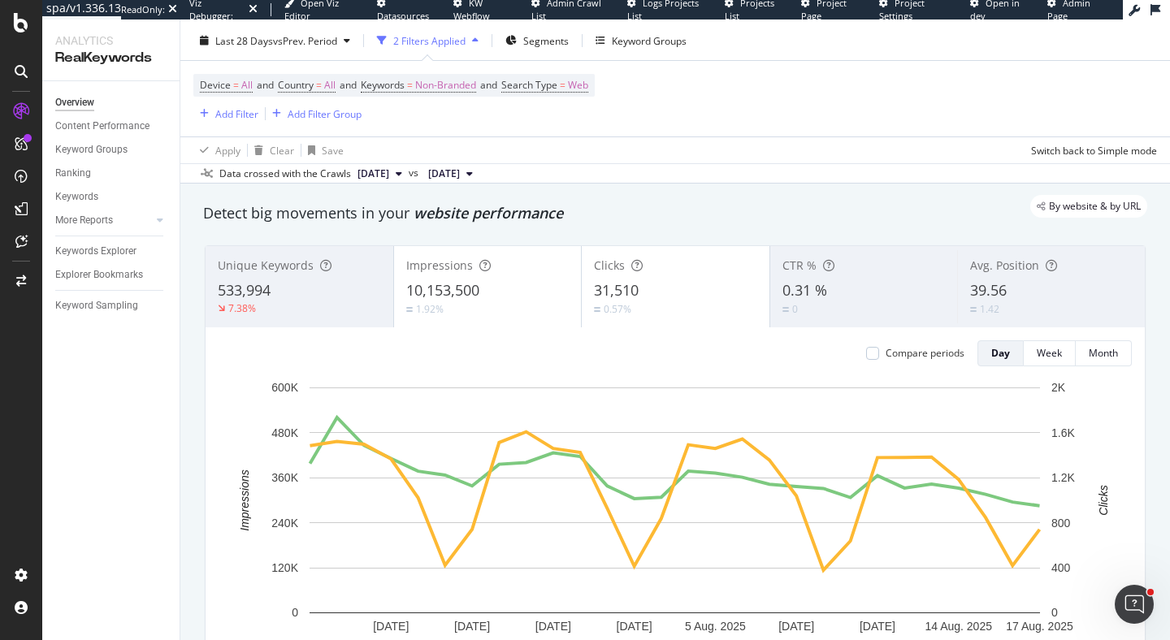
scroll to position [37, 0]
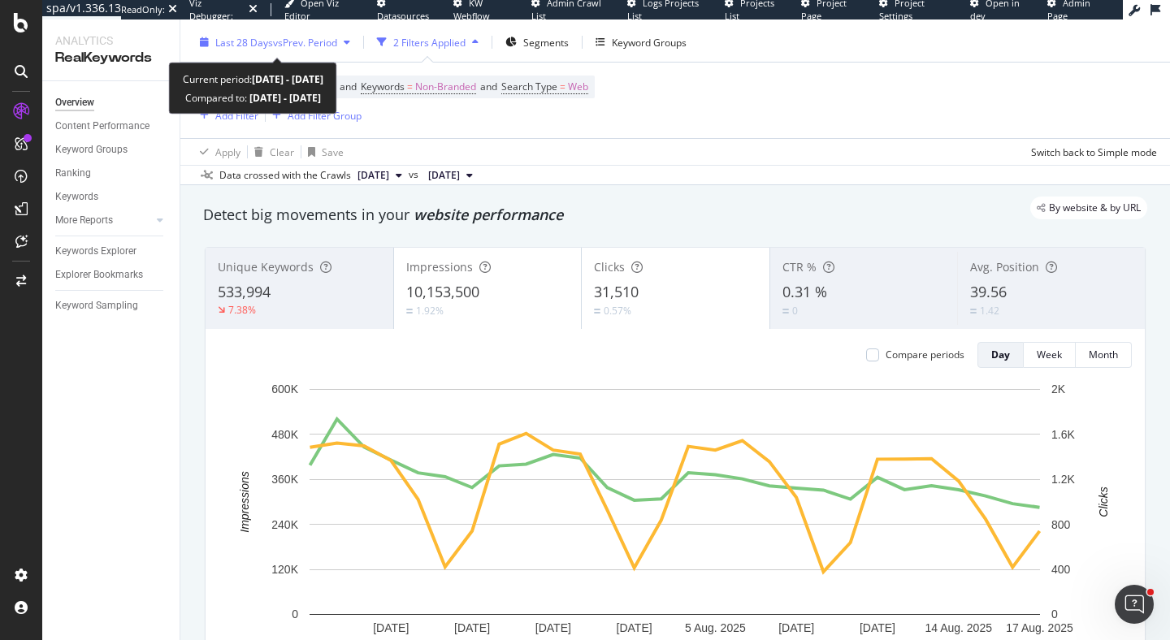
click at [281, 46] on span "vs Prev. Period" at bounding box center [305, 43] width 64 height 14
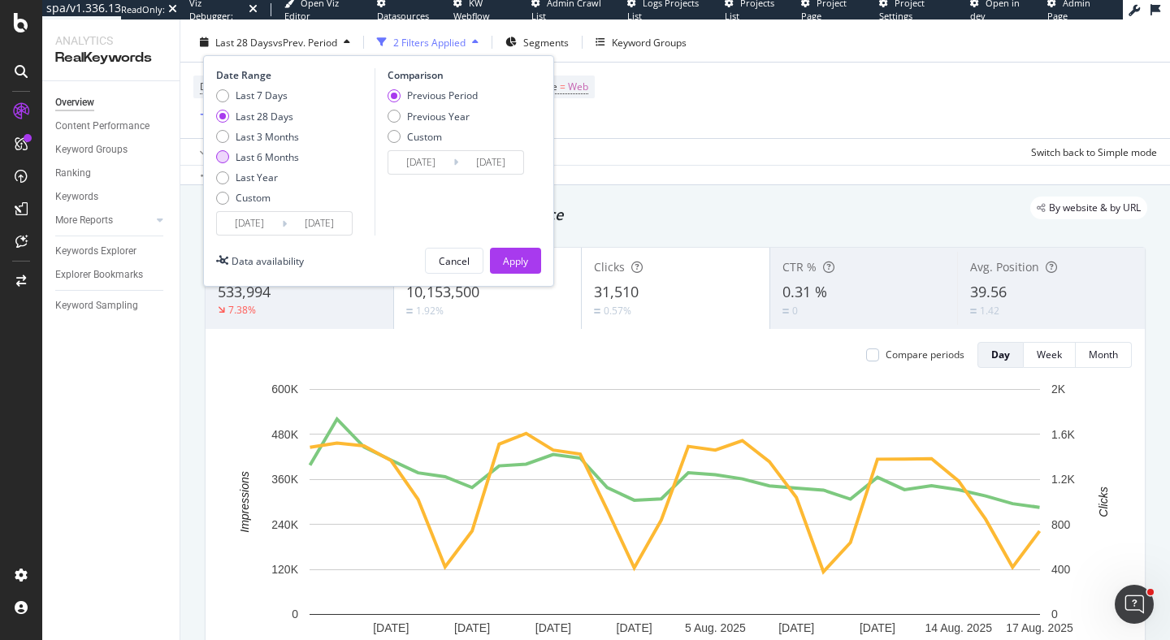
click at [284, 159] on div "Last 6 Months" at bounding box center [267, 157] width 63 height 14
type input "[DATE]"
click at [519, 265] on div "Apply" at bounding box center [515, 261] width 25 height 14
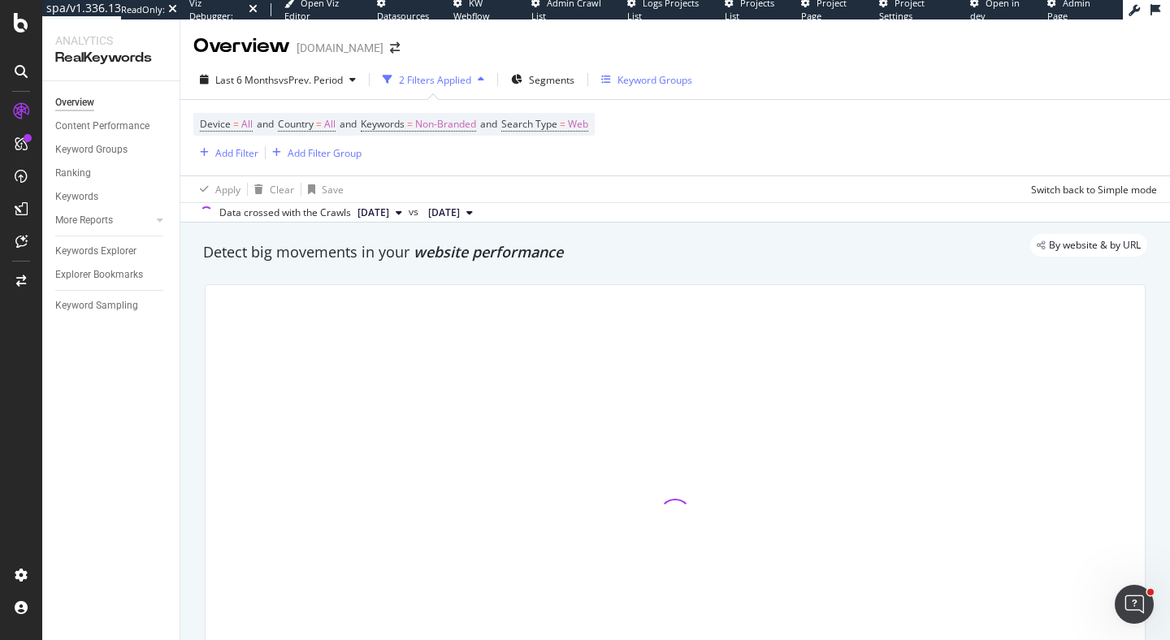
click at [624, 80] on div "Keyword Groups" at bounding box center [655, 80] width 75 height 14
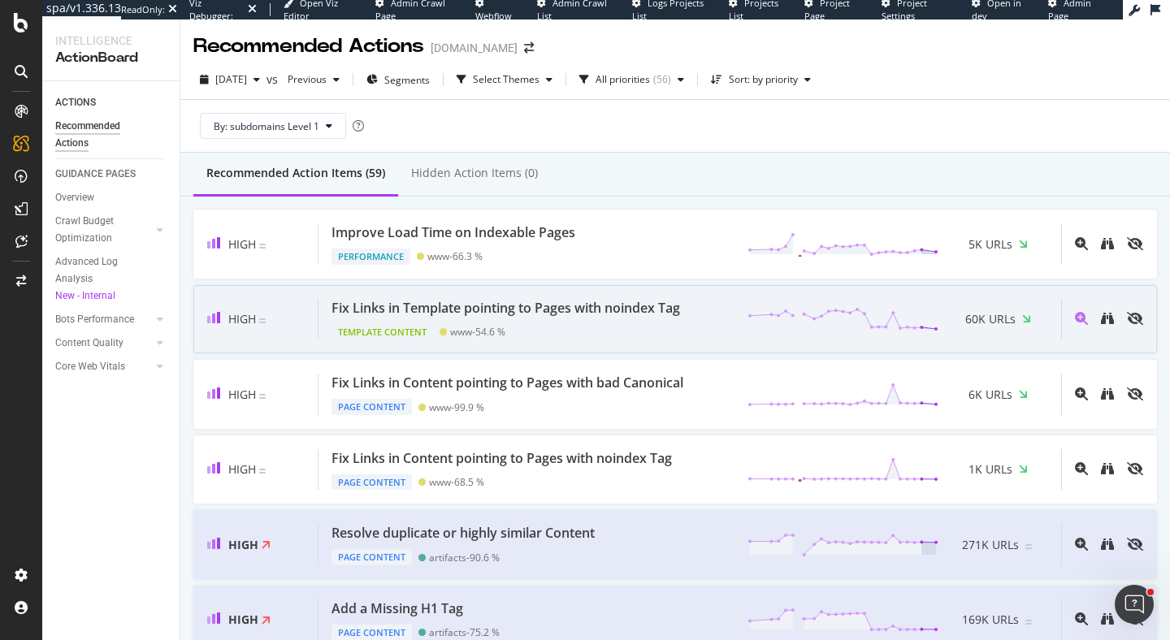
click at [572, 330] on div "Template Content www - 54.6 %" at bounding box center [509, 329] width 355 height 23
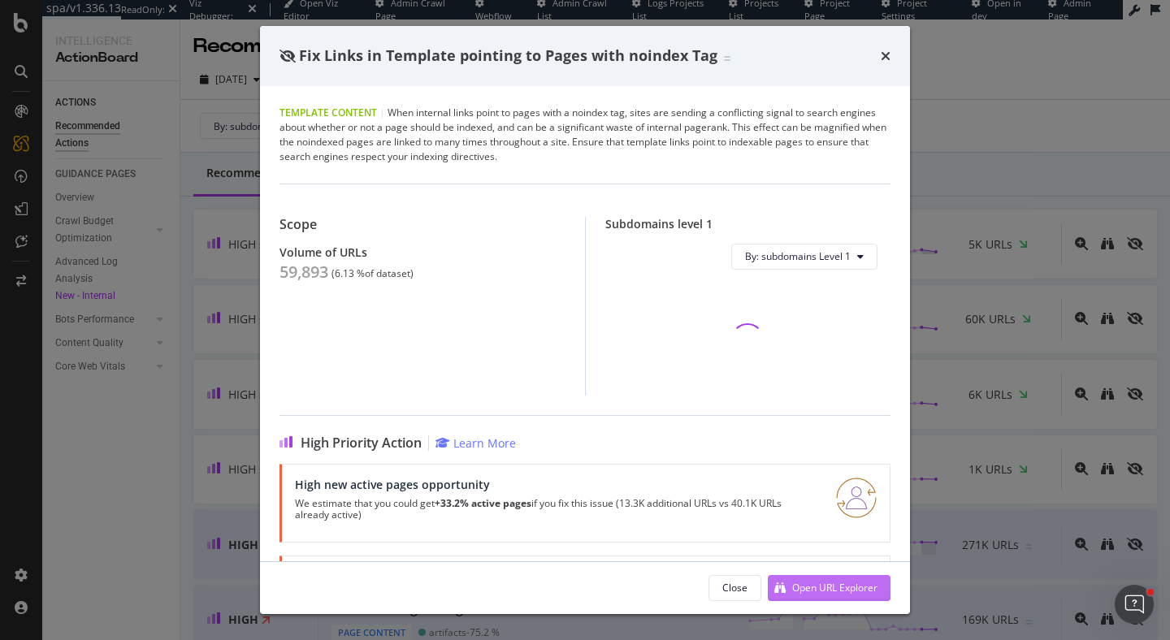
click at [831, 591] on div "Open URL Explorer" at bounding box center [834, 588] width 85 height 14
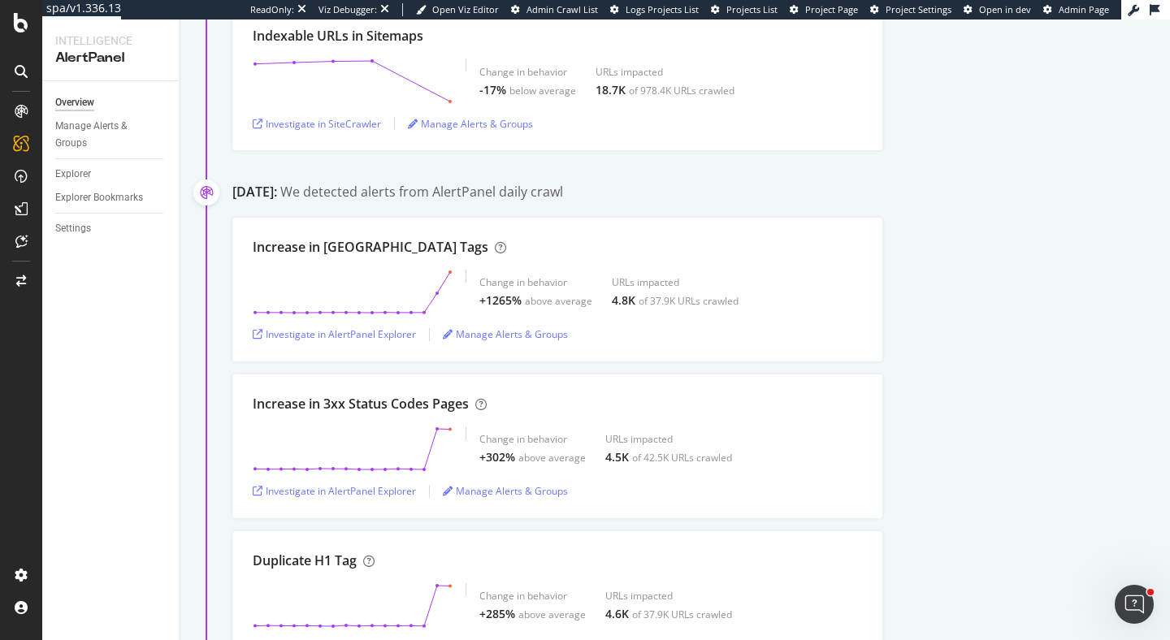
scroll to position [185, 0]
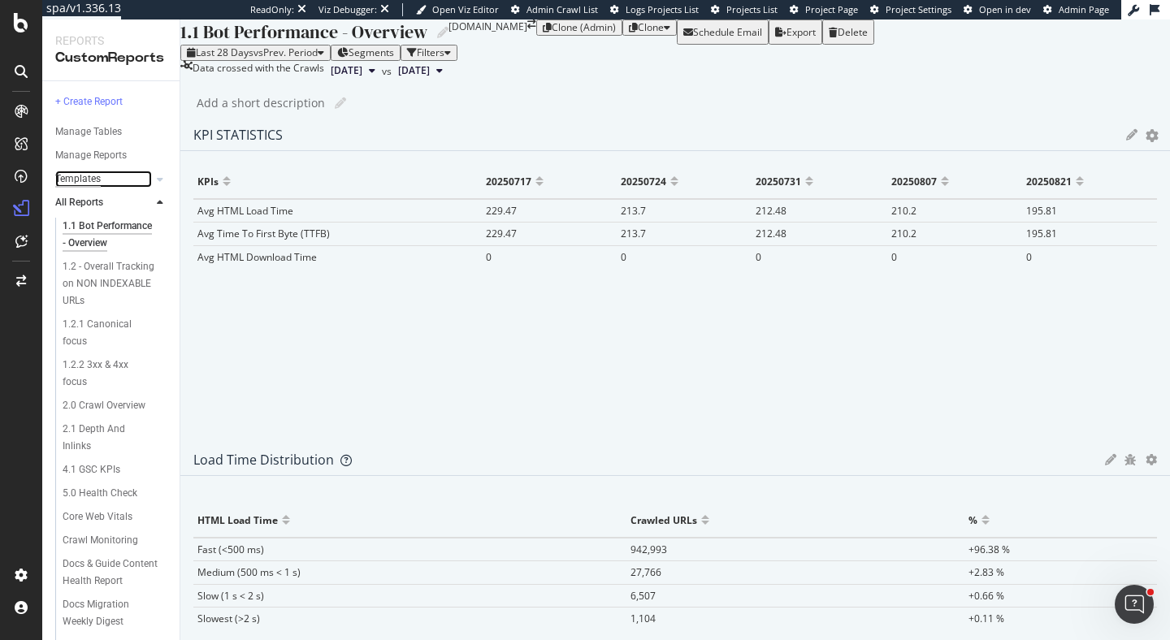
click at [86, 181] on div "Templates" at bounding box center [78, 179] width 46 height 17
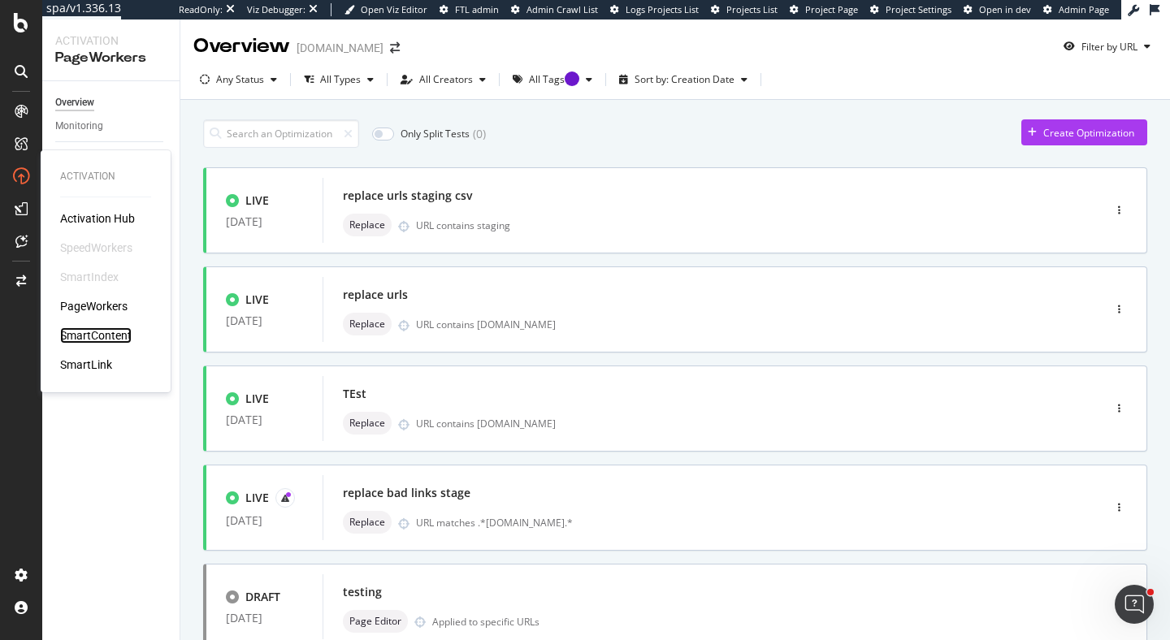
click at [100, 331] on div "SmartContent" at bounding box center [96, 336] width 72 height 16
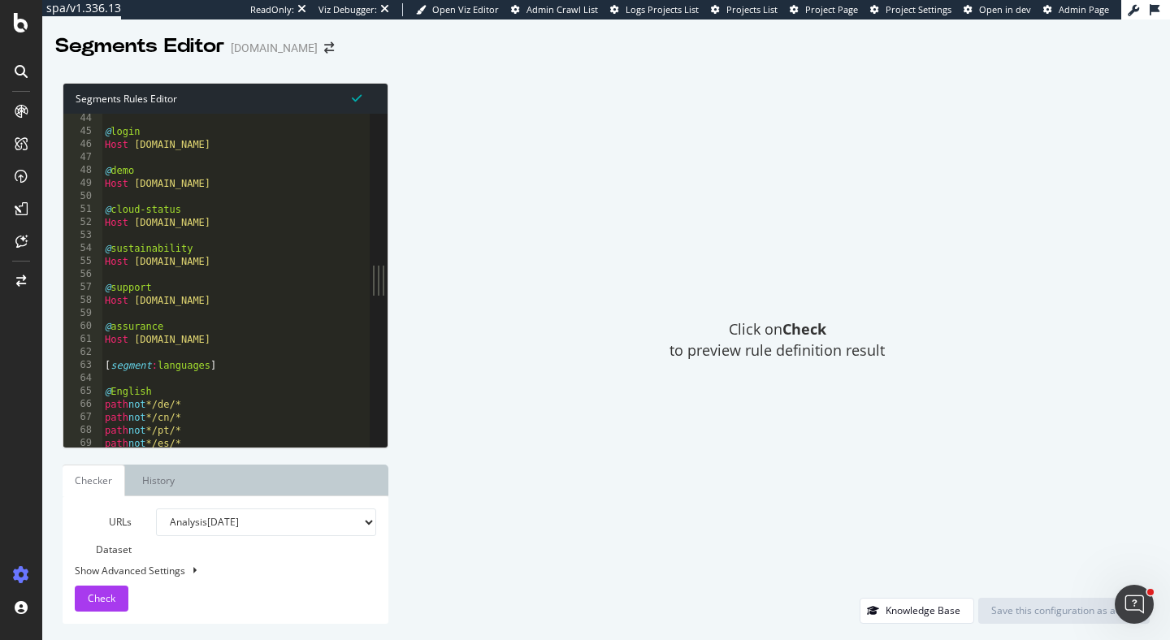
type textarea "Host [DOMAIN_NAME]"
click at [294, 263] on div "@ login Host [DOMAIN_NAME] @ demo Host [DOMAIN_NAME] @ cloud-status Host [DOMAI…" at bounding box center [324, 291] width 445 height 359
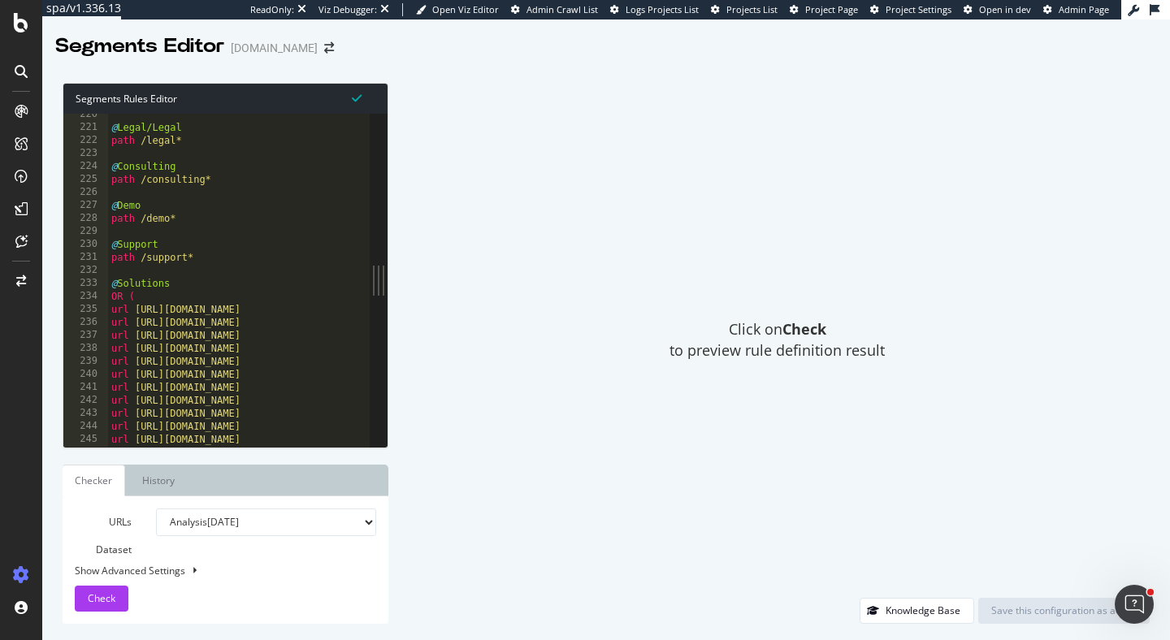
scroll to position [2813, 0]
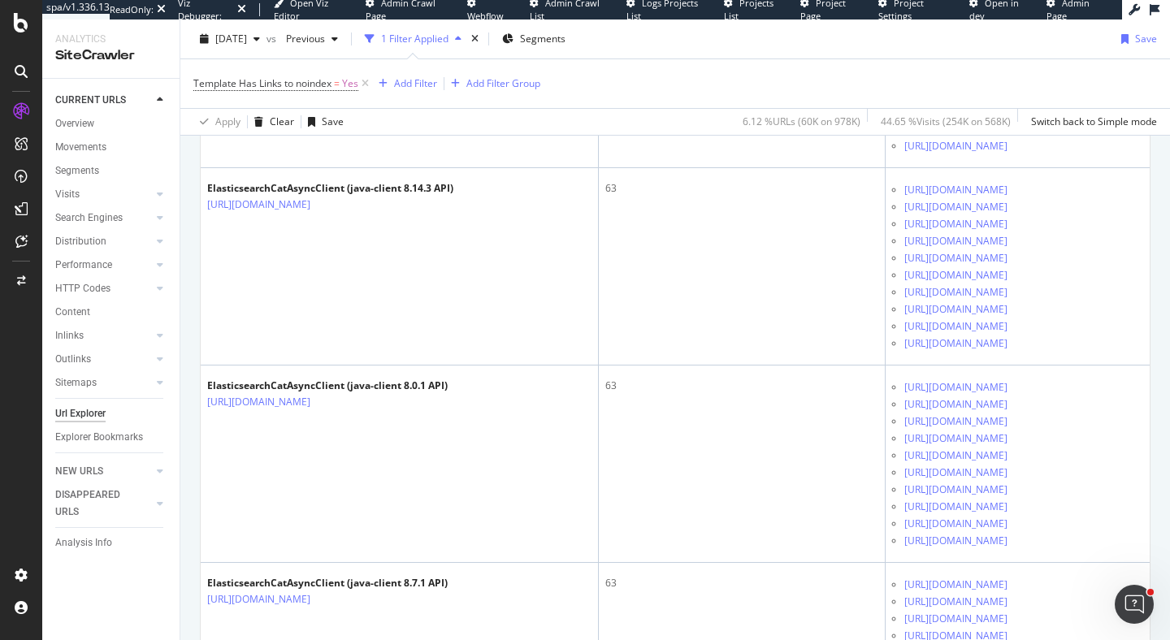
scroll to position [1289, 0]
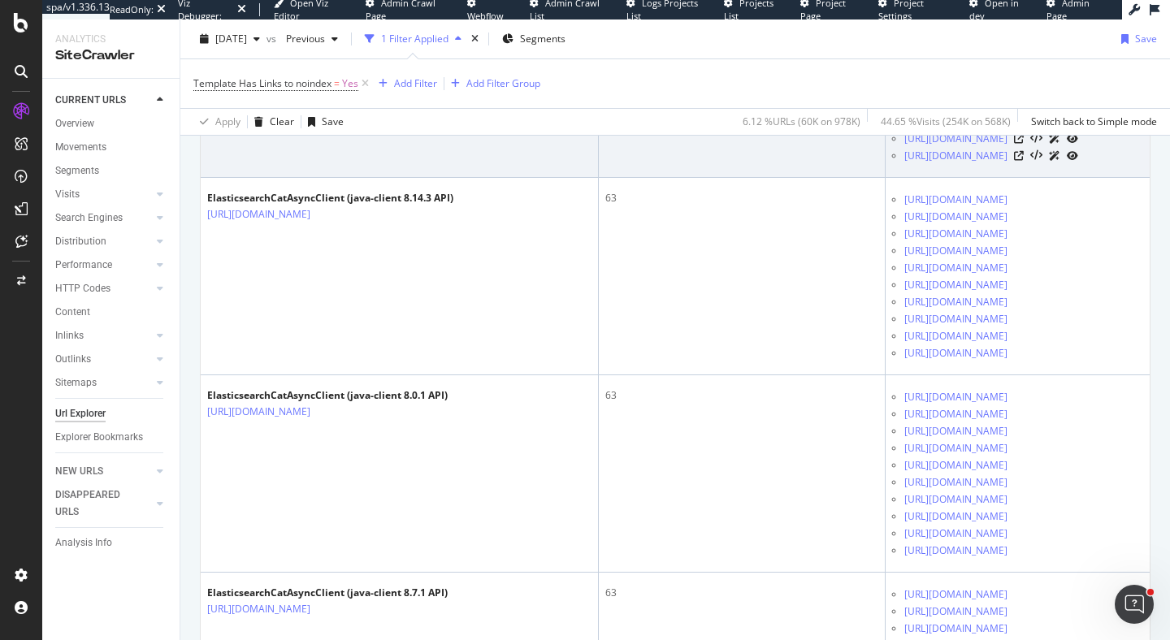
click at [970, 11] on link "https://www.elastic.co/guide/en/elasticsearch/reference/8.16/cat-trained-model.…" at bounding box center [956, 2] width 103 height 16
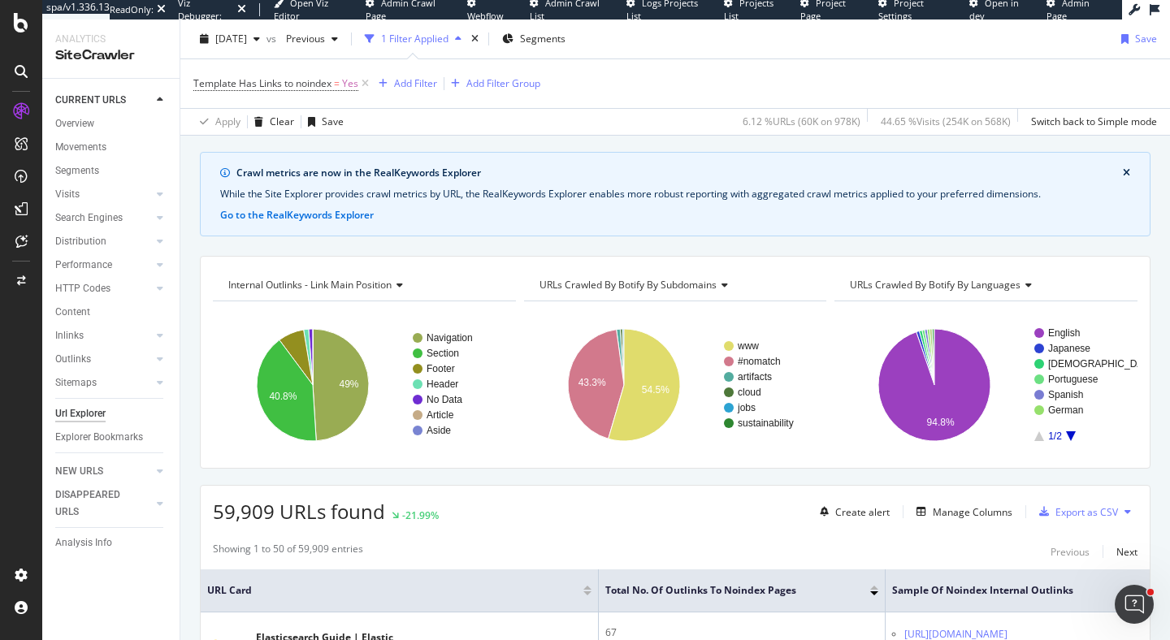
scroll to position [23, 0]
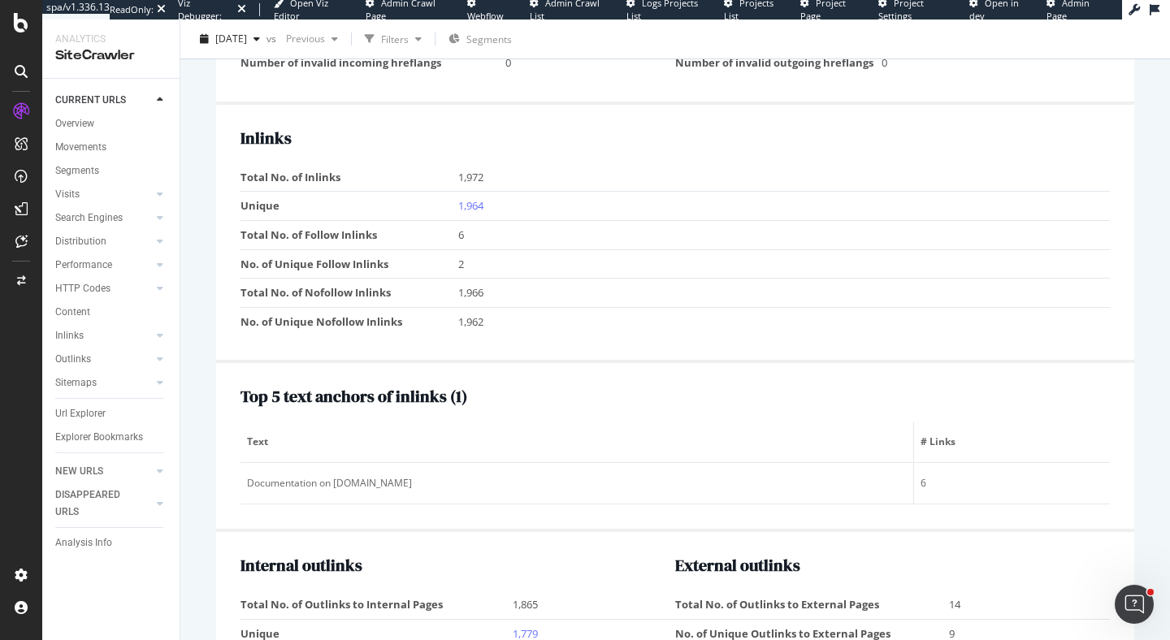
scroll to position [1791, 0]
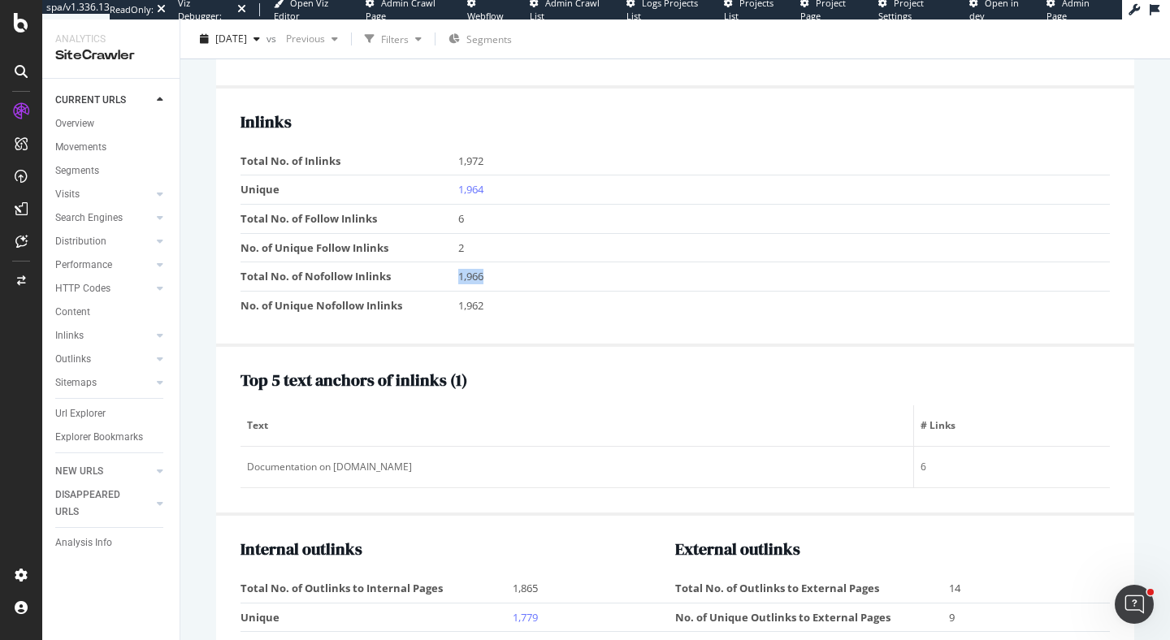
drag, startPoint x: 461, startPoint y: 276, endPoint x: 419, endPoint y: 274, distance: 42.3
click at [419, 274] on tr "Total No. of Nofollow Inlinks 1,966" at bounding box center [676, 277] width 870 height 29
click at [419, 274] on td "Total No. of Nofollow Inlinks" at bounding box center [350, 277] width 218 height 29
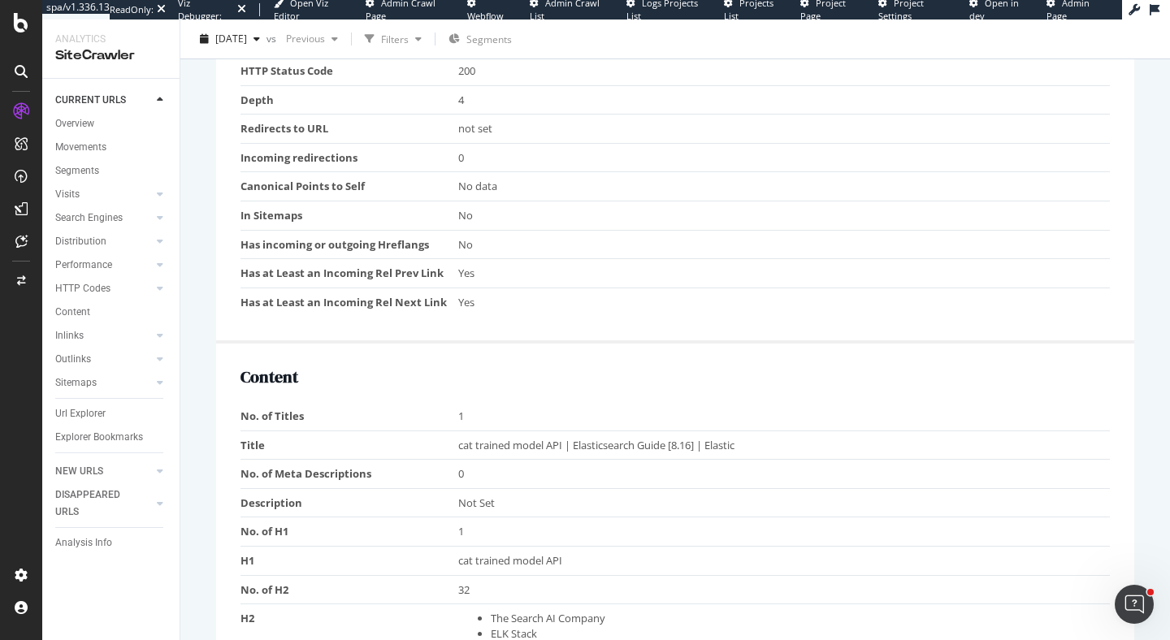
scroll to position [0, 0]
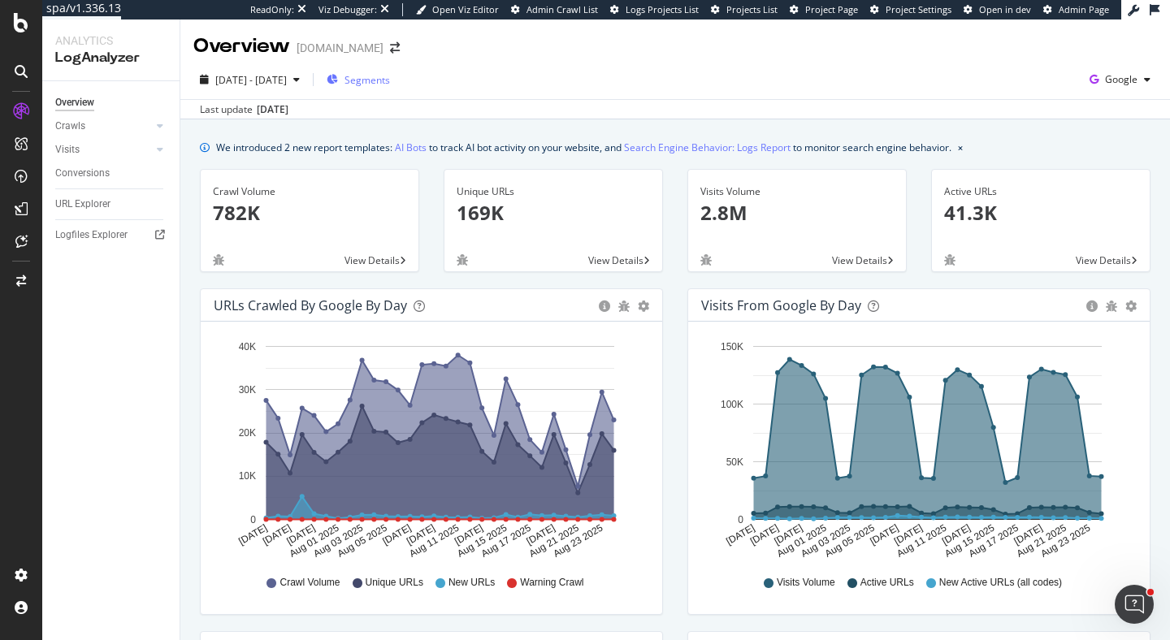
click at [384, 80] on div "Segments" at bounding box center [358, 80] width 63 height 14
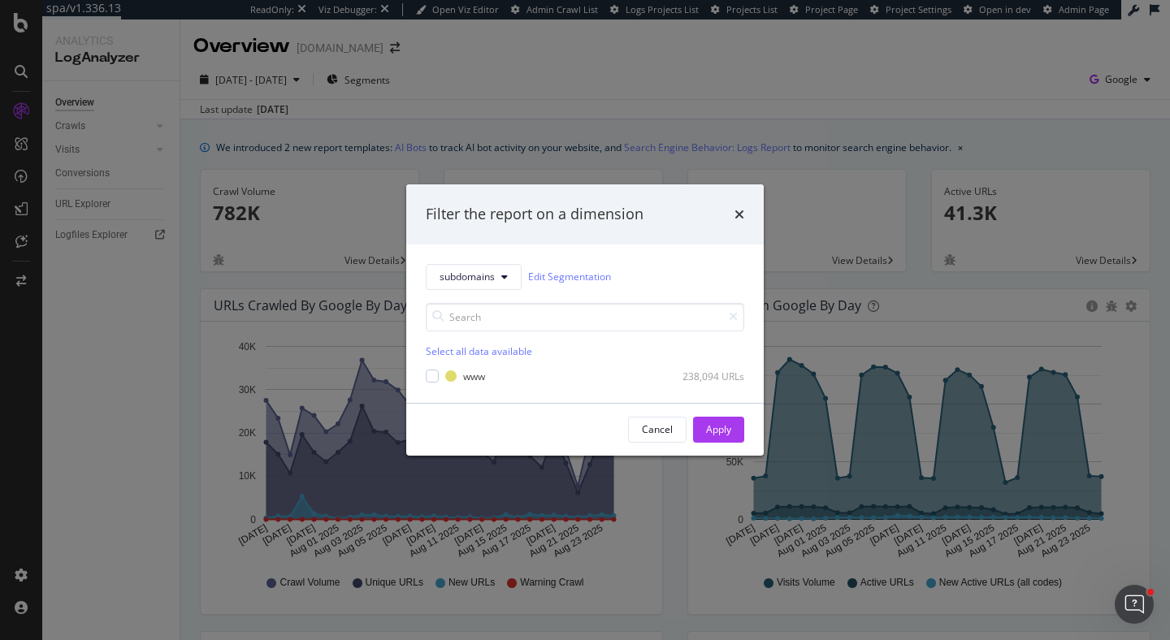
click at [73, 202] on div "Filter the report on a dimension subdomains Edit Segmentation Select all data a…" at bounding box center [585, 320] width 1170 height 640
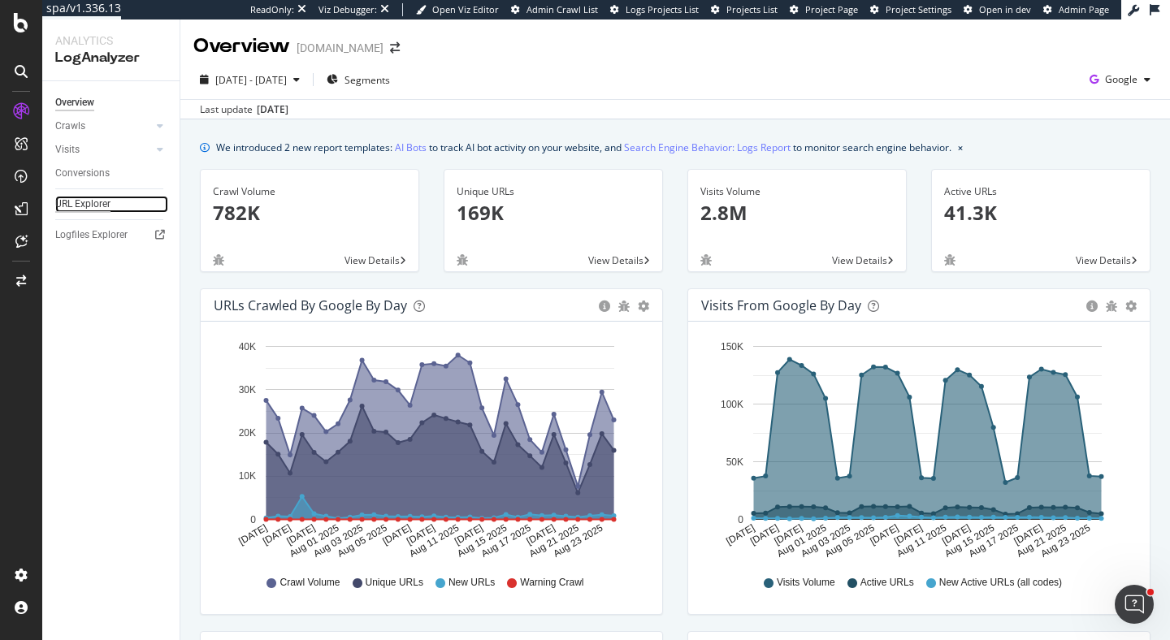
click at [102, 208] on div "URL Explorer" at bounding box center [82, 204] width 55 height 17
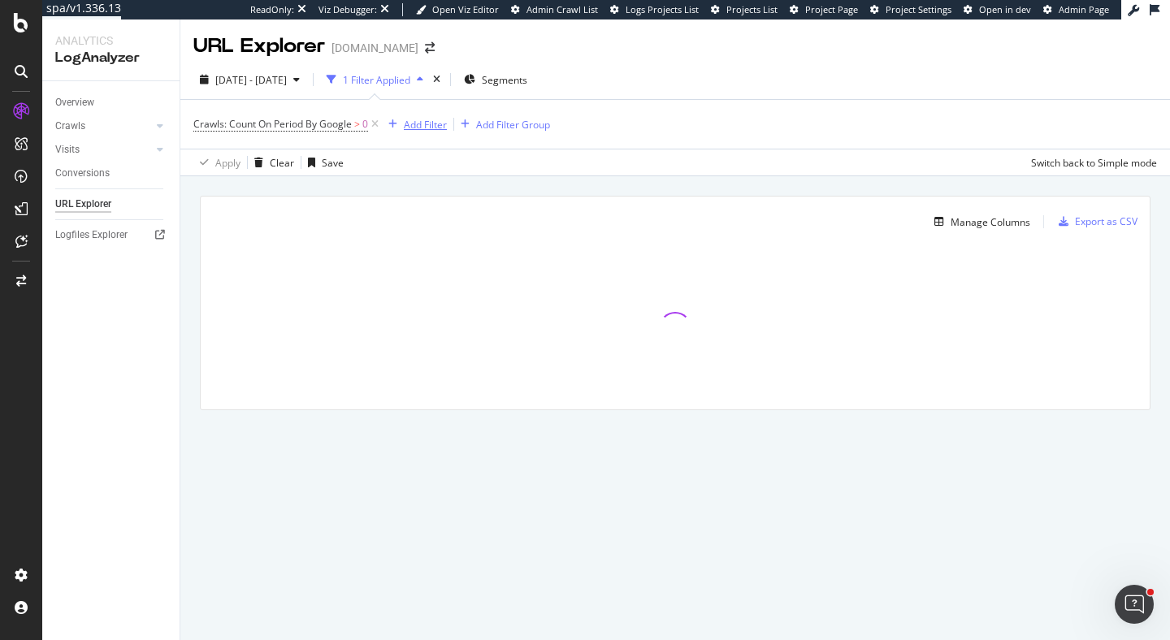
click at [415, 124] on div "Add Filter" at bounding box center [425, 125] width 43 height 14
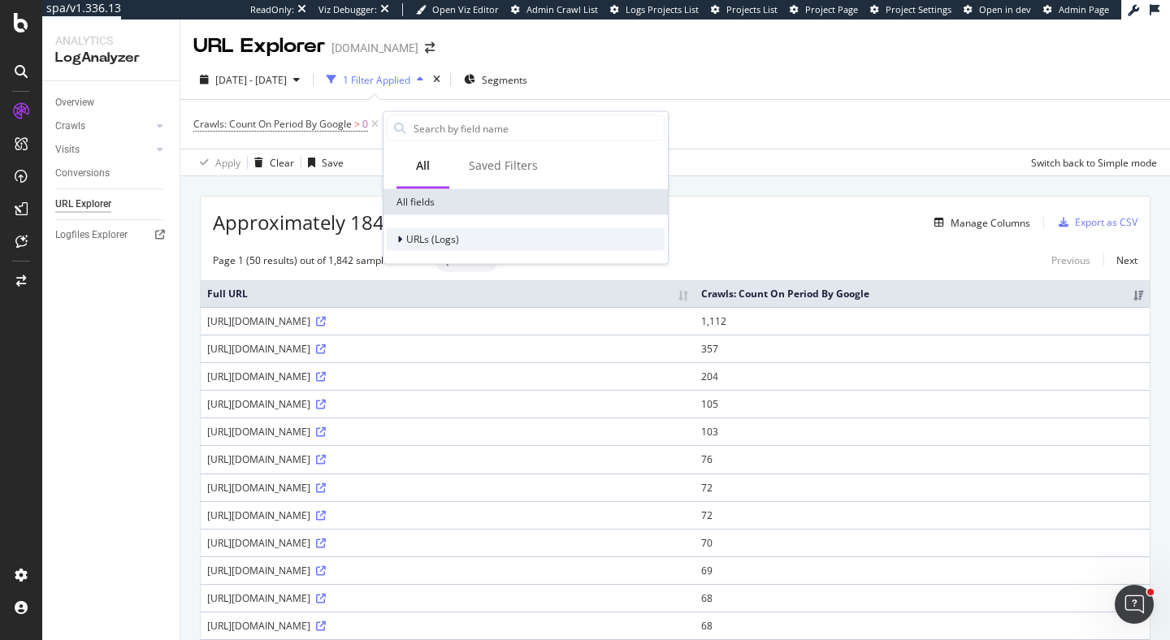
click at [396, 250] on div "URLs (Logs)" at bounding box center [526, 239] width 278 height 23
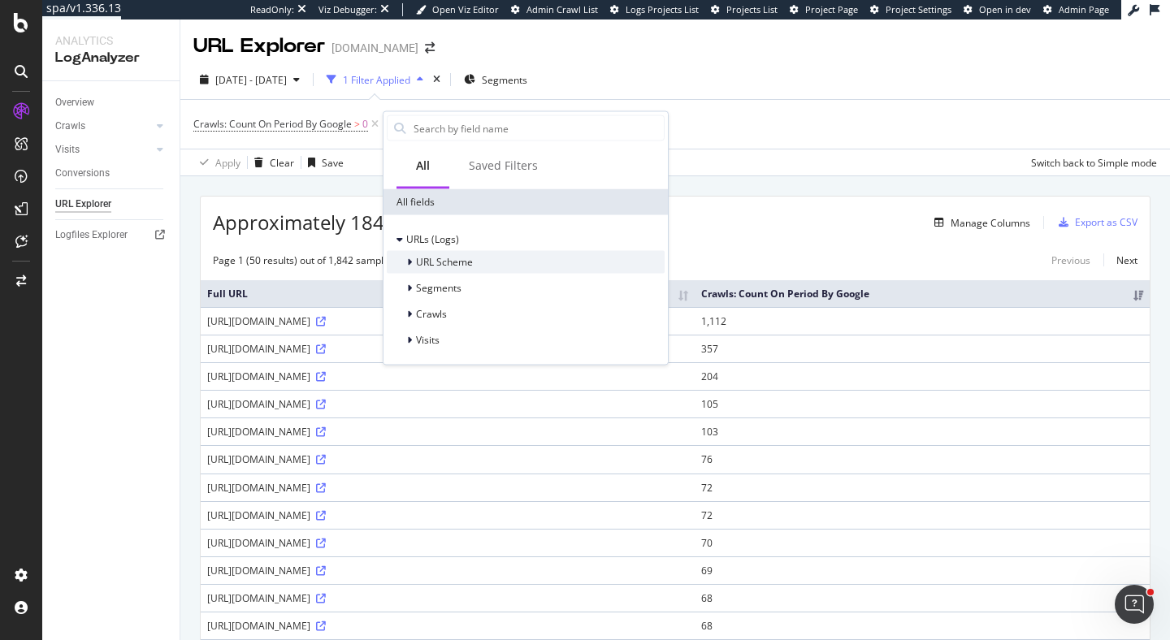
click at [412, 265] on div at bounding box center [411, 262] width 10 height 16
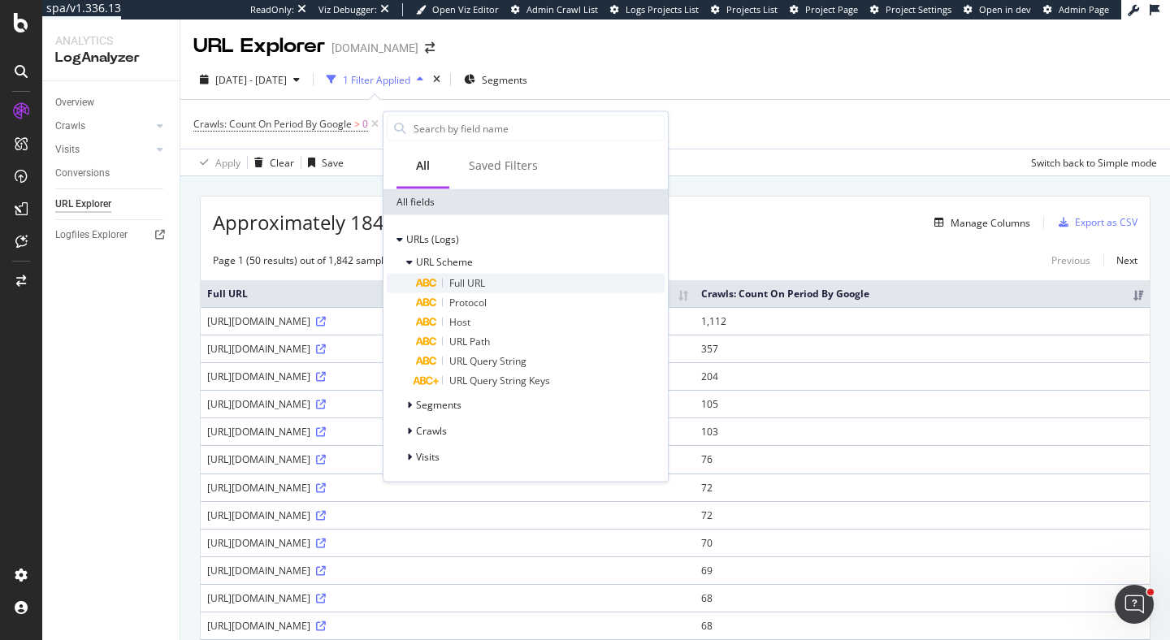
click at [475, 285] on span "Full URL" at bounding box center [467, 283] width 36 height 14
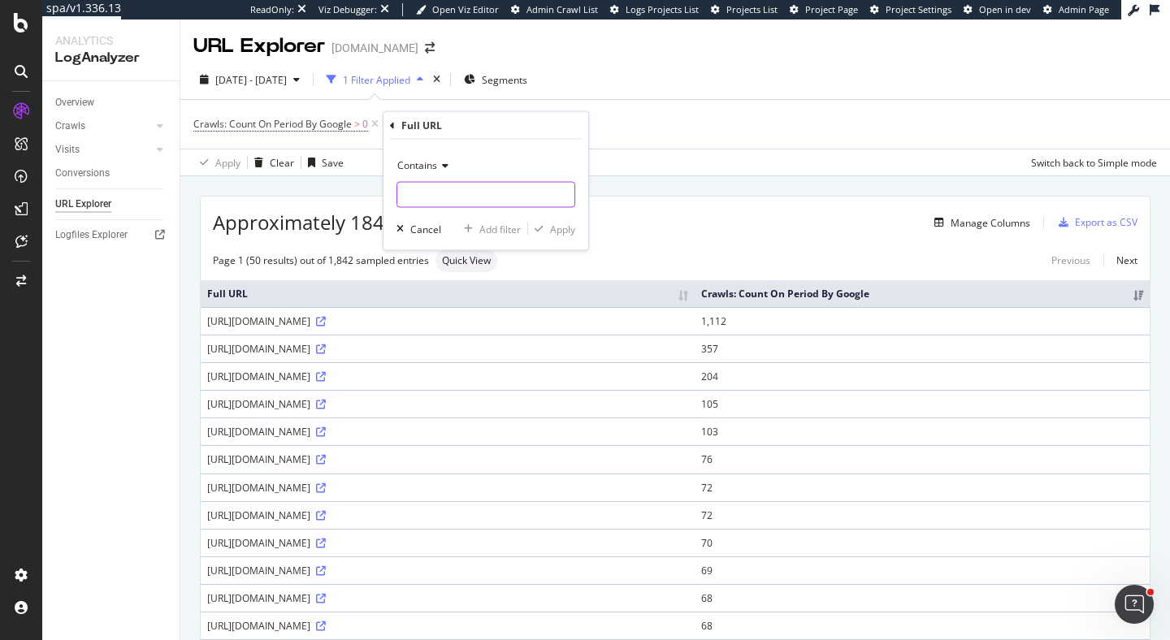
click at [526, 195] on input "text" at bounding box center [485, 195] width 177 height 26
type input "/reference/"
click at [560, 227] on div "Apply" at bounding box center [562, 229] width 25 height 14
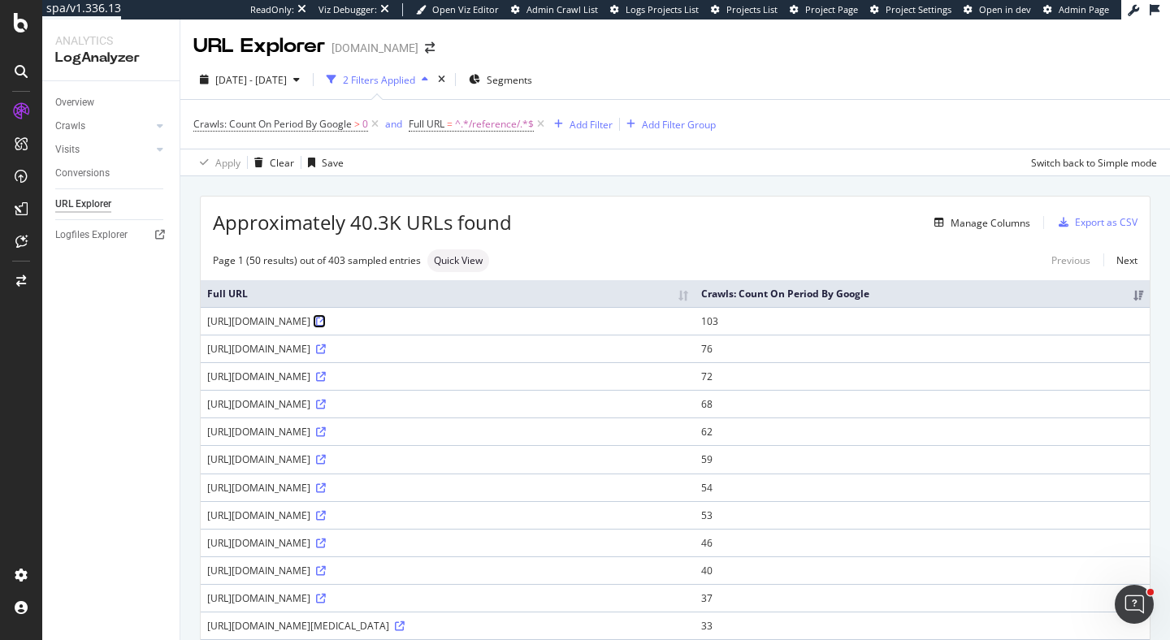
click at [326, 326] on icon at bounding box center [321, 322] width 10 height 10
click at [326, 459] on icon at bounding box center [321, 460] width 10 height 10
click at [458, 126] on span "^.*/reference/.*$" at bounding box center [494, 124] width 79 height 23
click at [527, 198] on input "/reference/" at bounding box center [502, 193] width 154 height 26
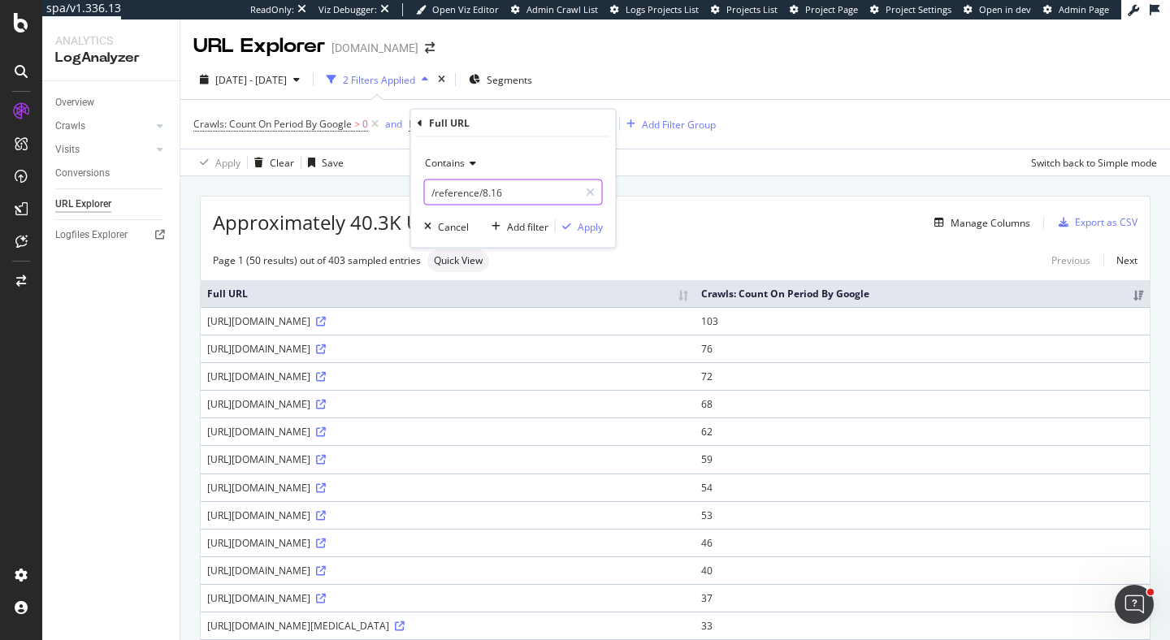
type input "/reference/8.16"
click at [585, 224] on div "Apply" at bounding box center [590, 226] width 25 height 14
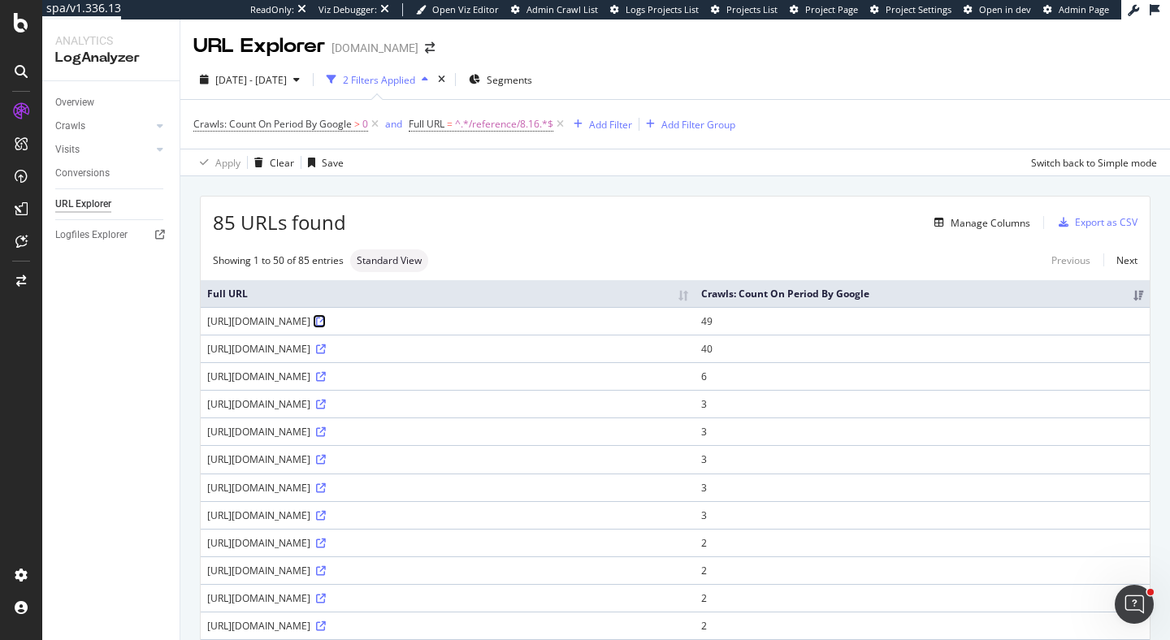
click at [326, 319] on icon at bounding box center [321, 322] width 10 height 10
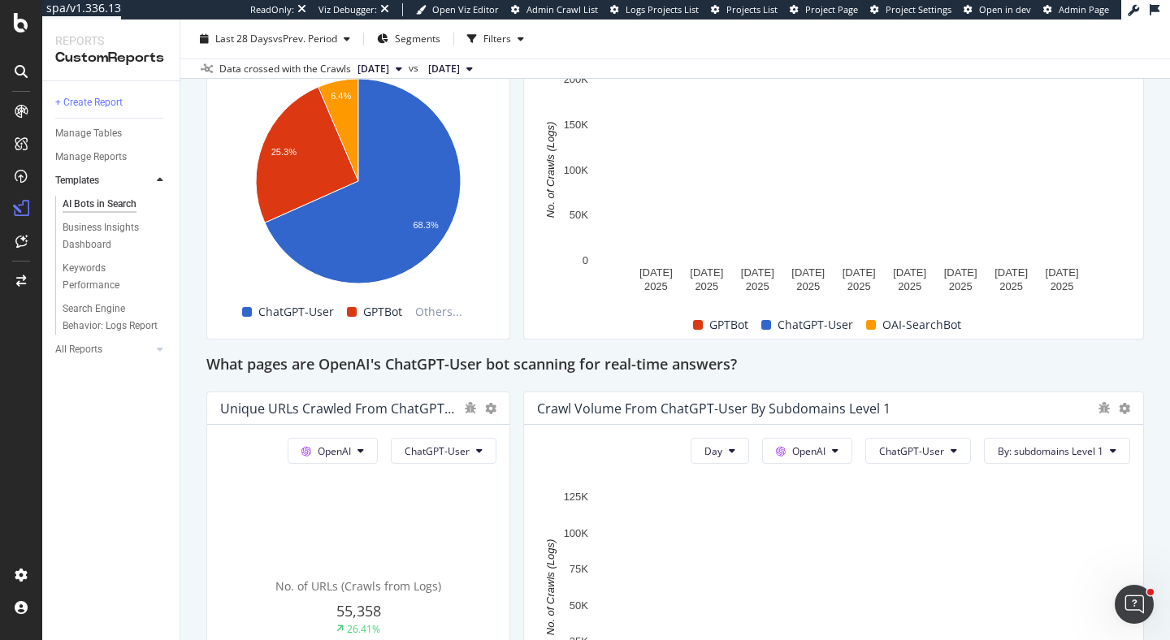
scroll to position [1891, 0]
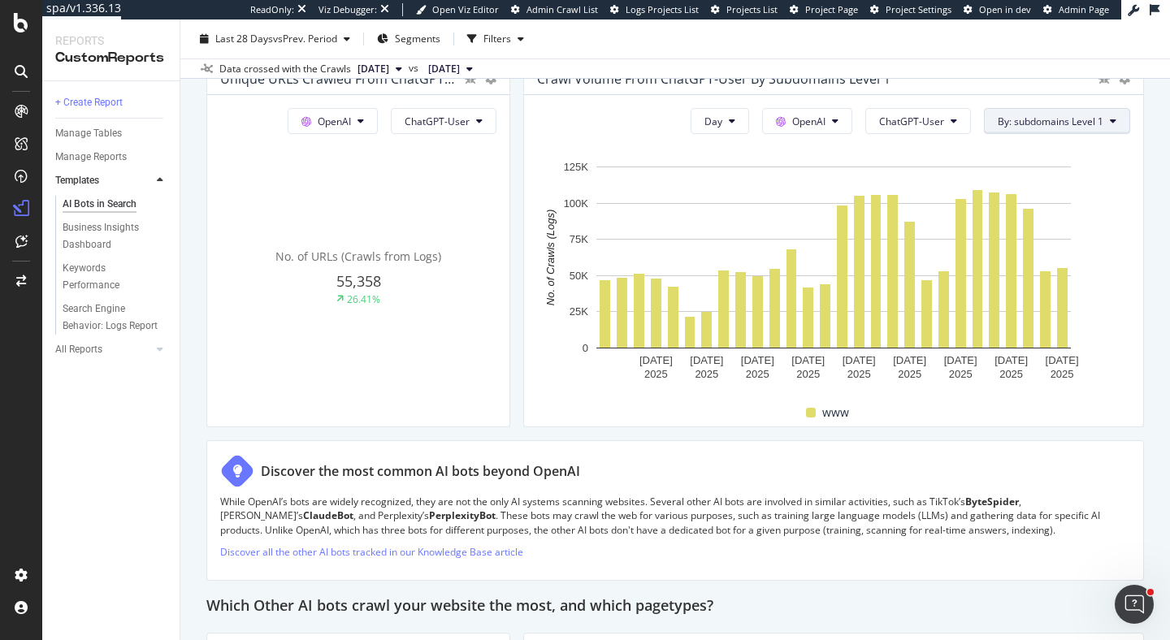
click at [1044, 123] on span "By: subdomains Level 1" at bounding box center [1051, 122] width 106 height 14
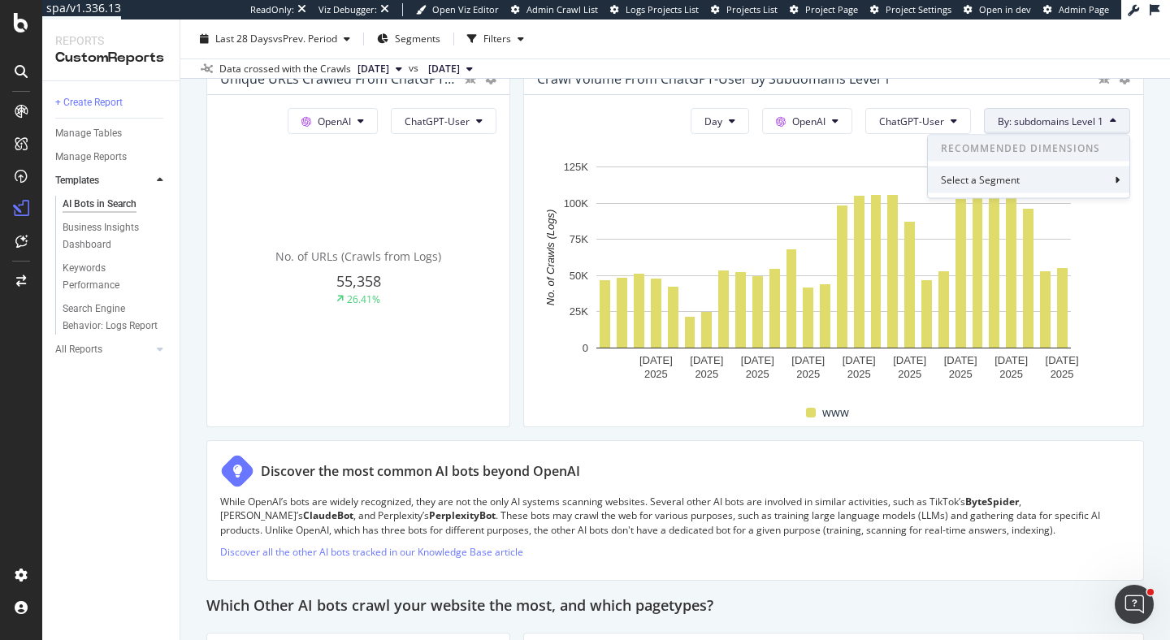
click at [1032, 180] on div "Select a Segment" at bounding box center [1029, 180] width 202 height 27
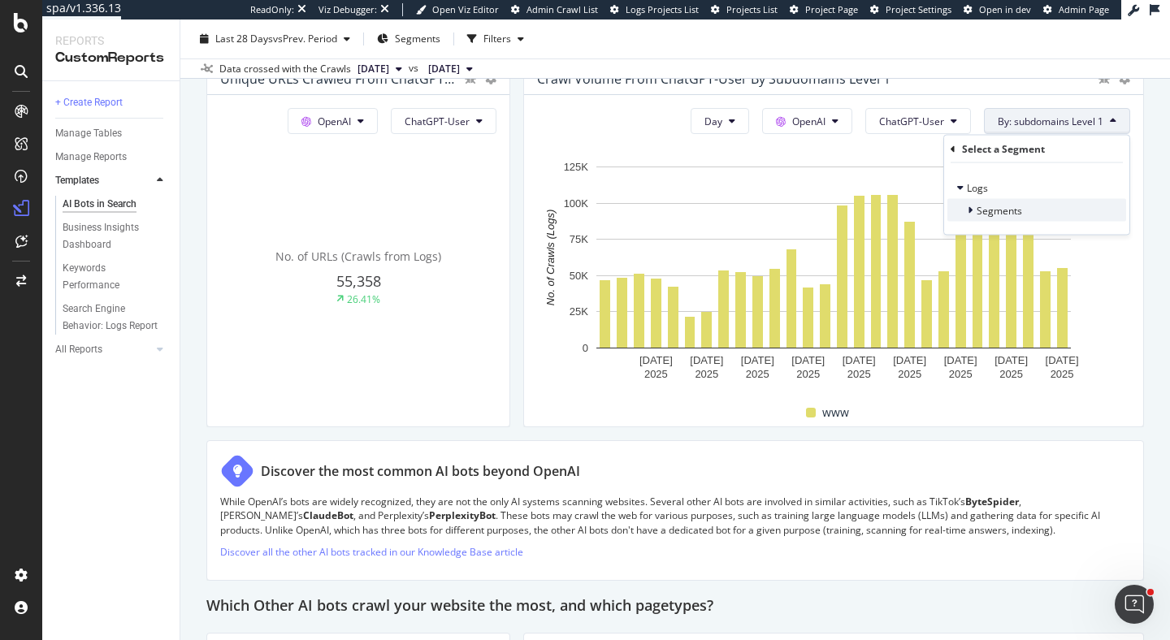
click at [1023, 209] on div "Segments" at bounding box center [1037, 210] width 179 height 23
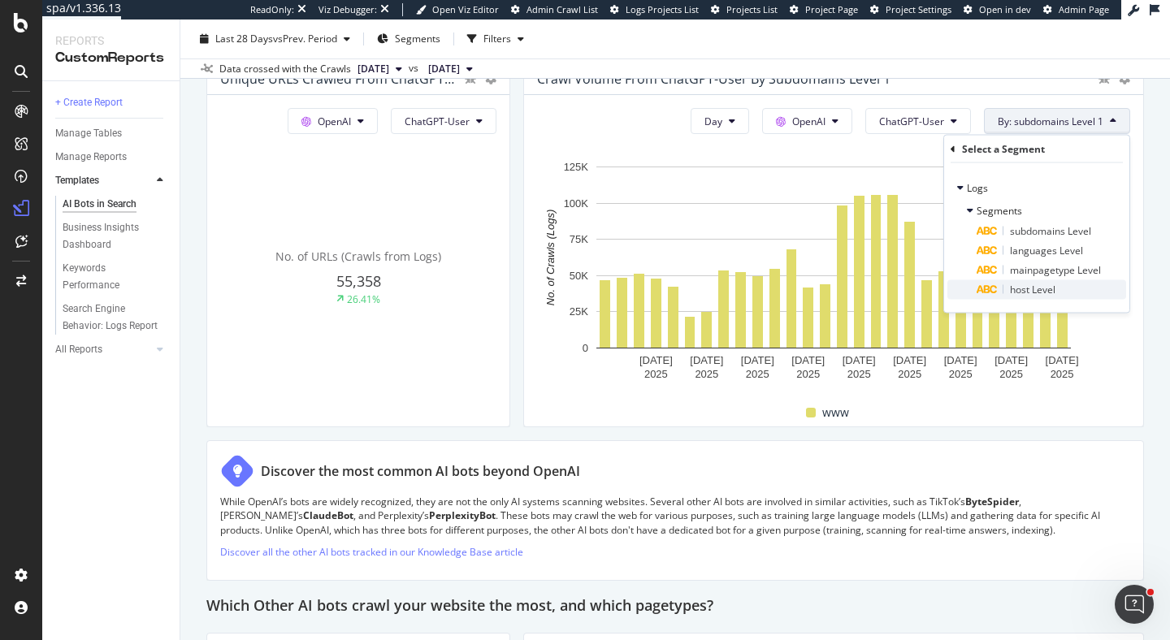
click at [1009, 281] on div "host Level" at bounding box center [1052, 290] width 150 height 20
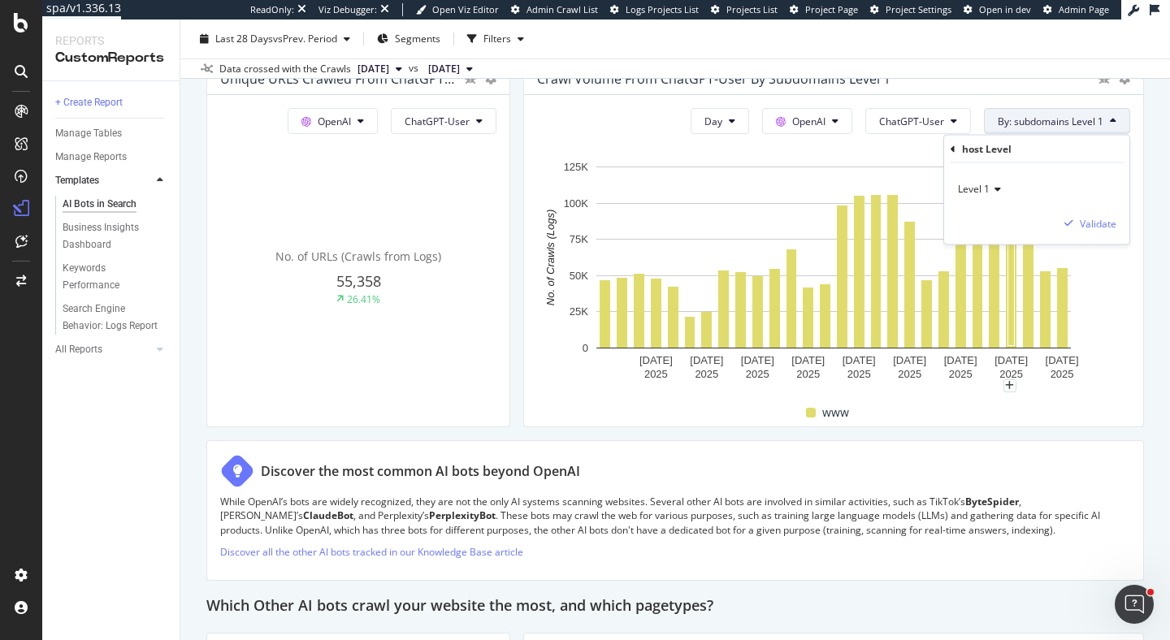
click at [953, 154] on div "host Level" at bounding box center [1037, 150] width 172 height 28
click at [952, 150] on icon at bounding box center [953, 149] width 5 height 10
click at [1021, 205] on span "Segments" at bounding box center [1000, 210] width 46 height 14
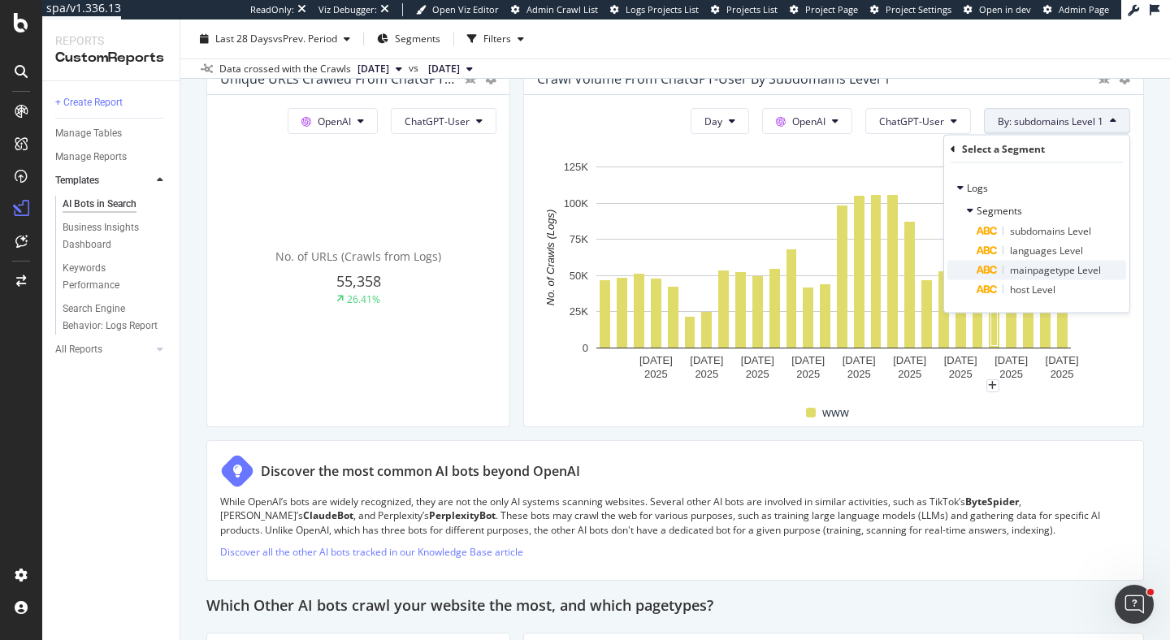
click at [1046, 269] on span "mainpagetype Level" at bounding box center [1055, 270] width 91 height 14
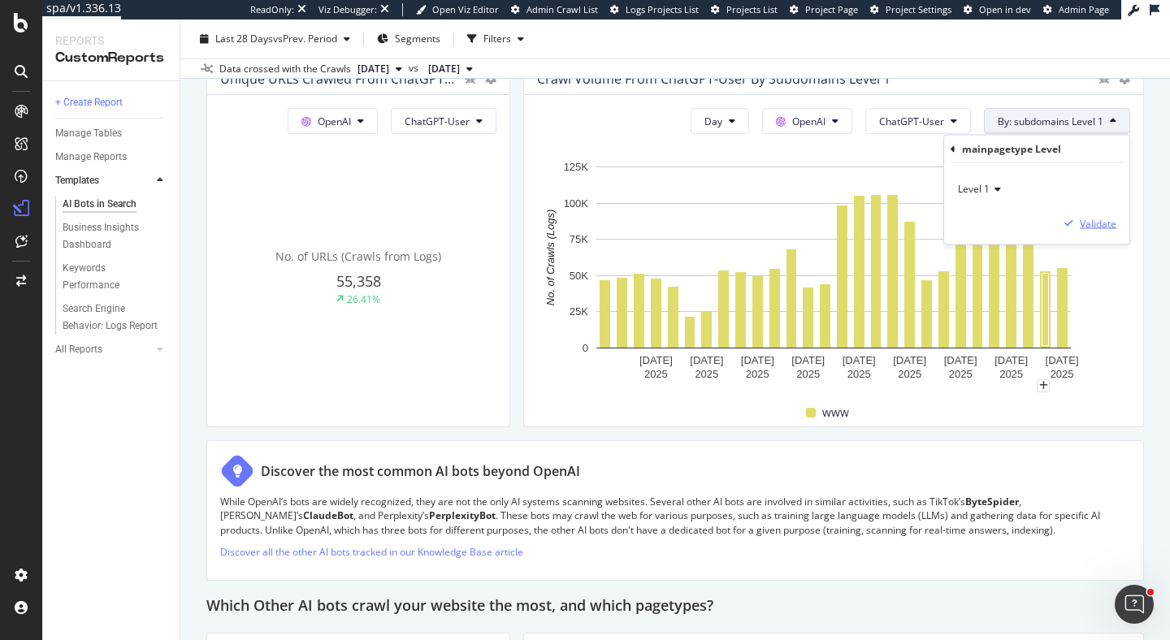
click at [1088, 224] on div "Validate" at bounding box center [1098, 223] width 37 height 14
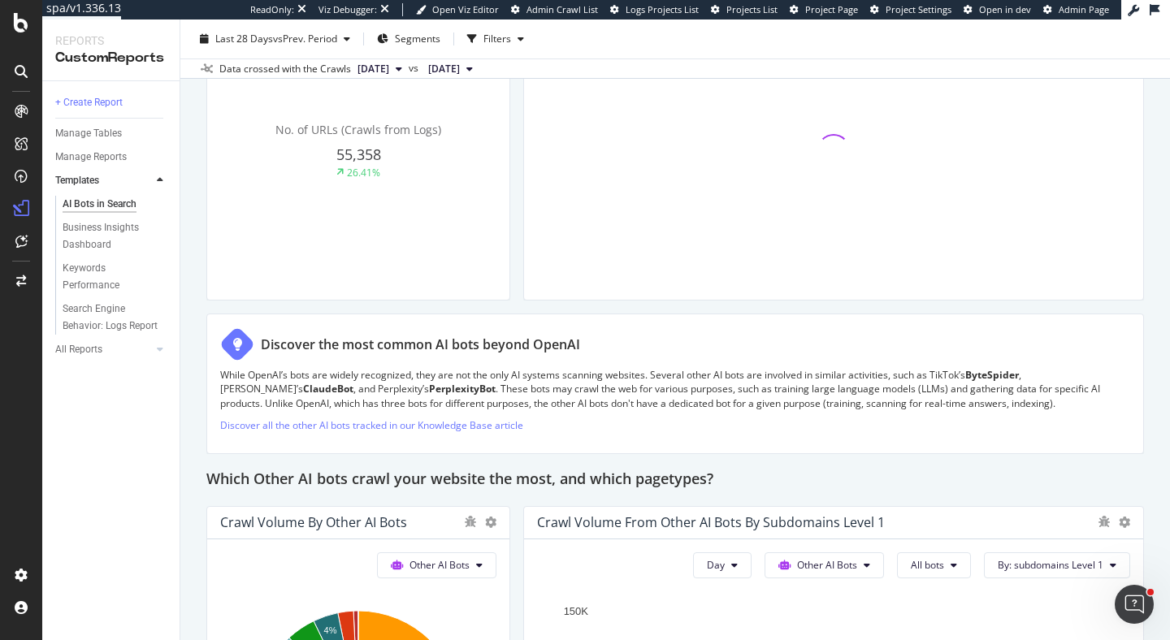
scroll to position [2291, 0]
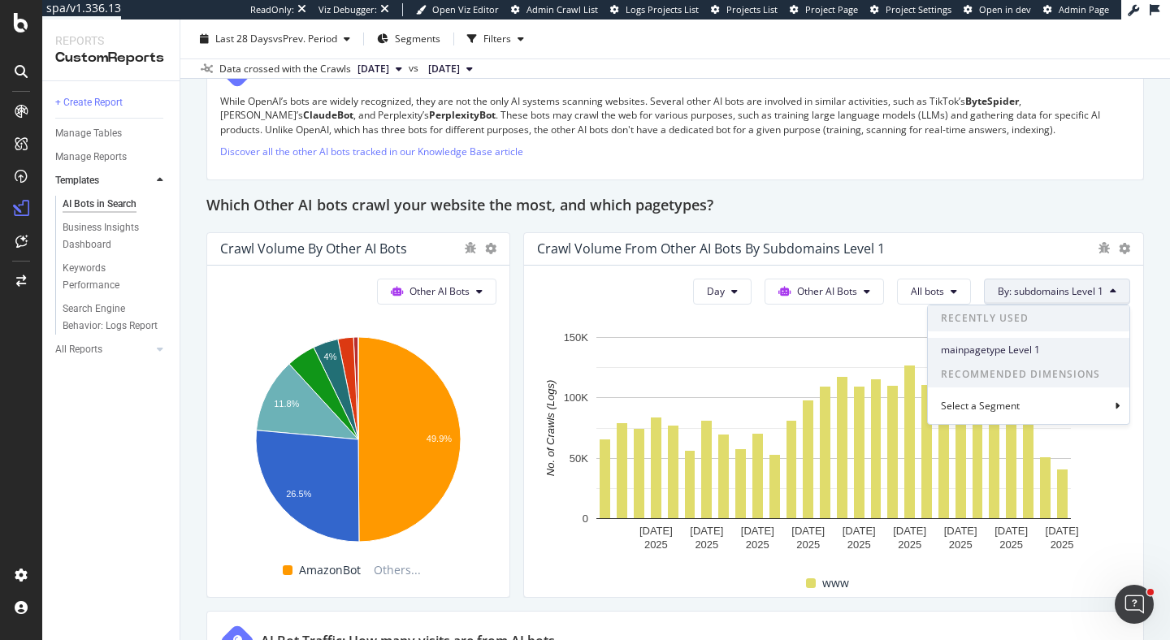
click at [992, 345] on span "mainpagetype Level 1" at bounding box center [1029, 350] width 176 height 15
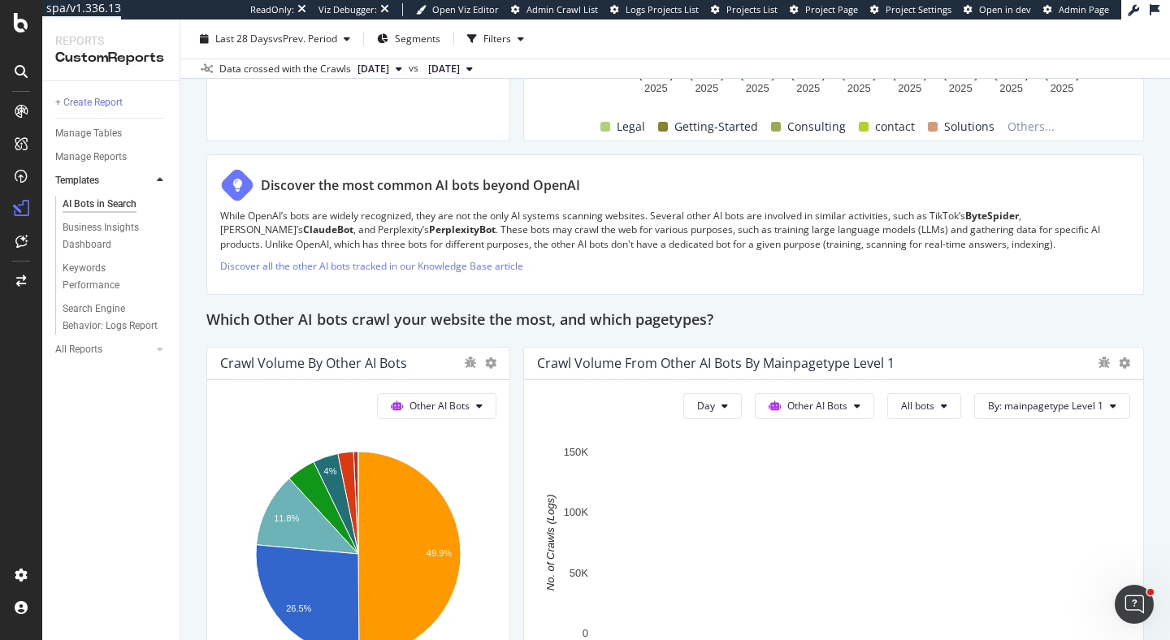
scroll to position [2094, 0]
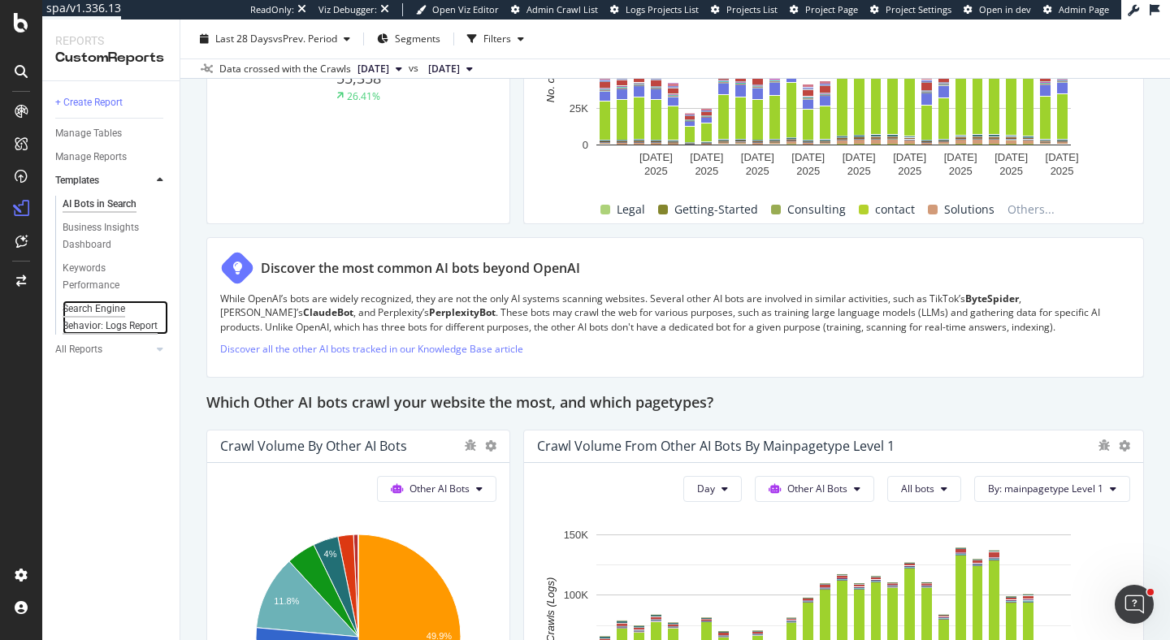
click at [102, 319] on div "Search Engine Behavior: Logs Report" at bounding box center [111, 318] width 96 height 34
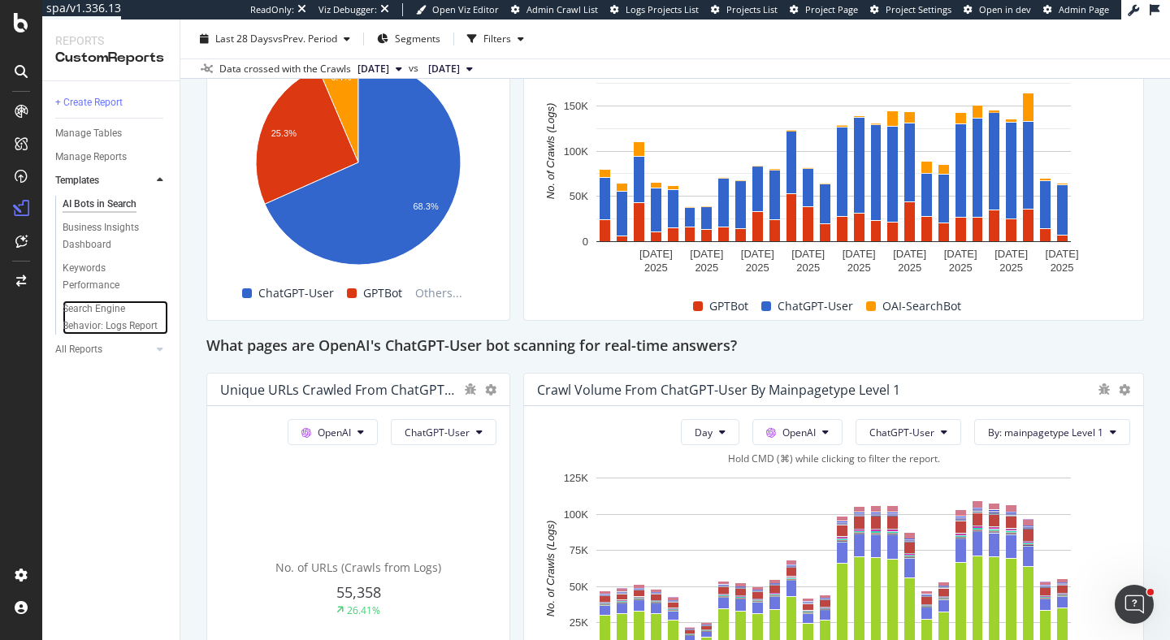
scroll to position [1539, 0]
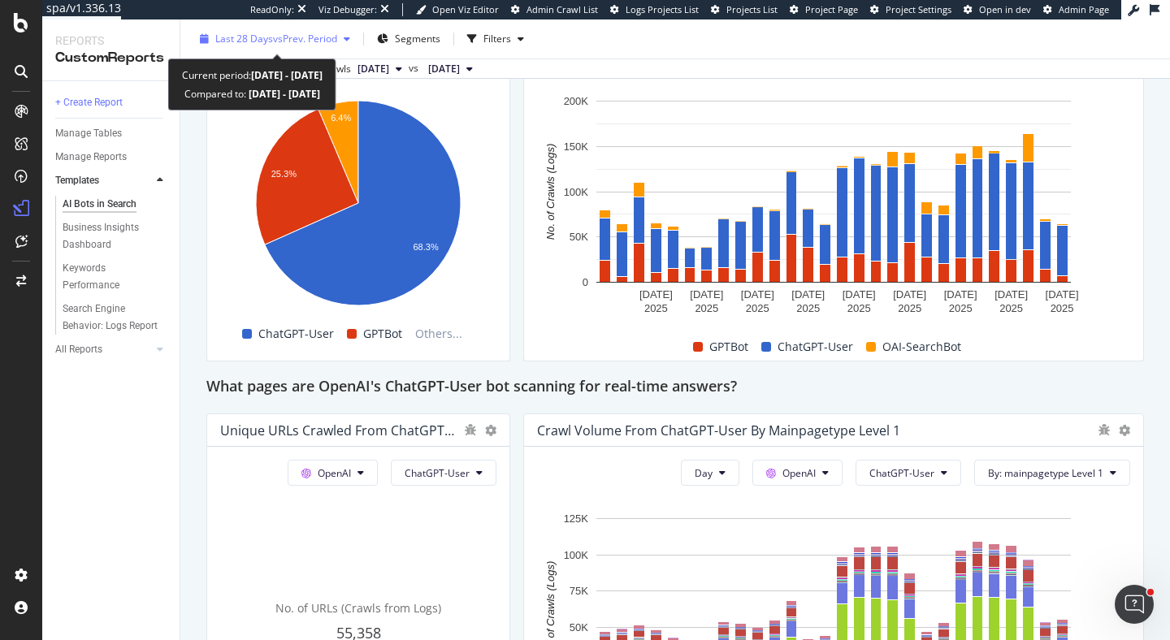
click at [330, 35] on span "vs Prev. Period" at bounding box center [305, 39] width 64 height 14
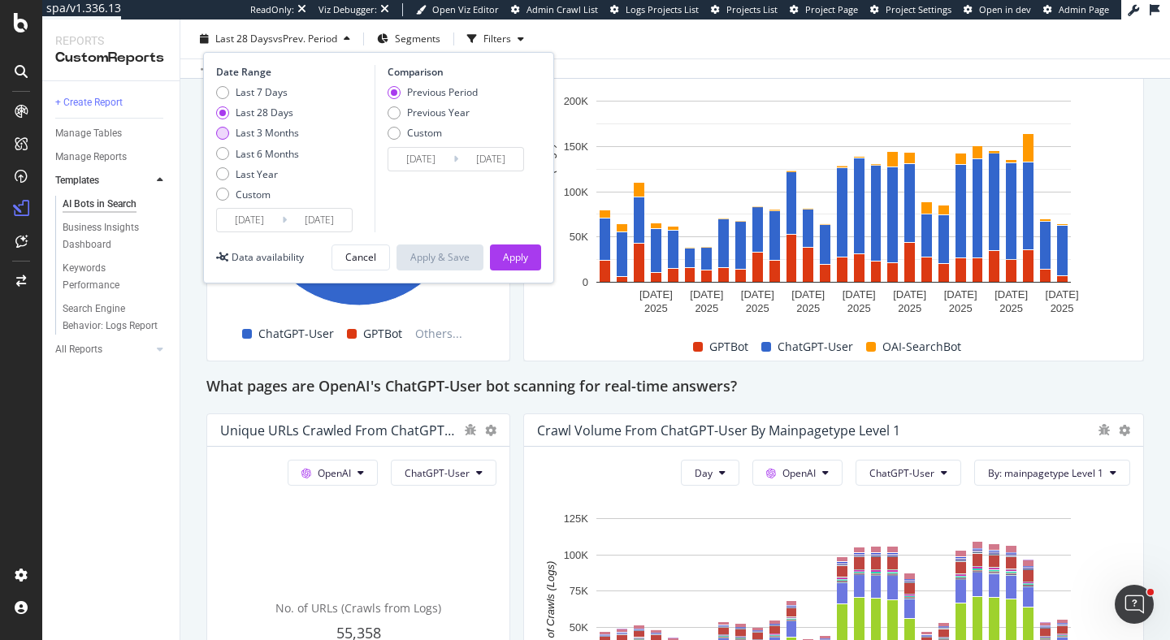
click at [284, 132] on div "Last 3 Months" at bounding box center [267, 133] width 63 height 14
type input "2025/05/25"
type input "2025/02/22"
type input "2025/05/24"
click at [258, 150] on div "Last 6 Months" at bounding box center [267, 154] width 63 height 14
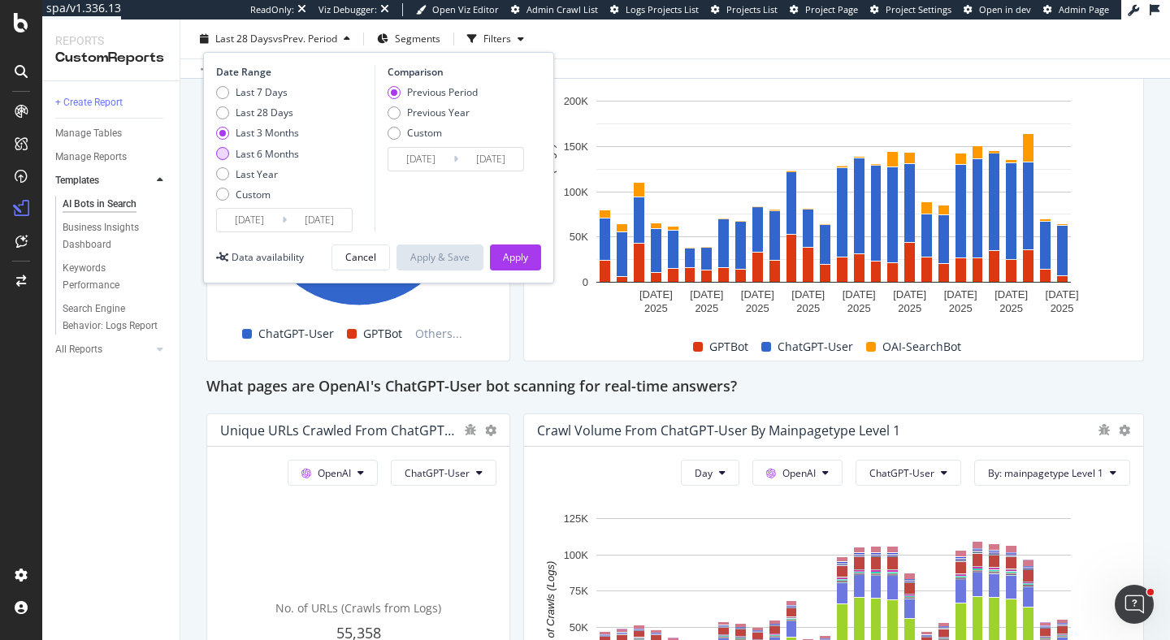
type input "2025/02/25"
type input "2024/08/27"
type input "2025/02/24"
click at [271, 127] on div "Last 3 Months" at bounding box center [267, 133] width 63 height 14
type input "2025/05/25"
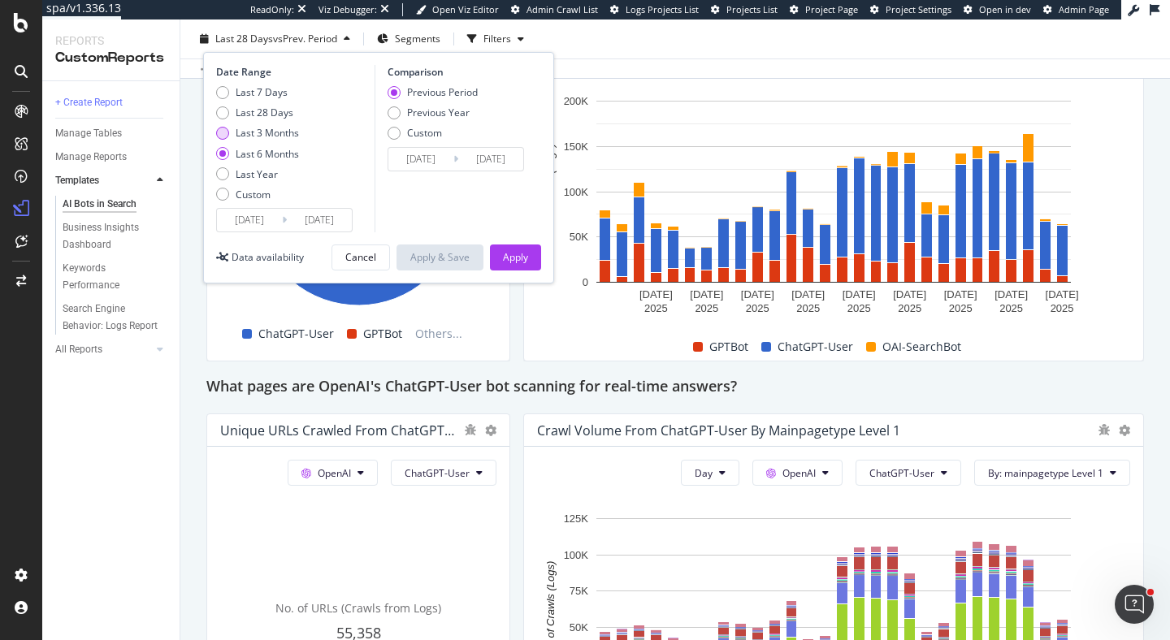
type input "2025/02/22"
type input "2025/05/24"
click at [528, 254] on button "Apply" at bounding box center [515, 258] width 51 height 26
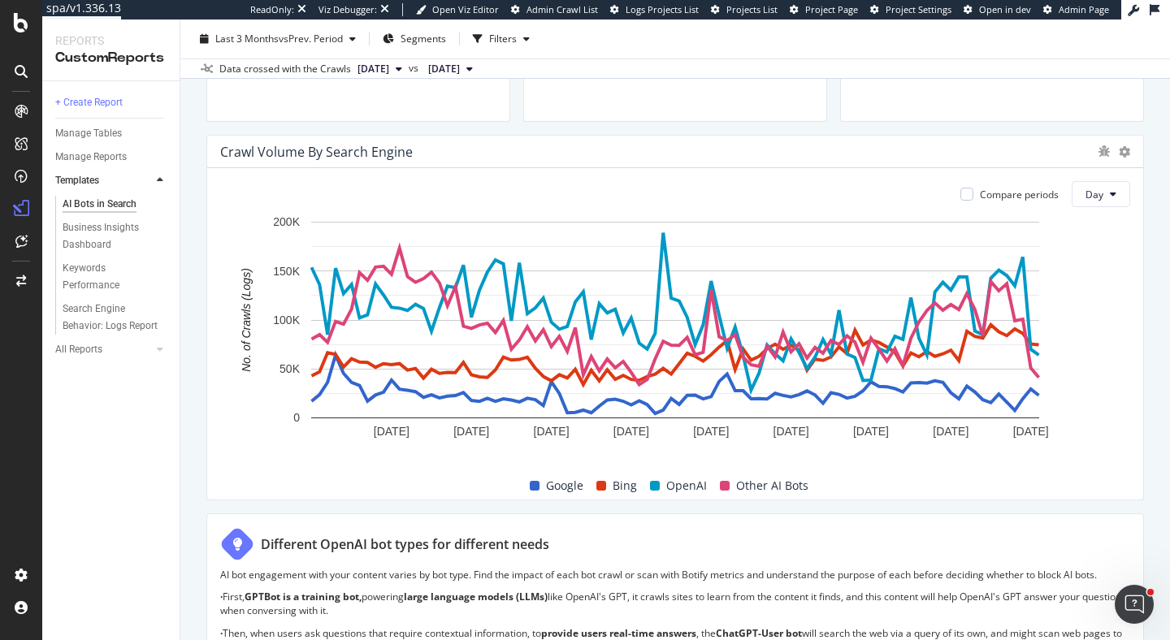
scroll to position [755, 0]
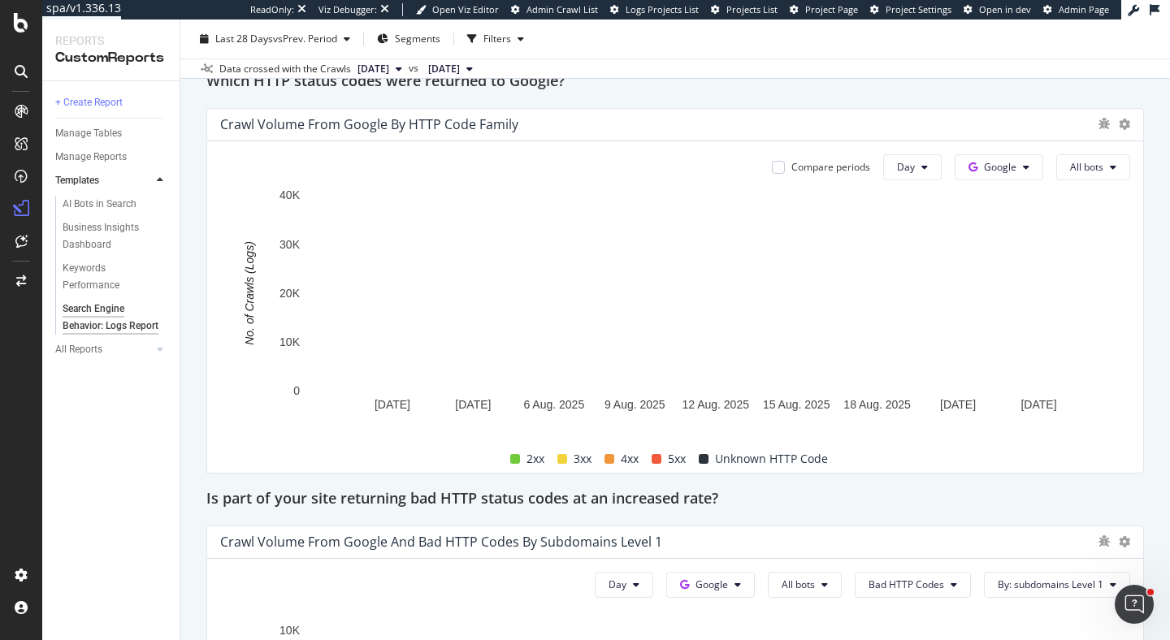
scroll to position [2037, 0]
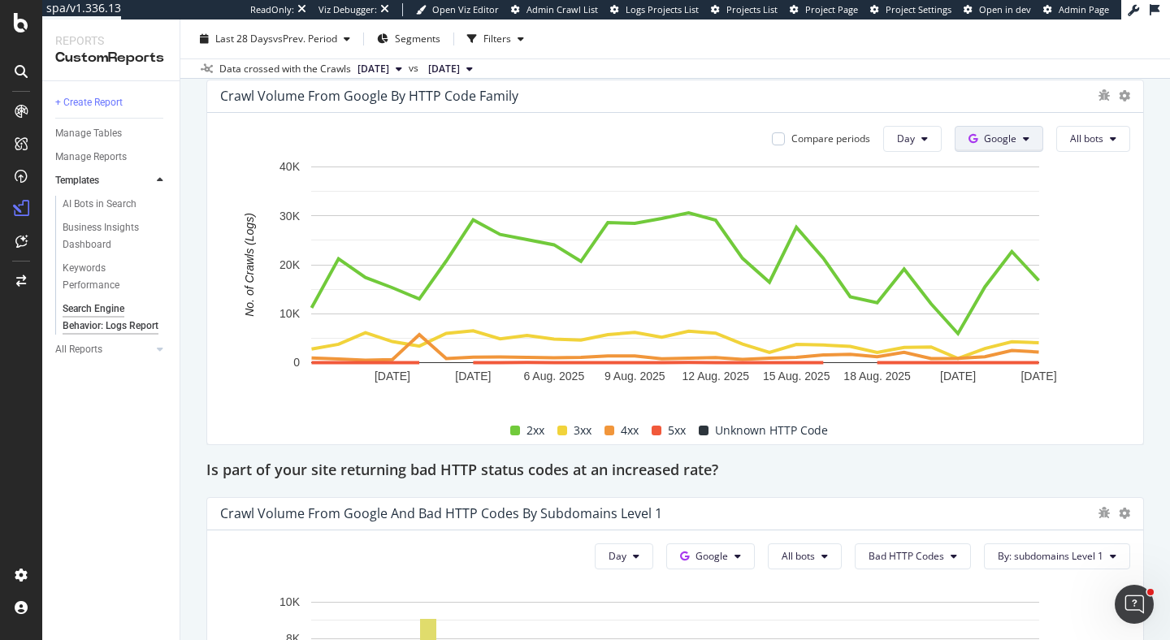
click at [986, 136] on span "Google" at bounding box center [1000, 139] width 33 height 14
click at [1019, 254] on span "Other AI Bots" at bounding box center [1026, 261] width 60 height 15
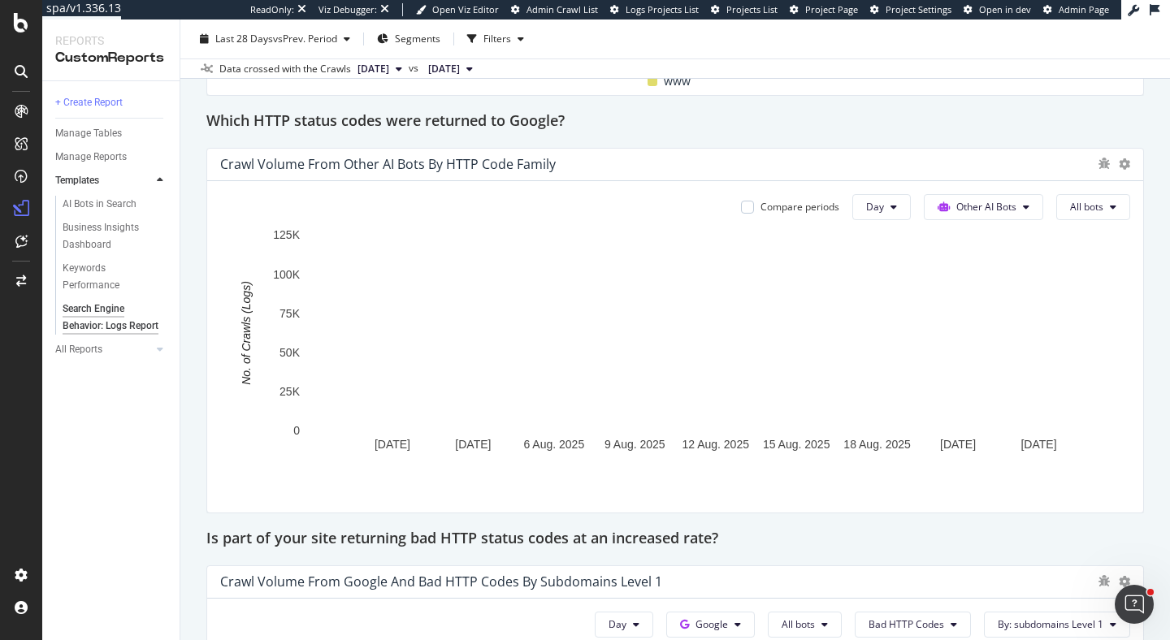
scroll to position [1968, 0]
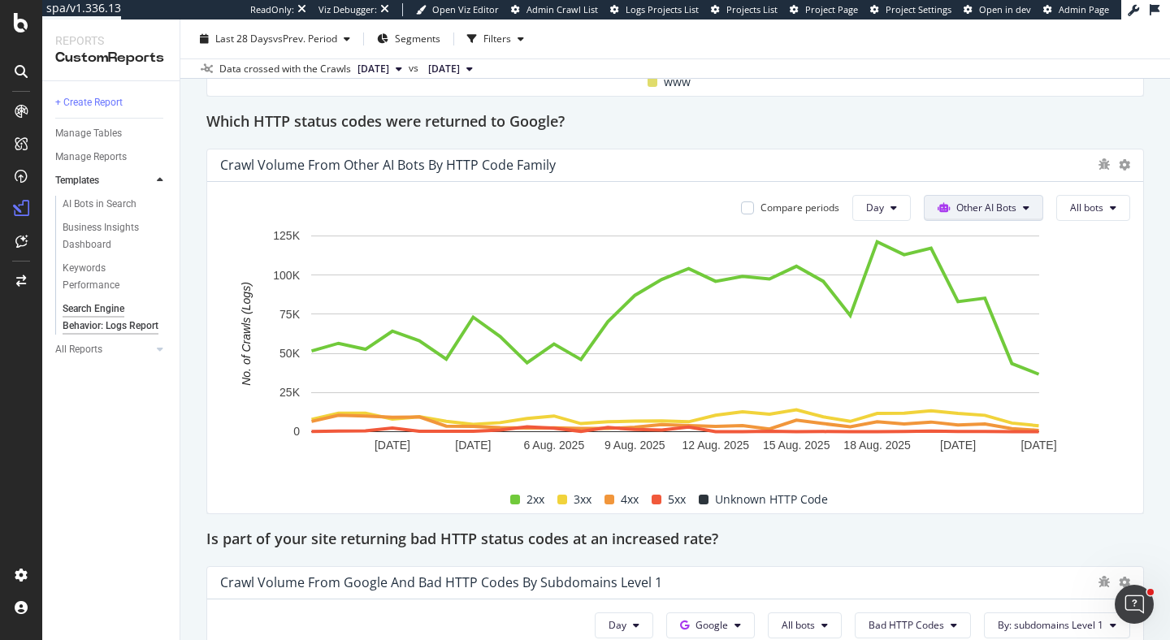
click at [1003, 207] on span "Other AI Bots" at bounding box center [987, 208] width 60 height 14
click at [988, 297] on span "OpenAI" at bounding box center [995, 300] width 63 height 15
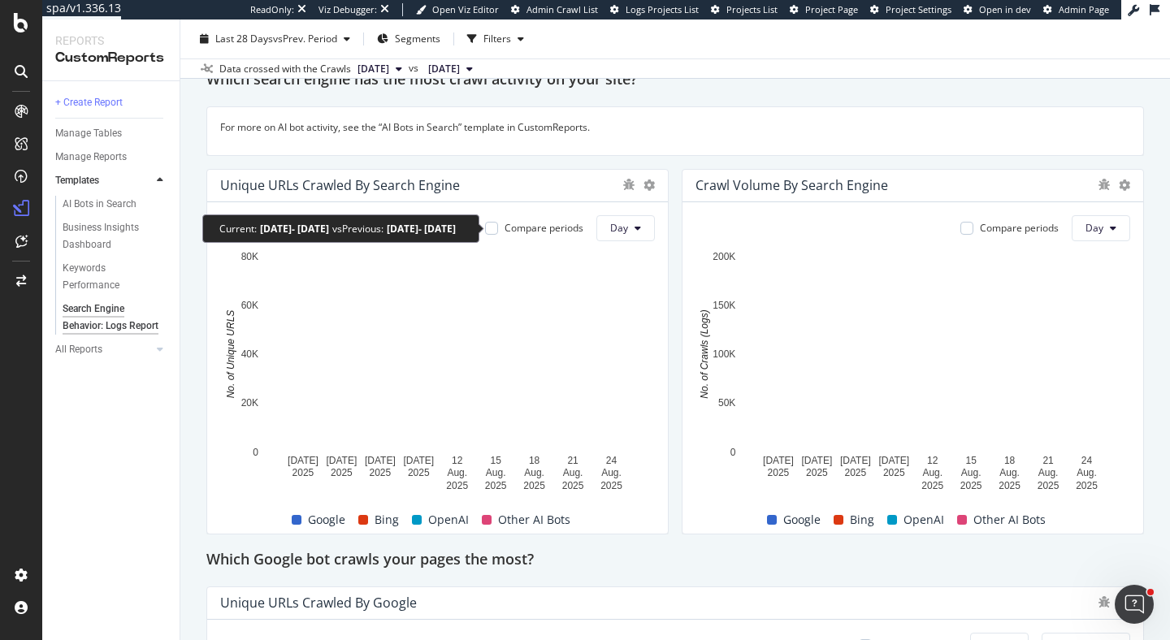
scroll to position [276, 0]
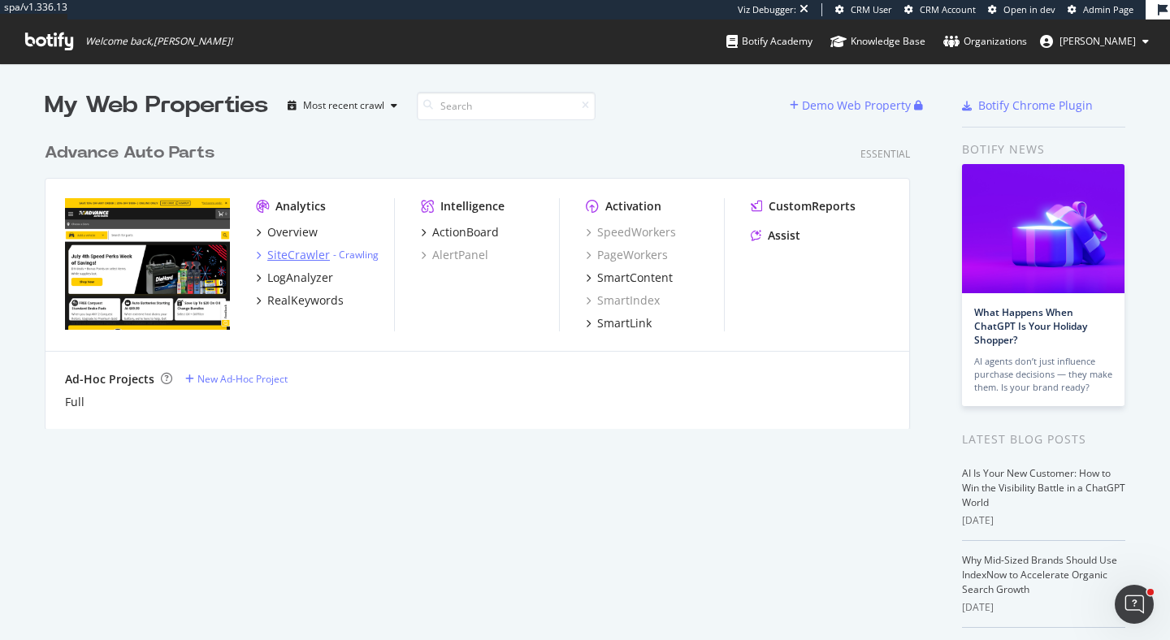
click at [284, 251] on div "SiteCrawler" at bounding box center [298, 255] width 63 height 16
click at [296, 242] on div "Overview SiteCrawler - Crawling LogAnalyzer RealKeywords" at bounding box center [325, 266] width 138 height 85
click at [311, 256] on div "SiteCrawler" at bounding box center [298, 255] width 63 height 16
click at [455, 230] on div "ActionBoard" at bounding box center [465, 232] width 67 height 16
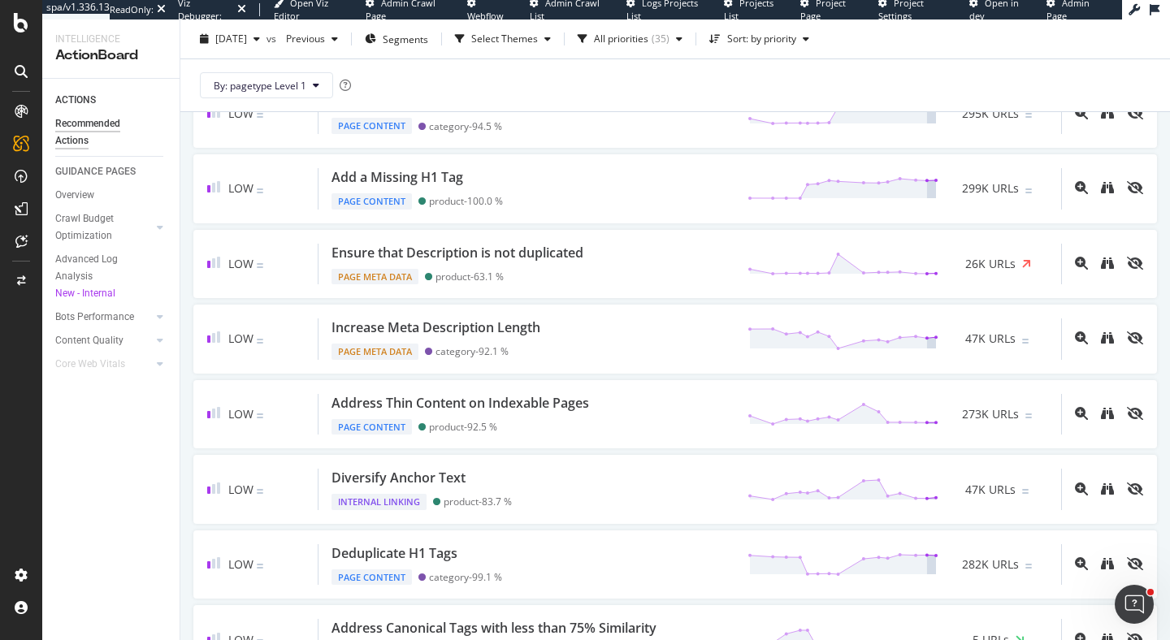
scroll to position [584, 0]
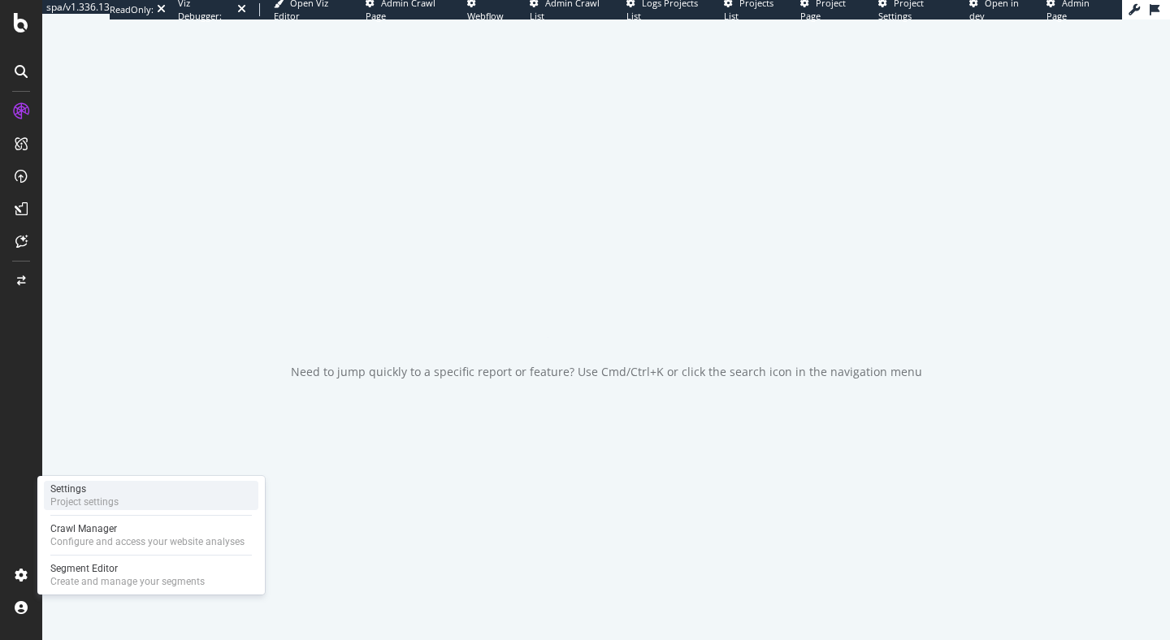
click at [101, 486] on div "Settings" at bounding box center [84, 489] width 68 height 13
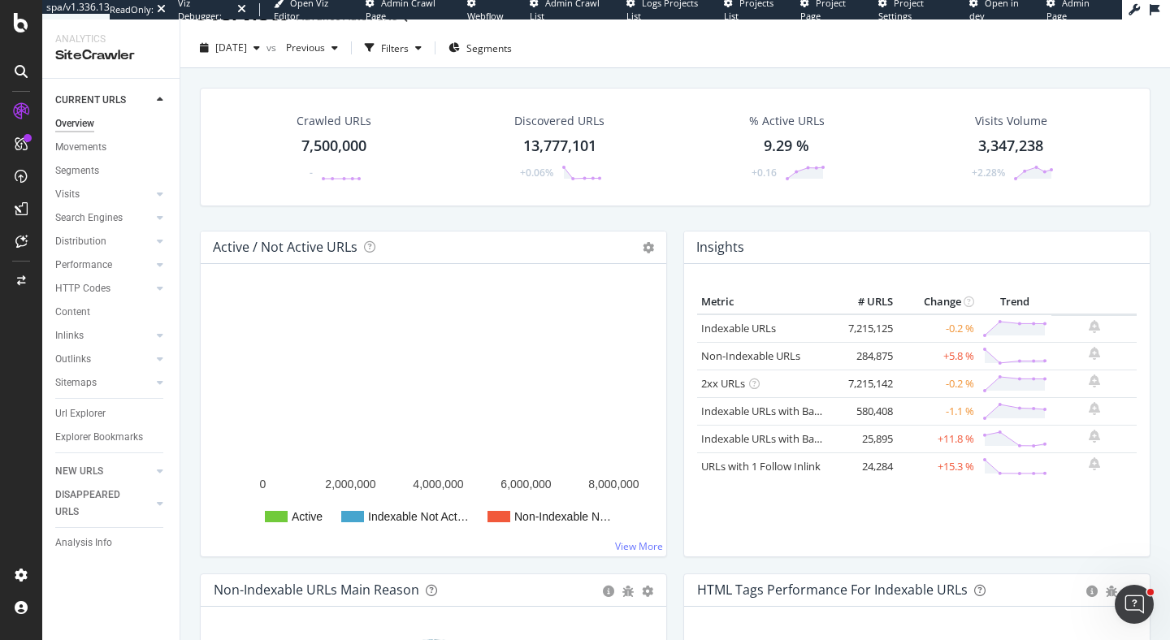
scroll to position [35, 0]
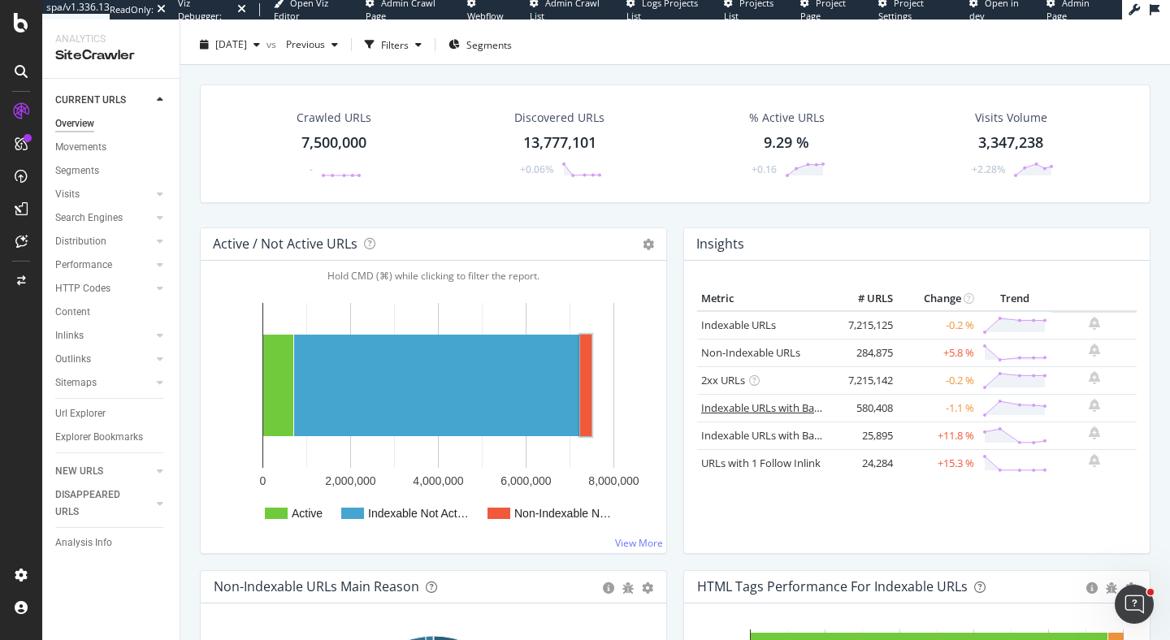
click at [783, 406] on link "Indexable URLs with Bad H1" at bounding box center [769, 408] width 136 height 15
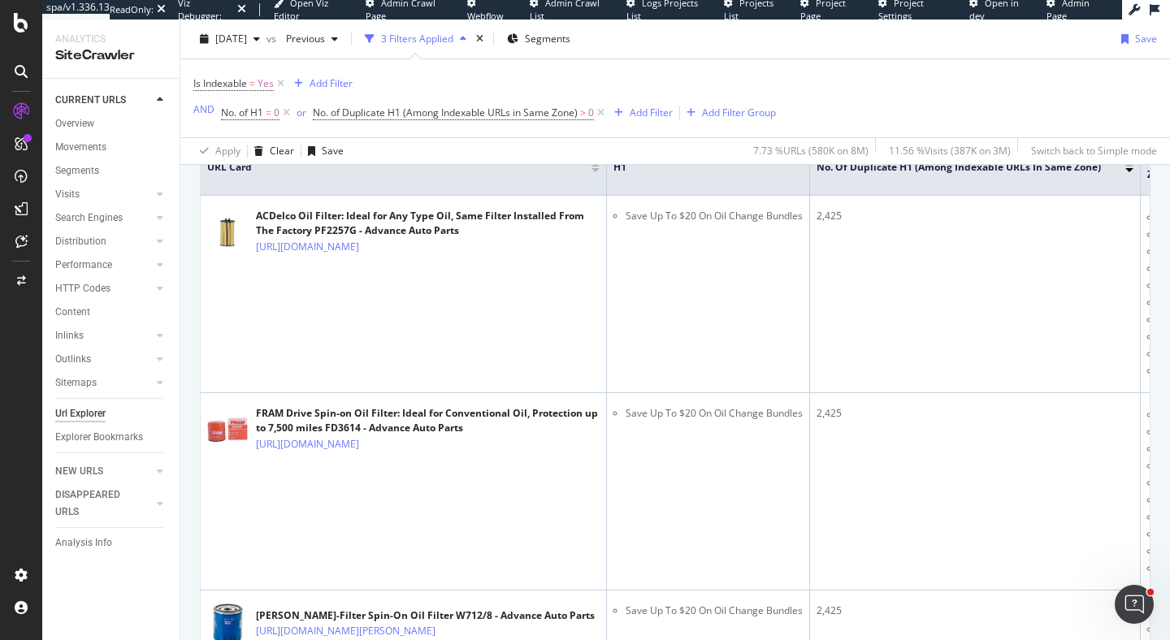
scroll to position [506, 0]
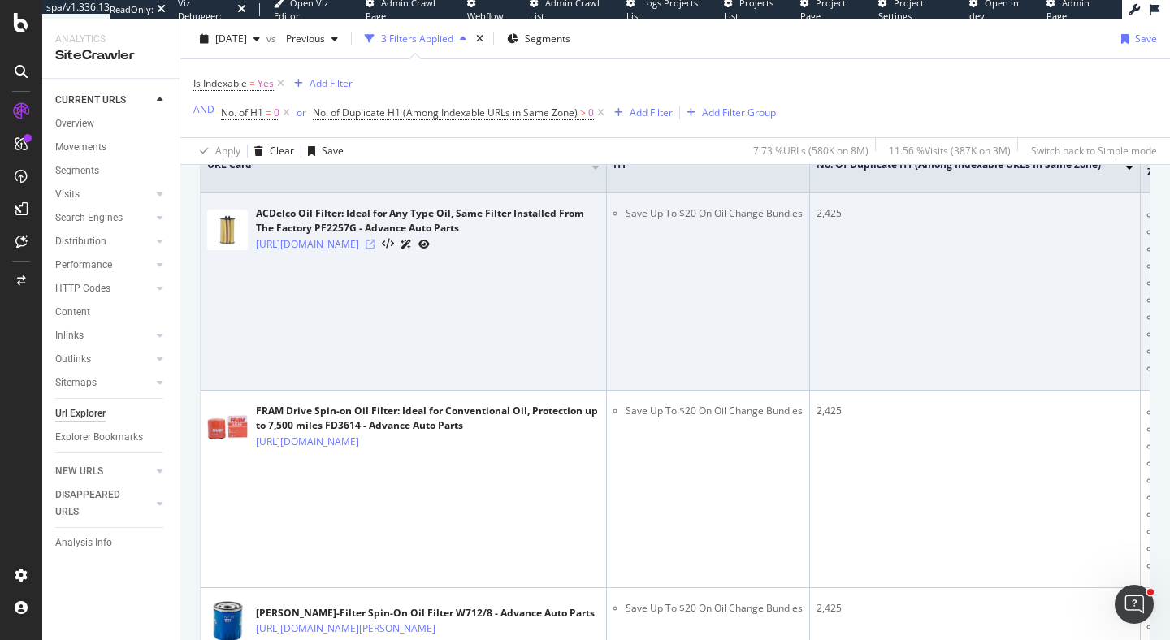
click at [376, 250] on icon at bounding box center [371, 245] width 10 height 10
click at [394, 250] on icon at bounding box center [388, 244] width 12 height 11
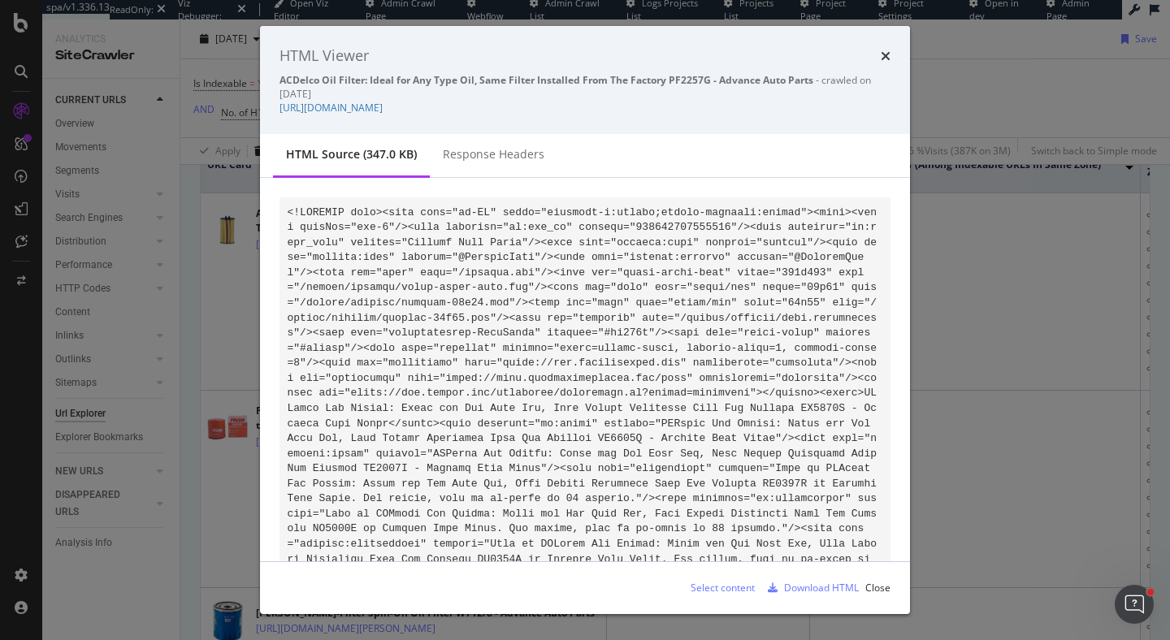
scroll to position [58, 0]
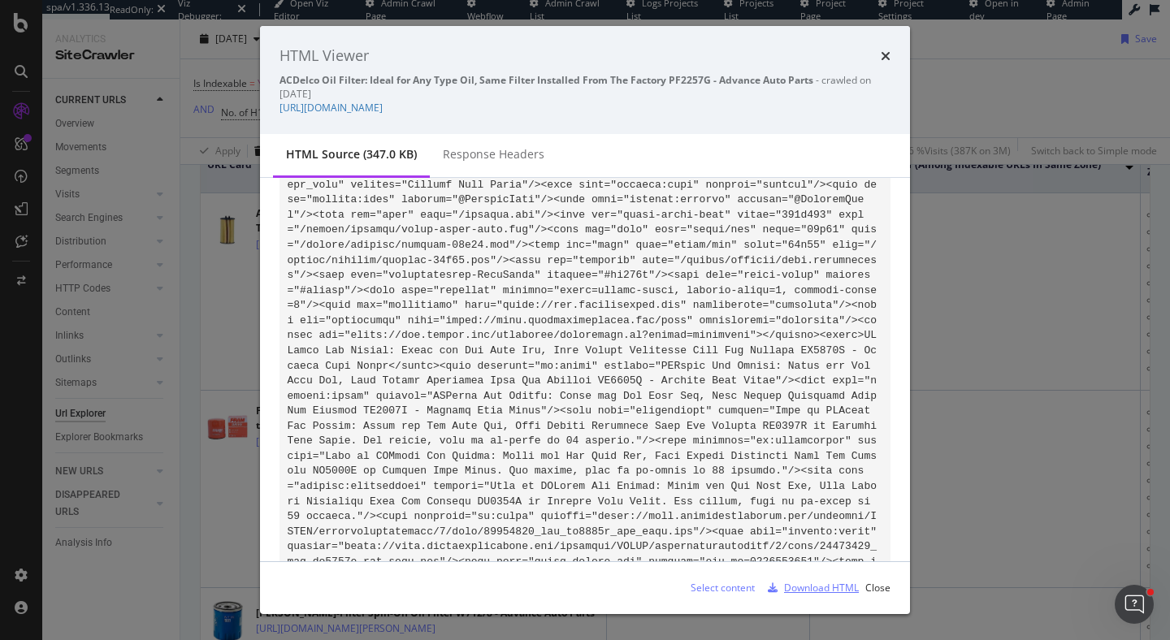
click at [805, 589] on div "Download HTML" at bounding box center [821, 588] width 75 height 14
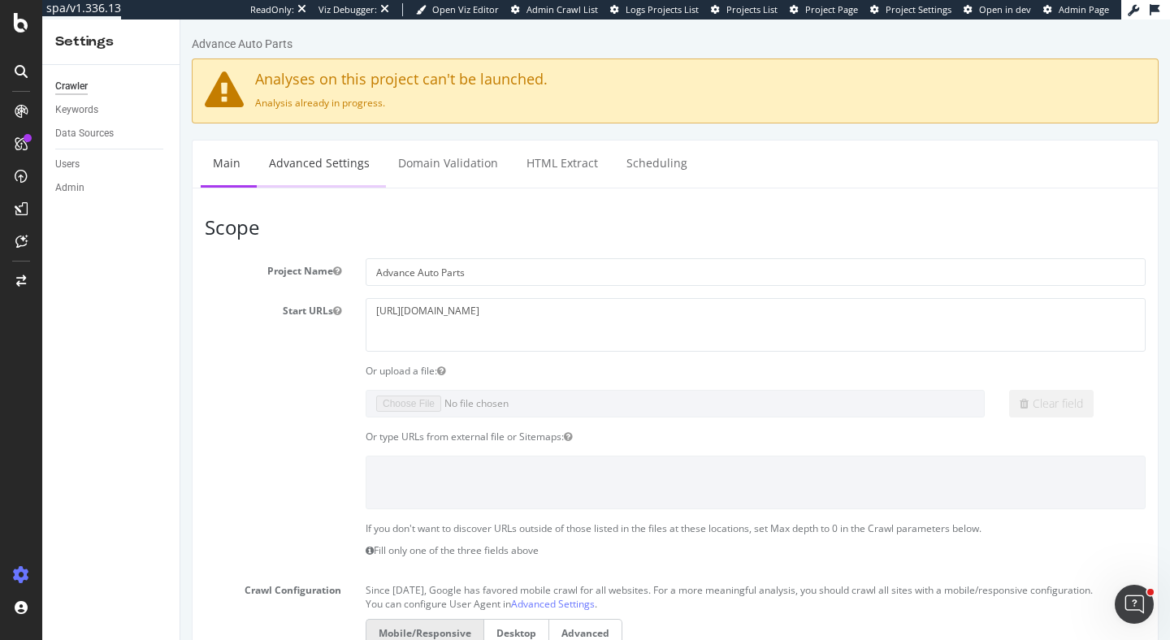
click at [330, 157] on link "Advanced Settings" at bounding box center [319, 163] width 125 height 45
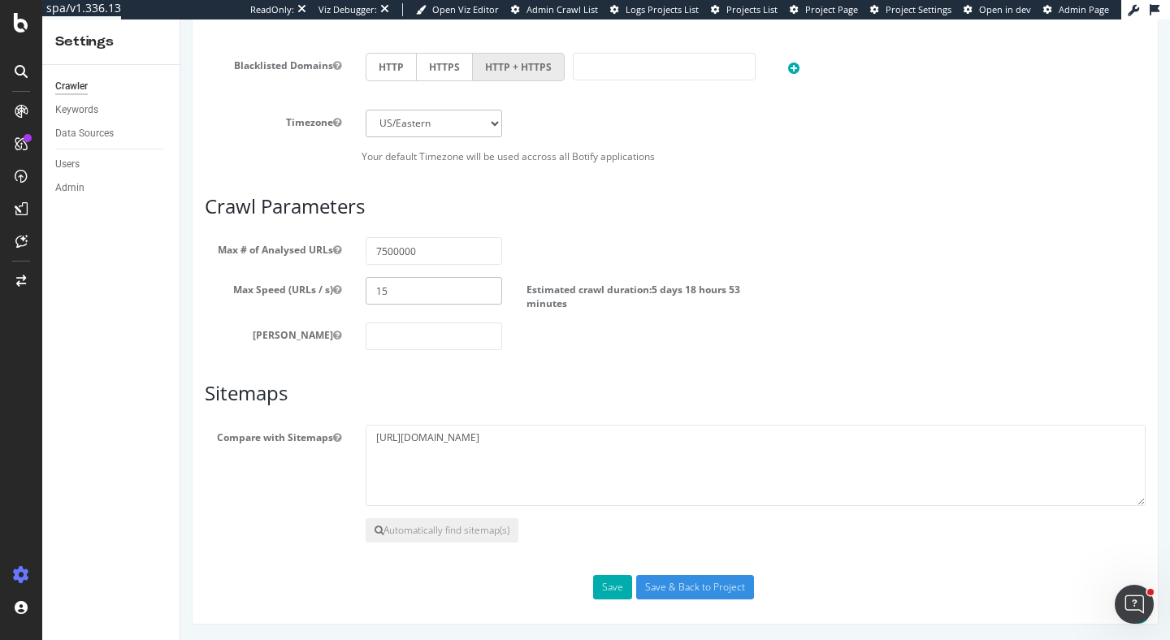
click at [402, 294] on input "15" at bounding box center [434, 291] width 137 height 28
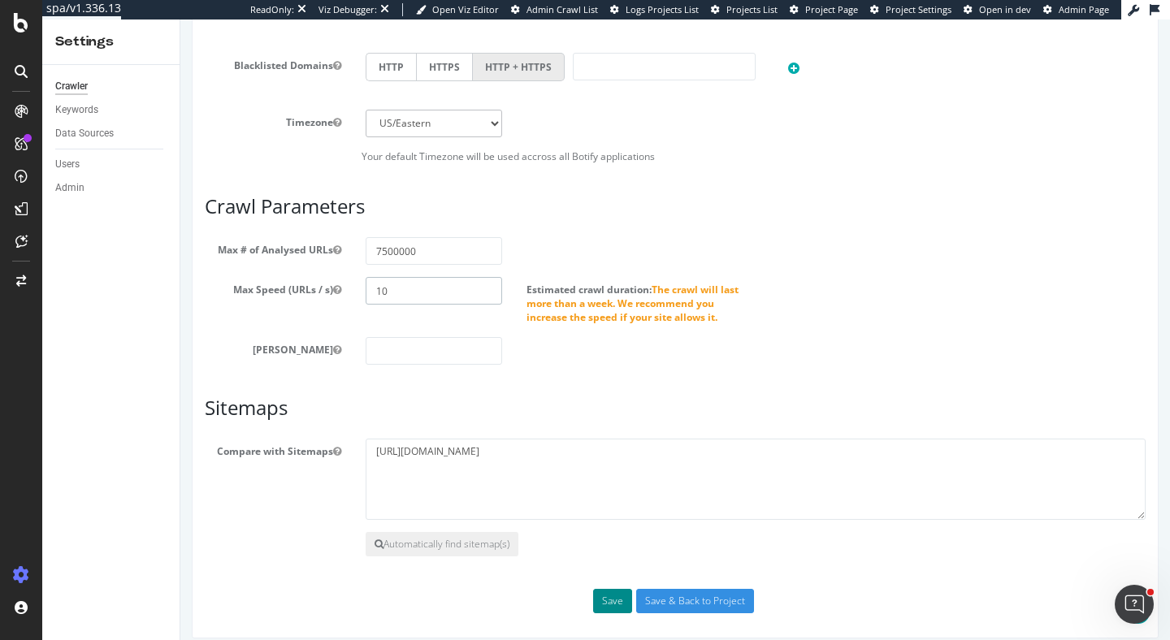
type input "10"
click at [614, 597] on button "Save" at bounding box center [612, 601] width 39 height 24
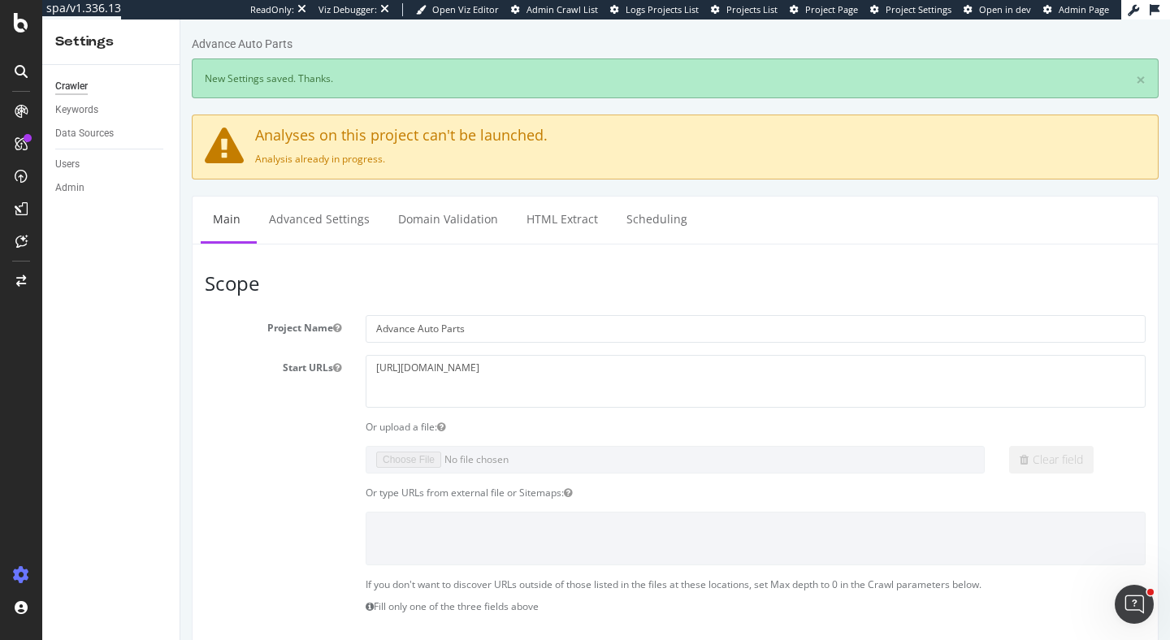
scroll to position [0, 0]
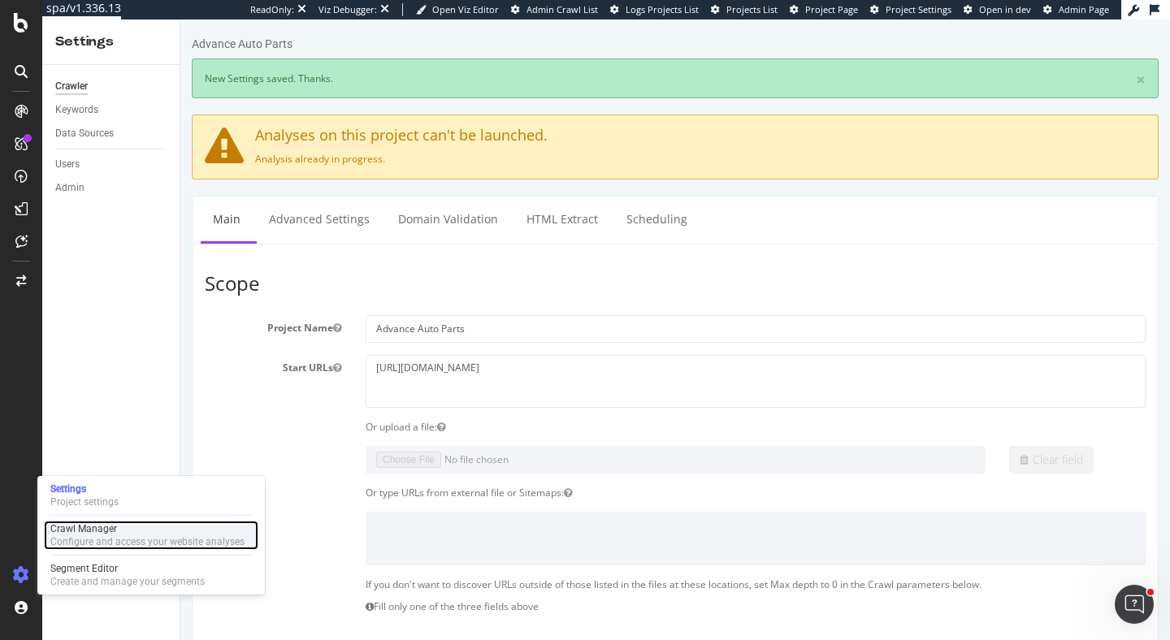
click at [73, 546] on div "Configure and access your website analyses" at bounding box center [147, 542] width 194 height 13
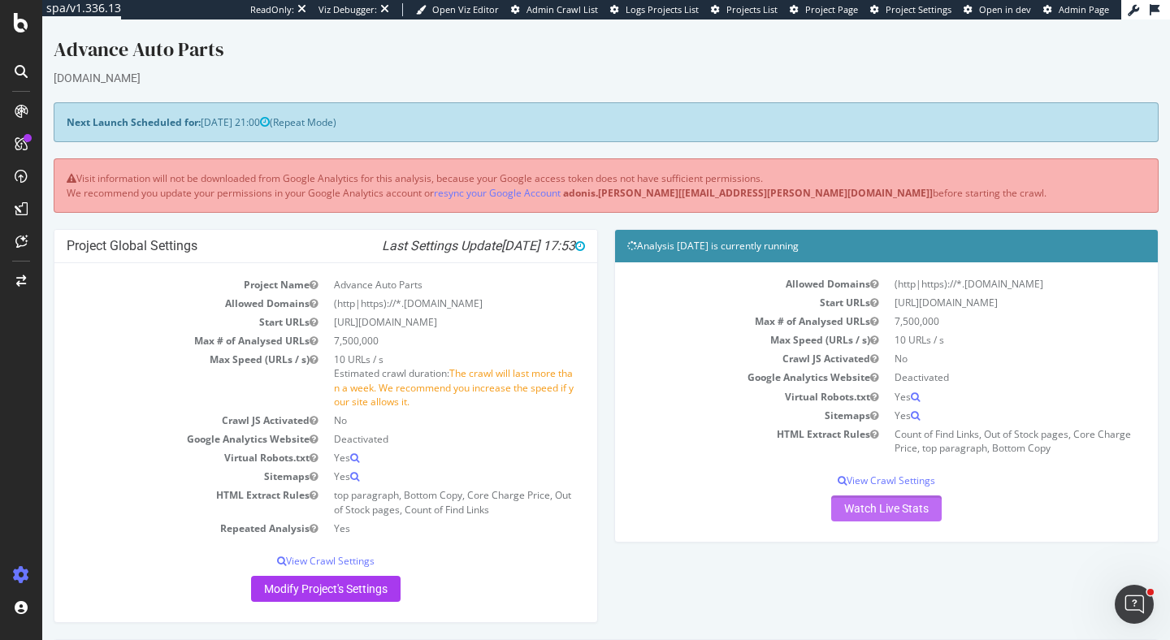
click at [866, 510] on link "Watch Live Stats" at bounding box center [886, 509] width 111 height 26
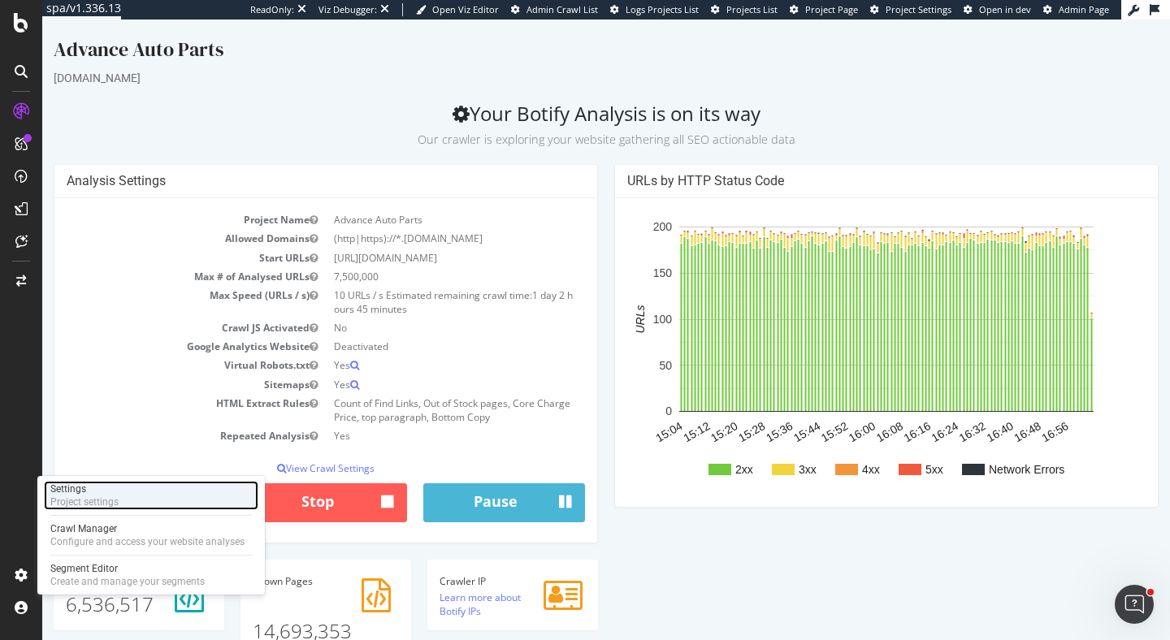
click at [106, 493] on div "Settings" at bounding box center [84, 489] width 68 height 13
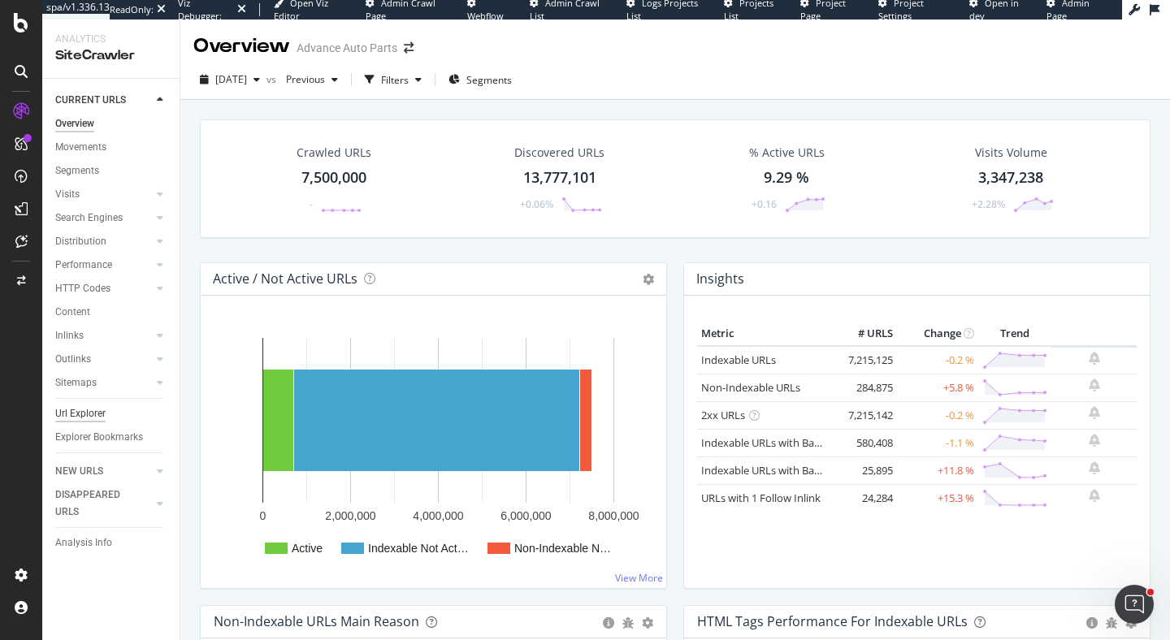
click at [89, 412] on div "Url Explorer" at bounding box center [80, 414] width 50 height 17
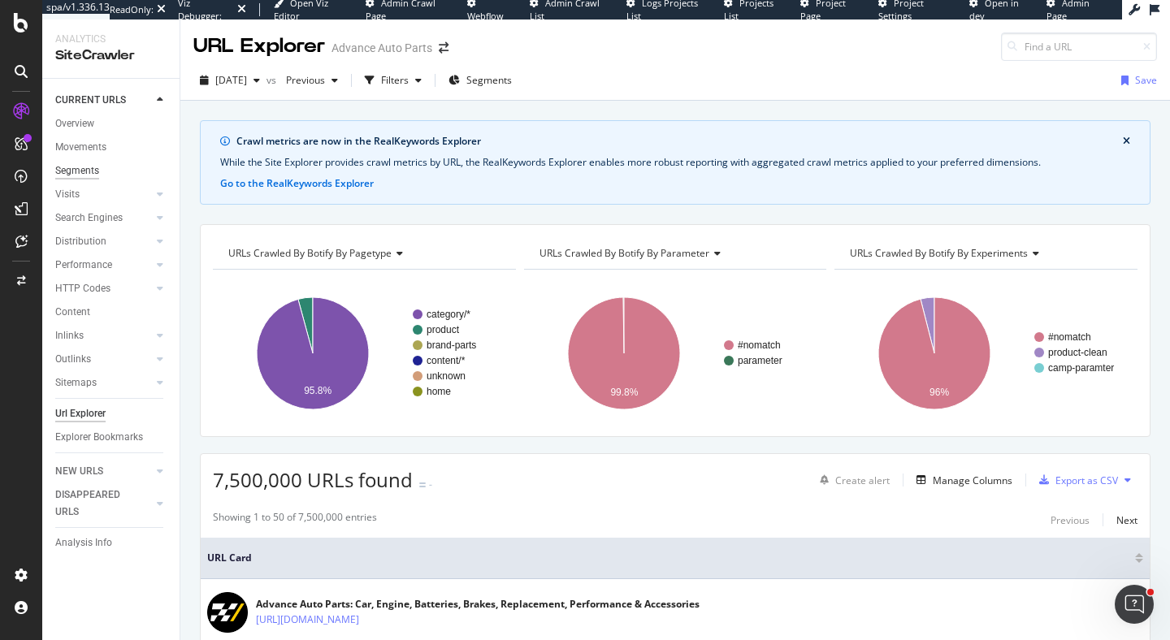
click at [71, 171] on div "Segments" at bounding box center [77, 171] width 44 height 17
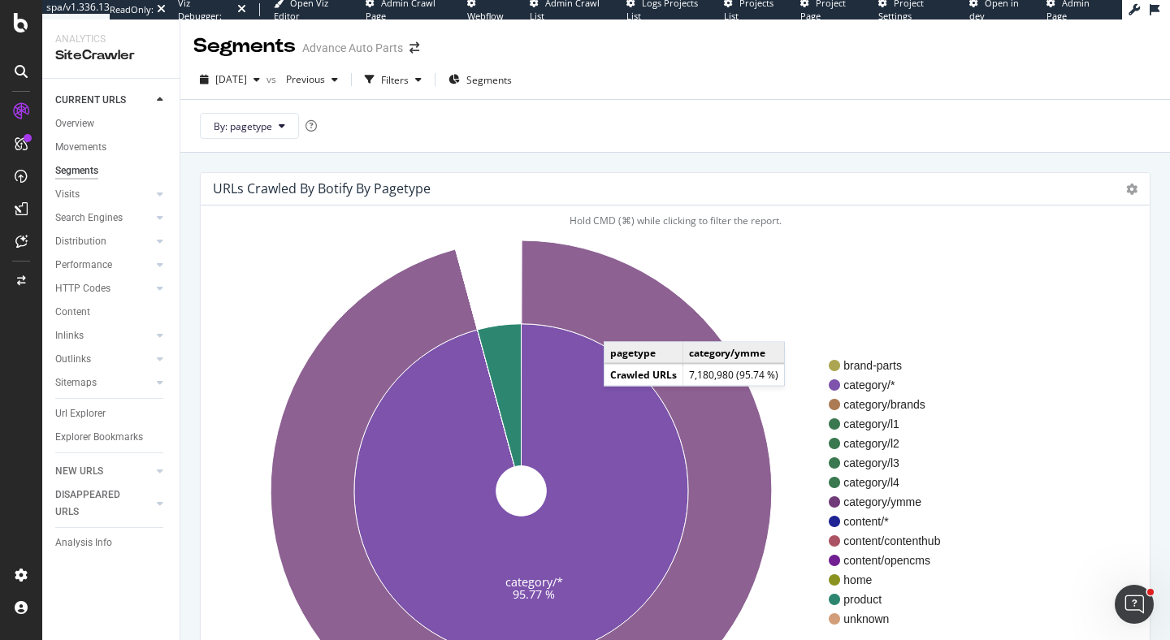
click at [620, 326] on icon at bounding box center [521, 491] width 501 height 501
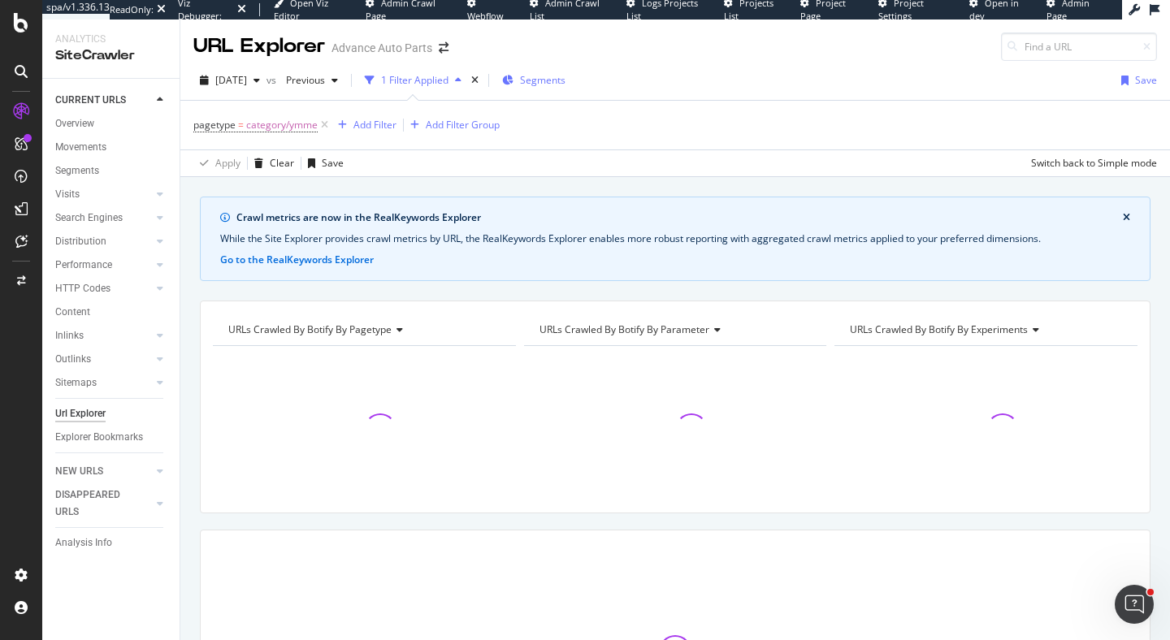
click at [550, 83] on span "Segments" at bounding box center [543, 80] width 46 height 14
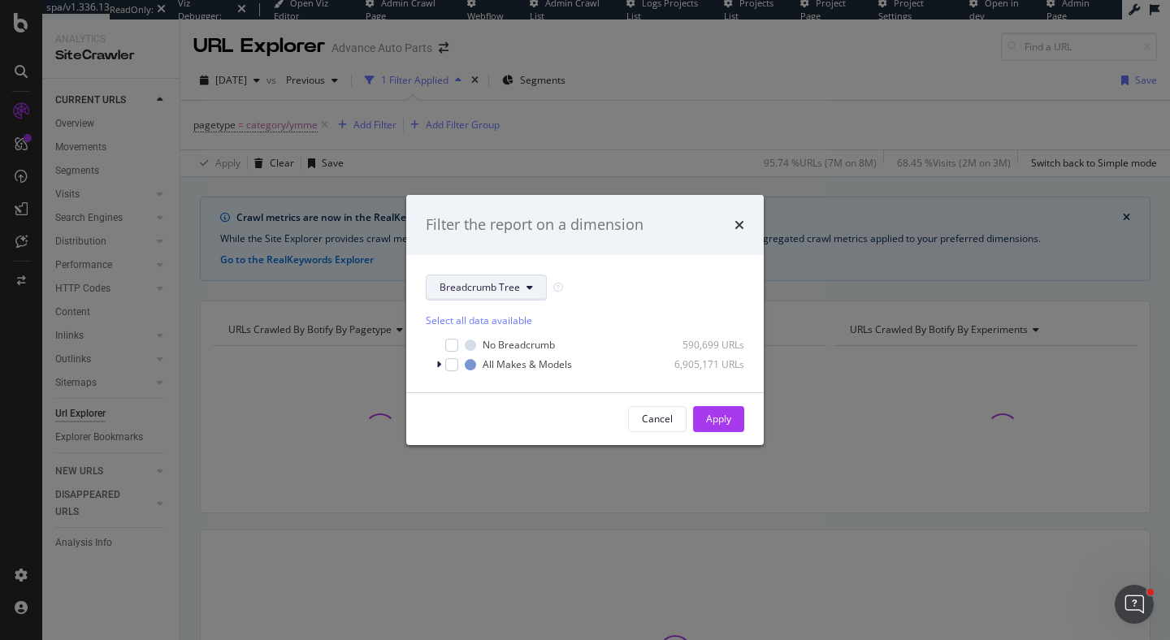
click at [476, 285] on span "Breadcrumb Tree" at bounding box center [480, 287] width 80 height 14
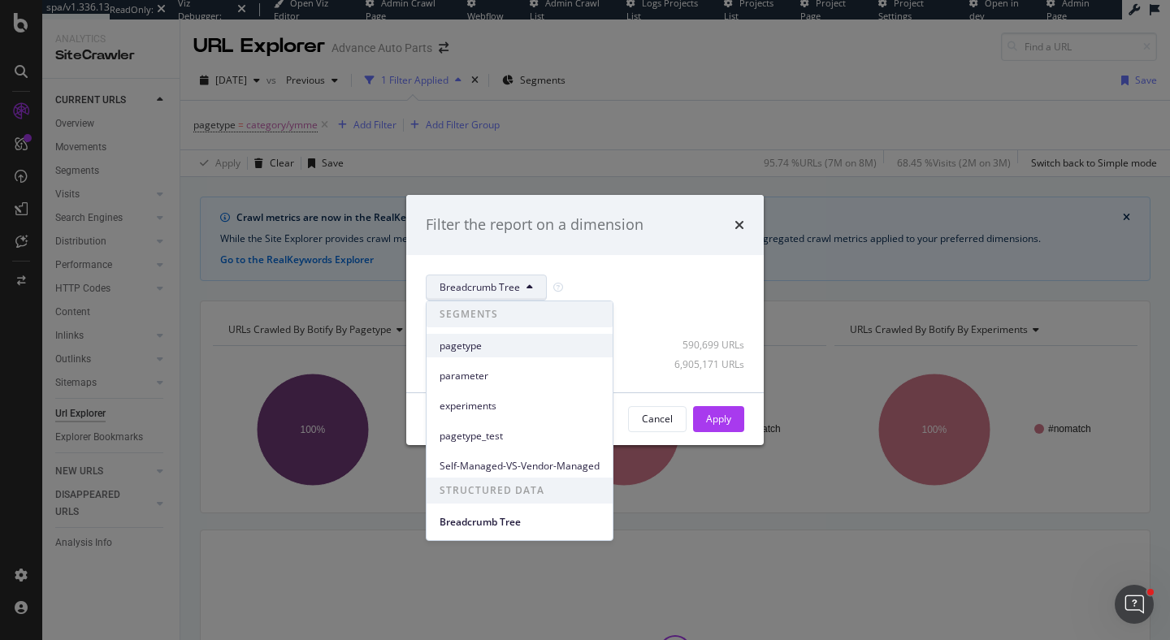
click at [489, 345] on span "pagetype" at bounding box center [520, 346] width 160 height 15
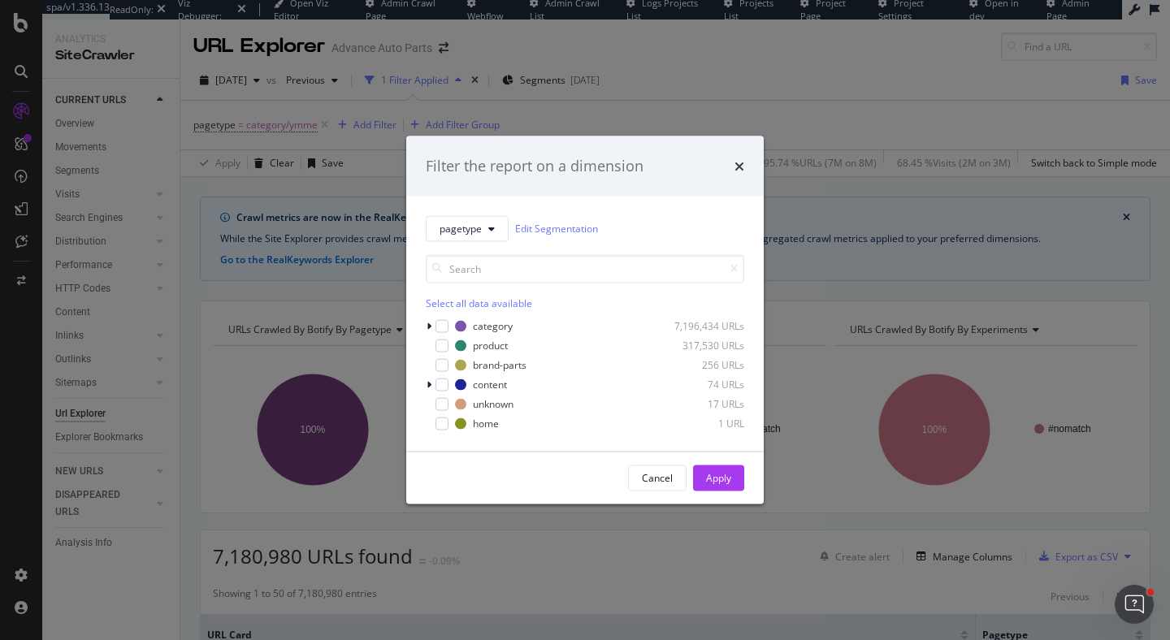
click at [423, 324] on div "pagetype Edit Segmentation Select all data available category 7,196,434 URLs pr…" at bounding box center [585, 323] width 358 height 255
click at [429, 325] on icon "modal" at bounding box center [429, 326] width 5 height 10
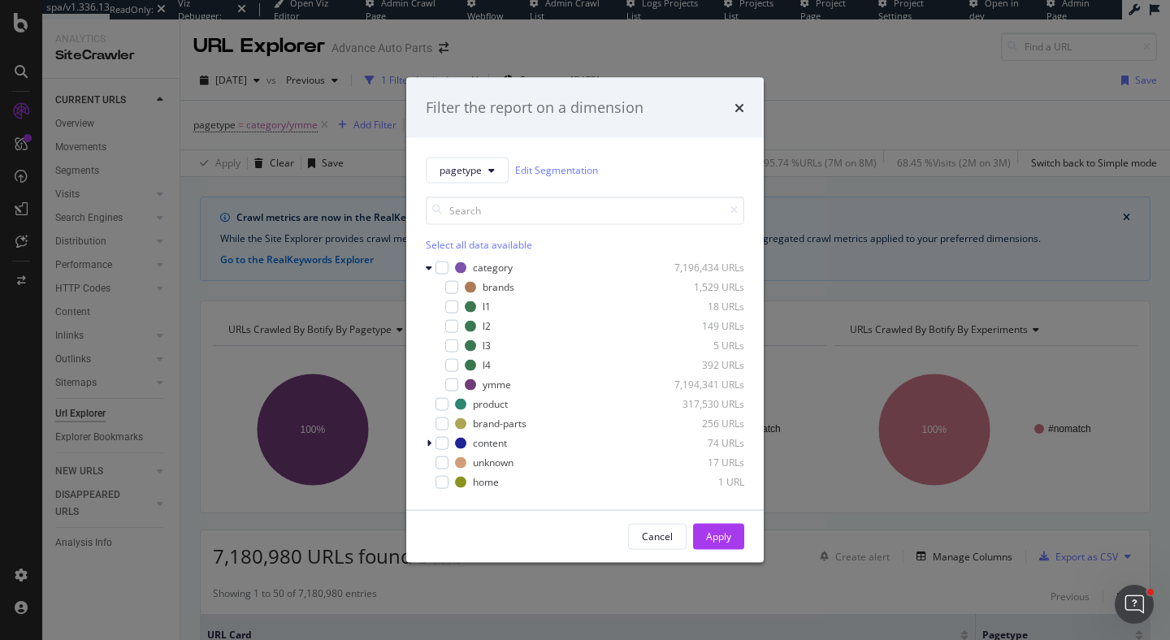
click at [748, 106] on div "Filter the report on a dimension" at bounding box center [585, 108] width 358 height 60
click at [732, 106] on div "Filter the report on a dimension" at bounding box center [585, 108] width 319 height 21
click at [741, 107] on icon "times" at bounding box center [740, 107] width 10 height 13
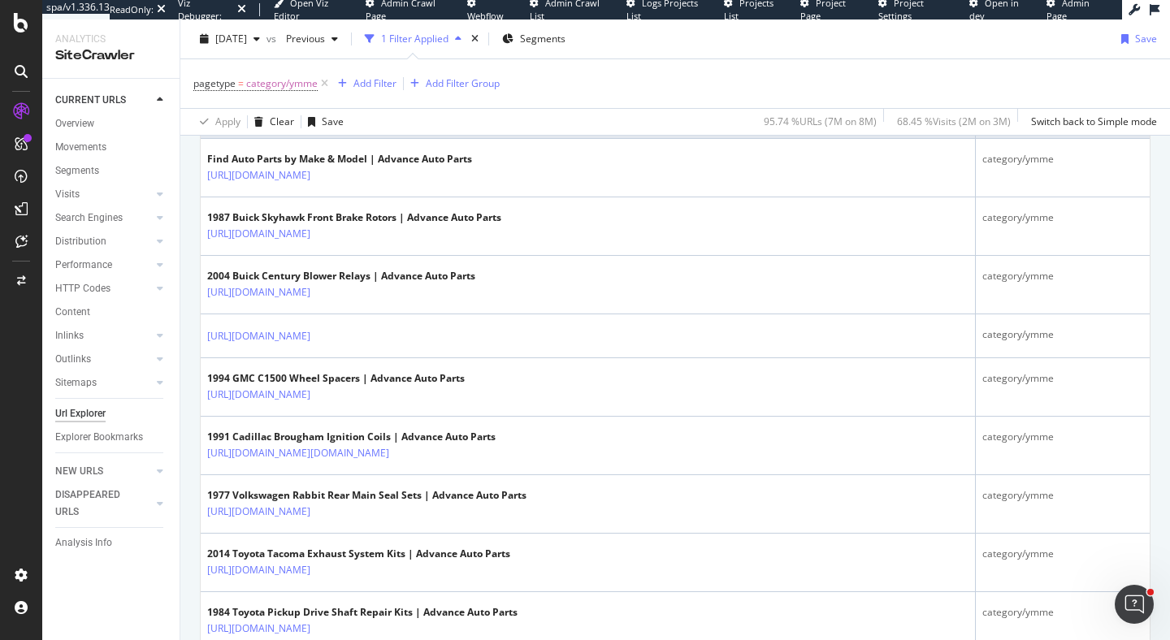
scroll to position [523, 0]
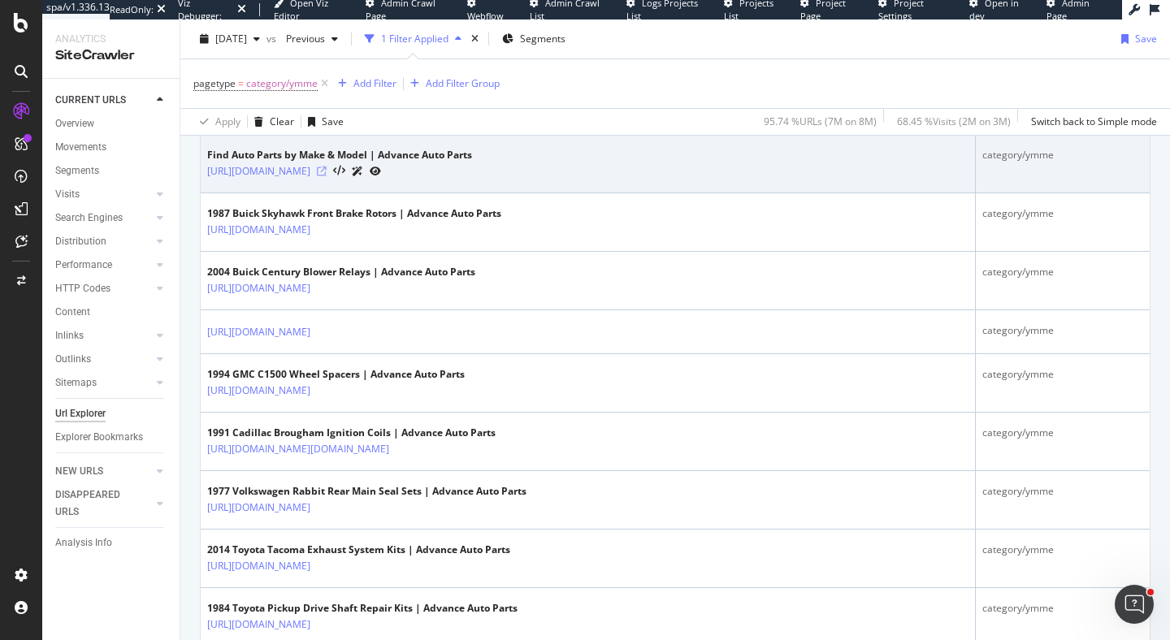
click at [327, 174] on icon at bounding box center [322, 172] width 10 height 10
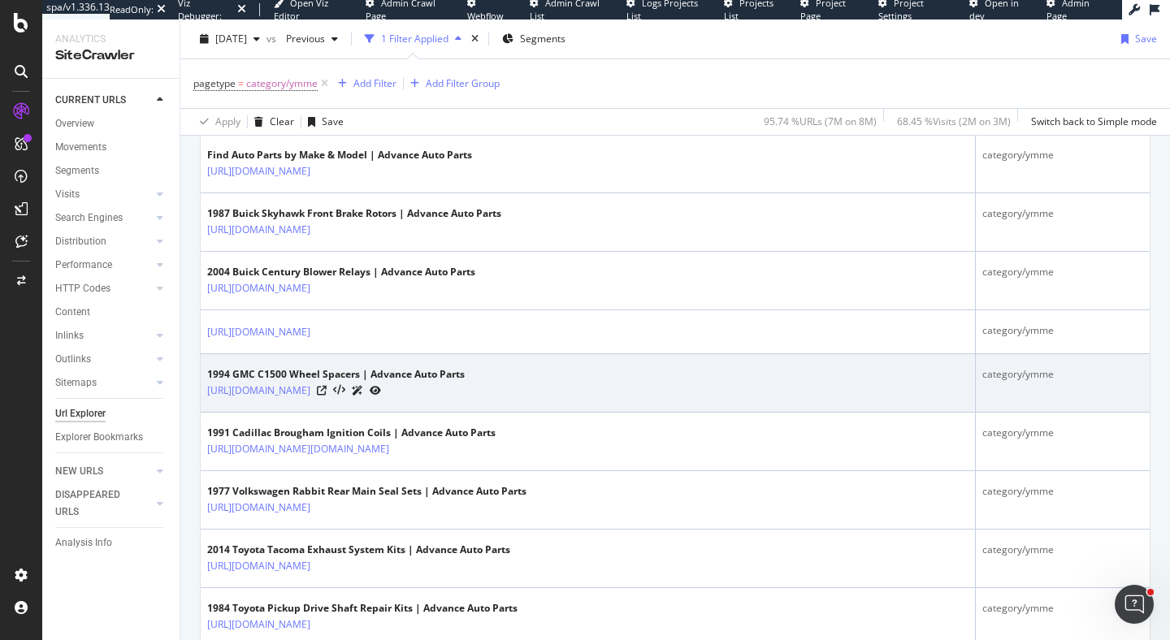
click at [381, 392] on div at bounding box center [349, 390] width 64 height 17
click at [327, 391] on icon at bounding box center [322, 391] width 10 height 10
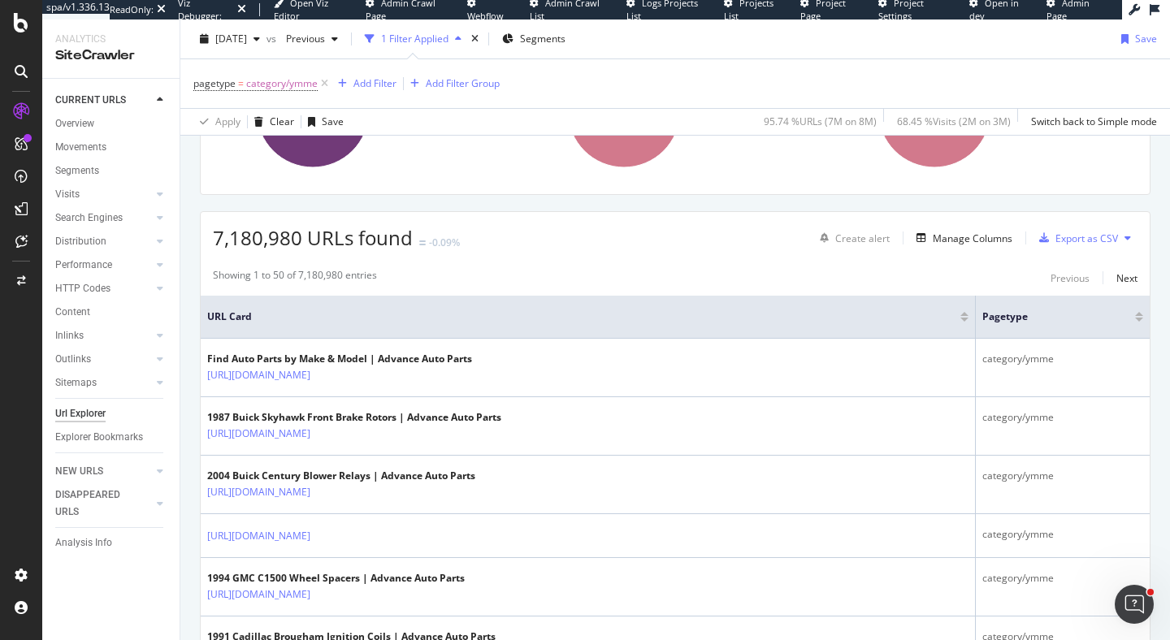
scroll to position [0, 0]
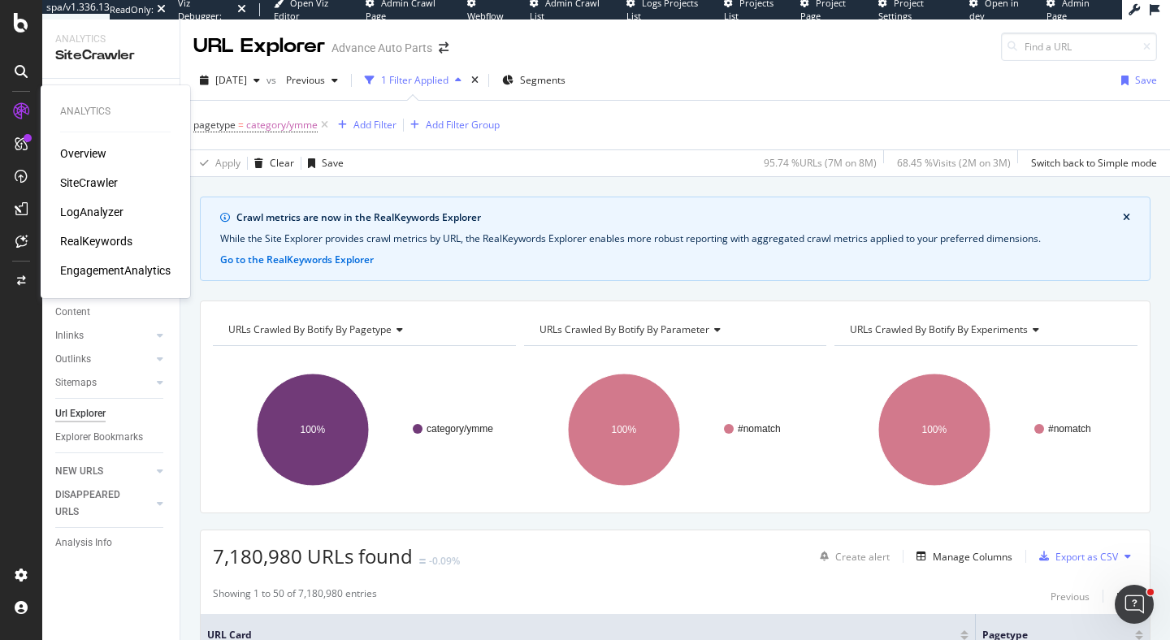
click at [111, 241] on div "RealKeywords" at bounding box center [96, 241] width 72 height 16
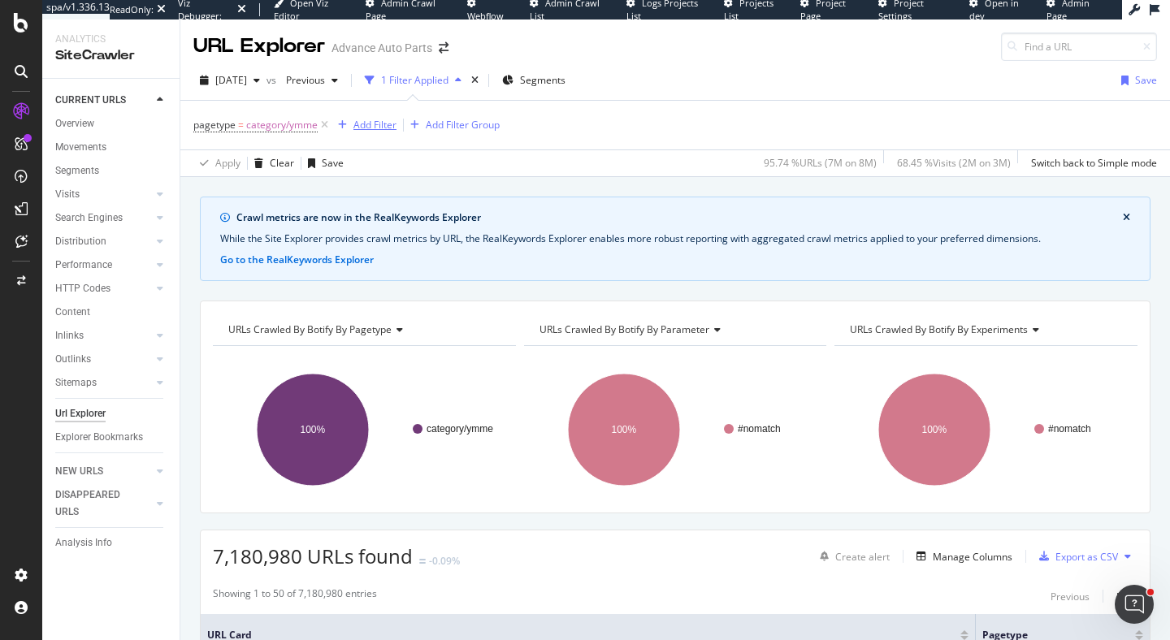
click at [366, 123] on div "Add Filter" at bounding box center [375, 125] width 43 height 14
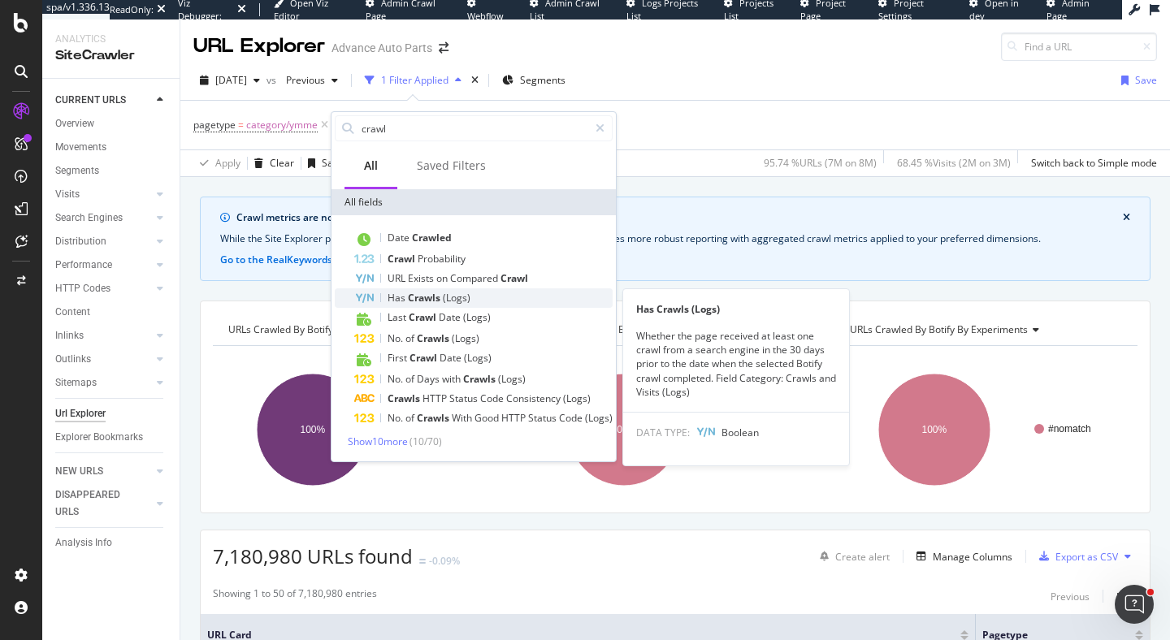
type input "crawl"
click at [519, 294] on div "Has Crawls (Logs)" at bounding box center [483, 299] width 258 height 20
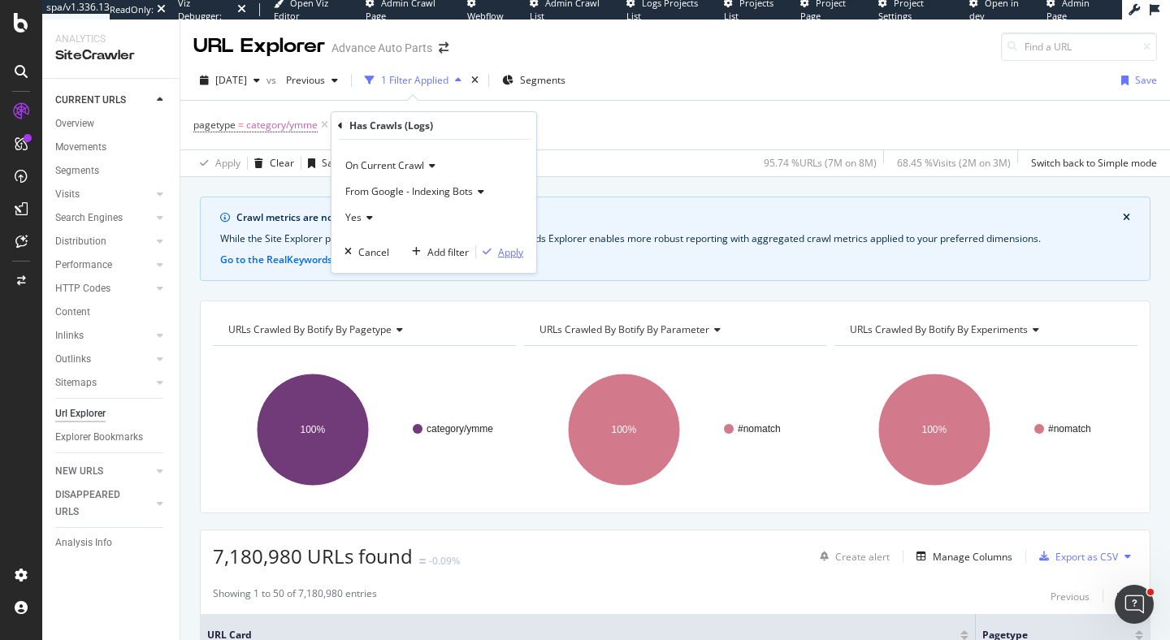
click at [514, 256] on div "Apply" at bounding box center [510, 252] width 25 height 14
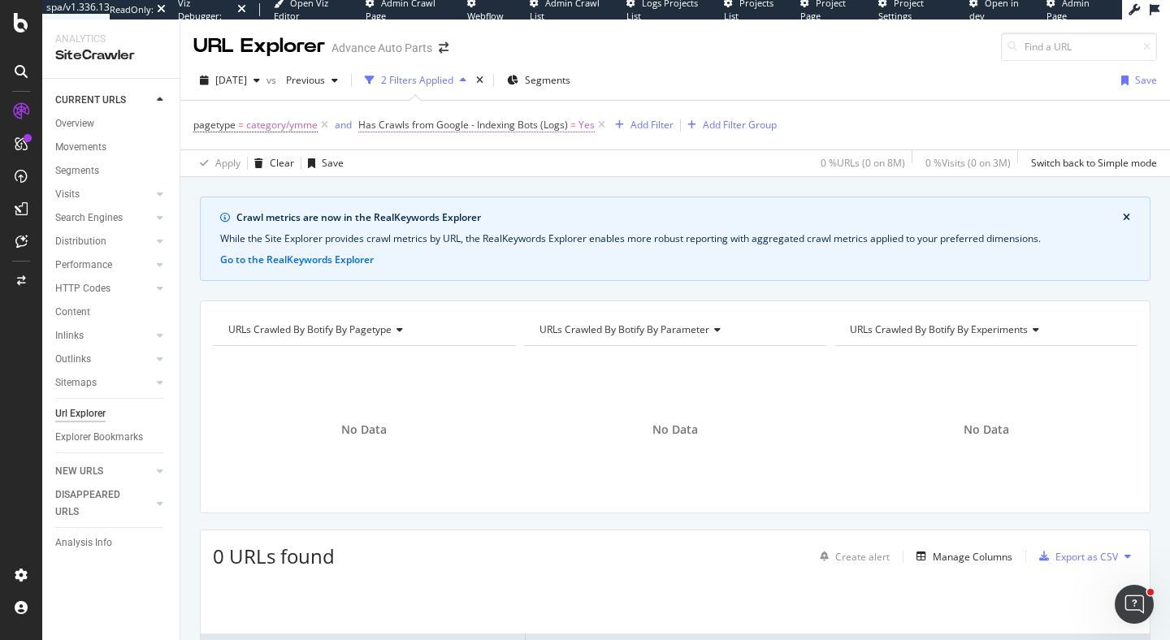
click at [559, 124] on span "Has Crawls from Google - Indexing Bots (Logs)" at bounding box center [463, 125] width 210 height 14
click at [609, 126] on div "button" at bounding box center [620, 125] width 22 height 10
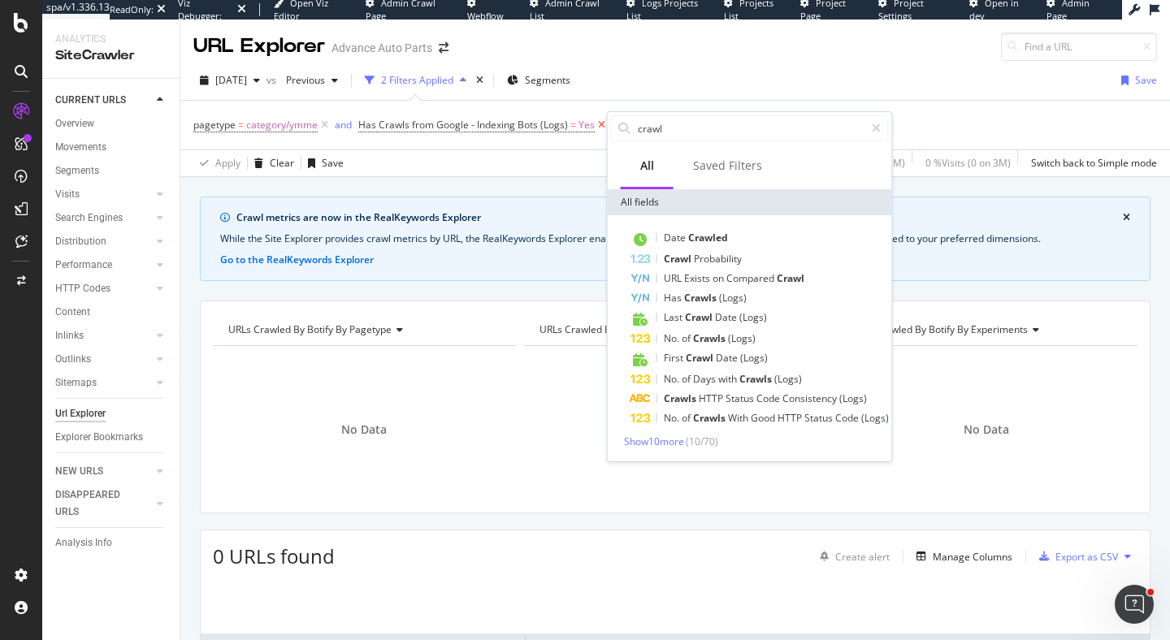
click at [597, 124] on icon at bounding box center [602, 125] width 14 height 16
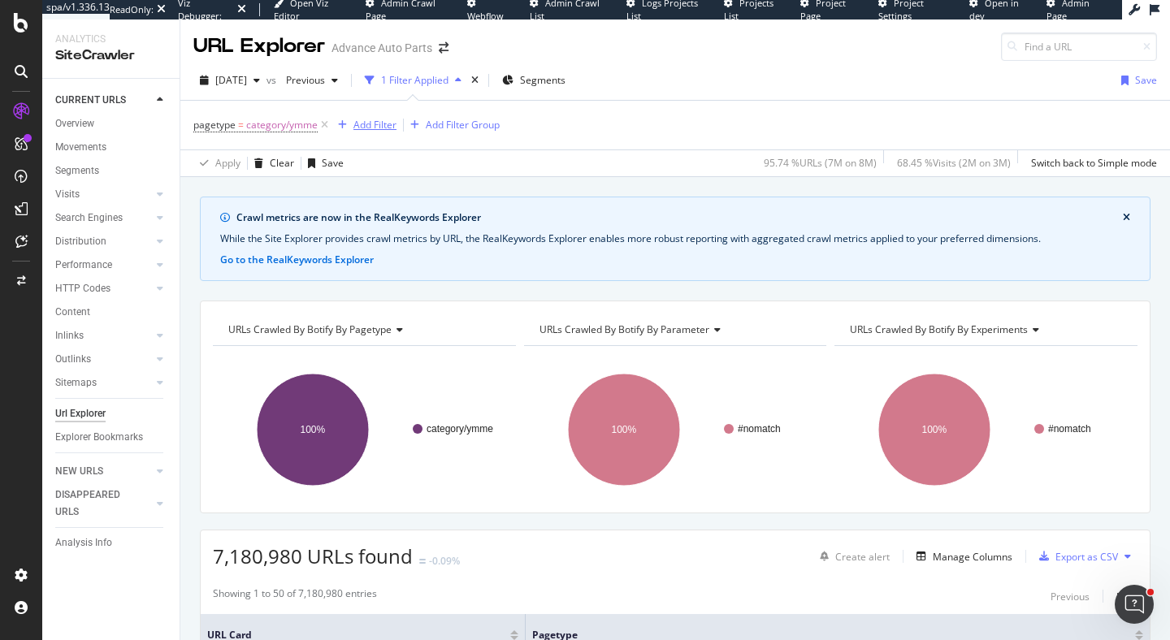
click at [361, 126] on div "Add Filter" at bounding box center [375, 125] width 43 height 14
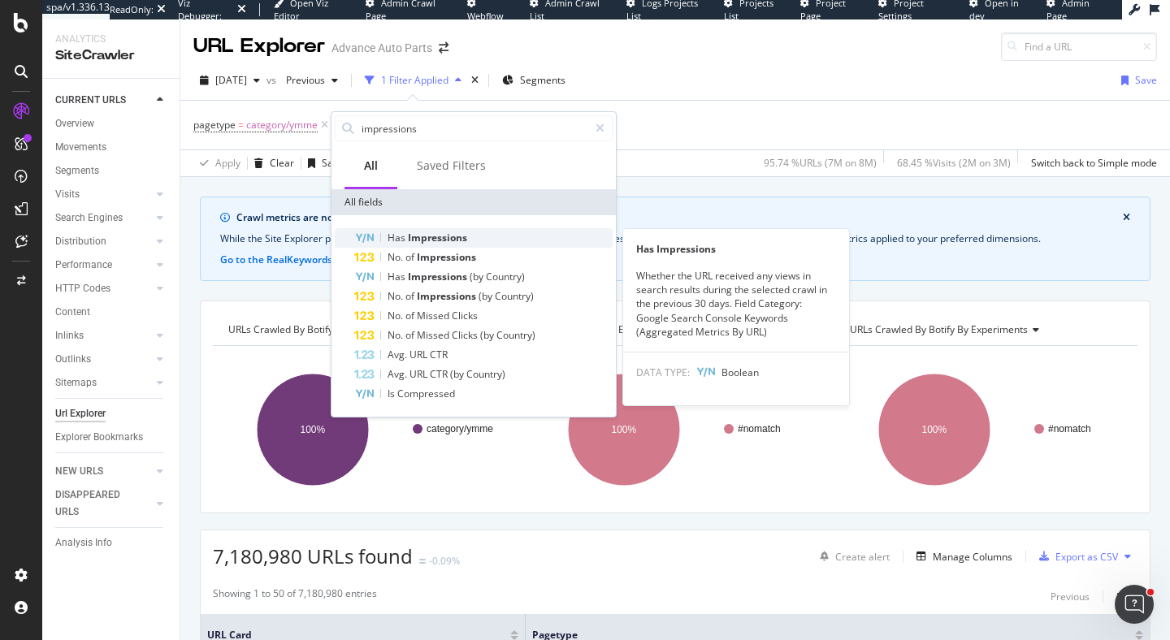
type input "impressions"
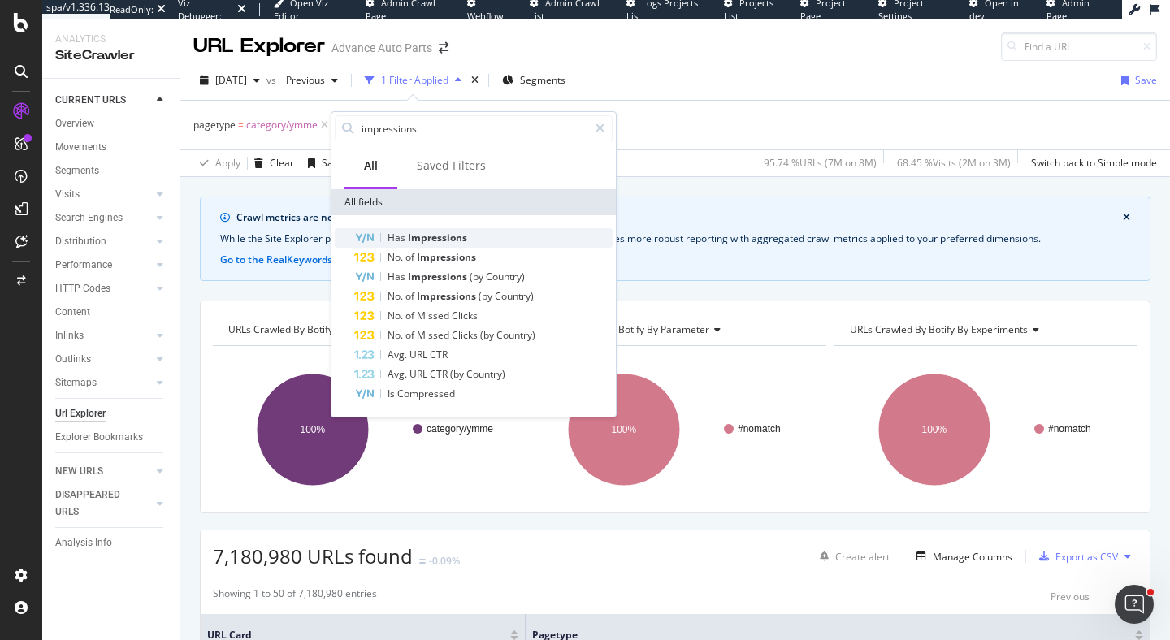
click at [477, 241] on div "Has Impressions" at bounding box center [483, 238] width 258 height 20
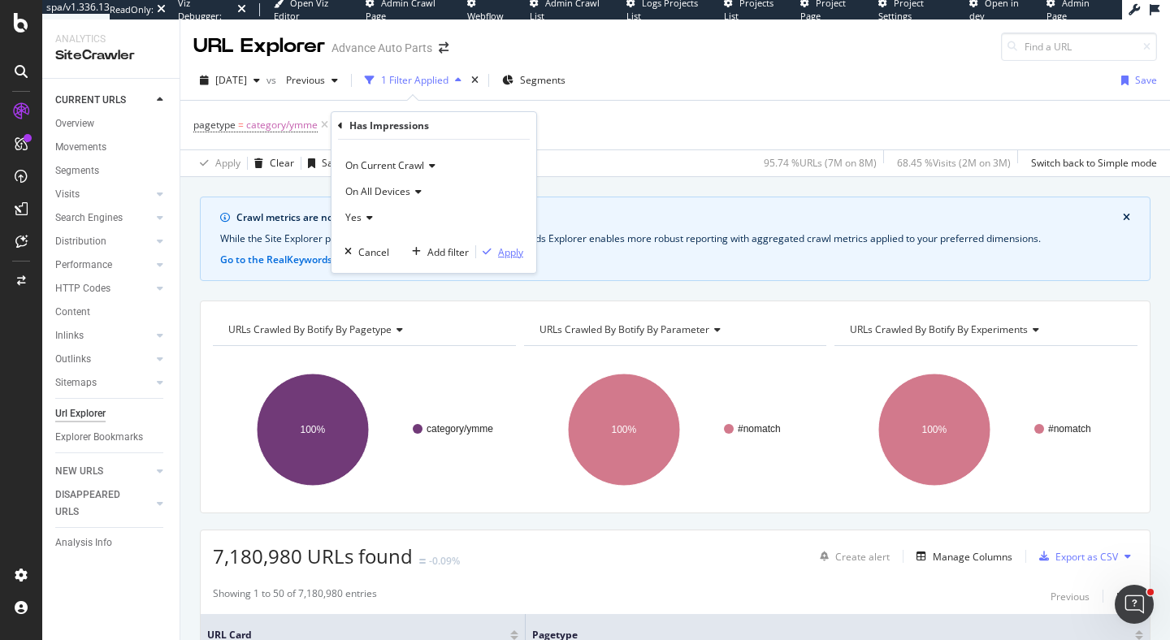
click at [506, 254] on div "Apply" at bounding box center [510, 252] width 25 height 14
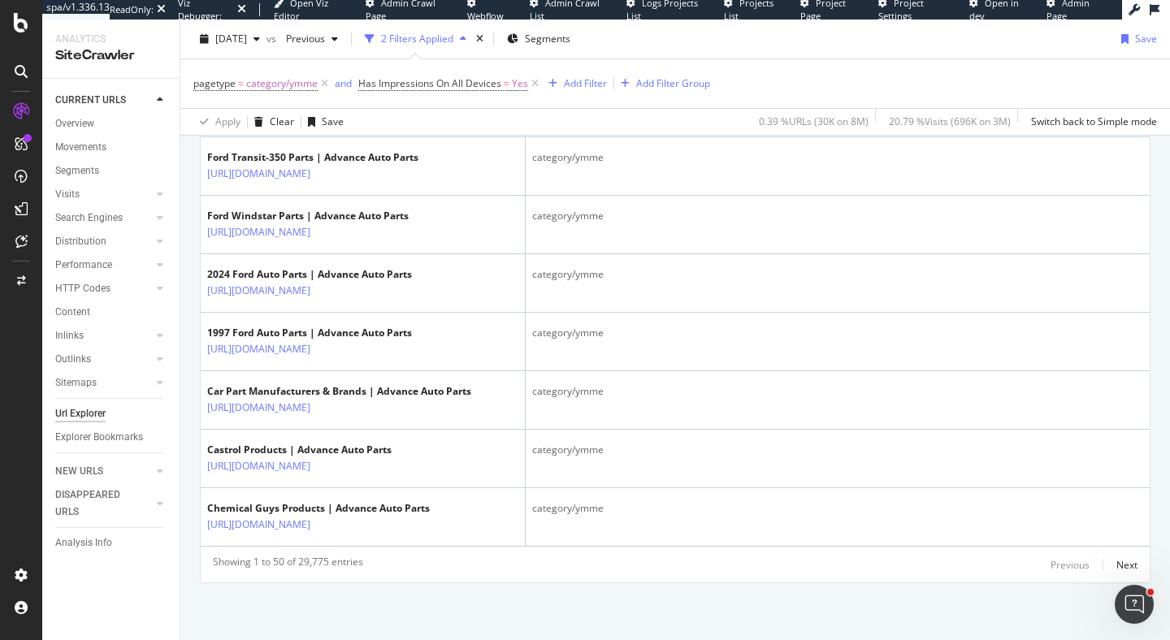
scroll to position [3779, 0]
click at [594, 86] on div "Add Filter" at bounding box center [585, 83] width 43 height 14
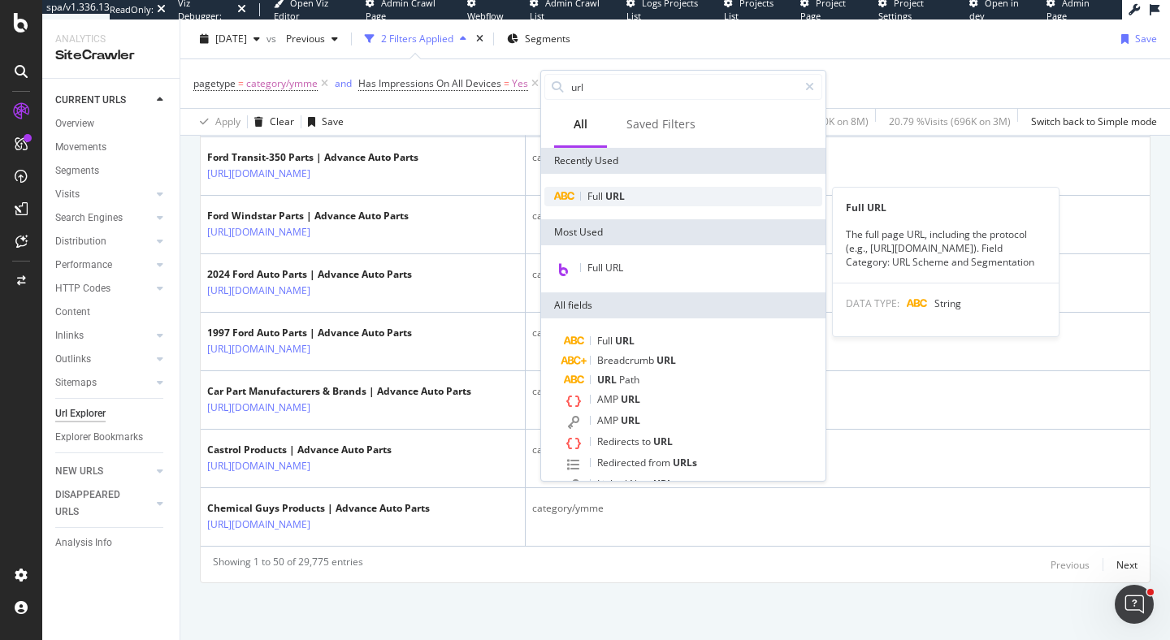
type input "url"
click at [614, 198] on span "URL" at bounding box center [616, 196] width 20 height 14
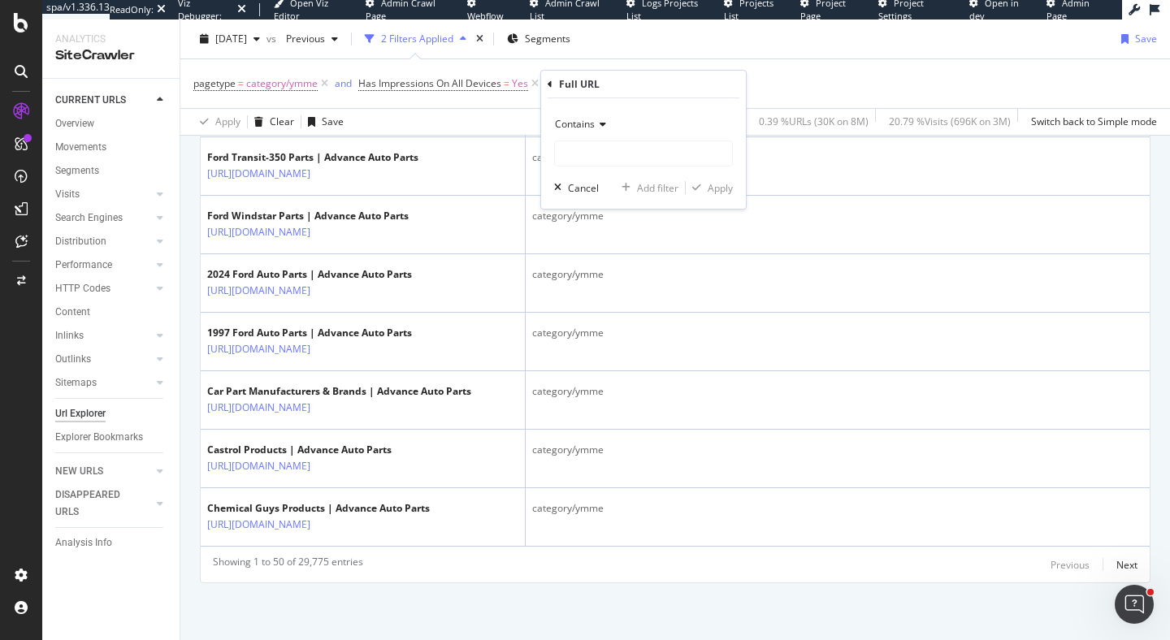
click at [597, 128] on icon at bounding box center [600, 124] width 11 height 10
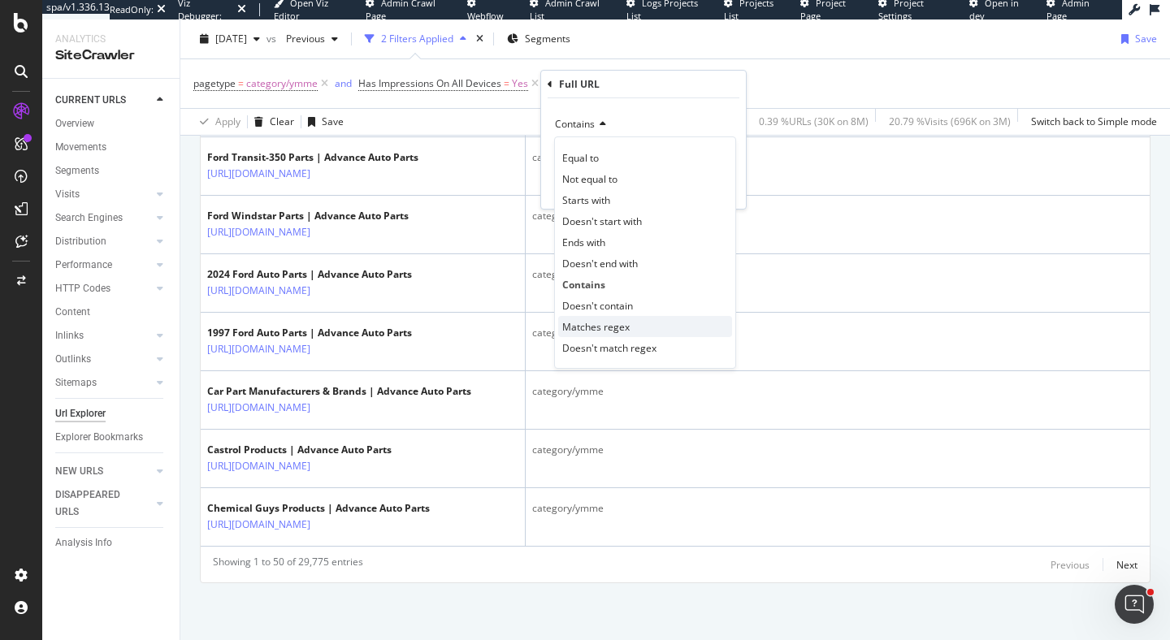
click at [648, 322] on div "Matches regex" at bounding box center [645, 326] width 174 height 21
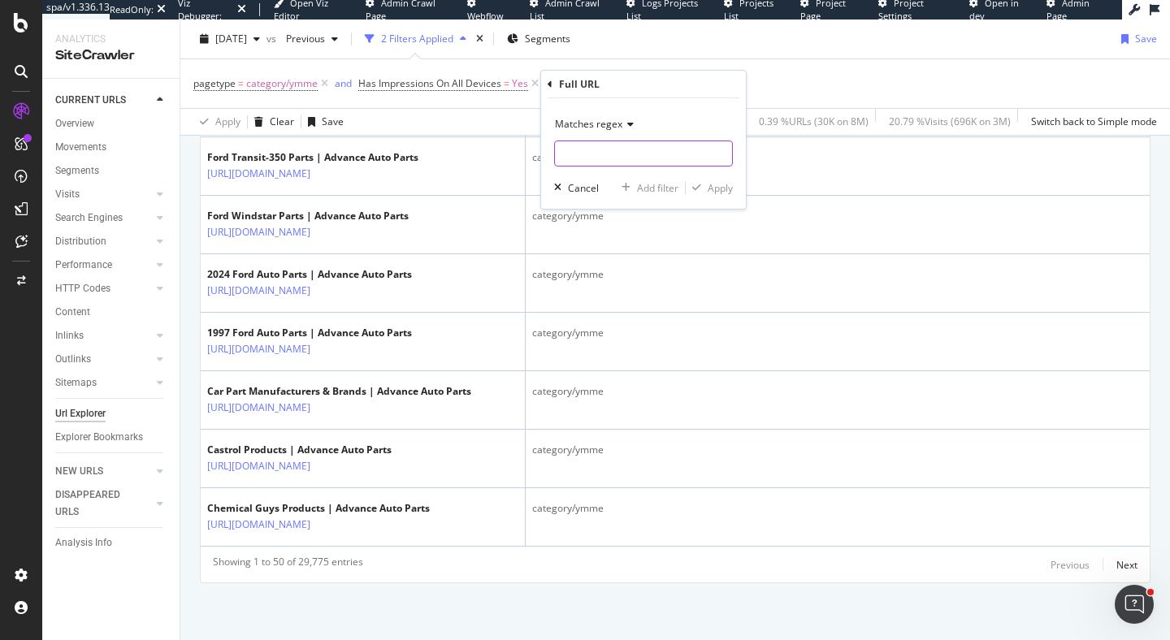
click at [615, 152] on input "text" at bounding box center [643, 154] width 177 height 26
type input "("
type input "/d+"
click at [709, 189] on div "Apply" at bounding box center [720, 188] width 25 height 14
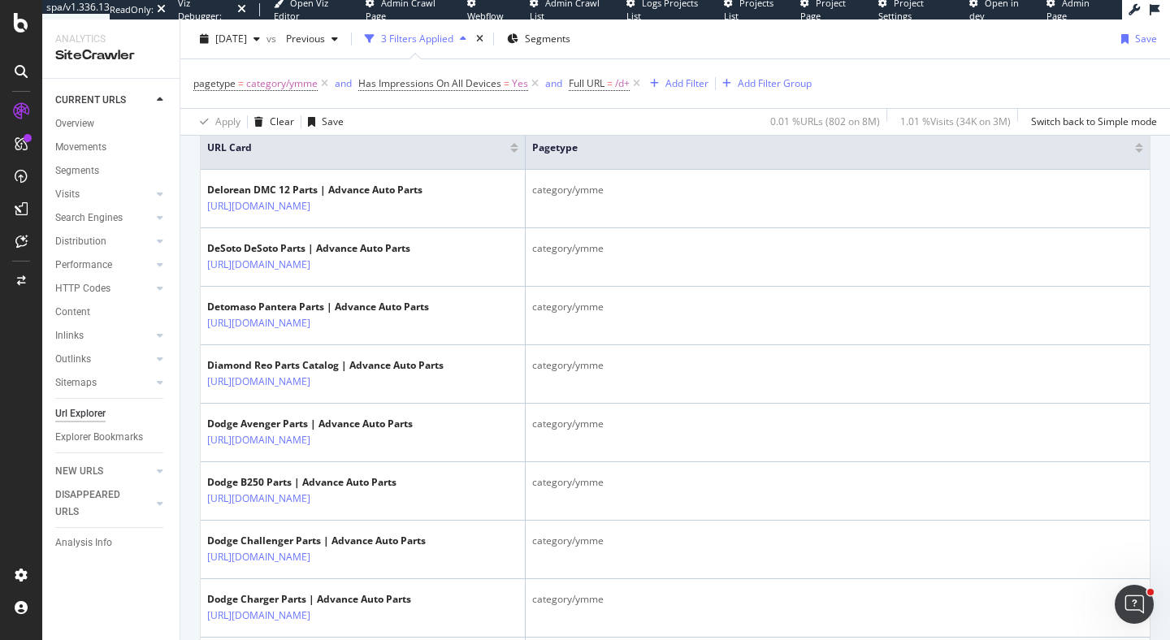
scroll to position [488, 0]
click at [580, 83] on span "Full URL" at bounding box center [587, 83] width 36 height 14
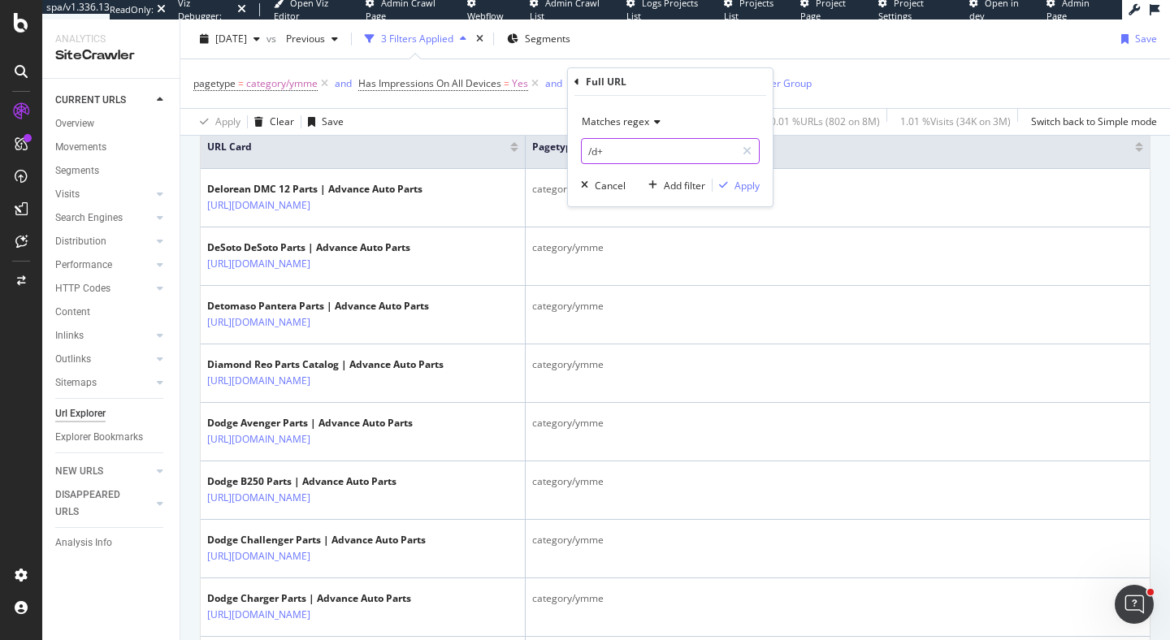
click at [587, 147] on input "/d+" at bounding box center [659, 151] width 154 height 26
click at [583, 145] on input "/d+" at bounding box center [659, 151] width 154 height 26
click at [510, 124] on div "Apply Clear Save 0.01 % URLs ( 802 on 8M ) 1.01 % Visits ( 34K on 3M ) Switch b…" at bounding box center [675, 121] width 990 height 27
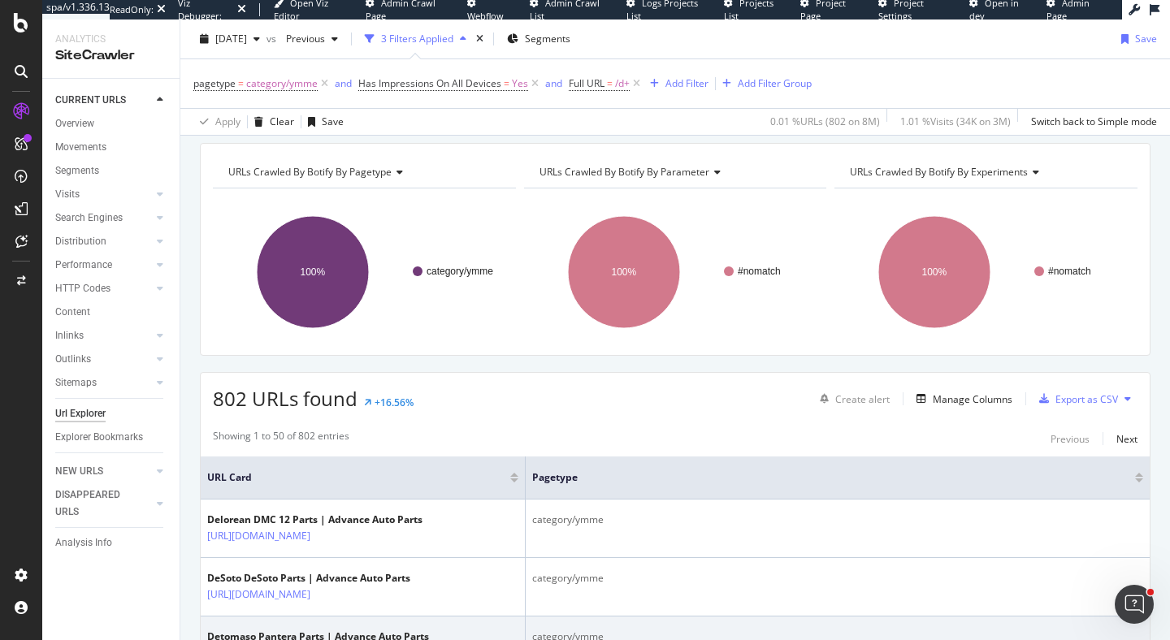
scroll to position [190, 0]
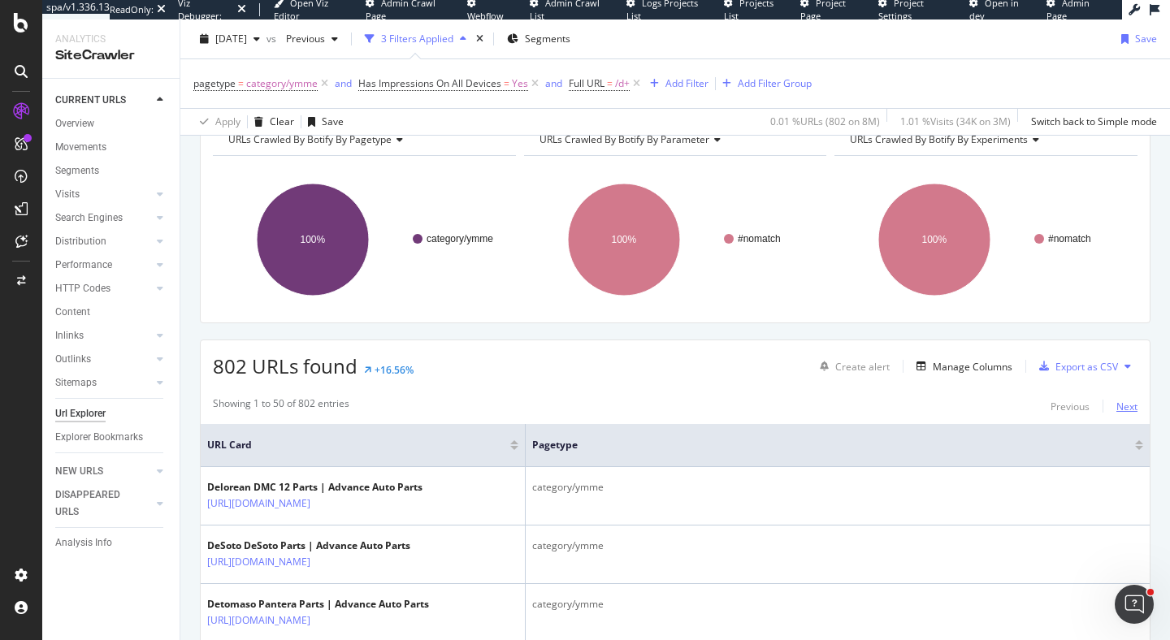
click at [1131, 407] on div "Next" at bounding box center [1127, 407] width 21 height 14
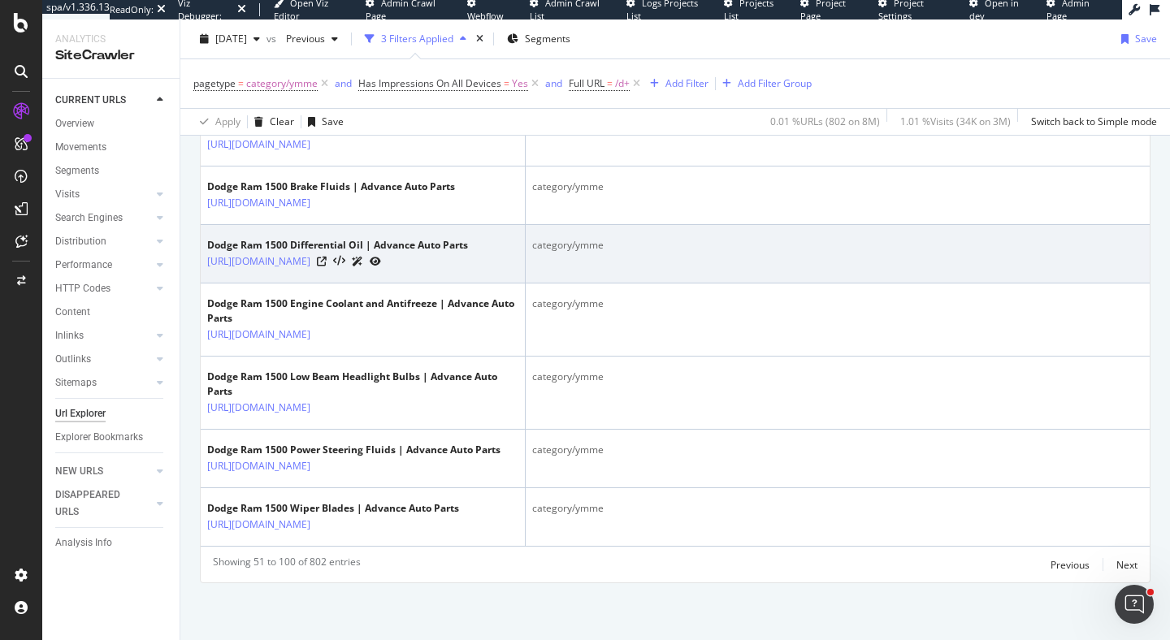
scroll to position [4014, 0]
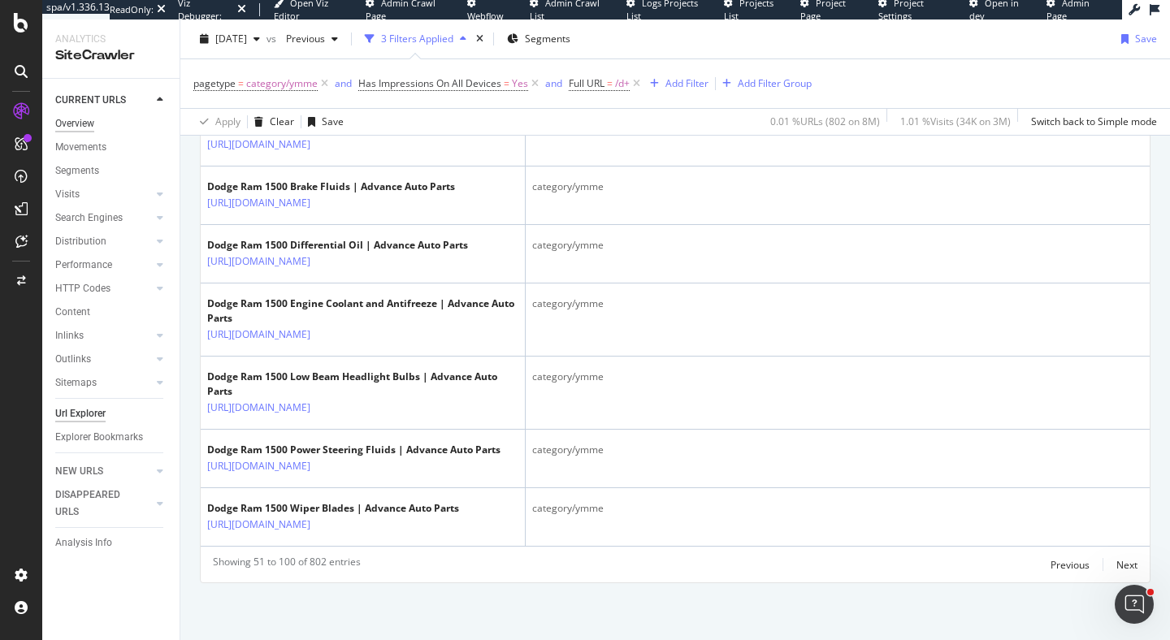
click at [80, 124] on div "Overview" at bounding box center [74, 123] width 39 height 17
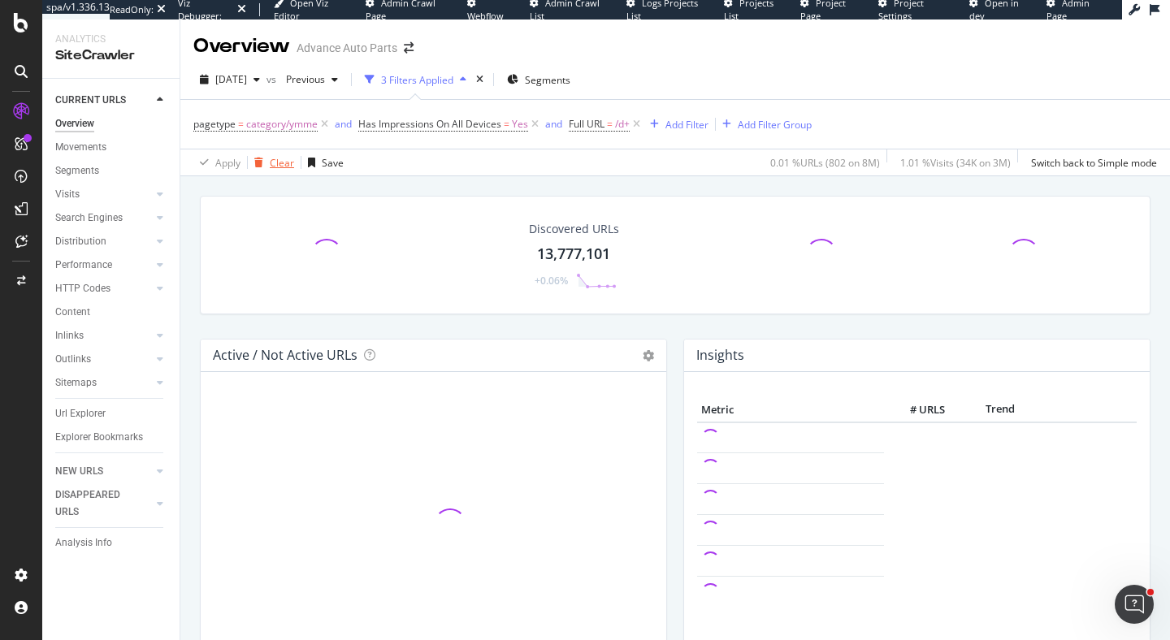
click at [281, 159] on div "Clear" at bounding box center [282, 163] width 24 height 14
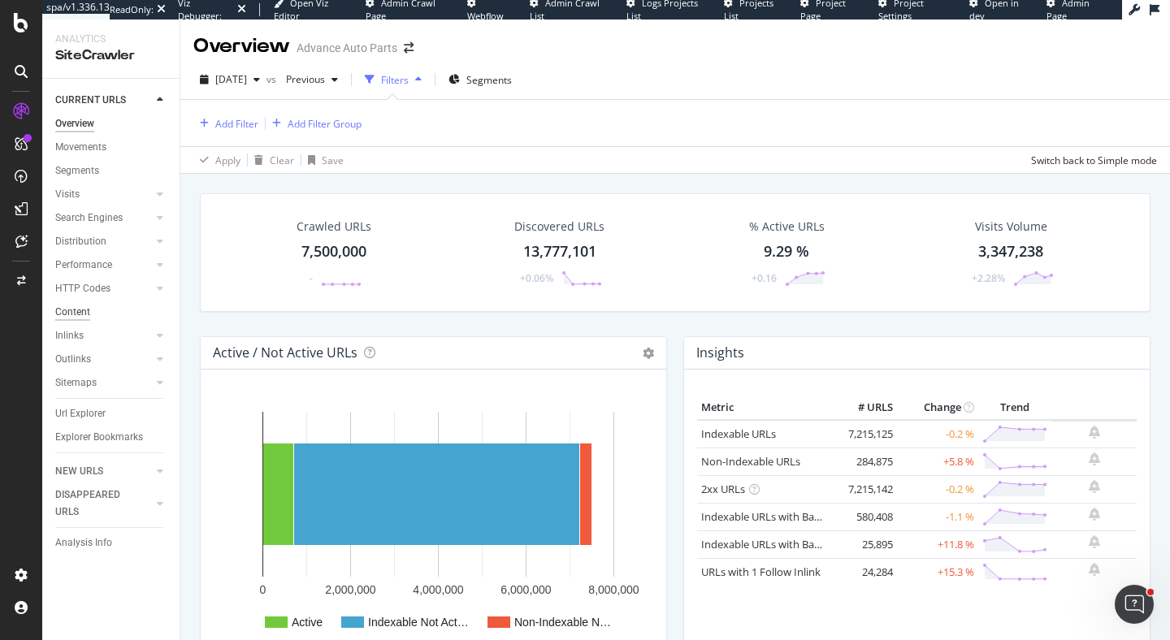
click at [63, 304] on div "Content" at bounding box center [72, 312] width 35 height 17
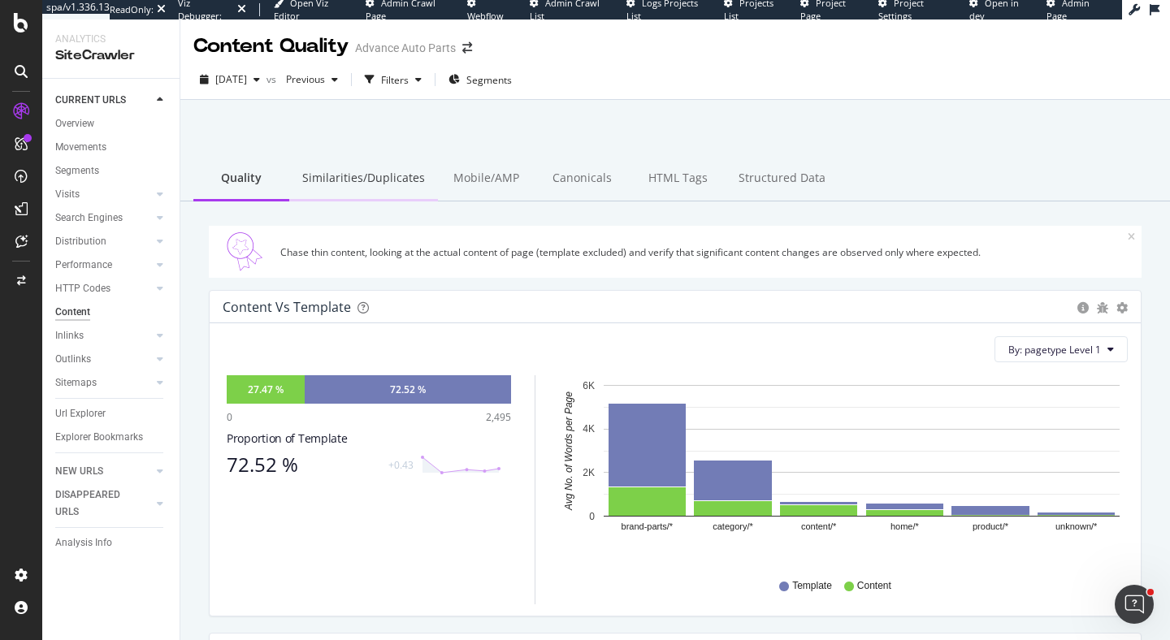
click at [350, 179] on div "Similarities/Duplicates" at bounding box center [363, 179] width 149 height 45
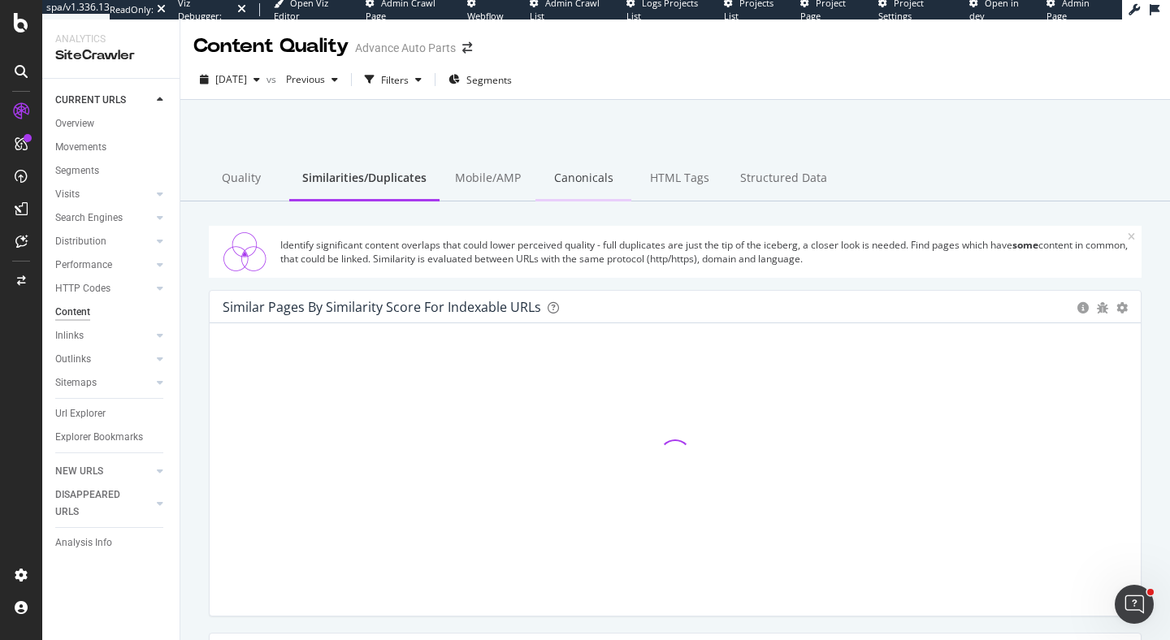
click at [597, 176] on div "Canonicals" at bounding box center [584, 179] width 96 height 45
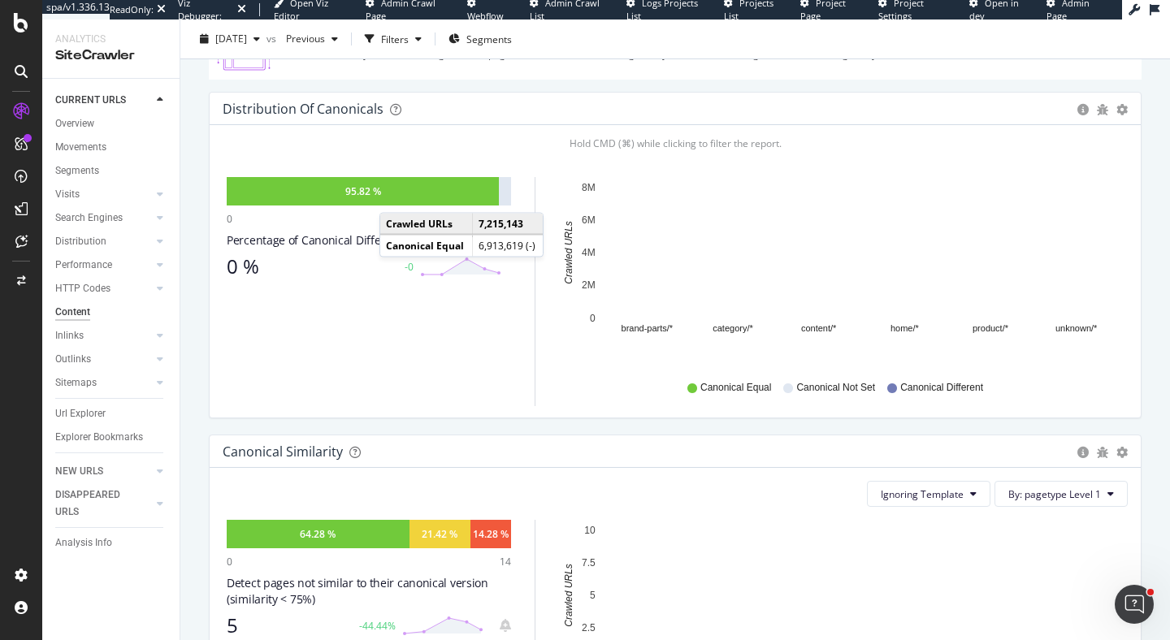
scroll to position [200, 0]
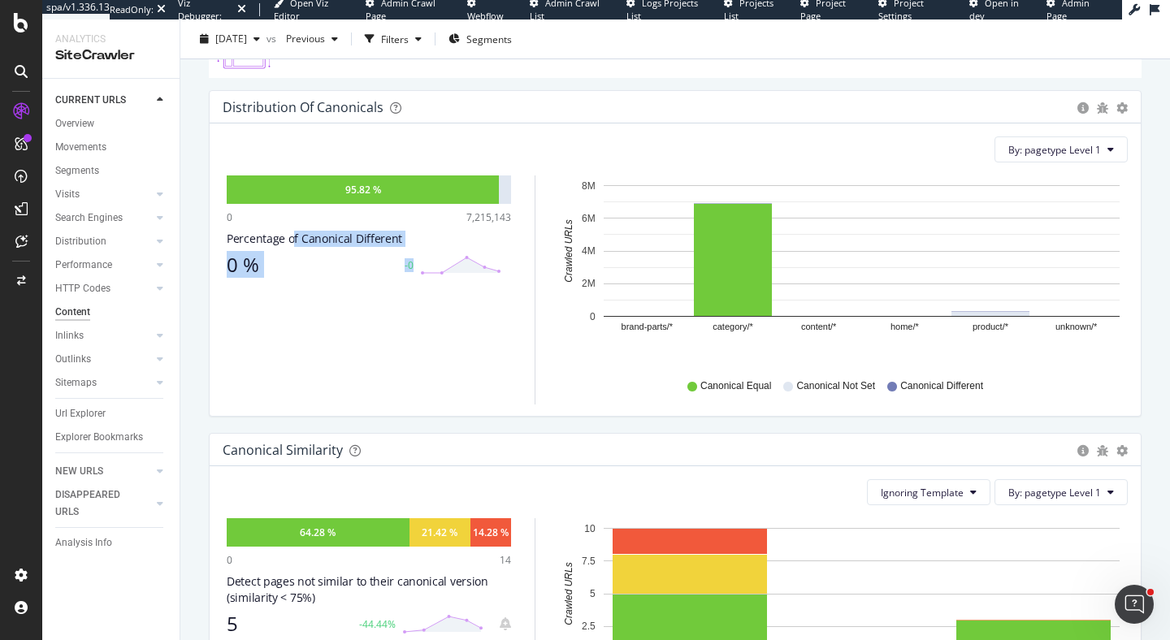
drag, startPoint x: 291, startPoint y: 246, endPoint x: 425, endPoint y: 248, distance: 134.1
click at [426, 248] on div "Percentage of Canonical Different 0 % -0" at bounding box center [369, 254] width 284 height 46
click at [422, 242] on div "Percentage of Canonical Different" at bounding box center [369, 239] width 284 height 16
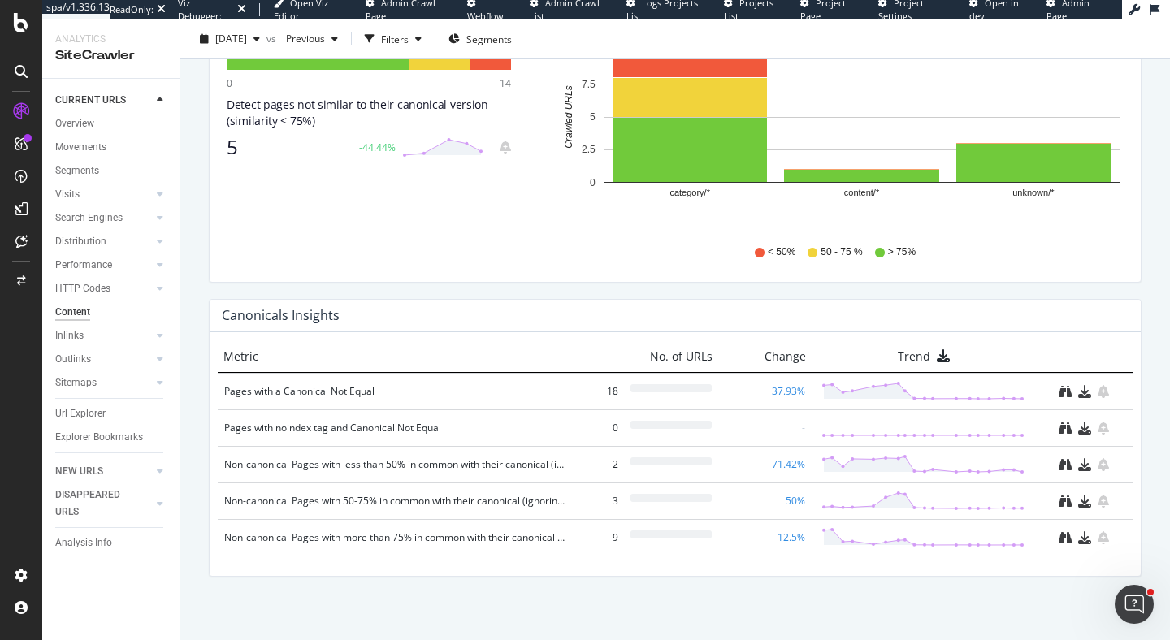
scroll to position [0, 0]
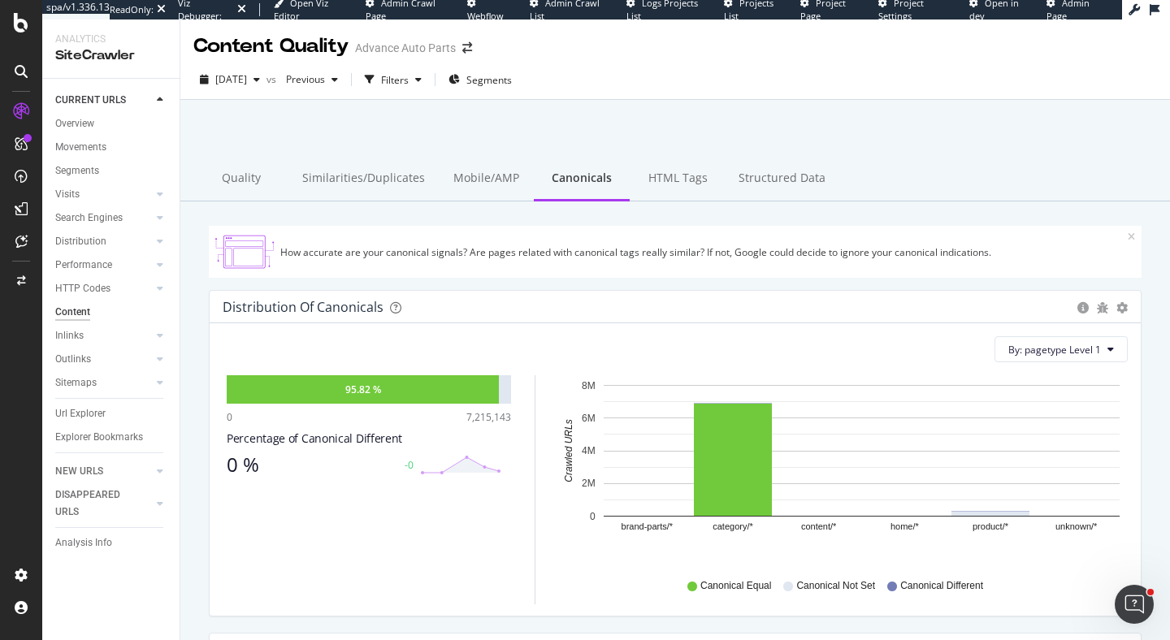
click at [93, 210] on div "Search Engines" at bounding box center [88, 218] width 67 height 17
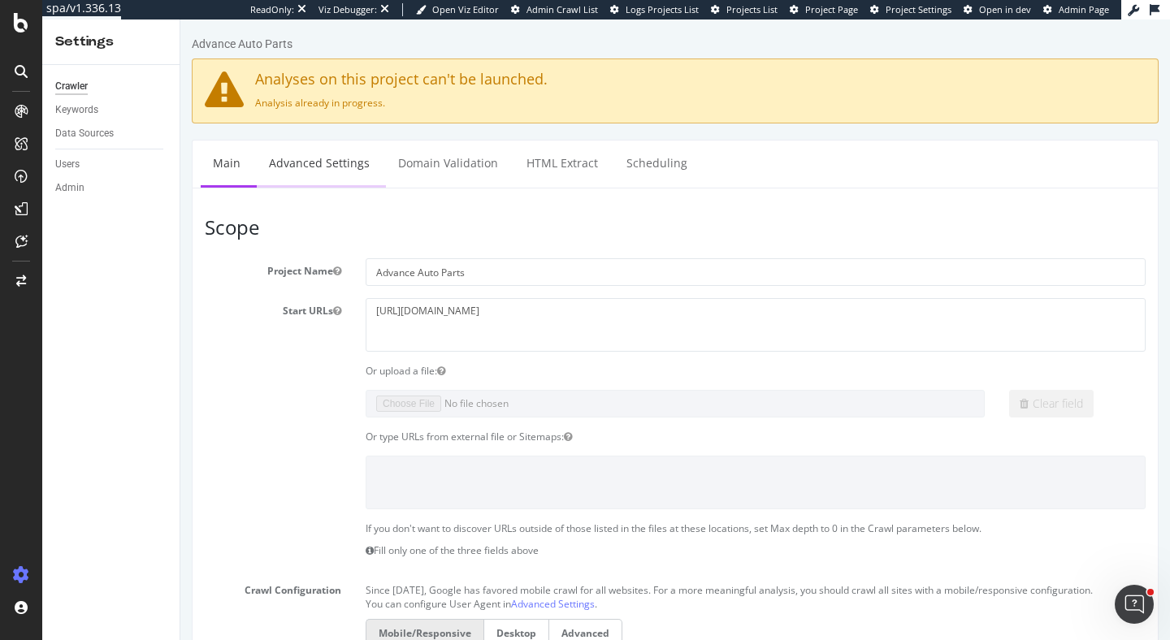
click at [299, 160] on link "Advanced Settings" at bounding box center [319, 163] width 125 height 45
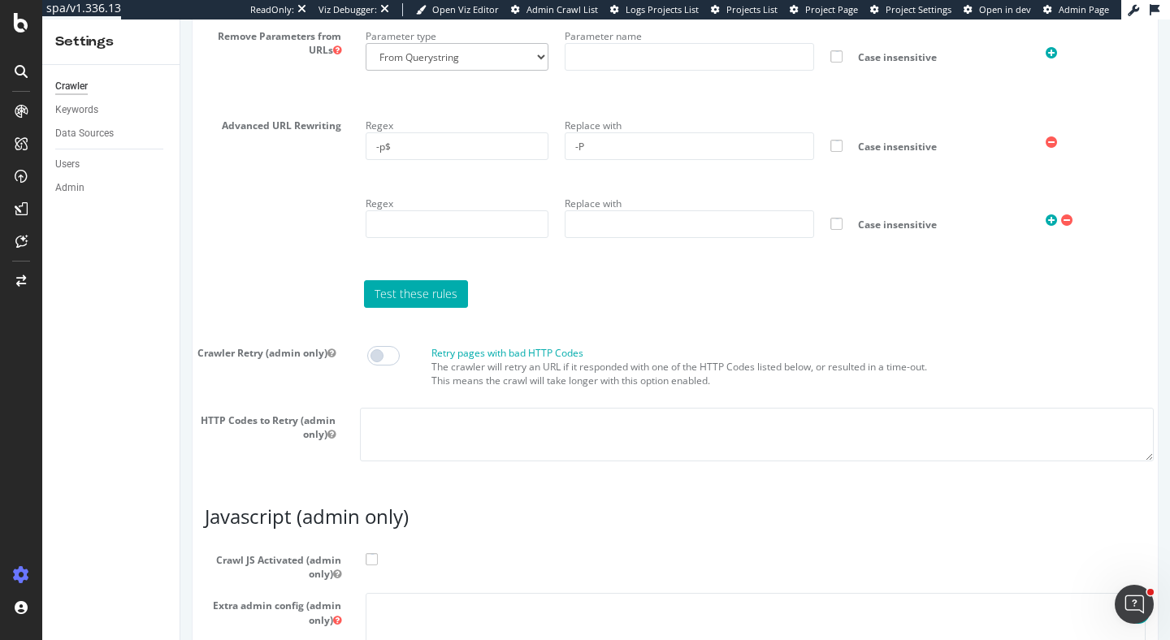
scroll to position [1552, 0]
